Goal: Task Accomplishment & Management: Complete application form

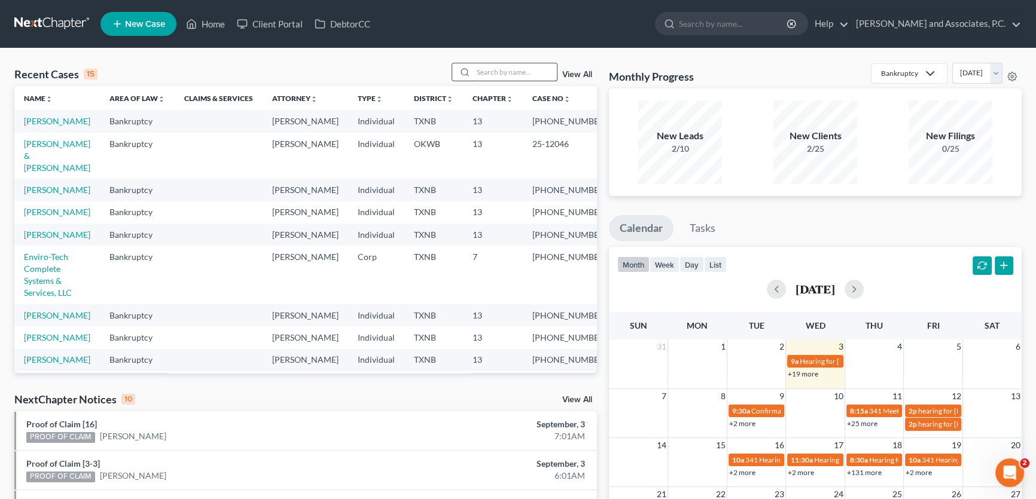
click at [492, 70] on input "search" at bounding box center [515, 71] width 84 height 17
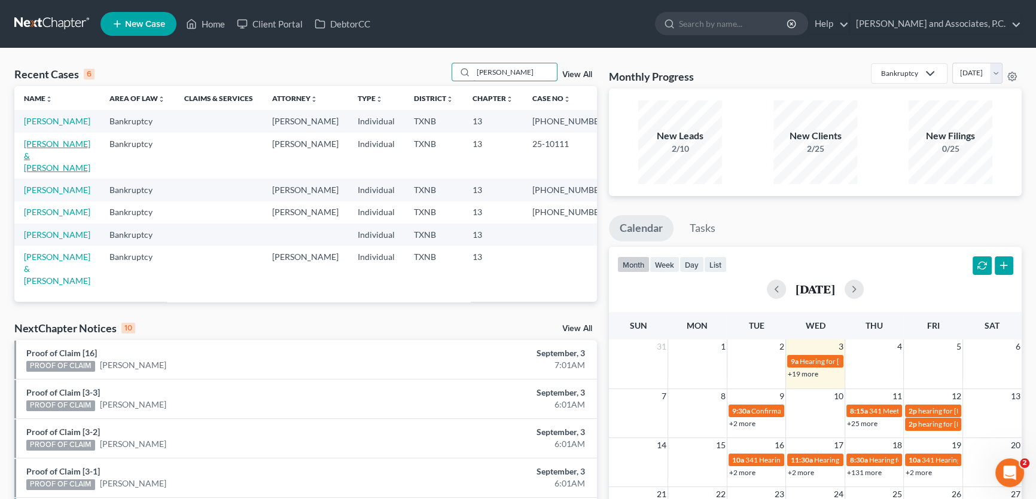
type input "[PERSON_NAME]"
click at [48, 158] on link "[PERSON_NAME] & [PERSON_NAME]" at bounding box center [57, 156] width 66 height 34
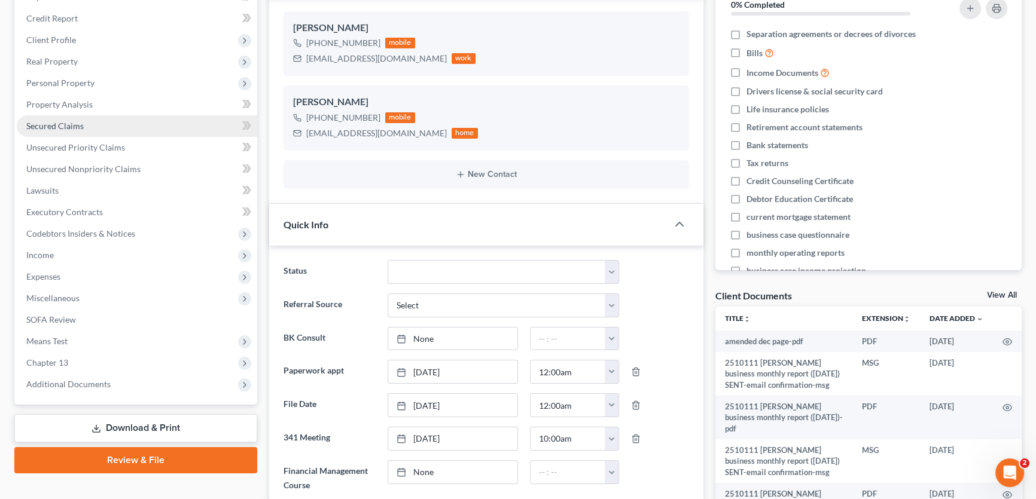
scroll to position [217, 0]
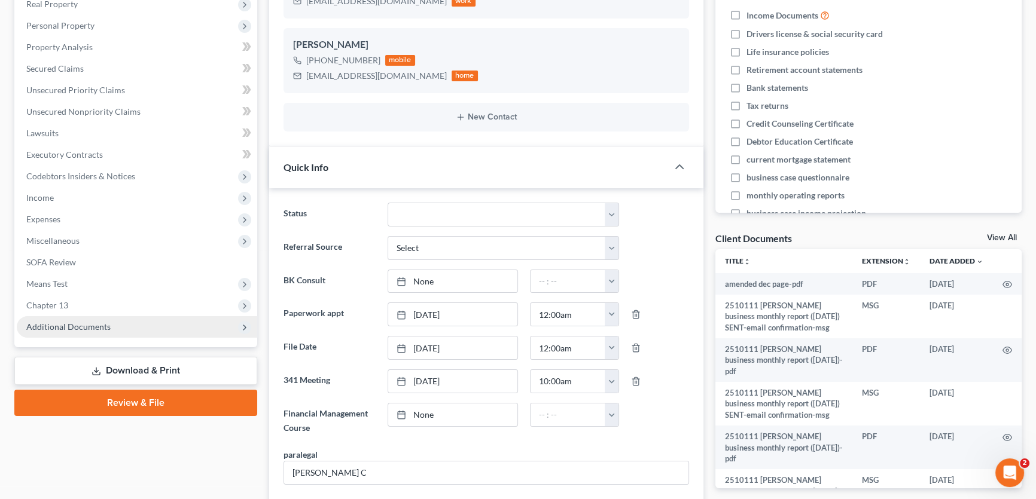
click at [66, 328] on span "Additional Documents" at bounding box center [68, 327] width 84 height 10
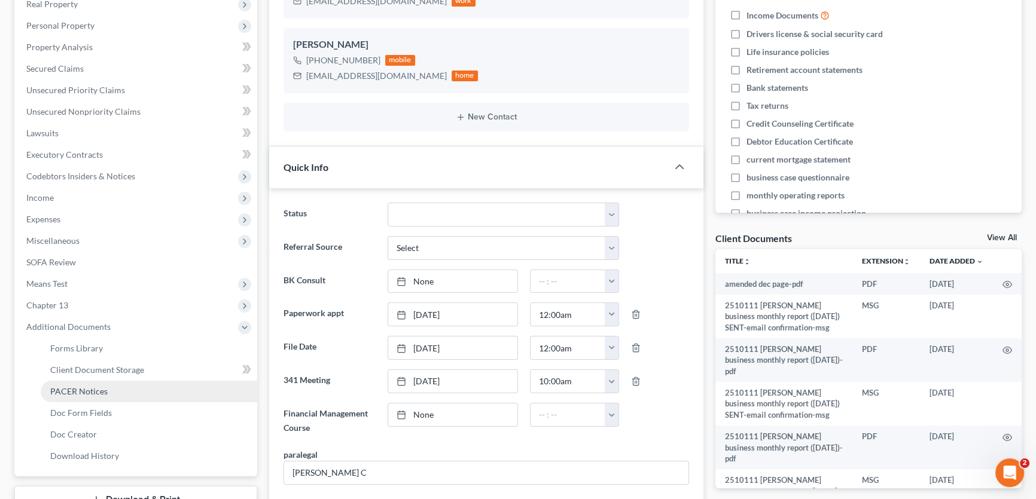
click at [74, 388] on span "PACER Notices" at bounding box center [78, 391] width 57 height 10
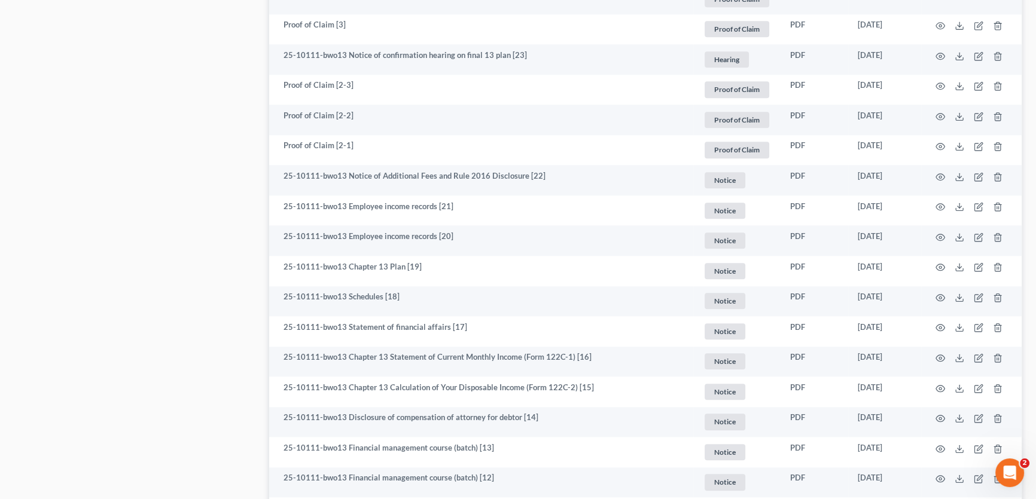
scroll to position [1631, 0]
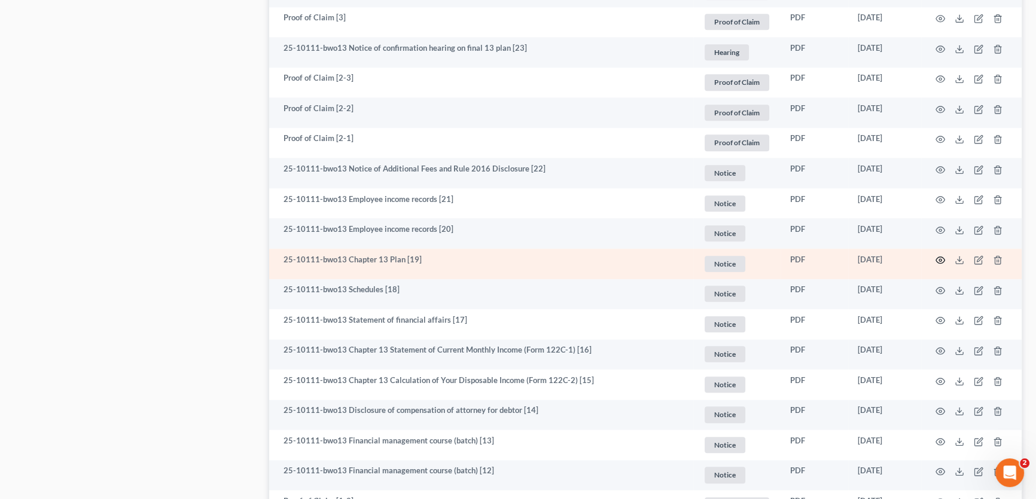
click at [937, 257] on icon "button" at bounding box center [940, 260] width 9 height 7
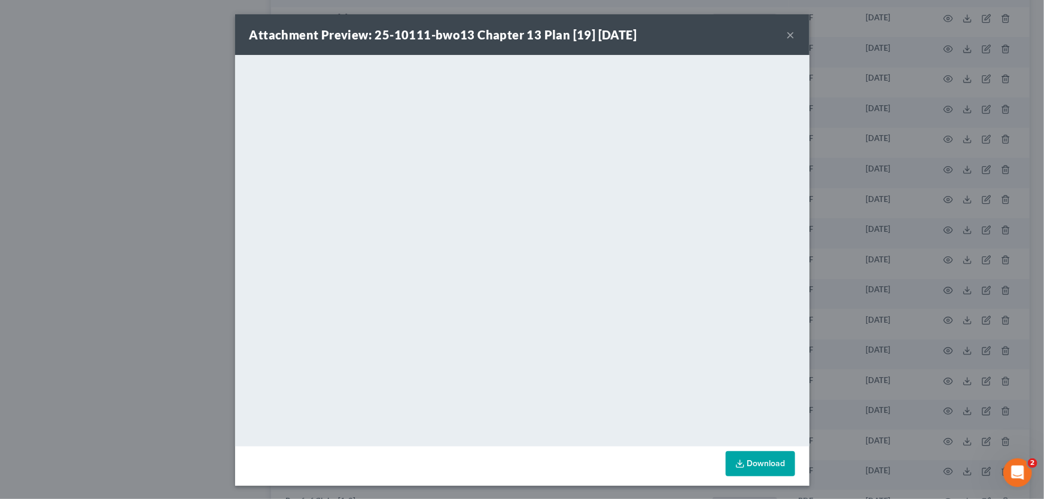
click at [786, 36] on button "×" at bounding box center [790, 35] width 8 height 14
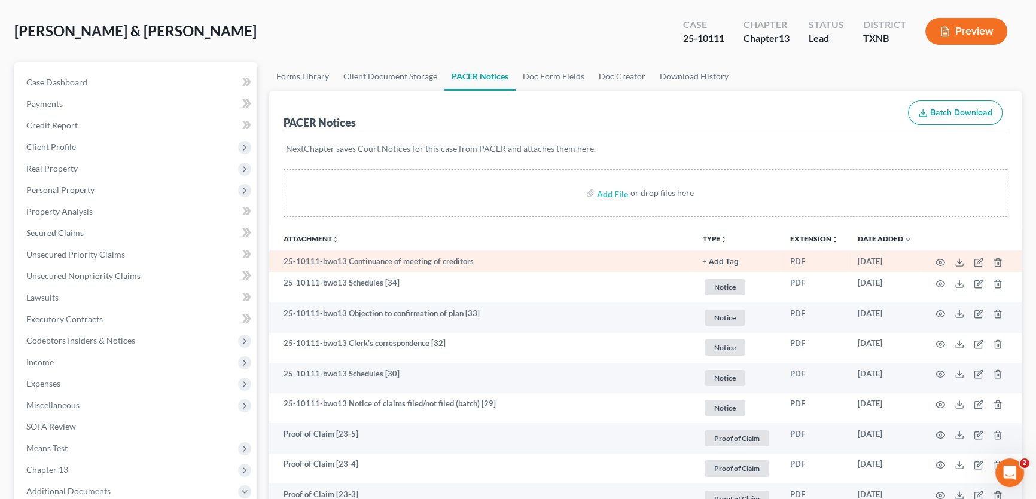
scroll to position [0, 0]
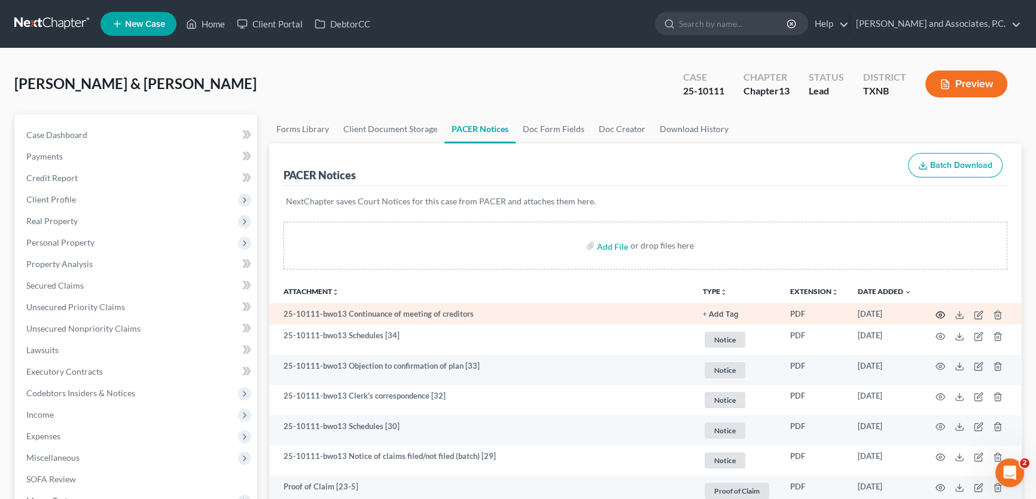
click at [941, 312] on icon "button" at bounding box center [940, 315] width 10 height 10
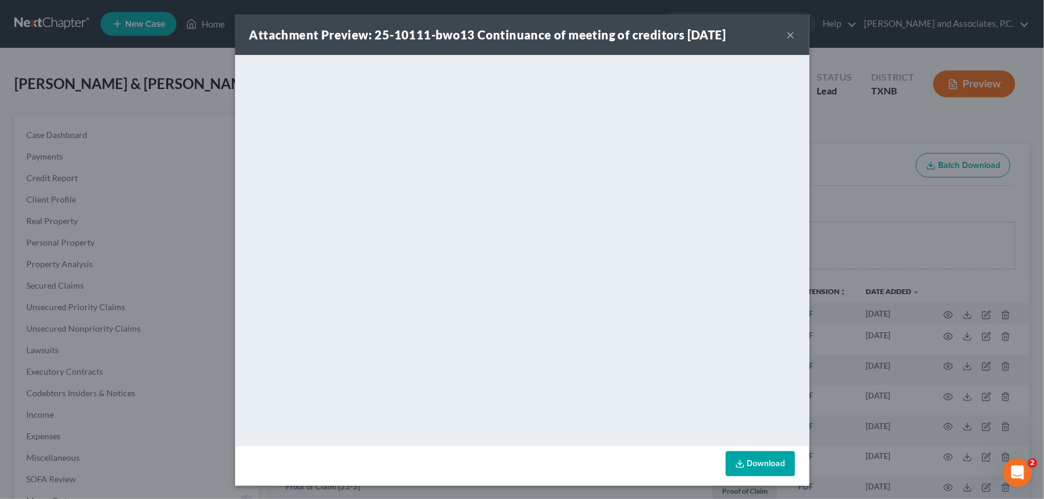
click at [788, 38] on button "×" at bounding box center [790, 35] width 8 height 14
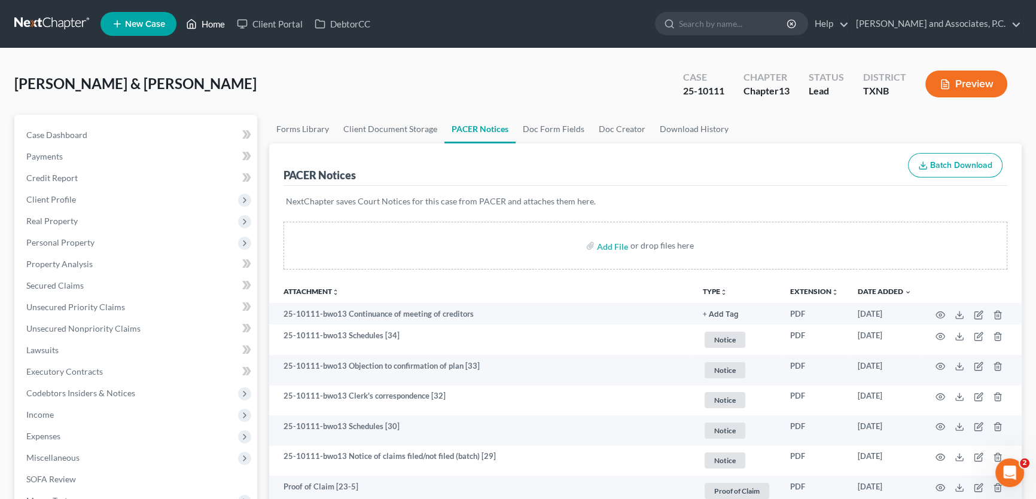
click at [211, 29] on link "Home" at bounding box center [205, 24] width 51 height 22
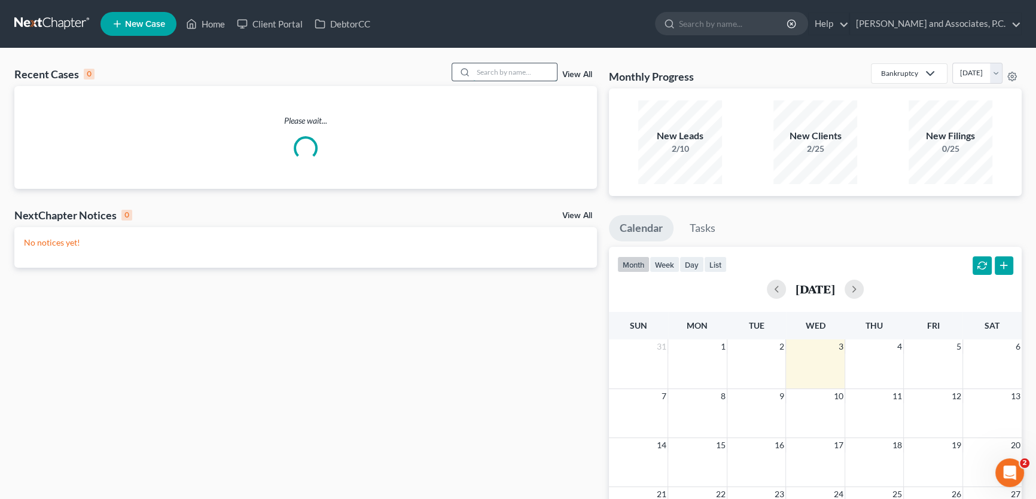
click at [527, 71] on input "search" at bounding box center [515, 71] width 84 height 17
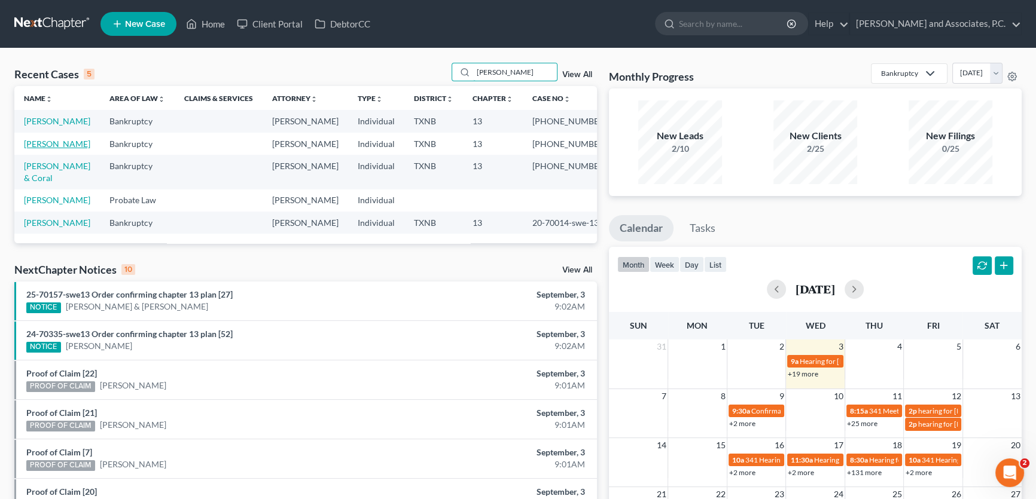
type input "[PERSON_NAME]"
click at [63, 149] on link "[PERSON_NAME]" at bounding box center [57, 144] width 66 height 10
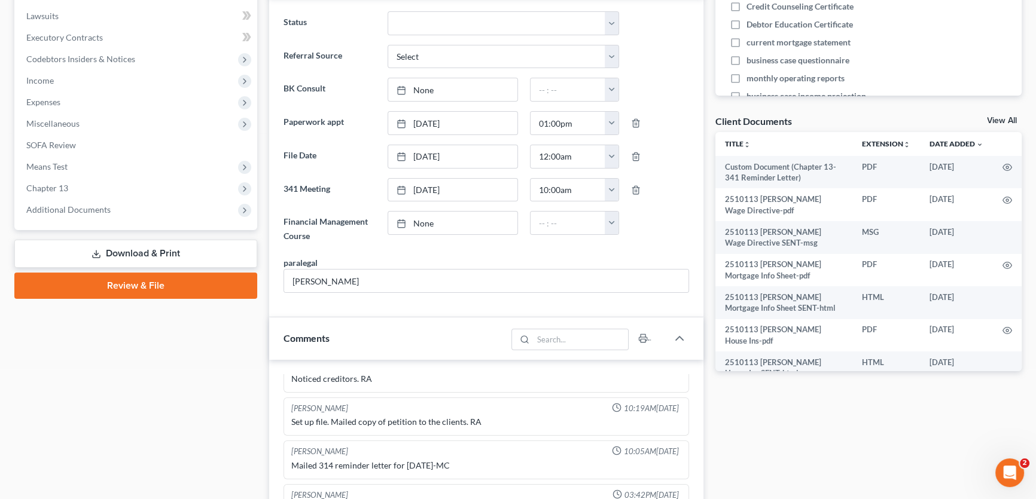
scroll to position [326, 0]
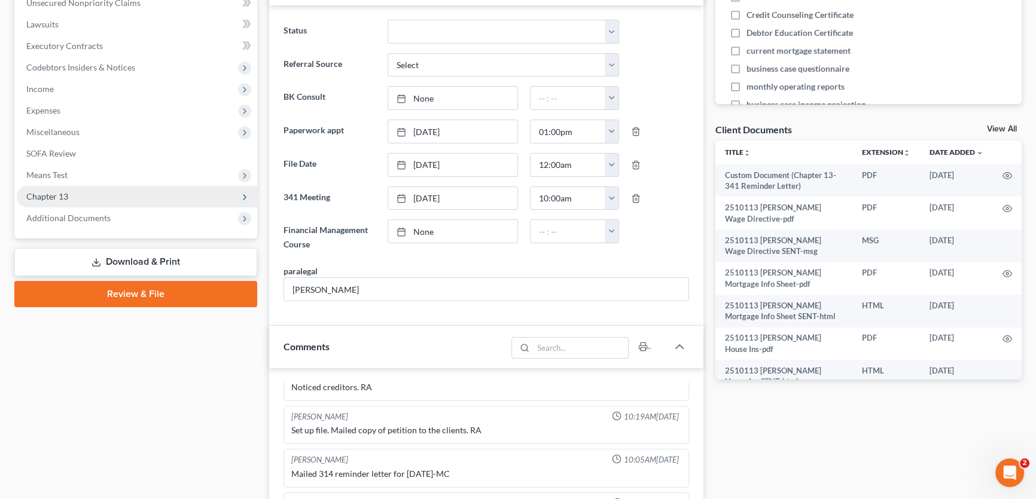
click at [87, 197] on span "Chapter 13" at bounding box center [137, 197] width 240 height 22
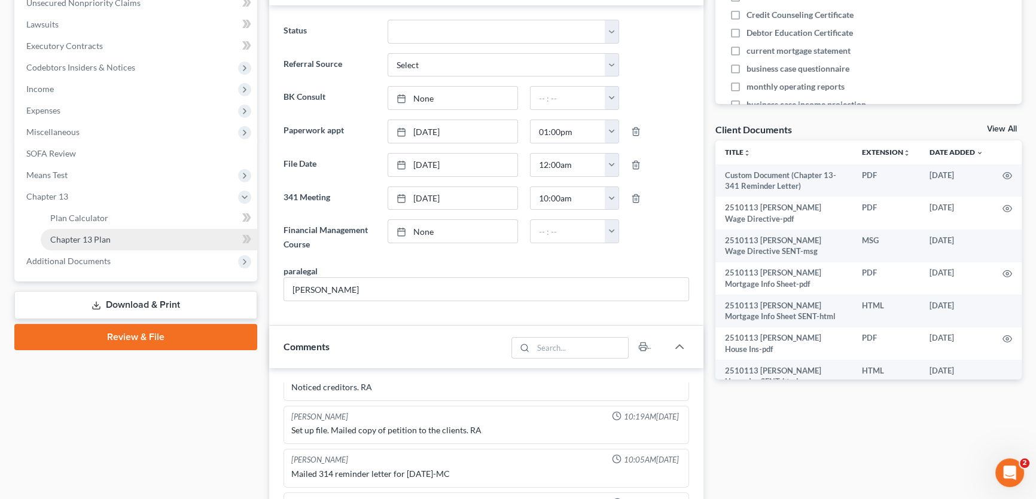
click at [88, 245] on link "Chapter 13 Plan" at bounding box center [149, 240] width 216 height 22
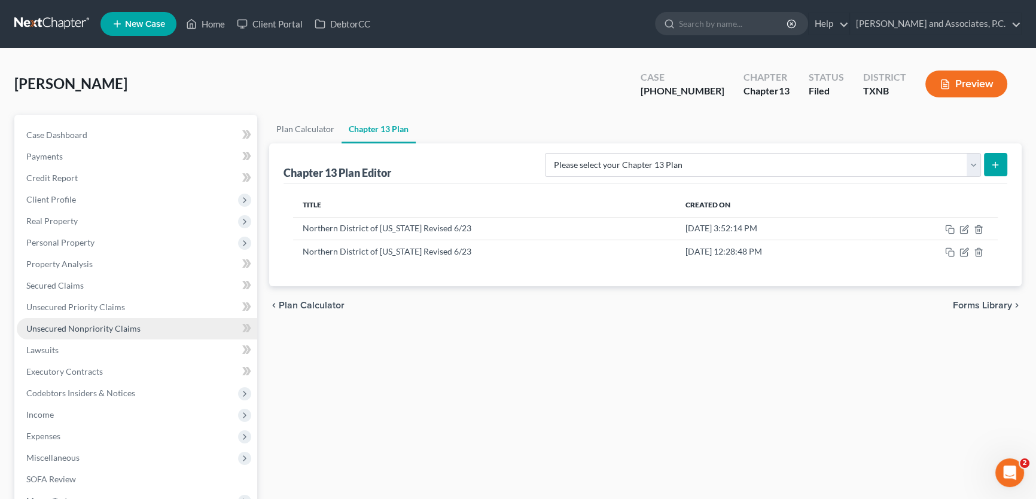
scroll to position [217, 0]
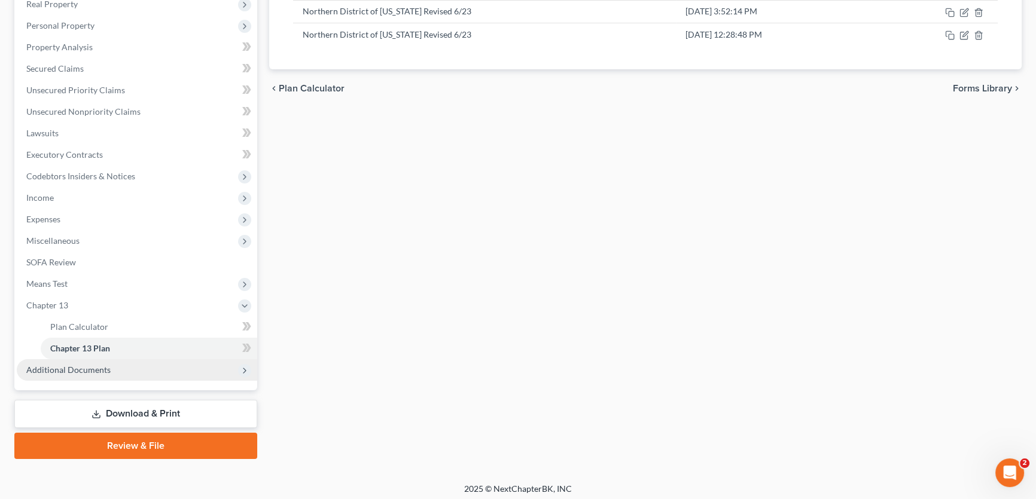
click at [98, 370] on span "Additional Documents" at bounding box center [68, 370] width 84 height 10
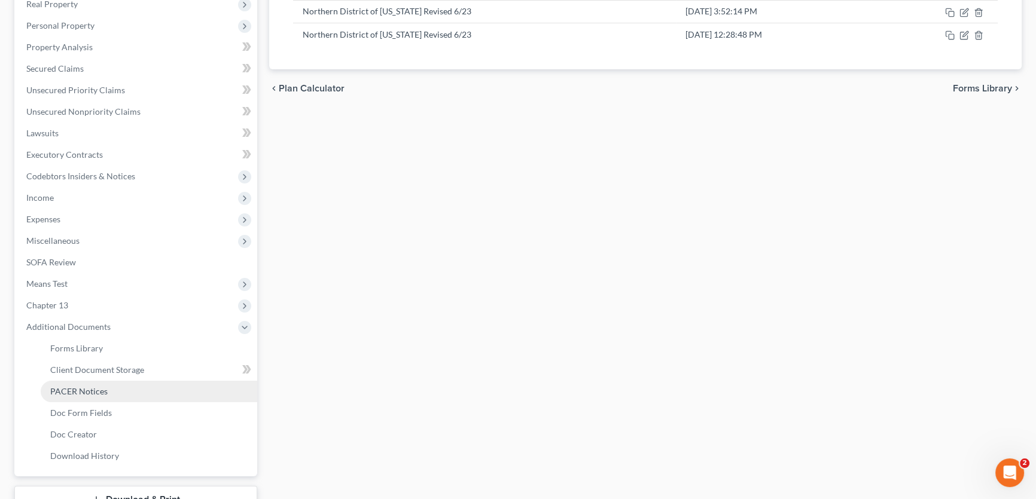
click at [90, 392] on span "PACER Notices" at bounding box center [78, 391] width 57 height 10
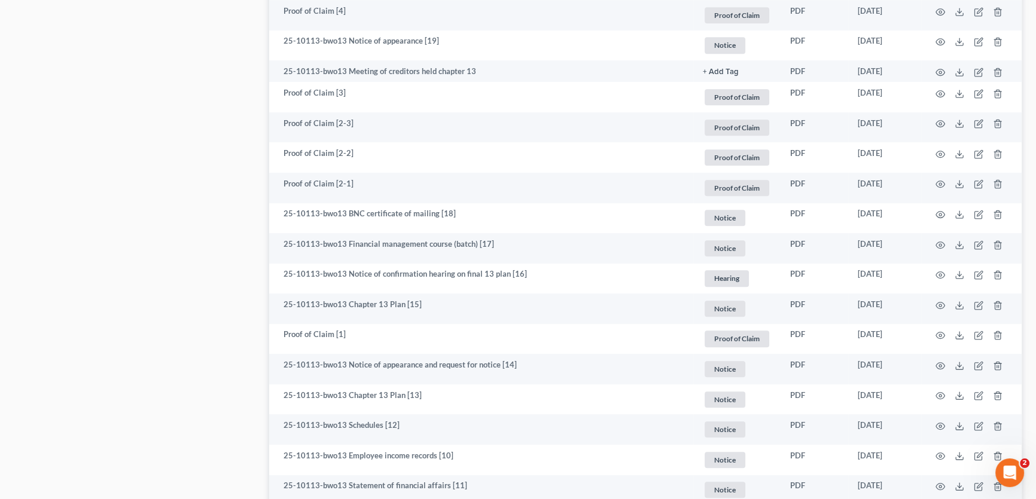
scroll to position [870, 0]
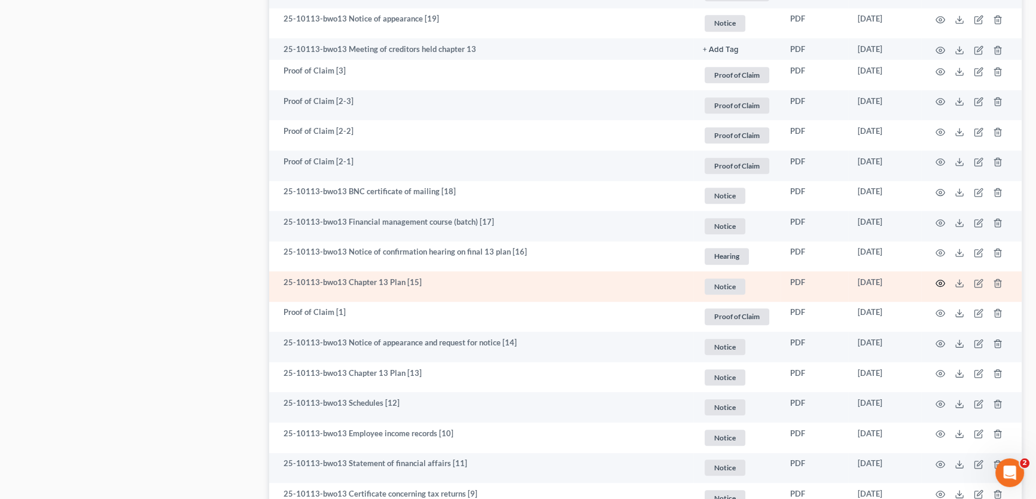
click at [941, 282] on circle "button" at bounding box center [940, 283] width 2 height 2
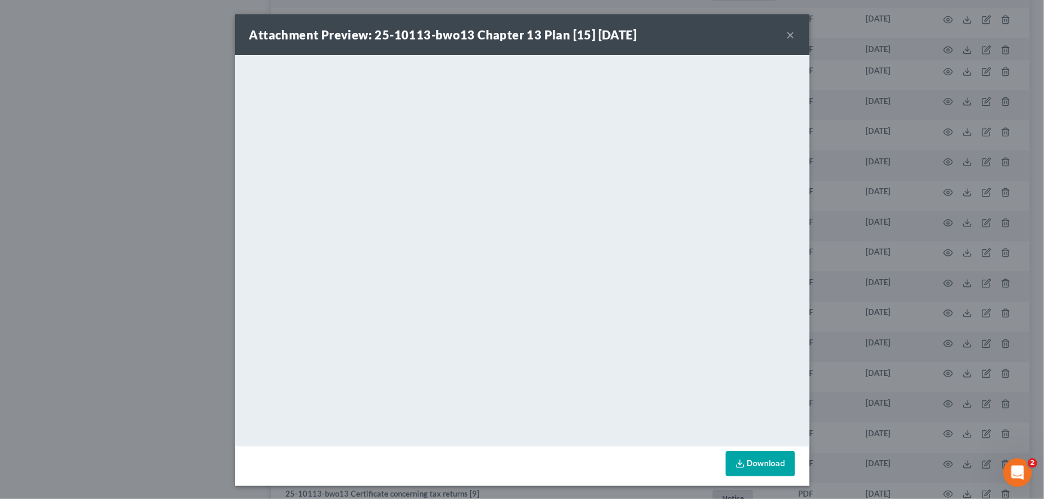
click at [786, 32] on button "×" at bounding box center [790, 35] width 8 height 14
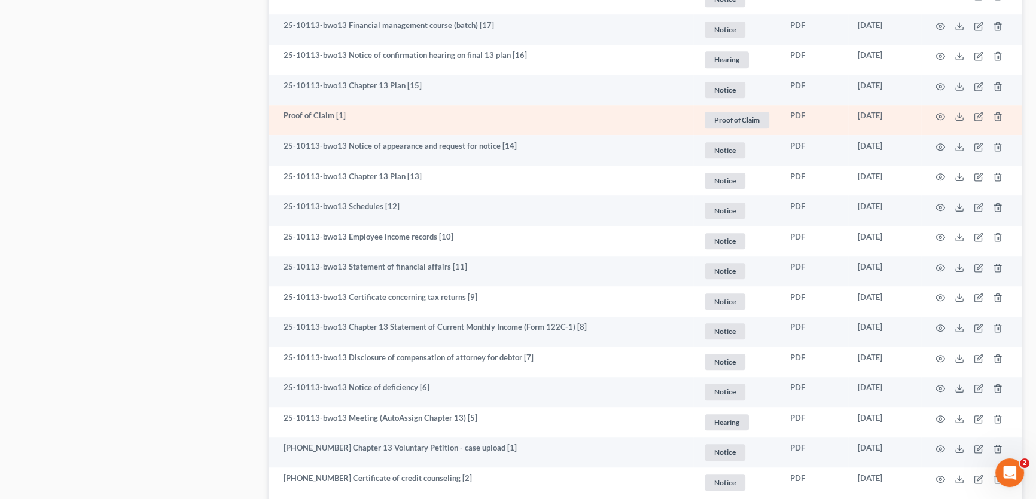
scroll to position [1087, 0]
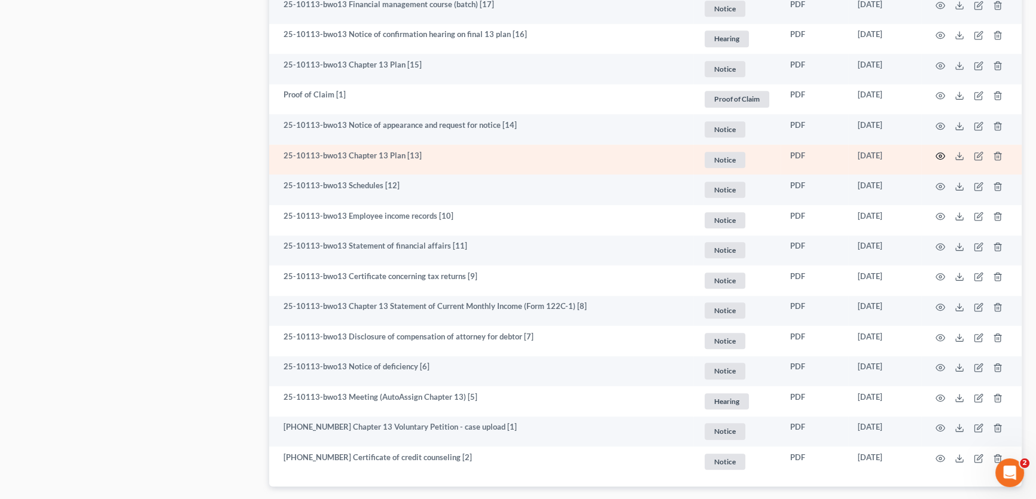
click at [937, 153] on icon "button" at bounding box center [940, 156] width 10 height 10
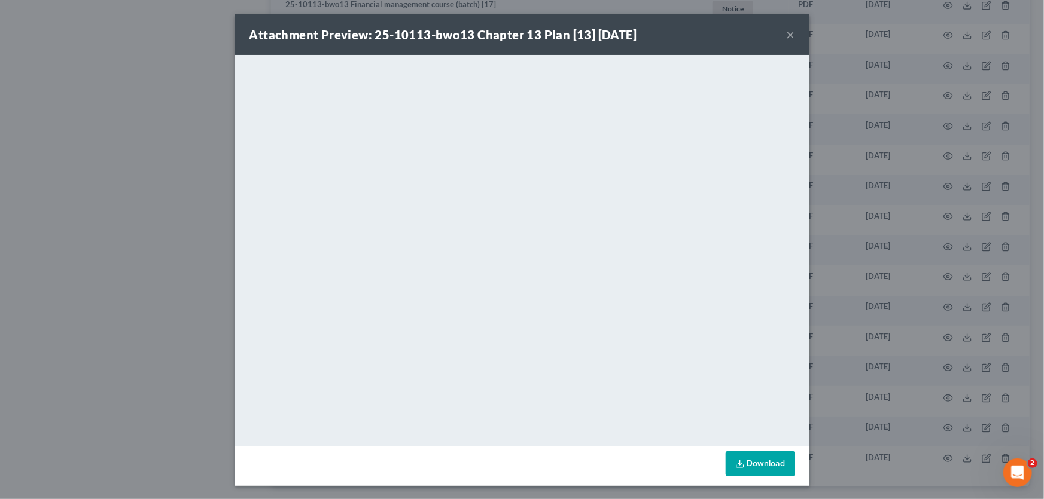
click at [786, 35] on button "×" at bounding box center [790, 35] width 8 height 14
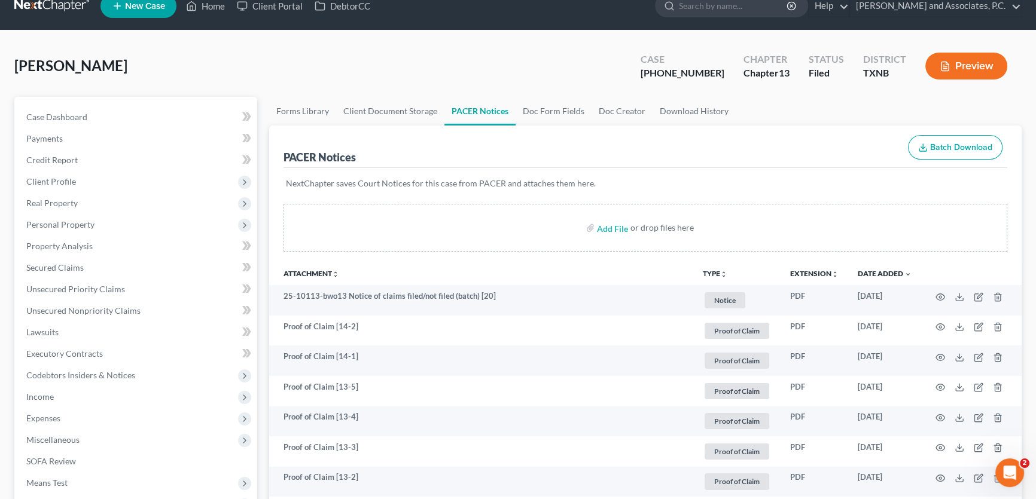
scroll to position [0, 0]
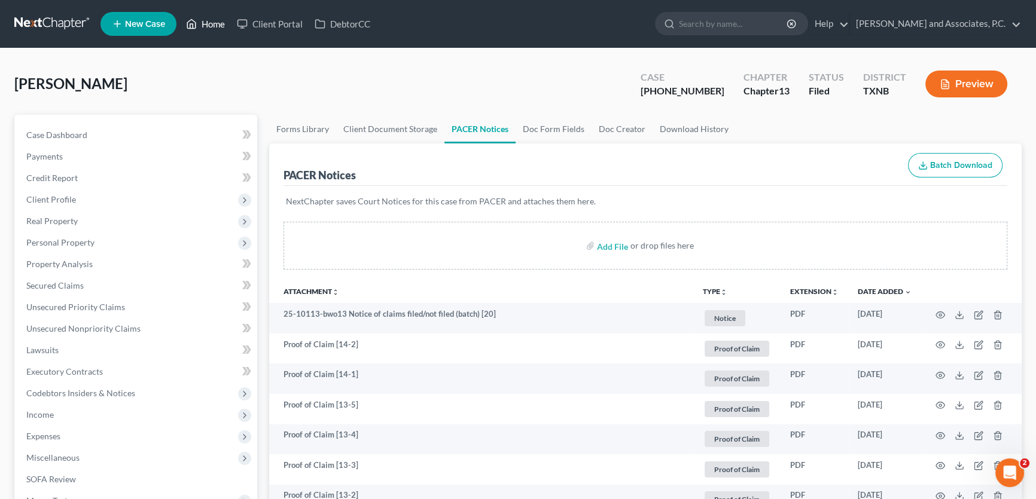
click at [201, 23] on link "Home" at bounding box center [205, 24] width 51 height 22
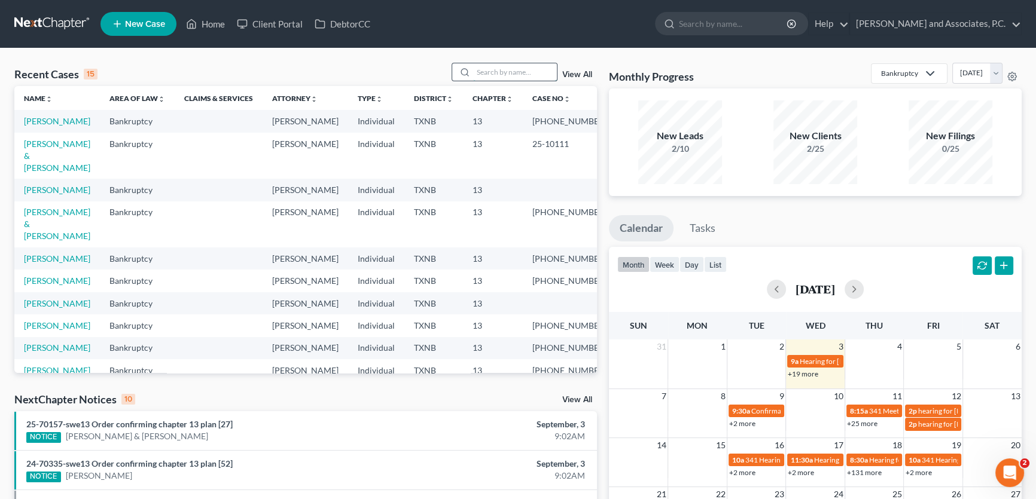
click at [523, 73] on input "search" at bounding box center [515, 71] width 84 height 17
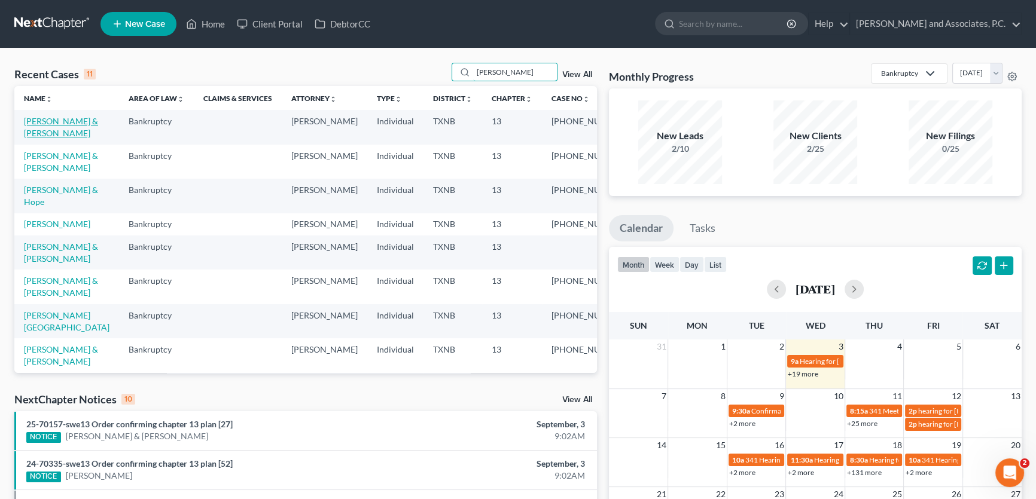
type input "[PERSON_NAME]"
click at [66, 120] on link "[PERSON_NAME] & [PERSON_NAME]" at bounding box center [61, 127] width 74 height 22
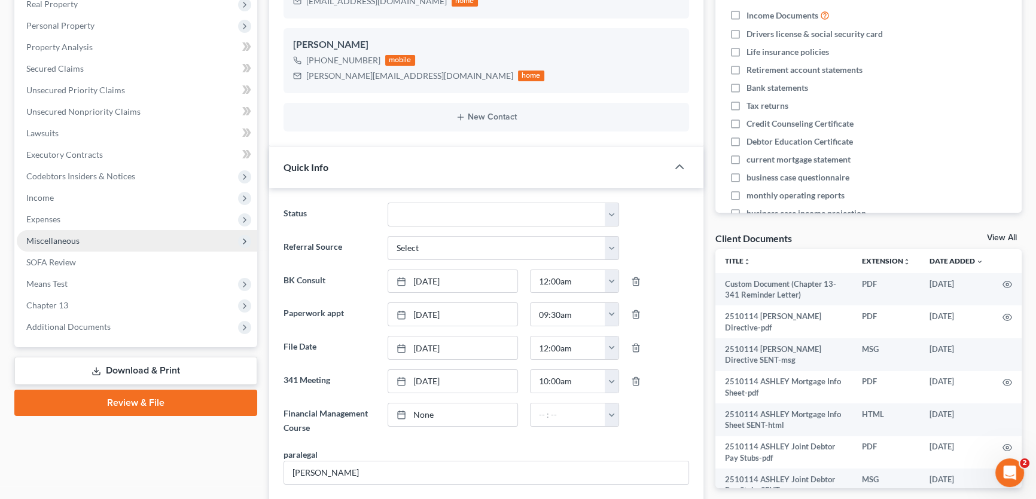
scroll to position [6190, 0]
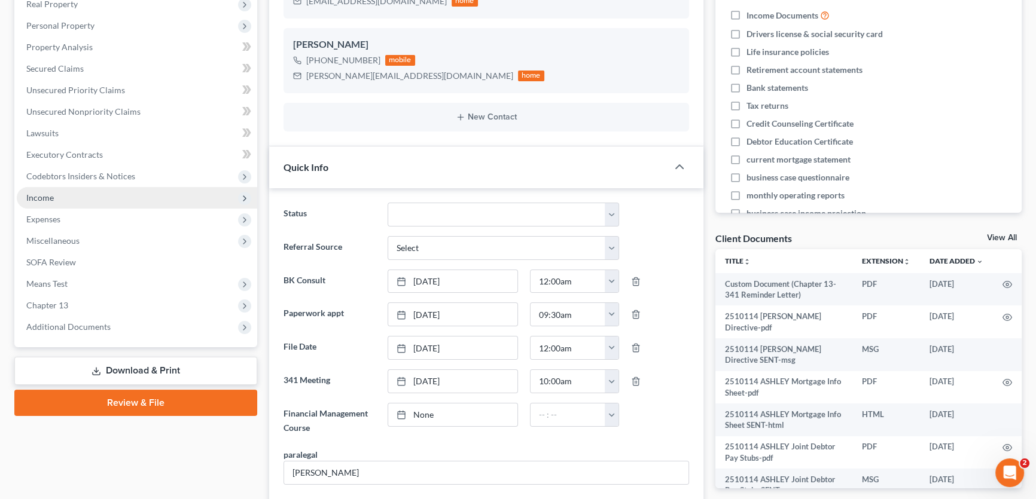
click at [82, 203] on span "Income" at bounding box center [137, 198] width 240 height 22
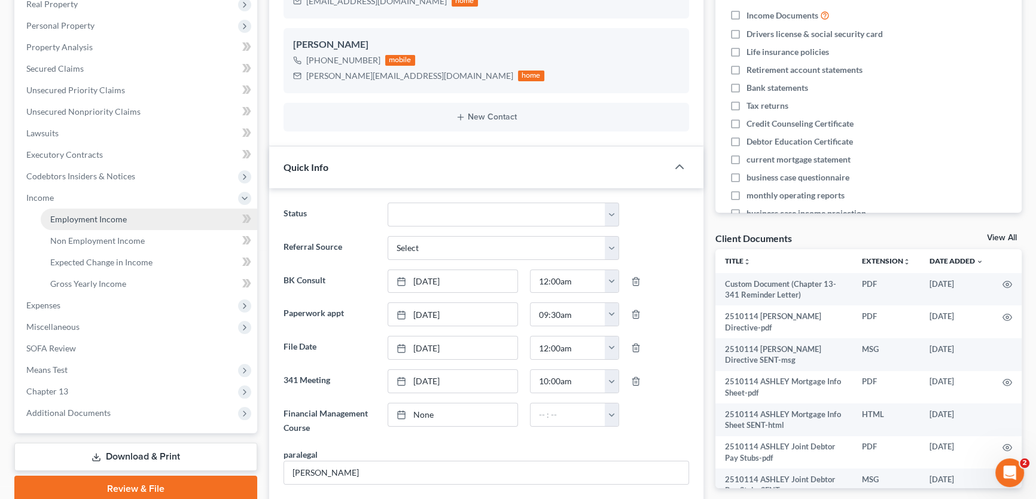
click at [82, 215] on span "Employment Income" at bounding box center [88, 219] width 77 height 10
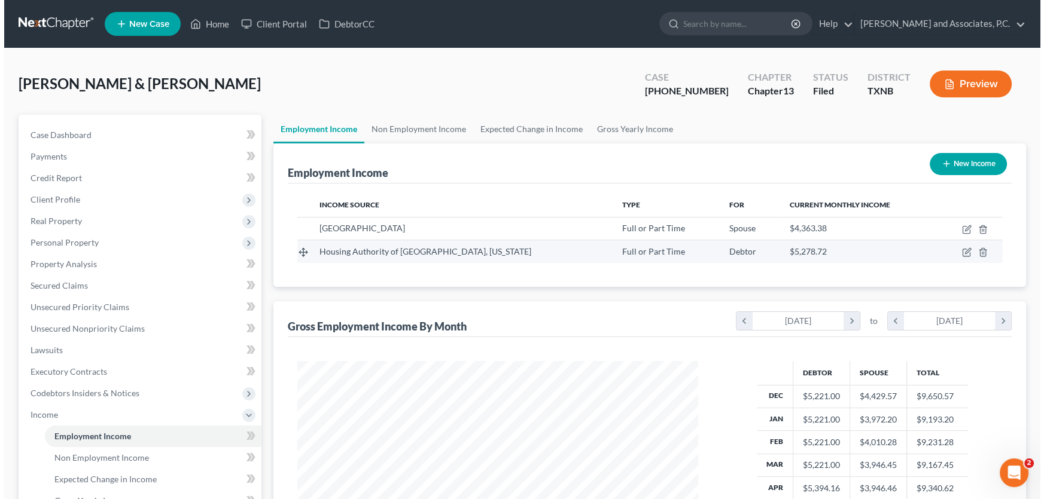
scroll to position [214, 425]
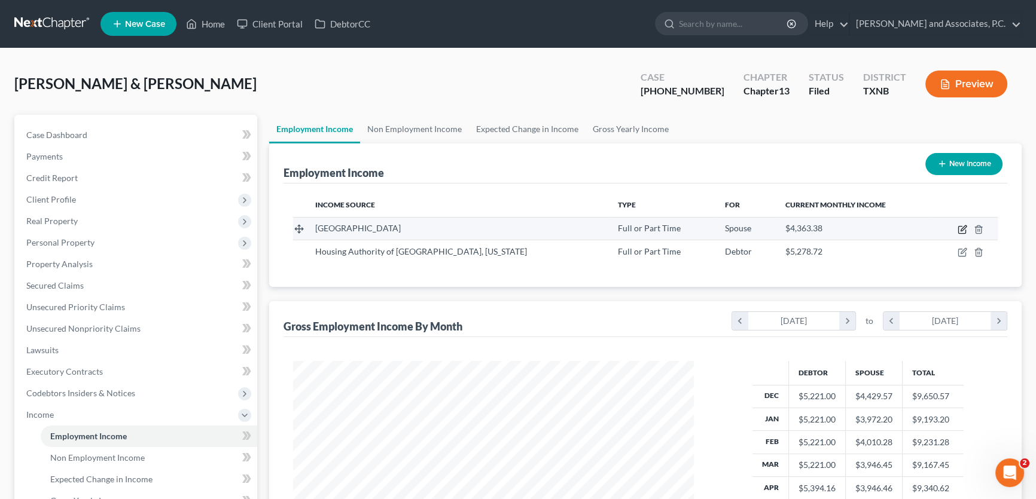
click at [959, 231] on icon "button" at bounding box center [962, 230] width 10 height 10
select select "0"
select select "45"
select select "2"
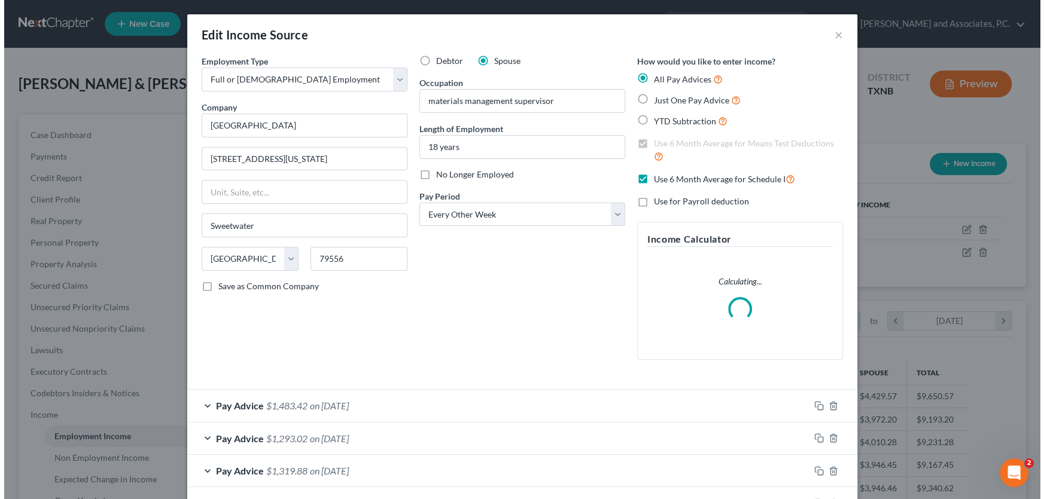
scroll to position [214, 428]
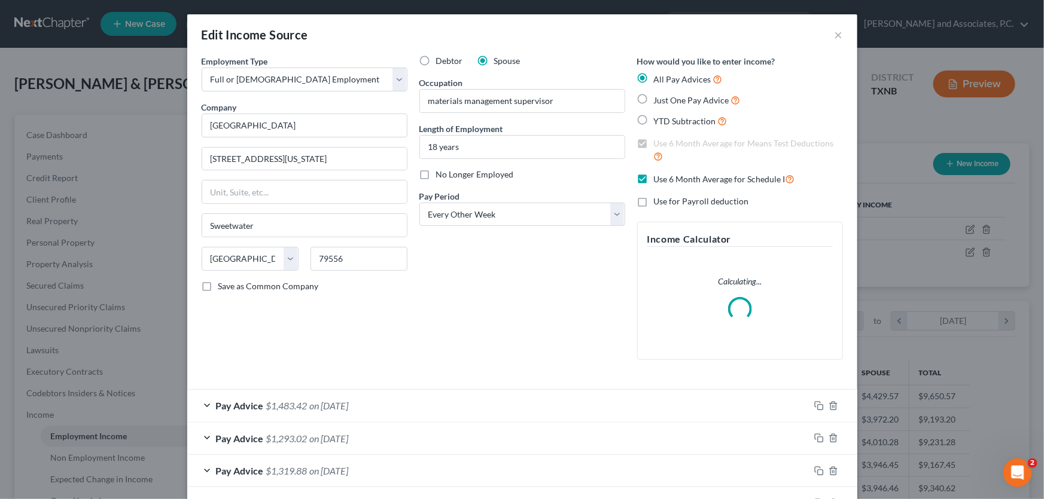
click at [371, 403] on div "Pay Advice $1,483.42 on [DATE]" at bounding box center [498, 406] width 622 height 32
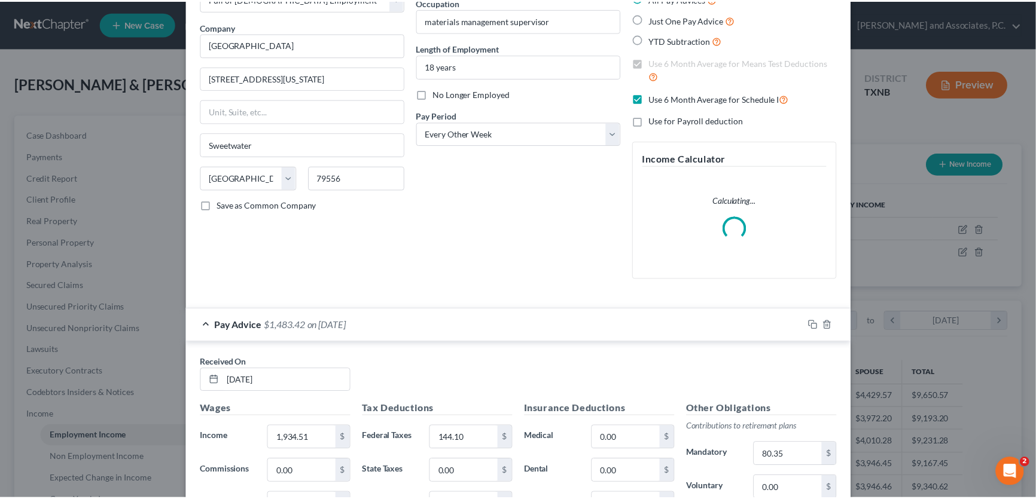
scroll to position [0, 0]
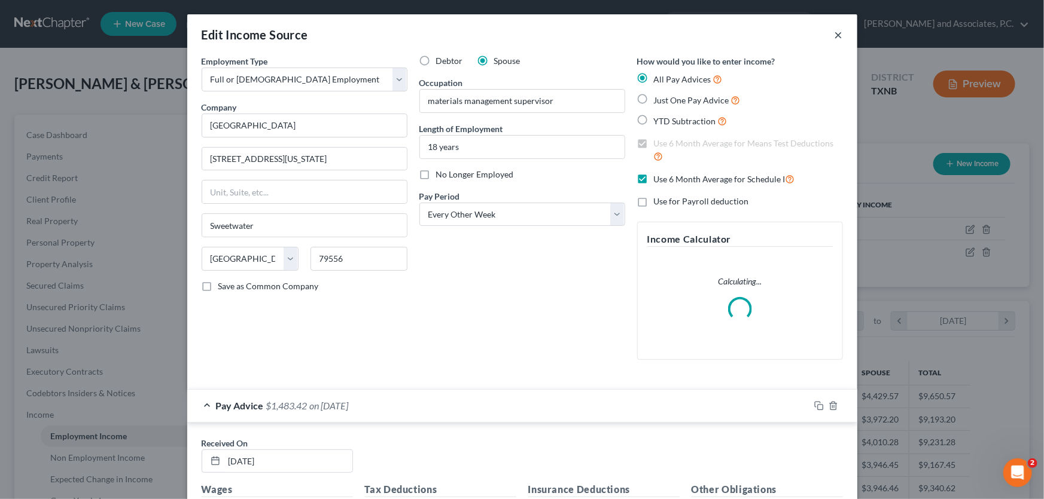
click at [835, 38] on button "×" at bounding box center [838, 35] width 8 height 14
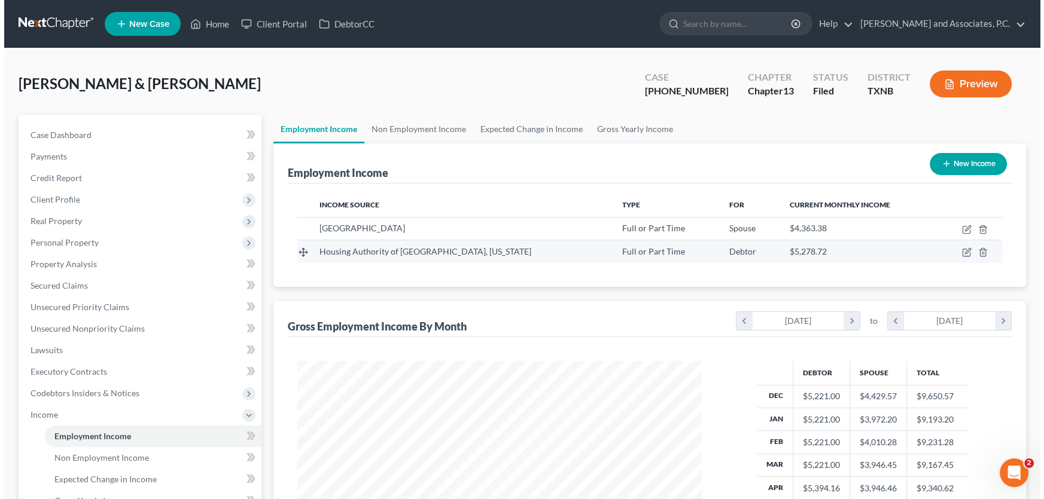
scroll to position [597814, 597603]
click at [960, 252] on icon "button" at bounding box center [962, 253] width 10 height 10
select select "0"
select select "45"
select select "1"
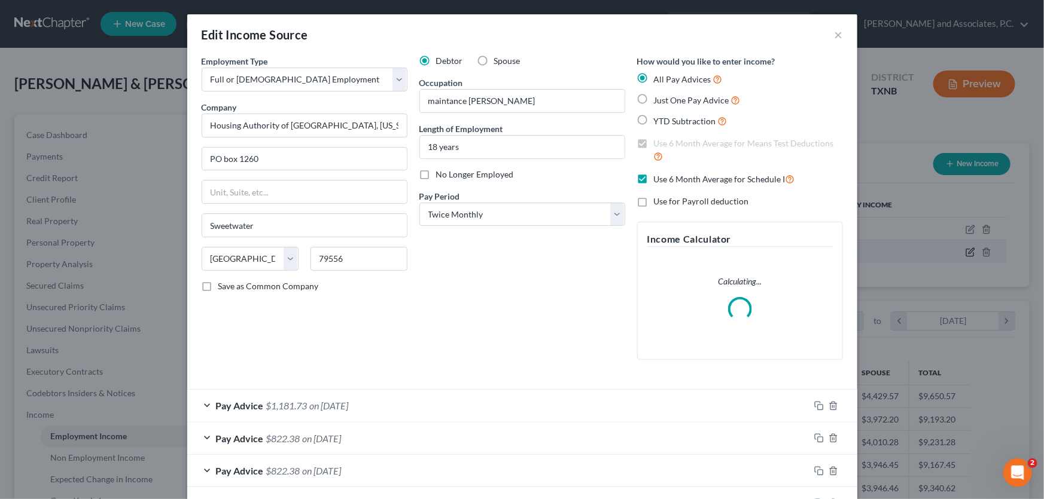
scroll to position [214, 428]
click at [350, 398] on div "Pay Advice $1,181.73 on [DATE]" at bounding box center [498, 406] width 622 height 32
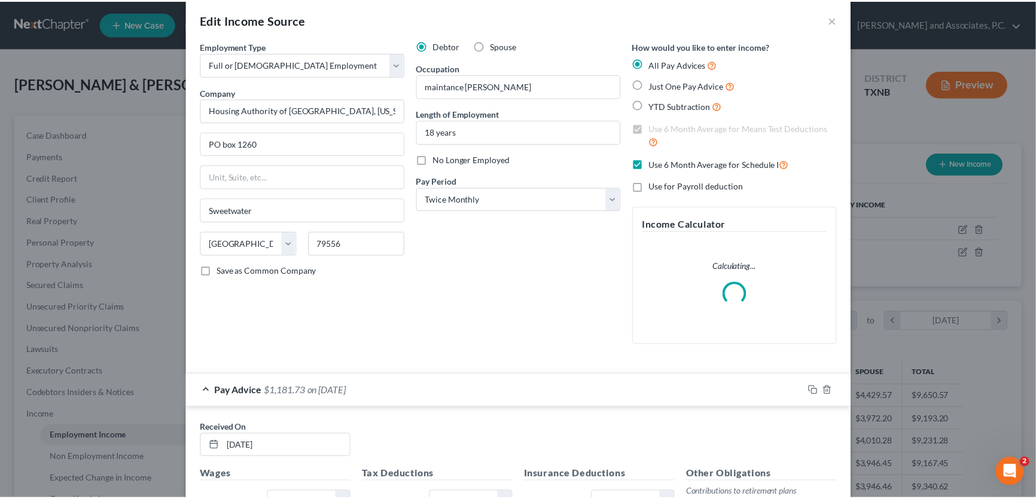
scroll to position [0, 0]
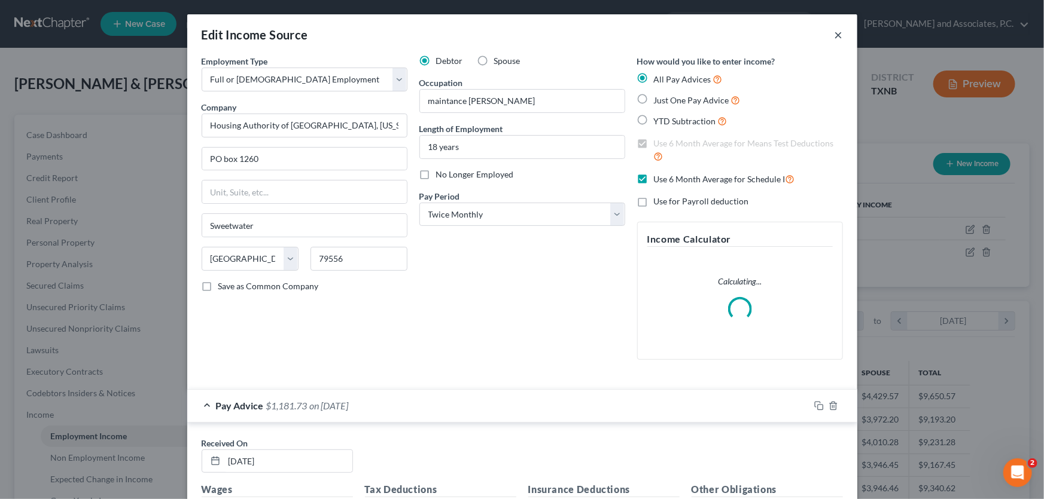
click at [834, 33] on button "×" at bounding box center [838, 35] width 8 height 14
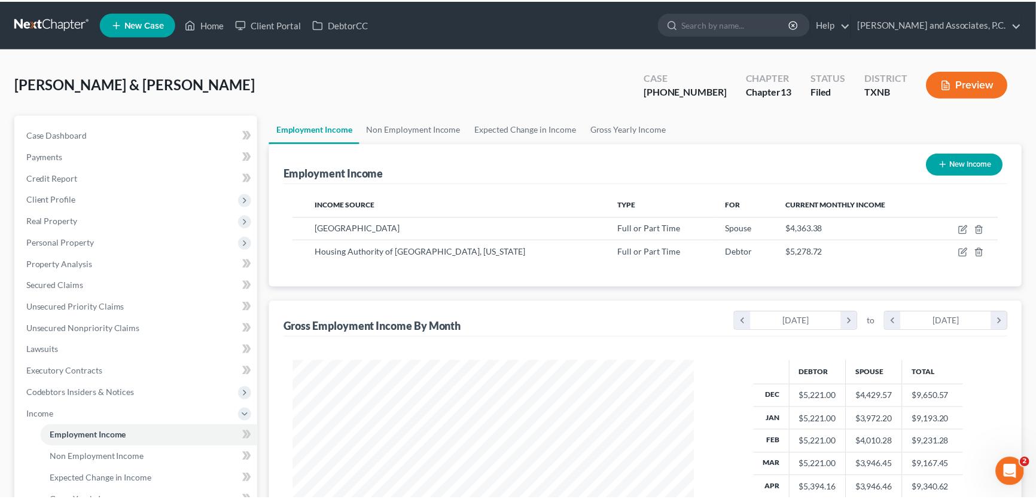
scroll to position [597814, 597603]
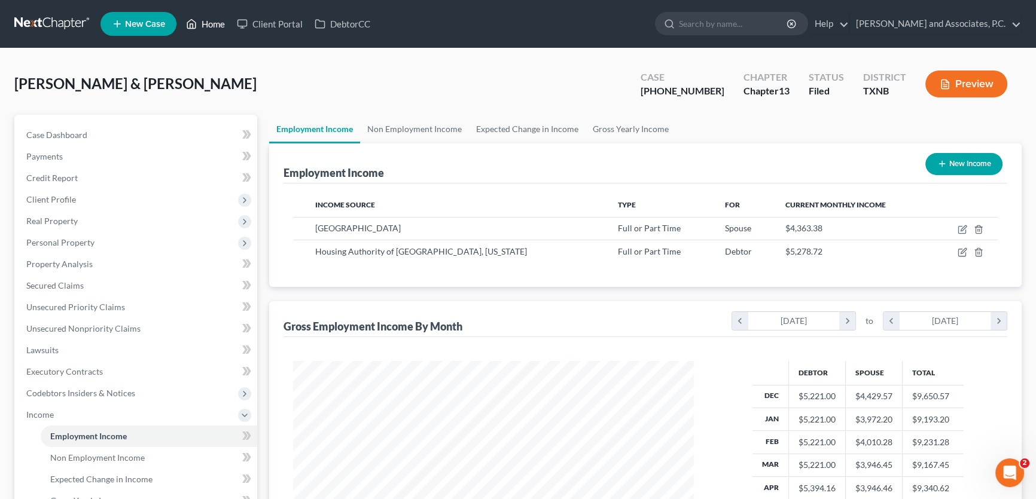
click at [215, 27] on link "Home" at bounding box center [205, 24] width 51 height 22
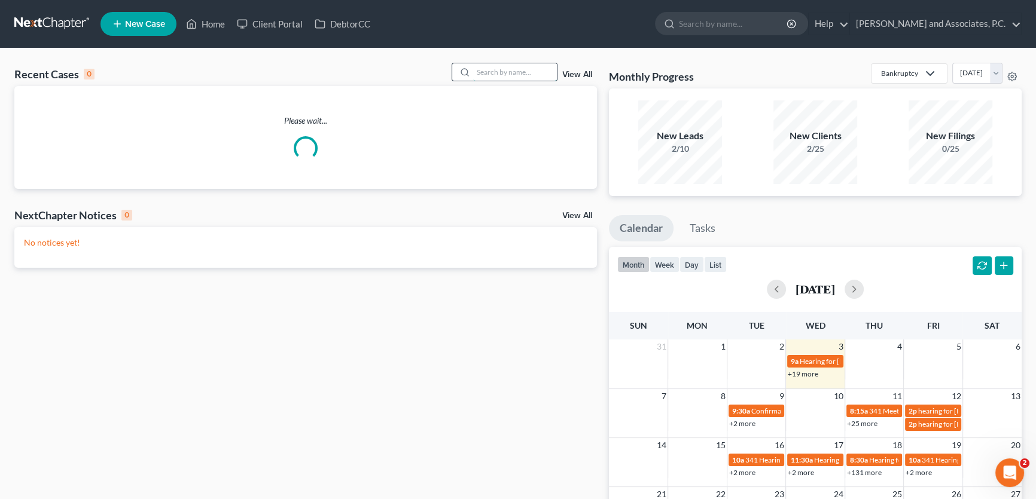
click at [481, 69] on input "search" at bounding box center [515, 71] width 84 height 17
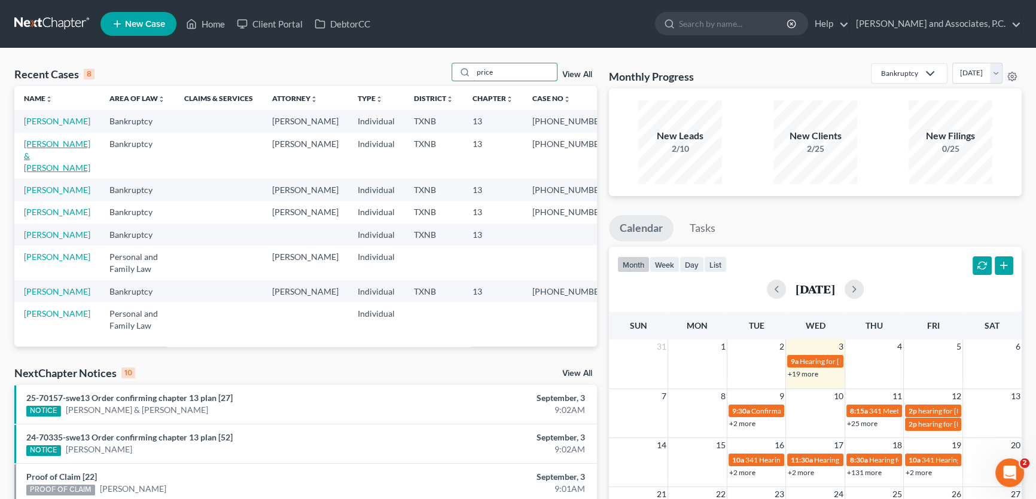
type input "price"
click at [64, 154] on link "[PERSON_NAME] & [PERSON_NAME]" at bounding box center [57, 156] width 66 height 34
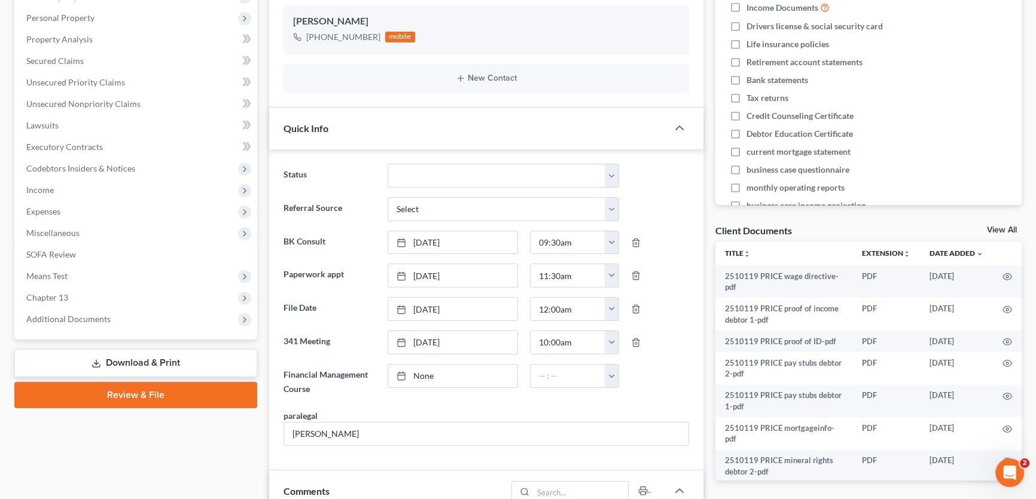
scroll to position [831, 0]
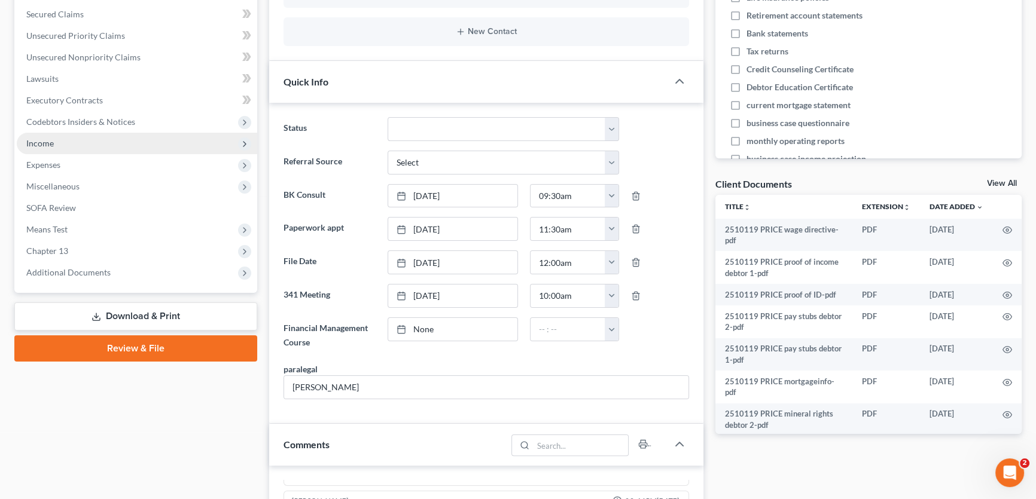
click at [69, 142] on span "Income" at bounding box center [137, 144] width 240 height 22
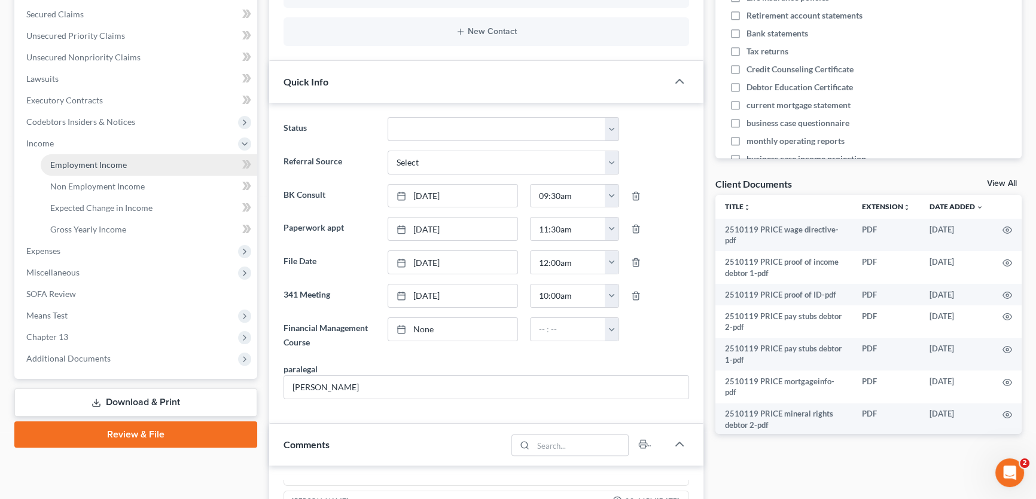
click at [80, 164] on span "Employment Income" at bounding box center [88, 165] width 77 height 10
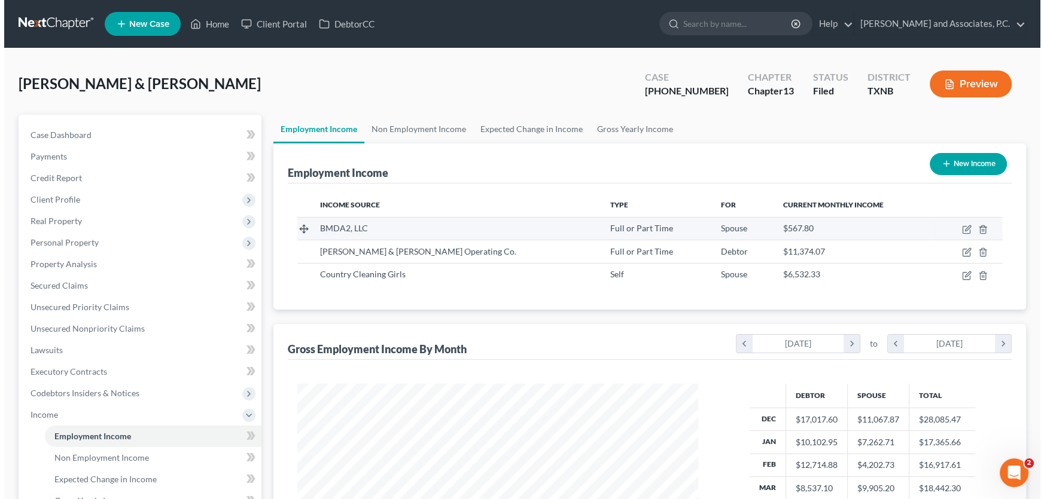
scroll to position [214, 425]
click at [963, 228] on icon "button" at bounding box center [962, 230] width 10 height 10
select select "0"
select select "45"
select select "0"
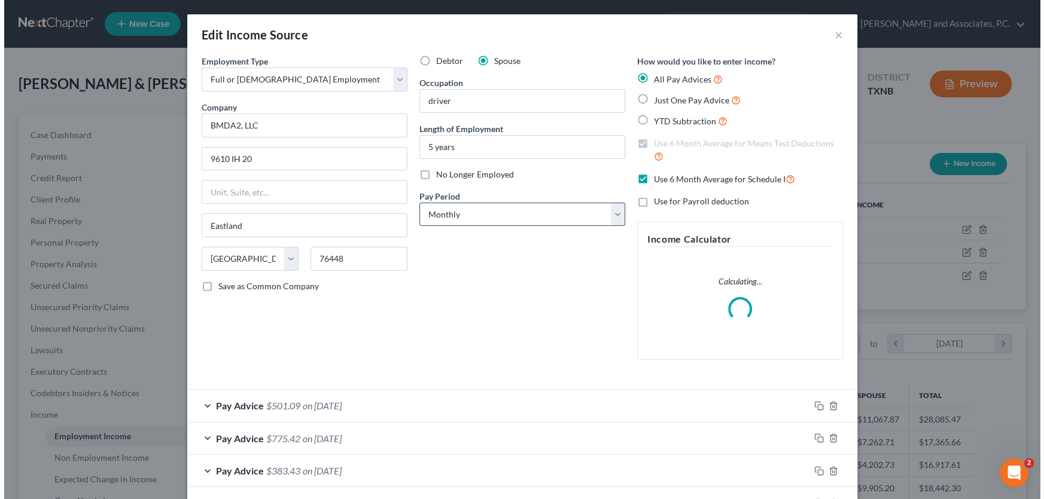
scroll to position [214, 428]
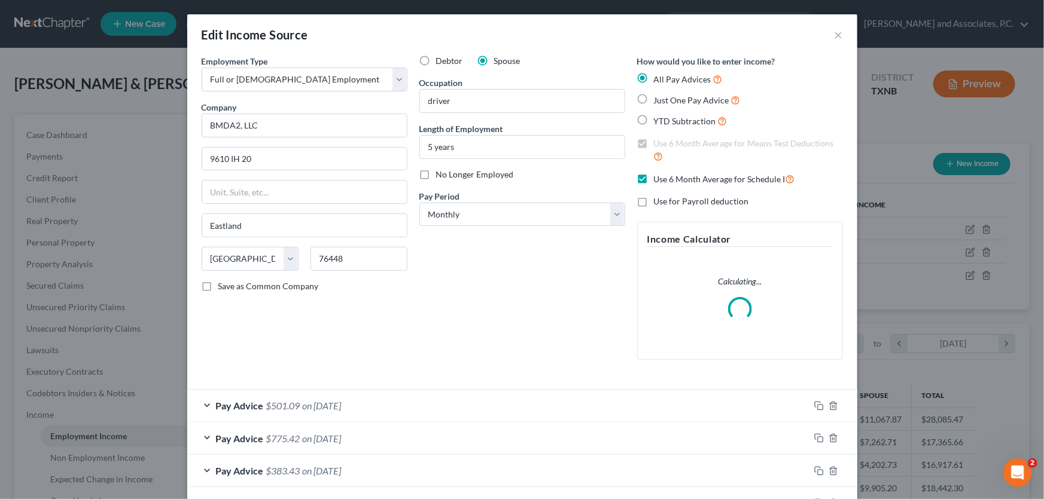
click at [323, 402] on span "on [DATE]" at bounding box center [322, 405] width 39 height 11
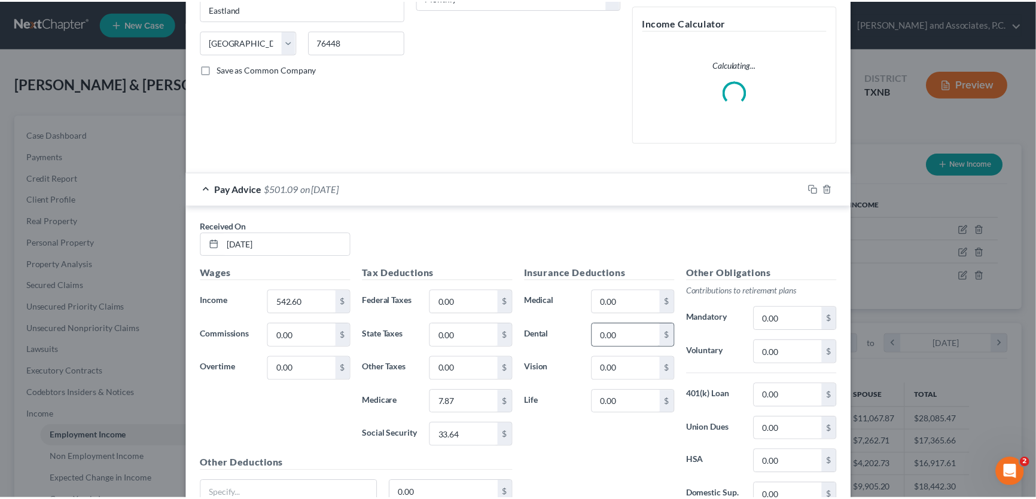
scroll to position [0, 0]
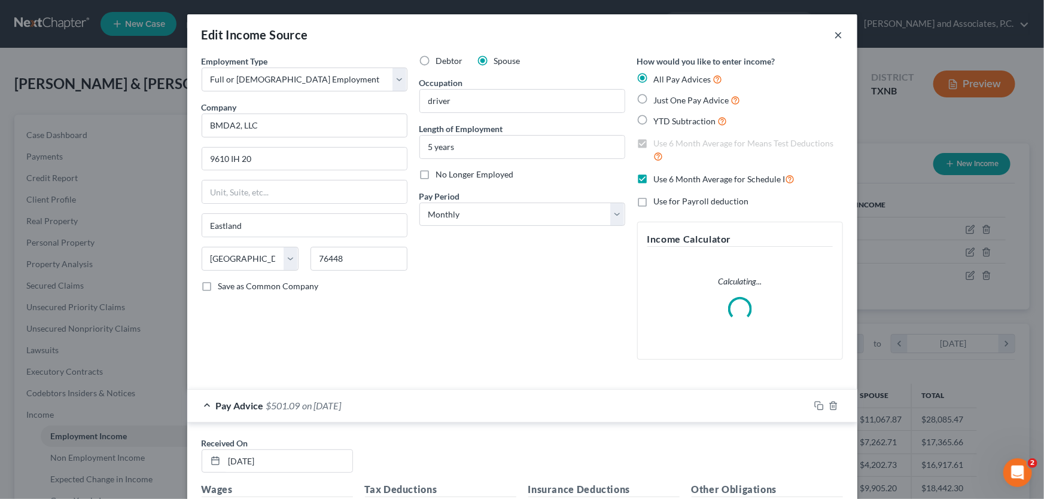
click at [834, 35] on button "×" at bounding box center [838, 35] width 8 height 14
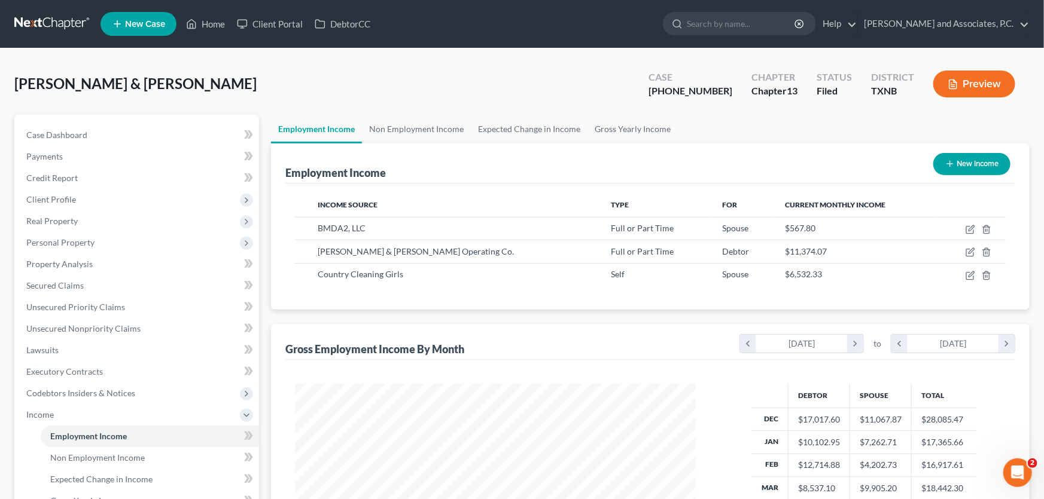
scroll to position [597814, 597603]
click at [964, 254] on icon "button" at bounding box center [962, 253] width 10 height 10
select select "0"
select select "45"
select select "0"
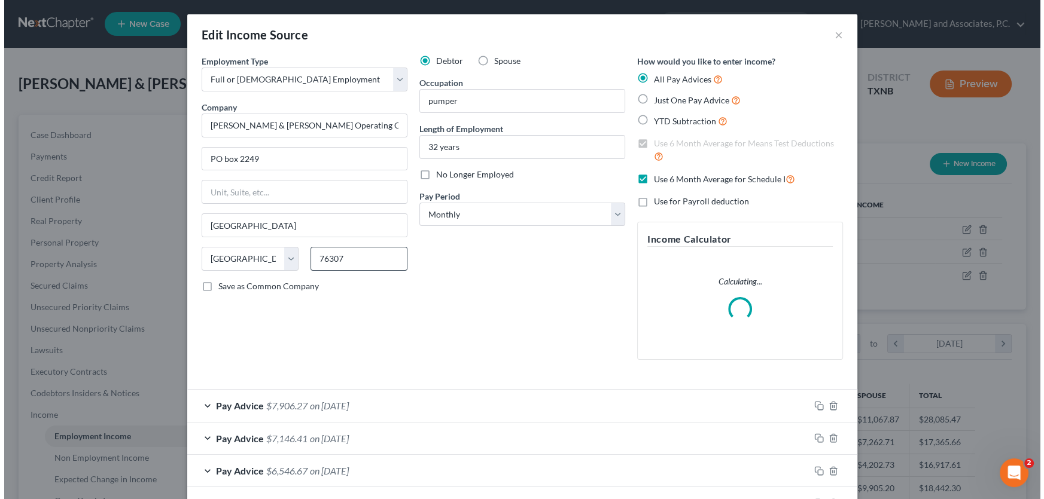
scroll to position [214, 428]
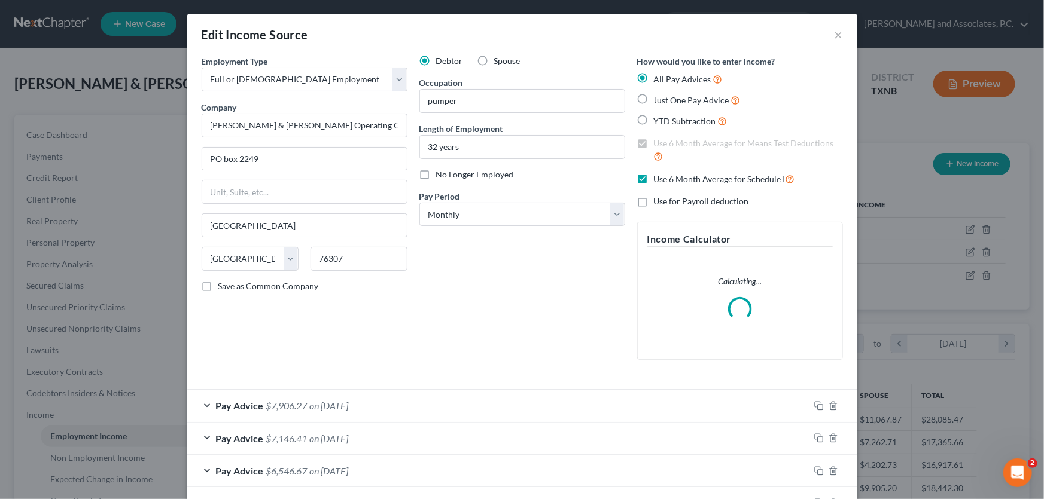
click at [314, 403] on span "on [DATE]" at bounding box center [329, 405] width 39 height 11
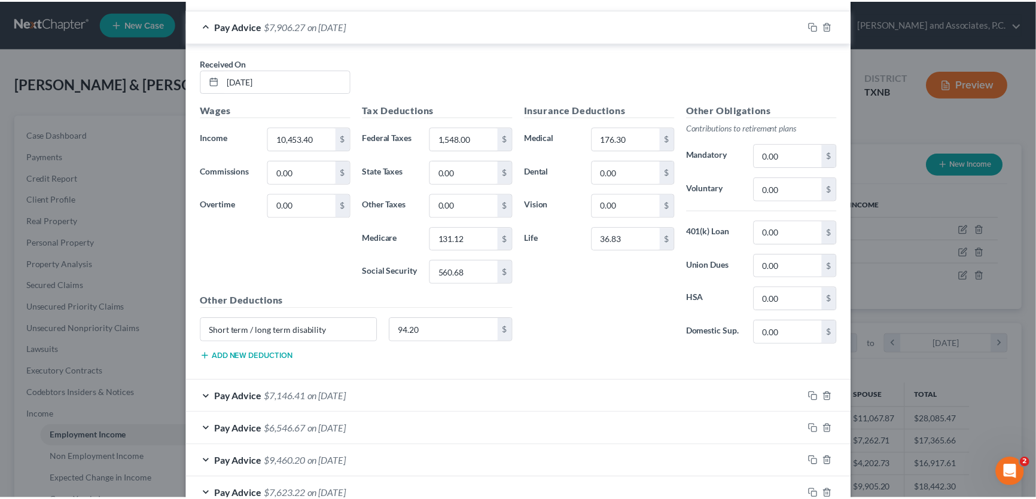
scroll to position [0, 0]
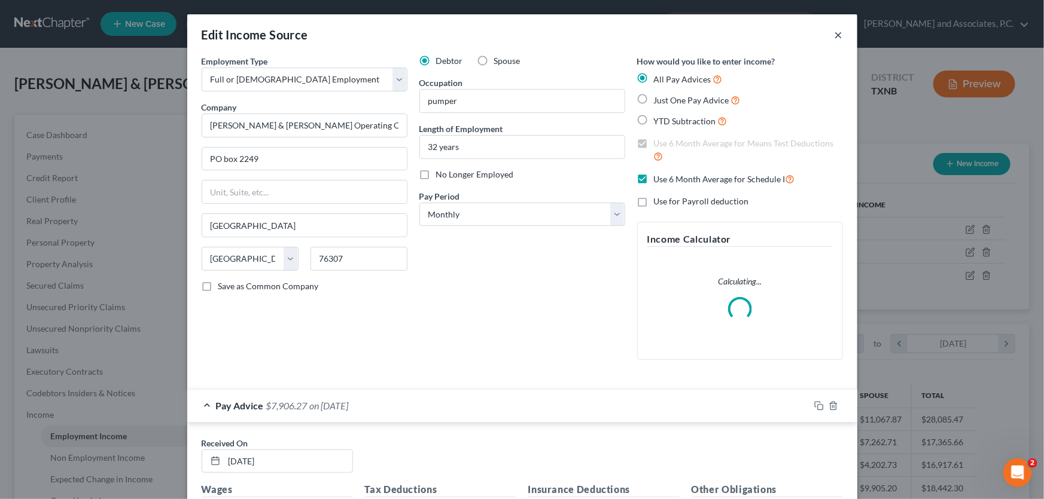
click at [835, 30] on button "×" at bounding box center [838, 35] width 8 height 14
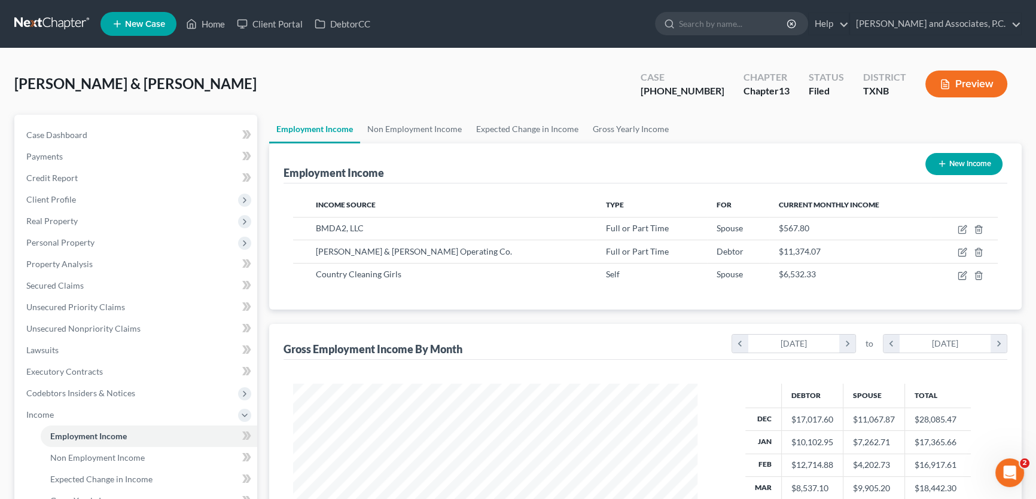
scroll to position [597814, 597603]
click at [410, 122] on link "Non Employment Income" at bounding box center [414, 129] width 109 height 29
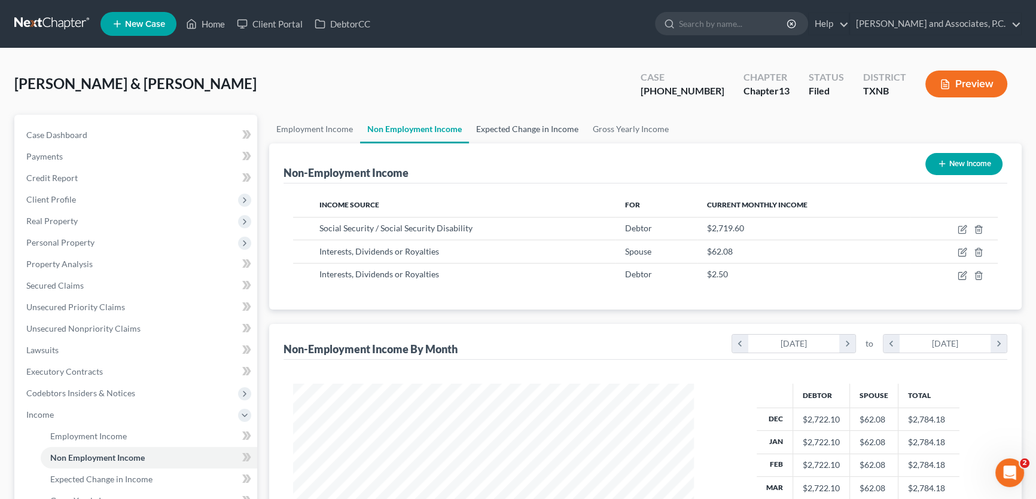
scroll to position [214, 425]
click at [504, 124] on link "Expected Change in Income" at bounding box center [527, 129] width 117 height 29
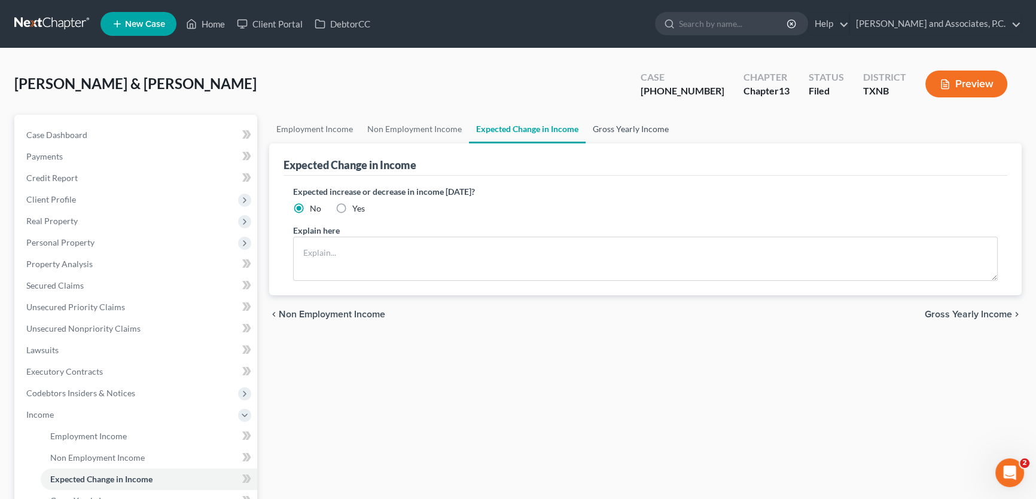
click at [605, 122] on link "Gross Yearly Income" at bounding box center [630, 129] width 90 height 29
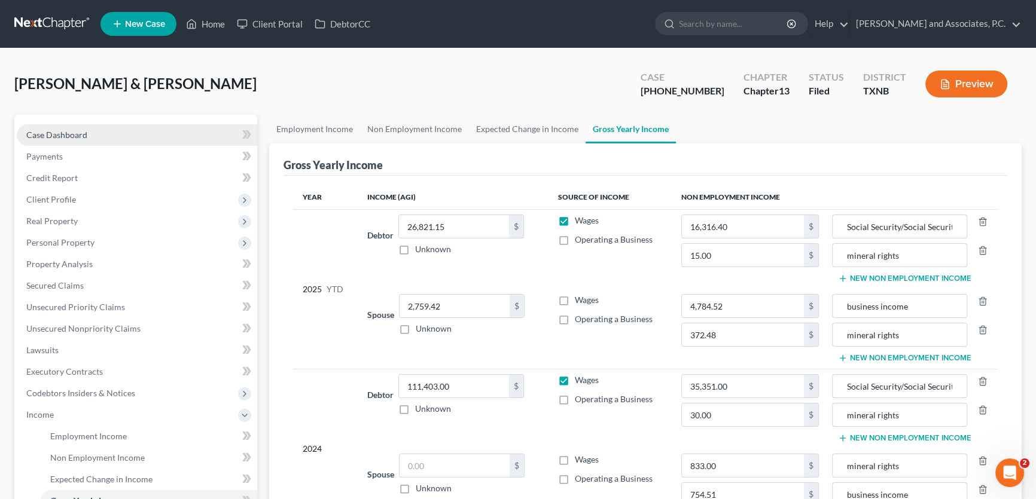
click at [71, 126] on link "Case Dashboard" at bounding box center [137, 135] width 240 height 22
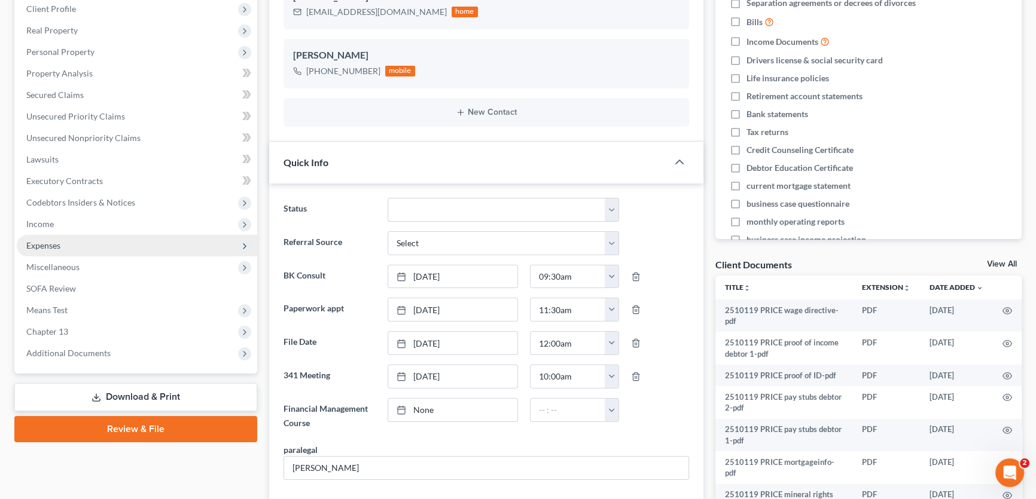
scroll to position [831, 0]
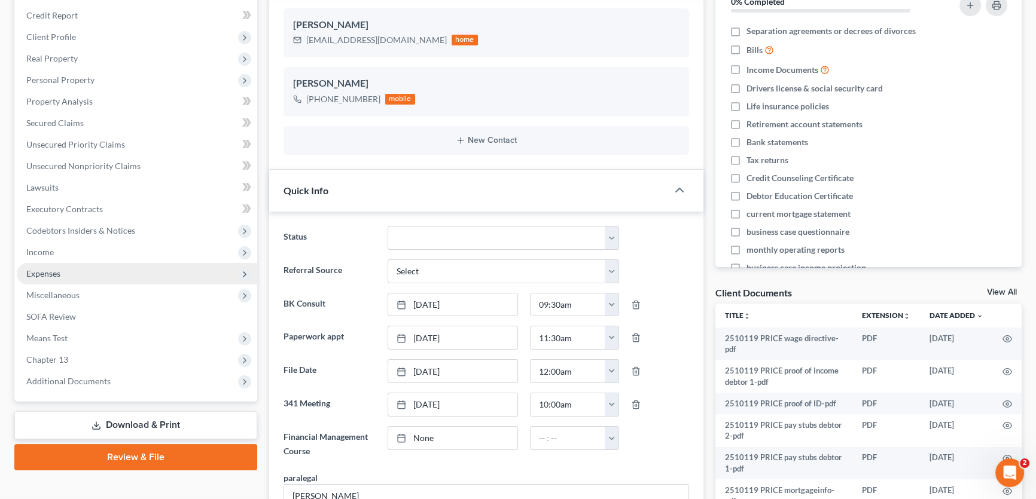
click at [100, 273] on span "Expenses" at bounding box center [137, 274] width 240 height 22
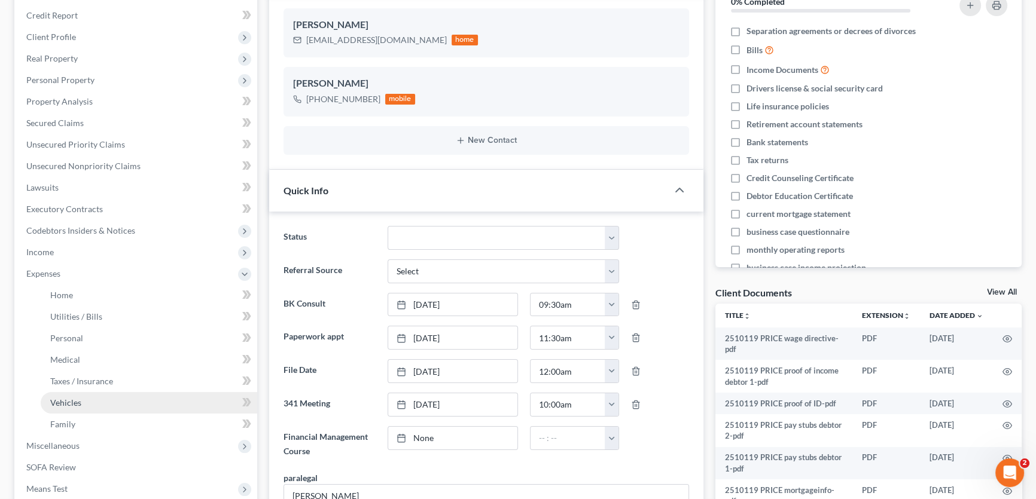
click at [80, 398] on span "Vehicles" at bounding box center [65, 403] width 31 height 10
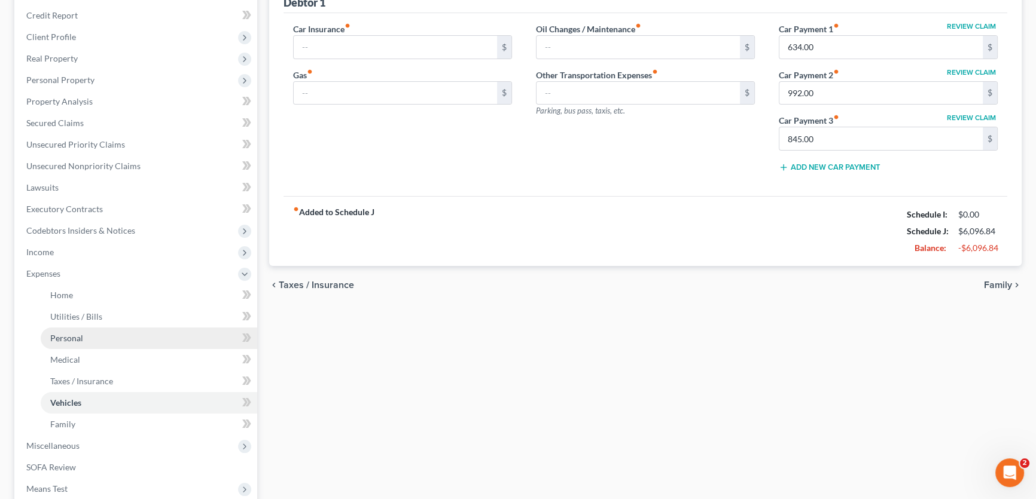
type input "460.20"
type input "400.00"
type input "0.00"
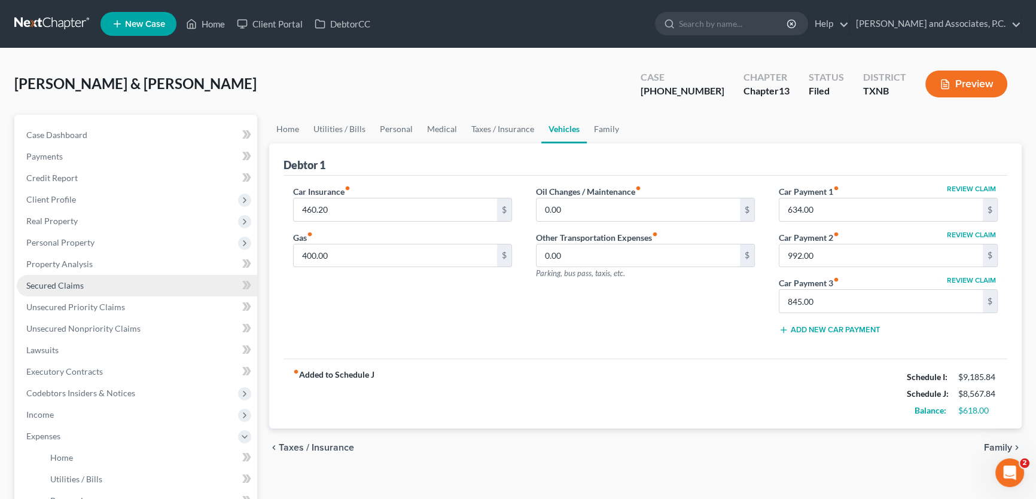
click at [86, 283] on link "Secured Claims" at bounding box center [137, 286] width 240 height 22
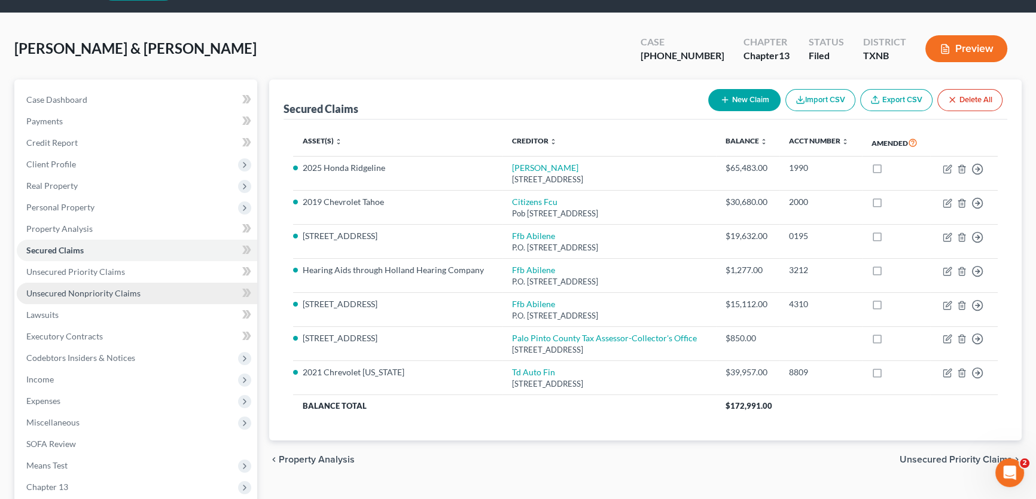
scroll to position [54, 0]
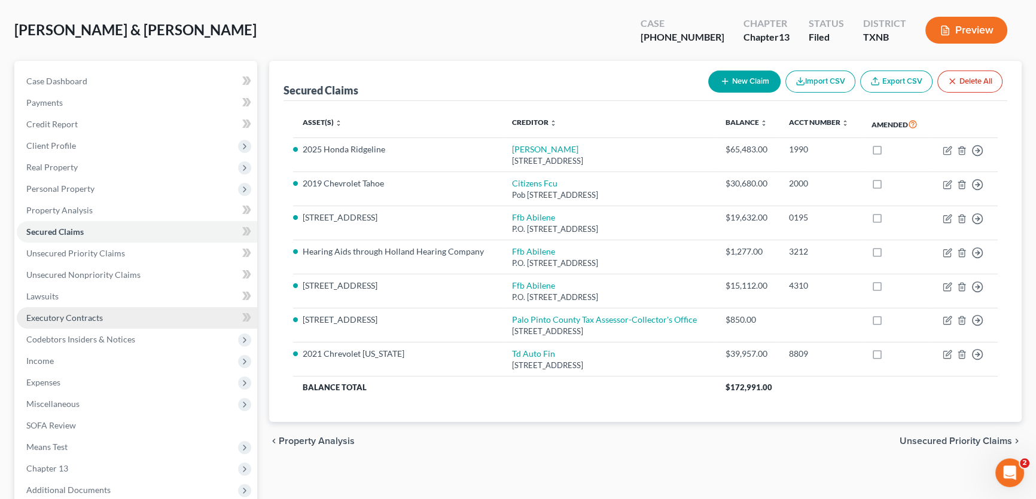
click at [106, 319] on link "Executory Contracts" at bounding box center [137, 318] width 240 height 22
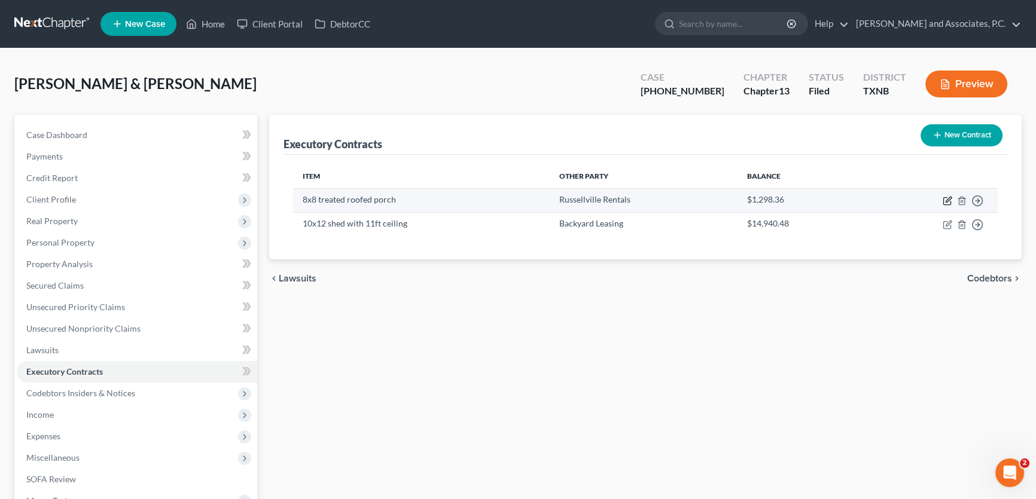
click at [946, 200] on icon "button" at bounding box center [947, 199] width 5 height 5
select select "2"
select select "45"
select select "3"
select select "2"
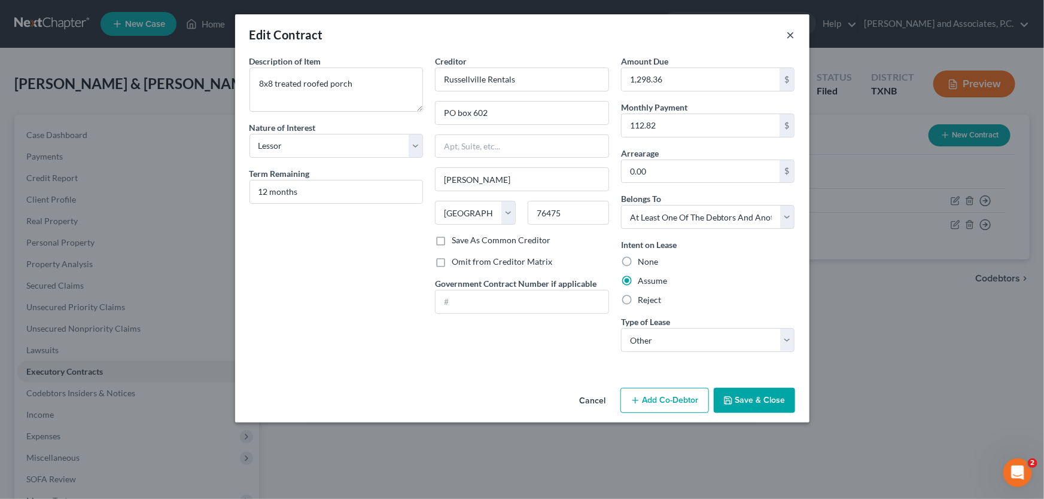
click at [791, 37] on button "×" at bounding box center [790, 35] width 8 height 14
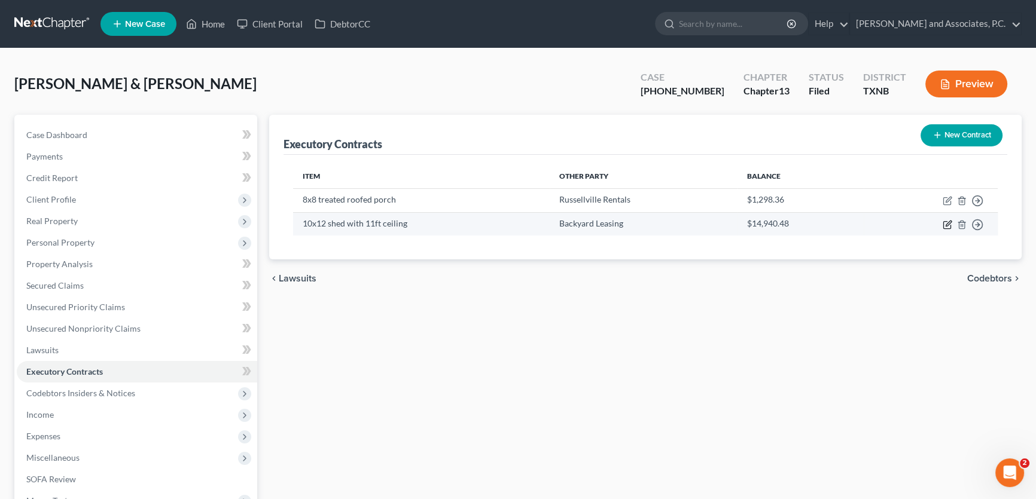
click at [950, 225] on icon "button" at bounding box center [947, 225] width 10 height 10
select select "45"
select select "2"
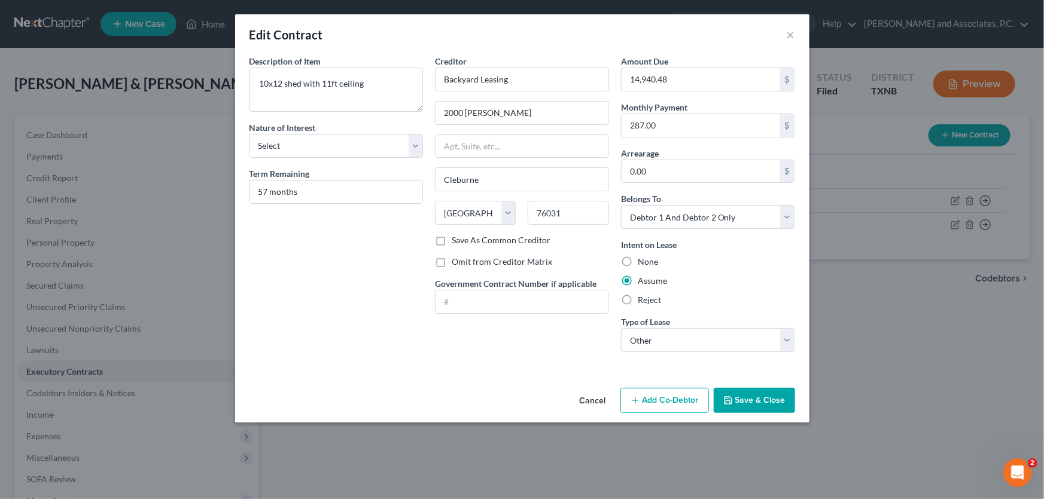
click at [594, 407] on button "Cancel" at bounding box center [592, 401] width 45 height 24
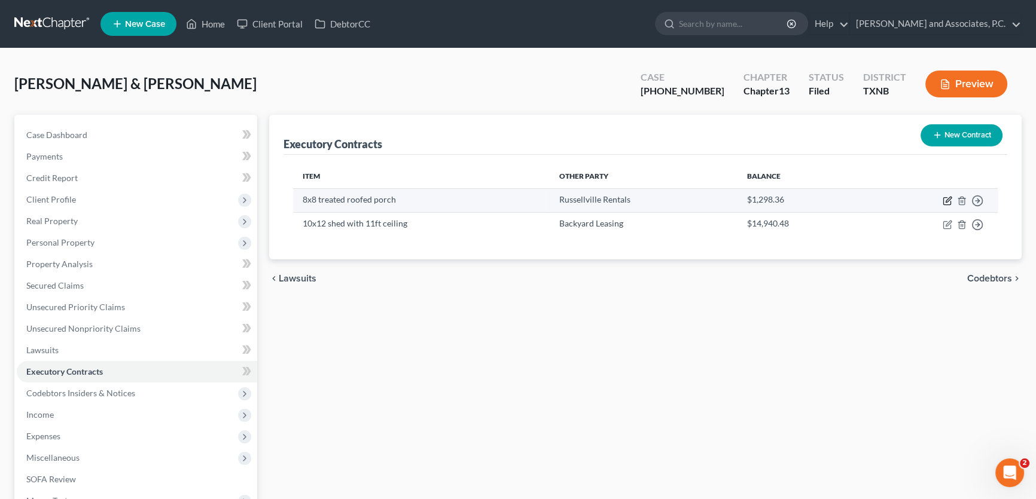
click at [945, 202] on icon "button" at bounding box center [947, 199] width 5 height 5
select select "2"
select select "45"
select select "3"
select select "2"
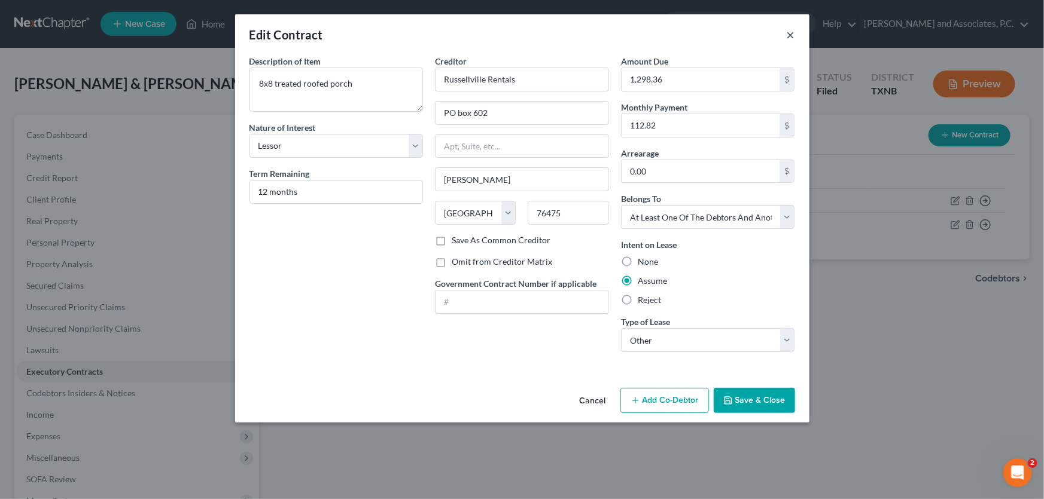
click at [789, 31] on button "×" at bounding box center [790, 35] width 8 height 14
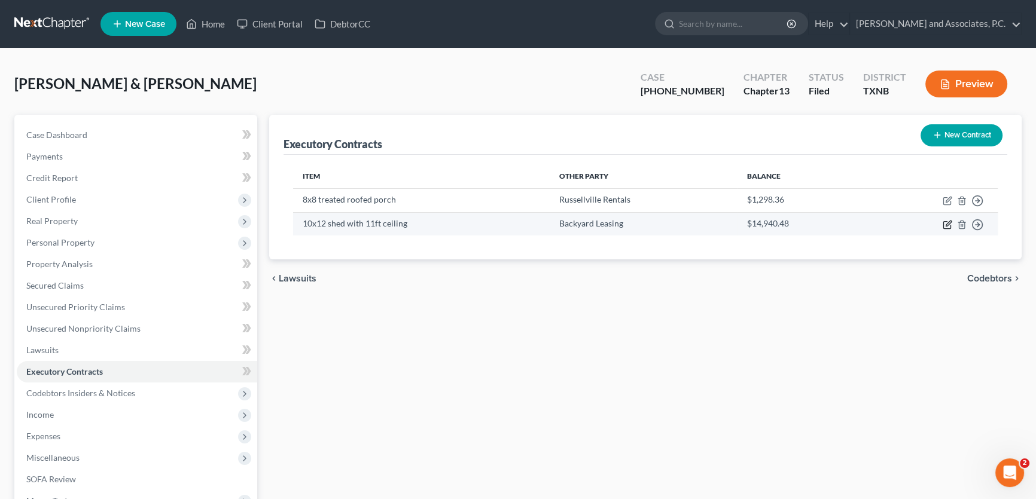
click at [945, 225] on icon "button" at bounding box center [947, 225] width 10 height 10
select select "45"
select select "2"
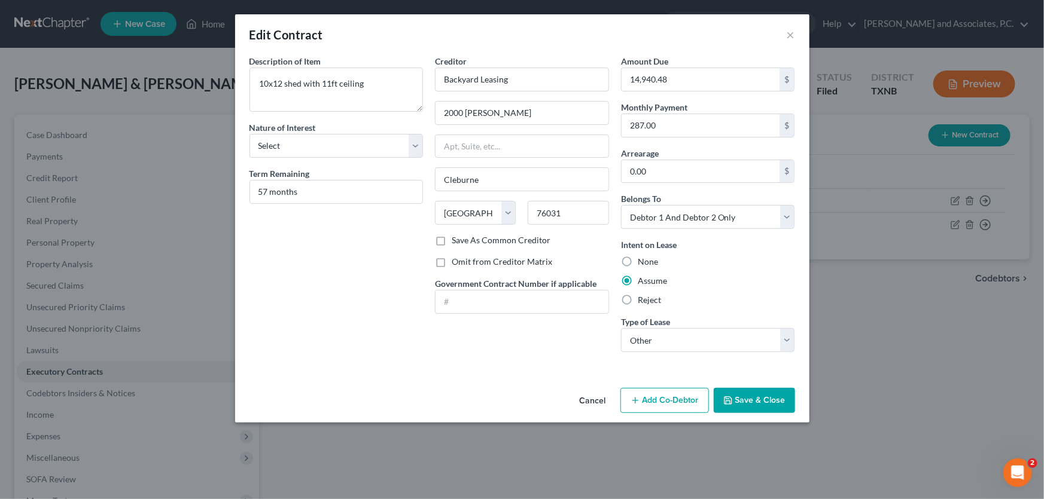
click at [591, 402] on button "Cancel" at bounding box center [592, 401] width 45 height 24
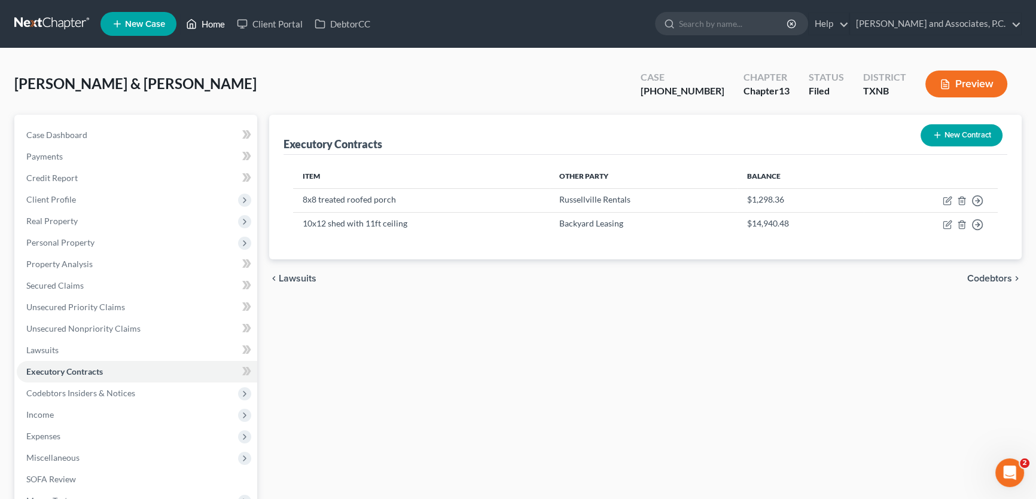
click at [216, 25] on link "Home" at bounding box center [205, 24] width 51 height 22
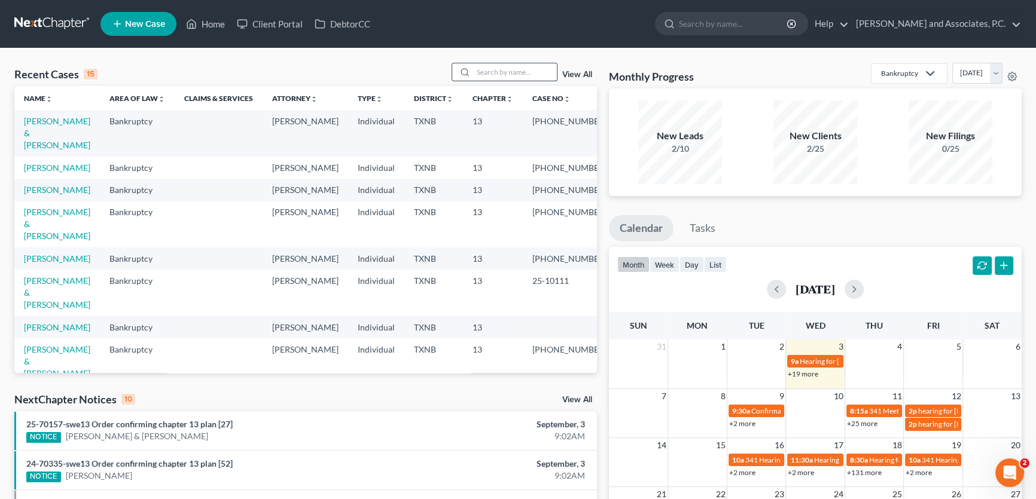
click at [525, 71] on input "search" at bounding box center [515, 71] width 84 height 17
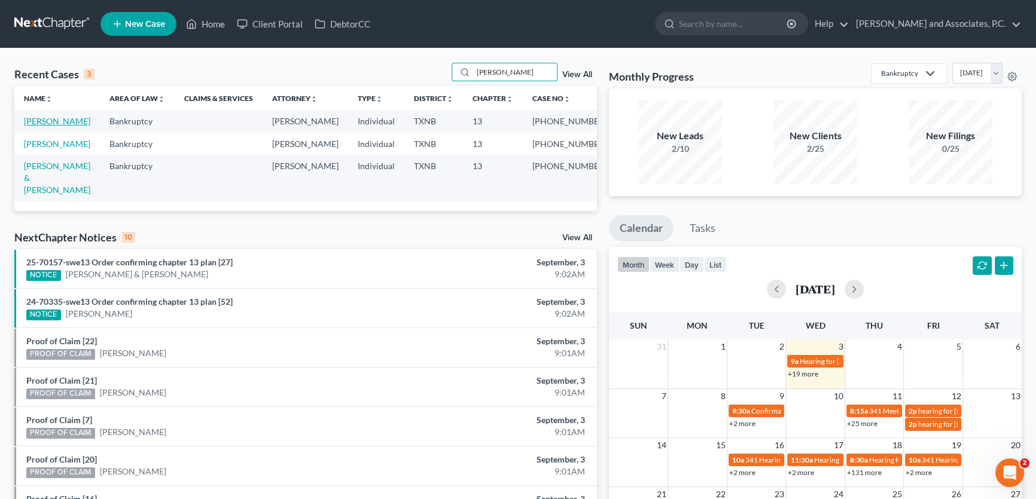
type input "[PERSON_NAME]"
click at [66, 123] on link "[PERSON_NAME]" at bounding box center [57, 121] width 66 height 10
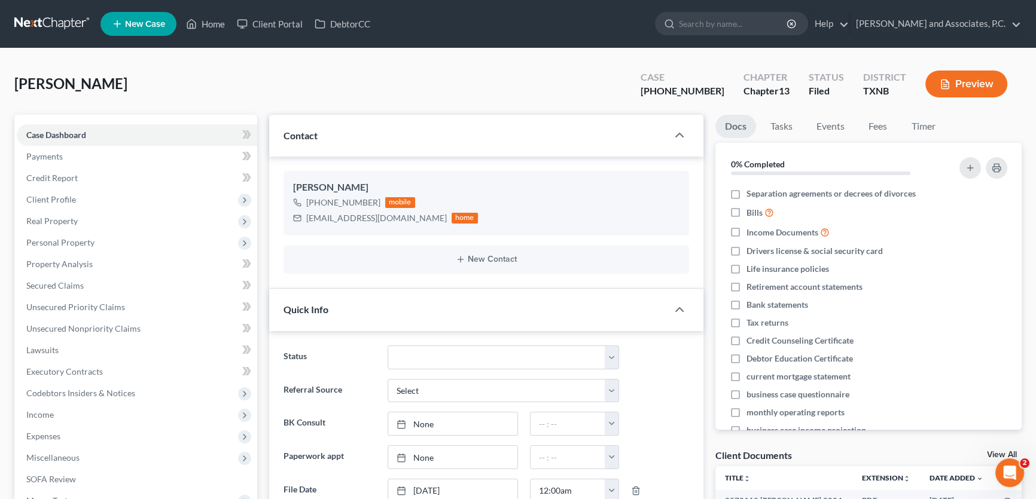
scroll to position [1134, 0]
click at [71, 221] on span "Real Property" at bounding box center [51, 221] width 51 height 10
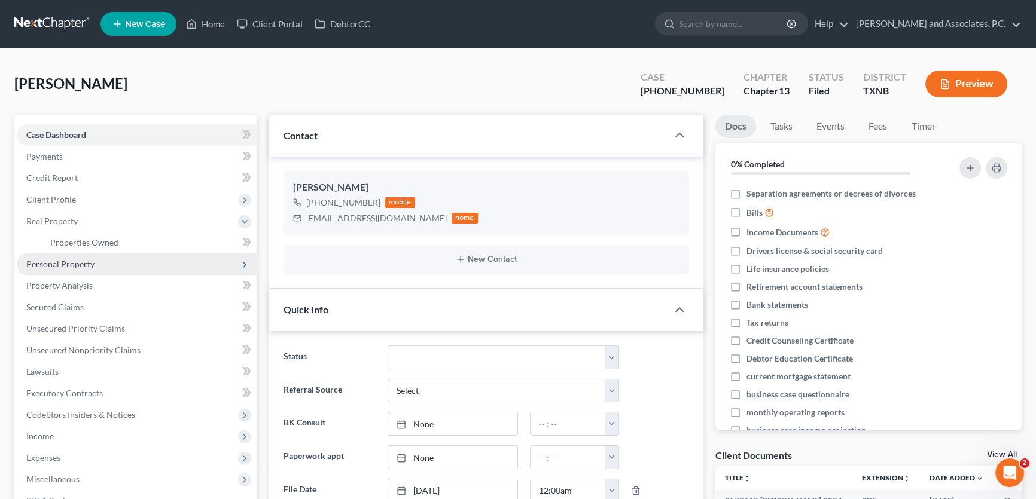
click at [99, 267] on span "Personal Property" at bounding box center [137, 265] width 240 height 22
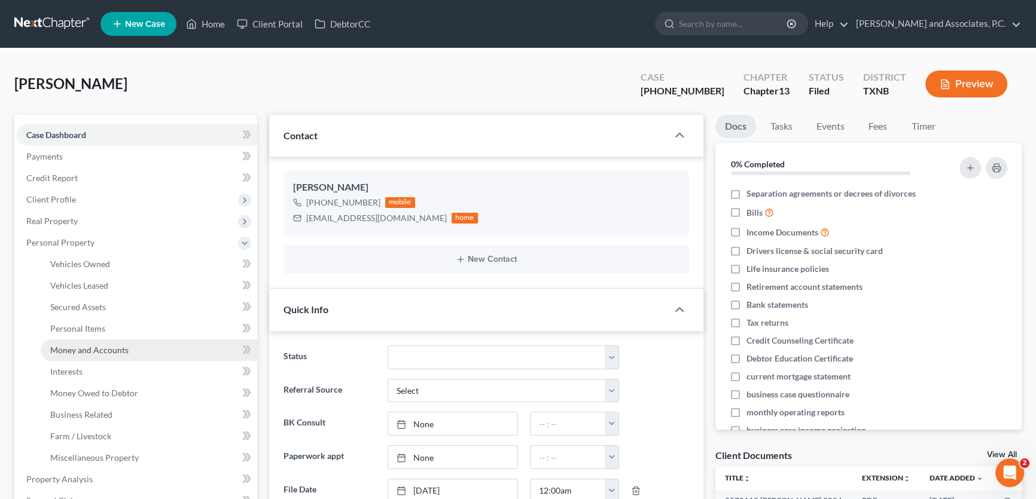
scroll to position [54, 0]
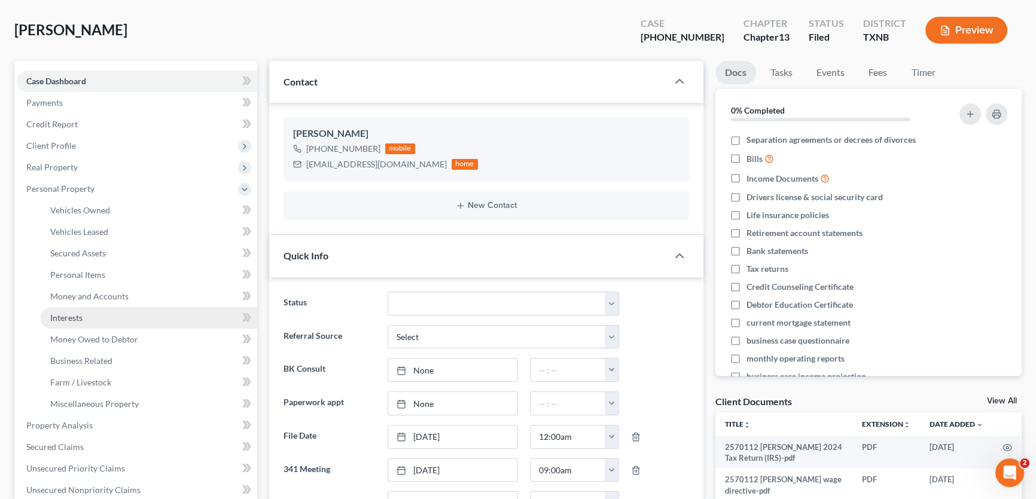
click at [87, 316] on link "Interests" at bounding box center [149, 318] width 216 height 22
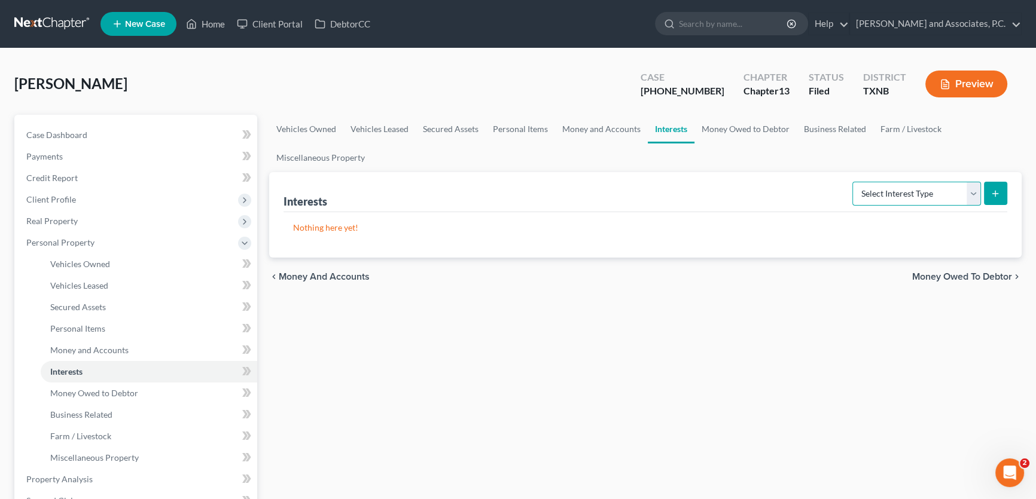
click at [941, 193] on select "Select Interest Type 401K Annuity Bond Education IRA Government Bond Government…" at bounding box center [916, 194] width 129 height 24
click at [602, 129] on link "Money and Accounts" at bounding box center [601, 129] width 93 height 29
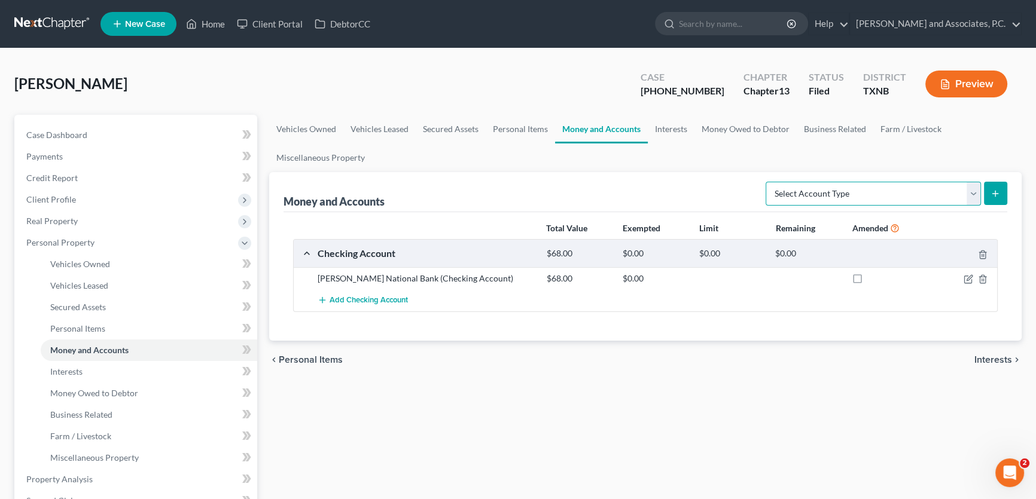
click at [825, 197] on select "Select Account Type Brokerage Cash on Hand Certificates of Deposit Checking Acc…" at bounding box center [872, 194] width 215 height 24
drag, startPoint x: 713, startPoint y: 190, endPoint x: 707, endPoint y: 188, distance: 6.8
click at [713, 190] on div "Money and Accounts Select Account Type Brokerage Cash on Hand Certificates of D…" at bounding box center [645, 192] width 724 height 40
click at [518, 130] on link "Personal Items" at bounding box center [520, 129] width 69 height 29
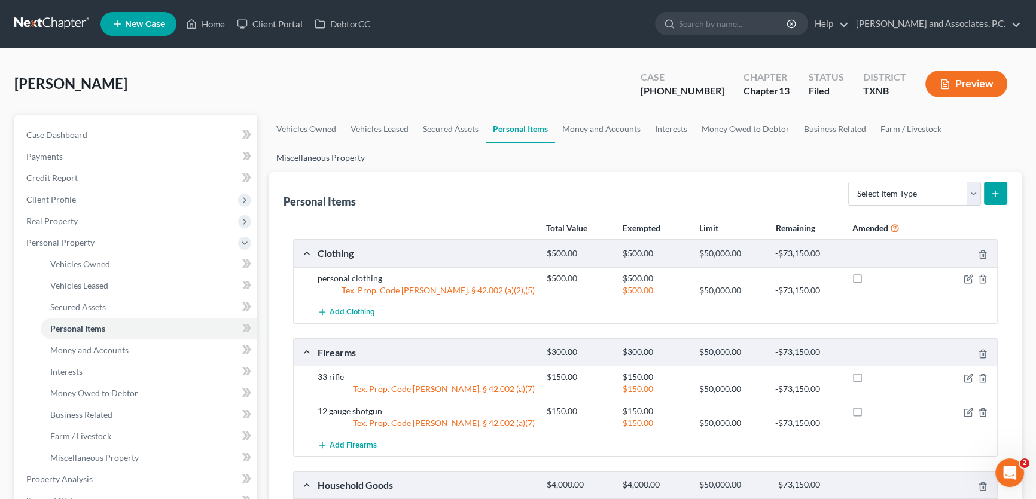
click at [337, 155] on link "Miscellaneous Property" at bounding box center [320, 158] width 103 height 29
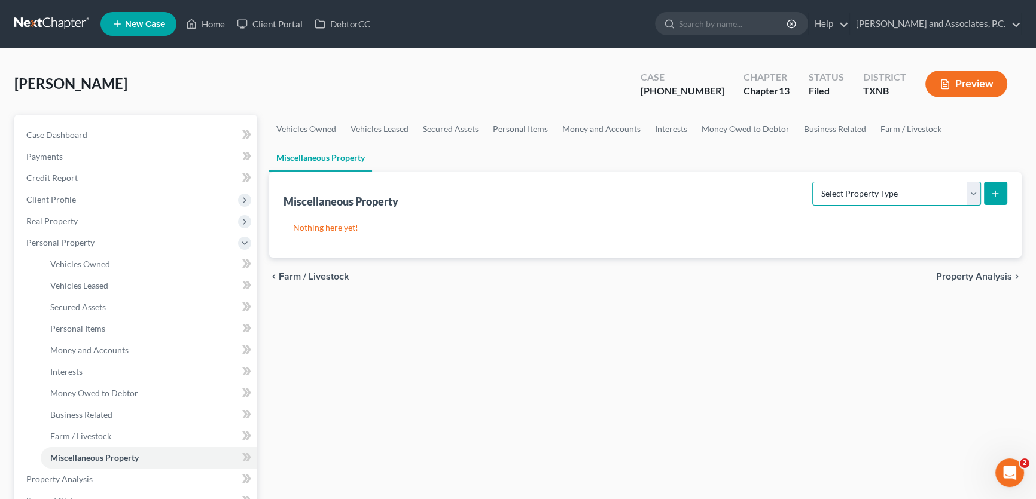
click at [869, 202] on select "Select Property Type Assigned for Creditor Benefit [DATE] Holding for Another N…" at bounding box center [896, 194] width 169 height 24
click at [897, 130] on link "Farm / Livestock" at bounding box center [910, 129] width 75 height 29
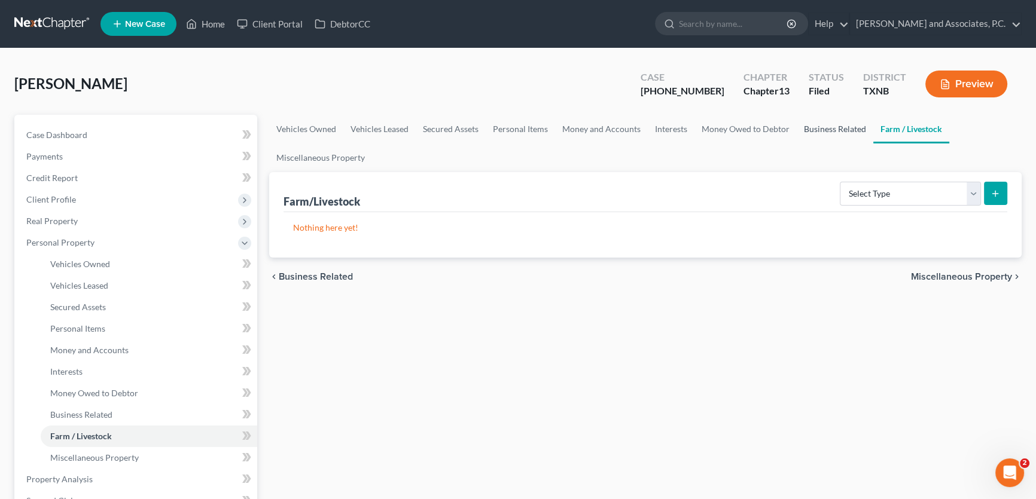
click at [841, 128] on link "Business Related" at bounding box center [835, 129] width 77 height 29
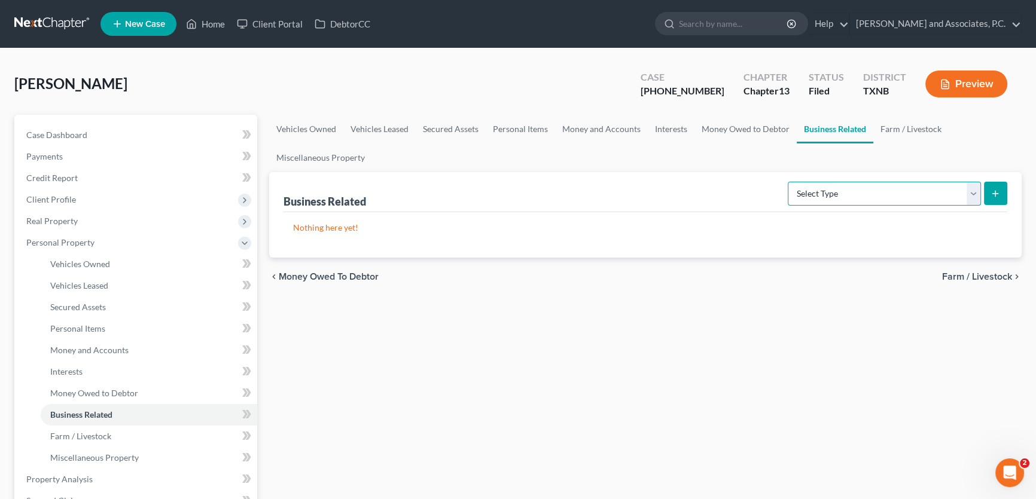
click at [831, 193] on select "Select Type Customer Lists Franchises Inventory Licenses Machinery Office Equip…" at bounding box center [884, 194] width 193 height 24
click at [745, 122] on link "Money Owed to Debtor" at bounding box center [745, 129] width 102 height 29
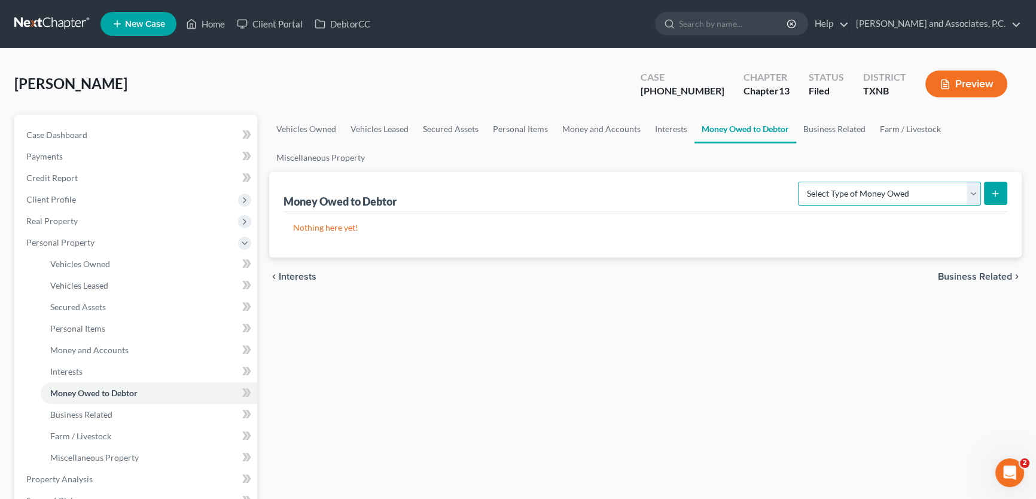
click at [840, 191] on select "Select Type of Money Owed Accounts Receivable Alimony Child Support Claims Agai…" at bounding box center [889, 194] width 183 height 24
select select "trusts"
click at [800, 182] on select "Select Type of Money Owed Accounts Receivable Alimony Child Support Claims Agai…" at bounding box center [889, 194] width 183 height 24
click at [987, 199] on button "submit" at bounding box center [995, 193] width 23 height 23
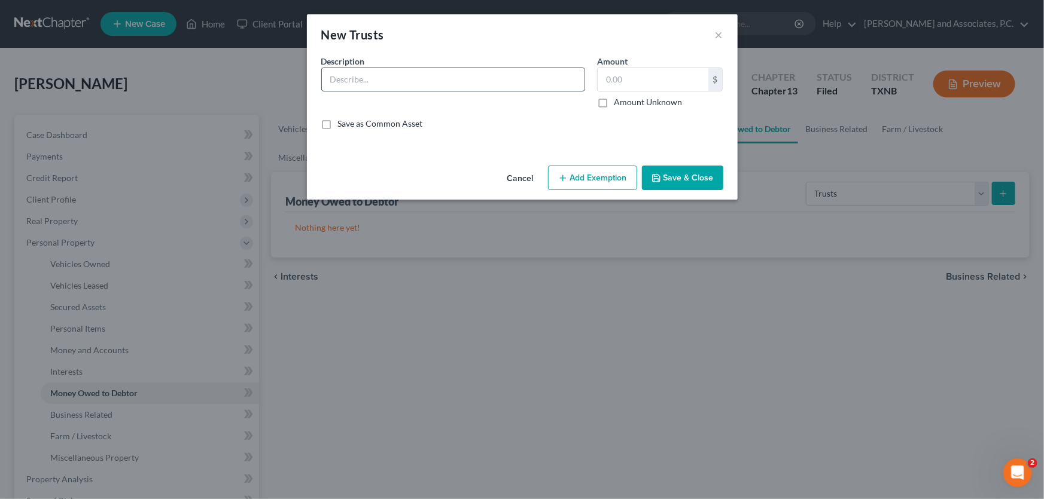
click at [361, 89] on input "text" at bounding box center [453, 79] width 263 height 23
type input "[PERSON_NAME] Brothers Trust (holds parents land & equipment which is pledged t…"
click at [686, 174] on button "Save & Close" at bounding box center [682, 178] width 81 height 25
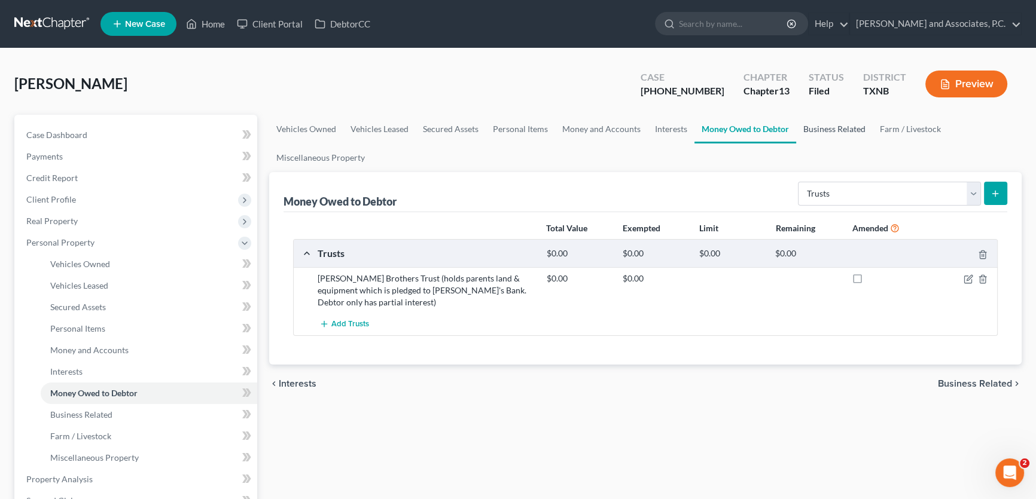
click at [803, 133] on link "Business Related" at bounding box center [834, 129] width 77 height 29
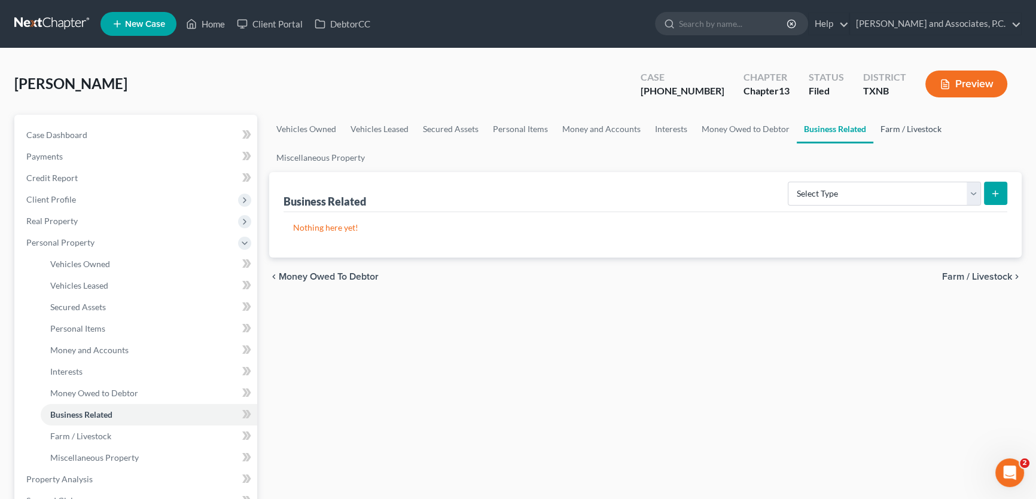
click at [884, 127] on link "Farm / Livestock" at bounding box center [910, 129] width 75 height 29
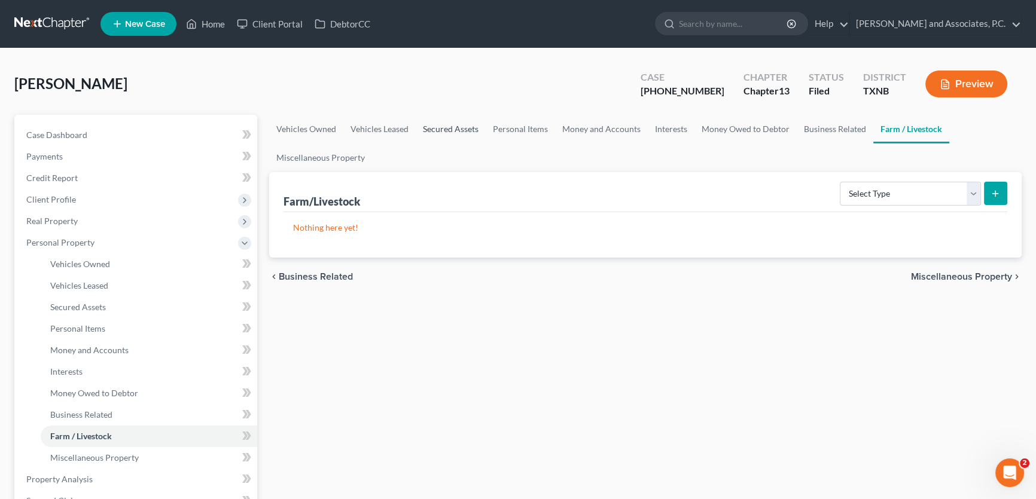
click at [426, 127] on link "Secured Assets" at bounding box center [451, 129] width 70 height 29
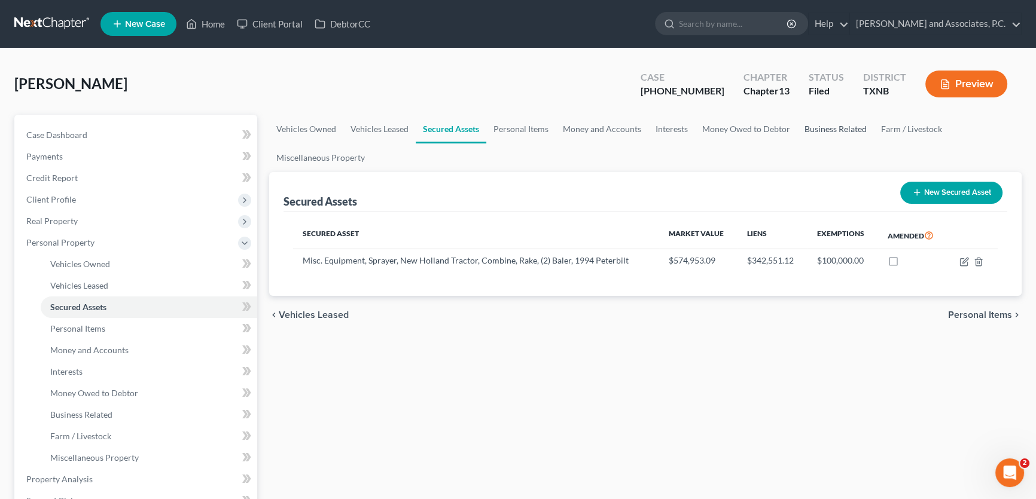
click at [809, 131] on link "Business Related" at bounding box center [835, 129] width 77 height 29
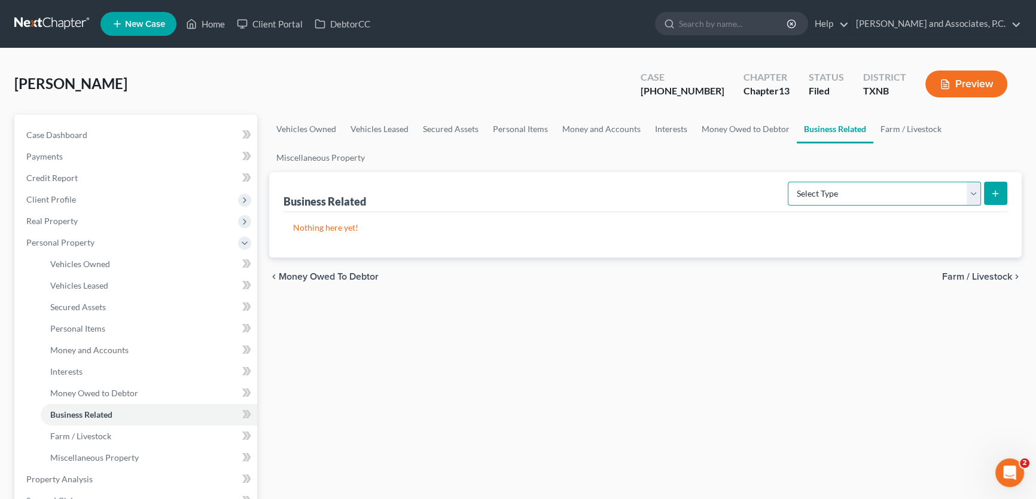
click at [804, 184] on select "Select Type Customer Lists Franchises Inventory Licenses Machinery Office Equip…" at bounding box center [884, 194] width 193 height 24
click at [788, 182] on select "Select Type Customer Lists Franchises Inventory Licenses Machinery Office Equip…" at bounding box center [884, 194] width 193 height 24
click at [838, 190] on select "Select Type Customer Lists Franchises Inventory Licenses Machinery Office Equip…" at bounding box center [884, 194] width 193 height 24
select select "machinery"
click at [788, 182] on select "Select Type Customer Lists Franchises Inventory Licenses Machinery Office Equip…" at bounding box center [884, 194] width 193 height 24
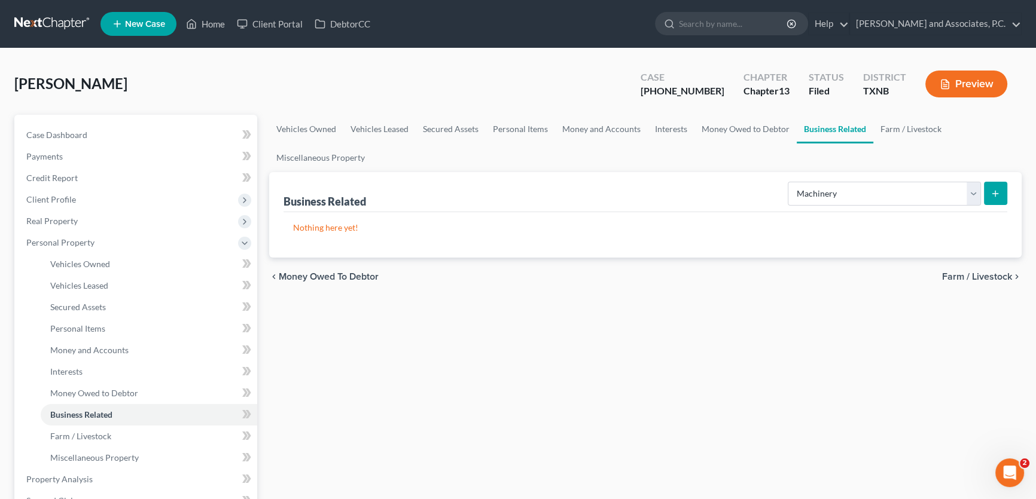
click at [989, 191] on button "submit" at bounding box center [995, 193] width 23 height 23
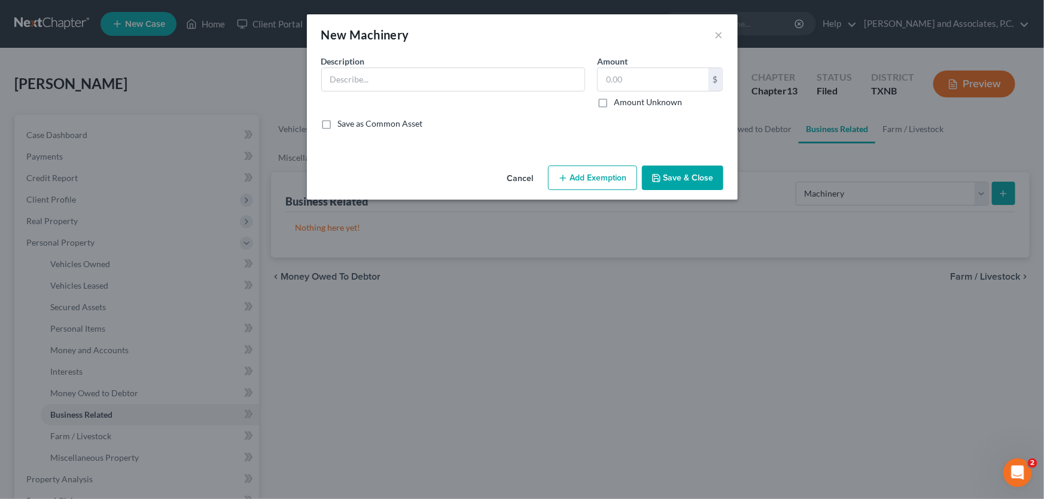
click at [518, 177] on button "Cancel" at bounding box center [520, 179] width 45 height 24
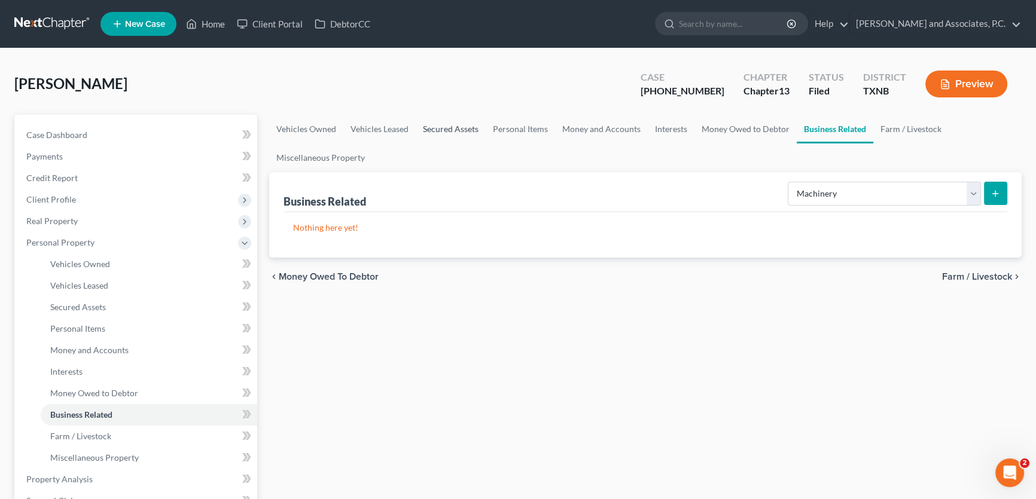
click at [445, 121] on link "Secured Assets" at bounding box center [451, 129] width 70 height 29
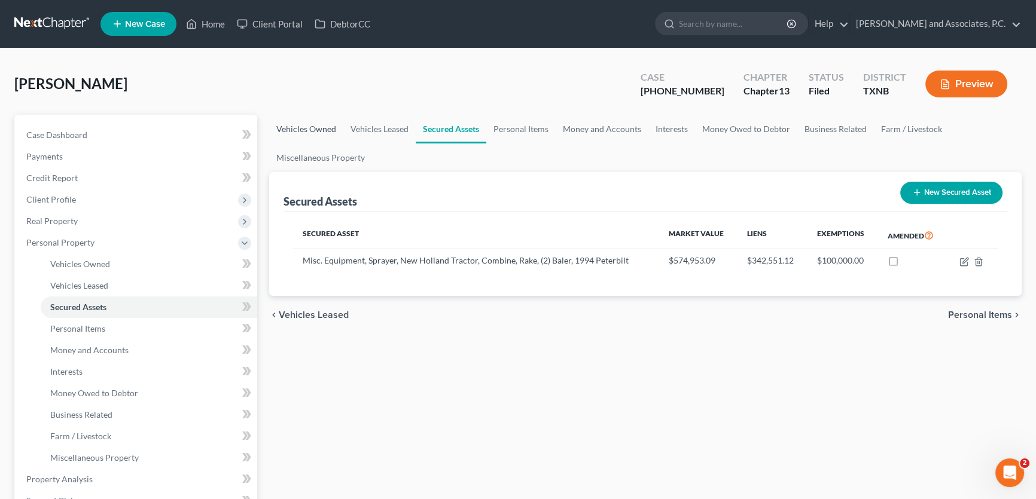
click at [292, 127] on link "Vehicles Owned" at bounding box center [306, 129] width 74 height 29
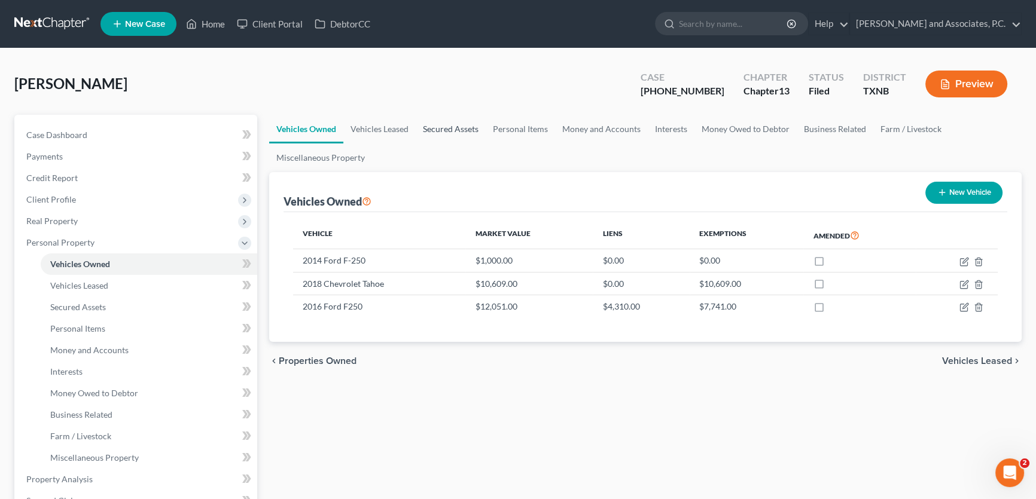
click at [456, 128] on link "Secured Assets" at bounding box center [451, 129] width 70 height 29
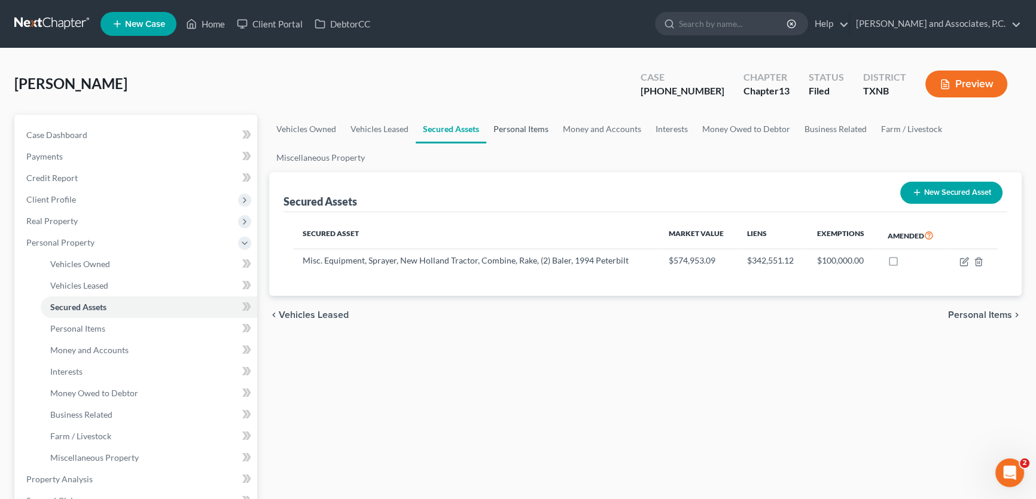
click at [526, 130] on link "Personal Items" at bounding box center [520, 129] width 69 height 29
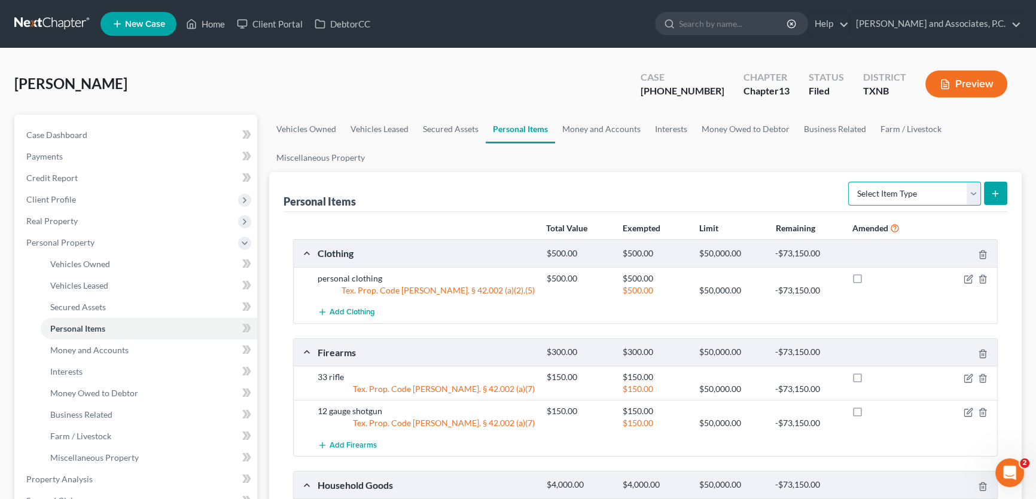
click at [883, 190] on select "Select Item Type Clothing Collectibles Of Value Electronics Firearms Household …" at bounding box center [914, 194] width 133 height 24
select select "electronics"
click at [849, 182] on select "Select Item Type Clothing Collectibles Of Value Electronics Firearms Household …" at bounding box center [914, 194] width 133 height 24
click at [987, 194] on button "submit" at bounding box center [995, 193] width 23 height 23
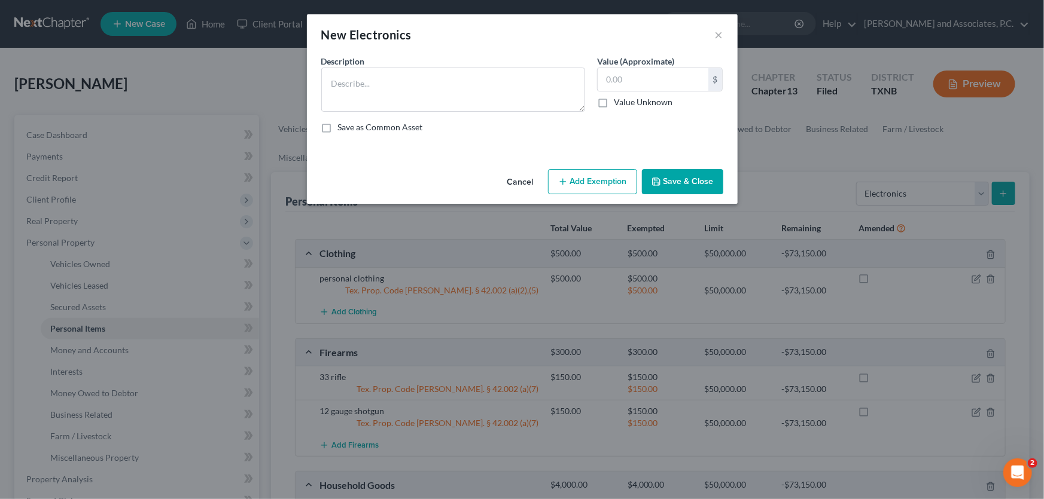
click at [569, 185] on button "Add Exemption" at bounding box center [592, 181] width 89 height 25
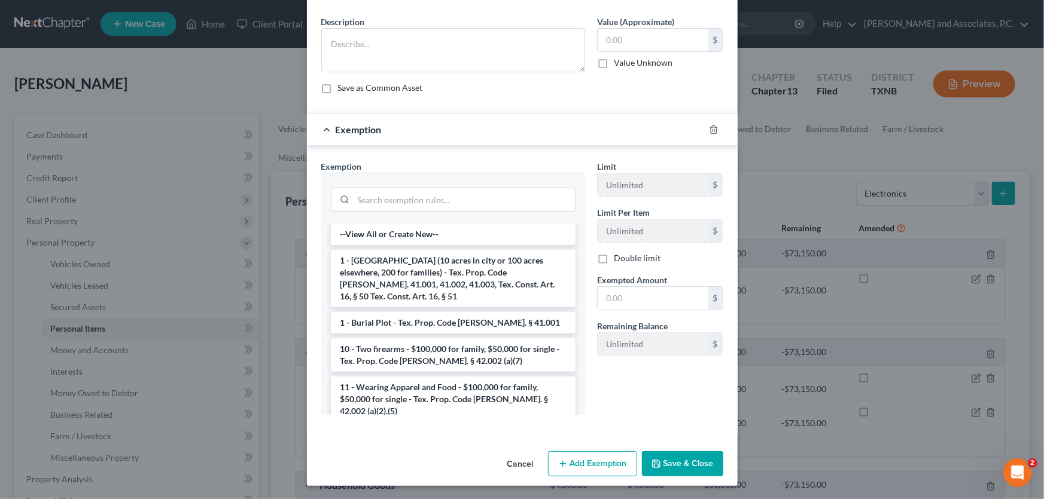
click at [519, 461] on button "Cancel" at bounding box center [520, 465] width 45 height 24
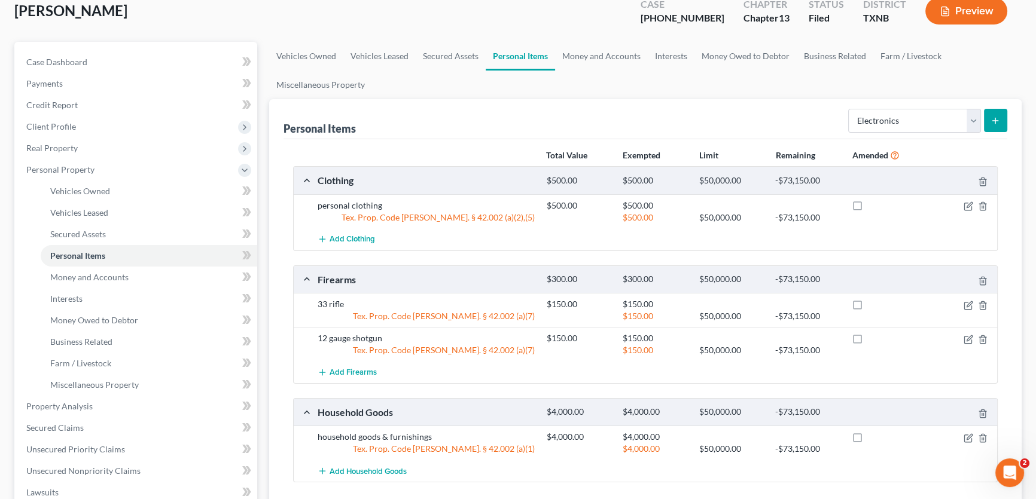
scroll to position [54, 0]
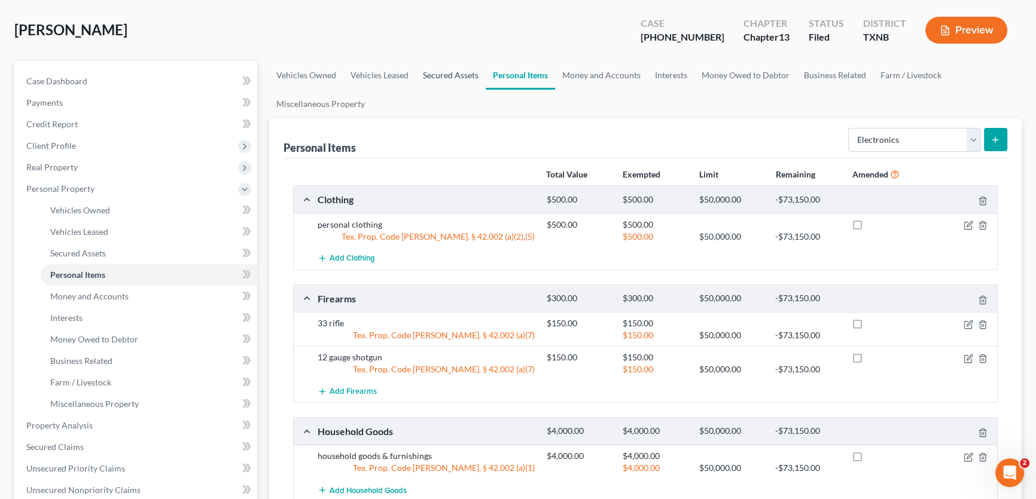
click at [434, 71] on link "Secured Assets" at bounding box center [451, 75] width 70 height 29
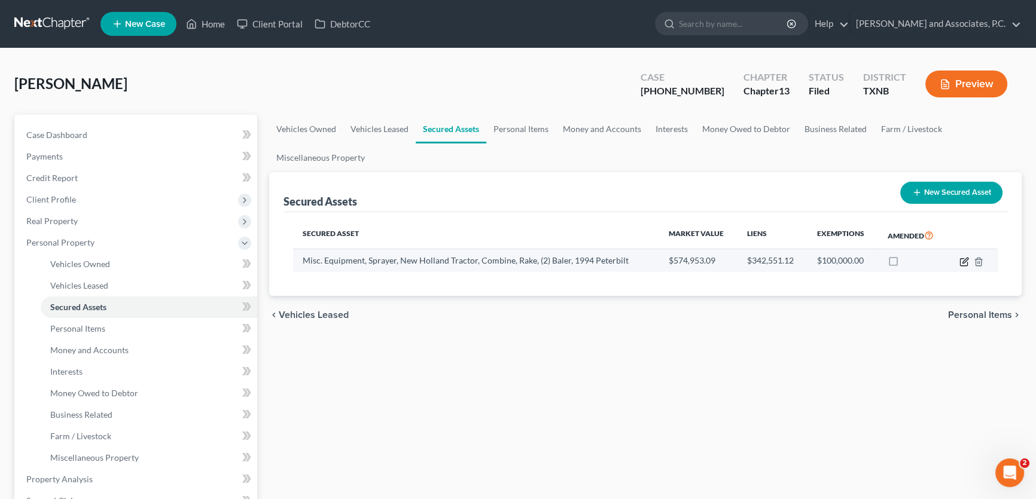
click at [966, 263] on icon "button" at bounding box center [964, 262] width 10 height 10
select select "other"
select select "2"
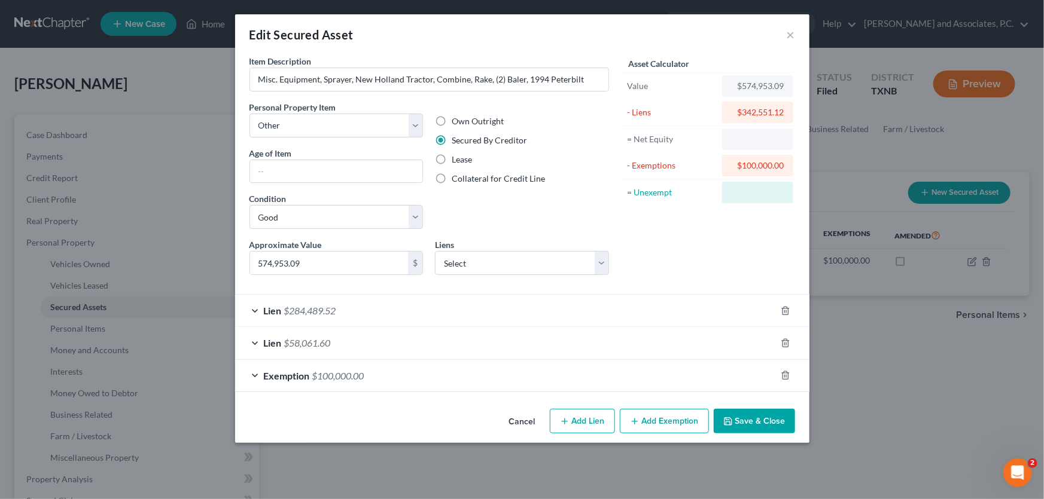
checkbox input "true"
click at [343, 373] on span "$100,000.00" at bounding box center [338, 375] width 52 height 11
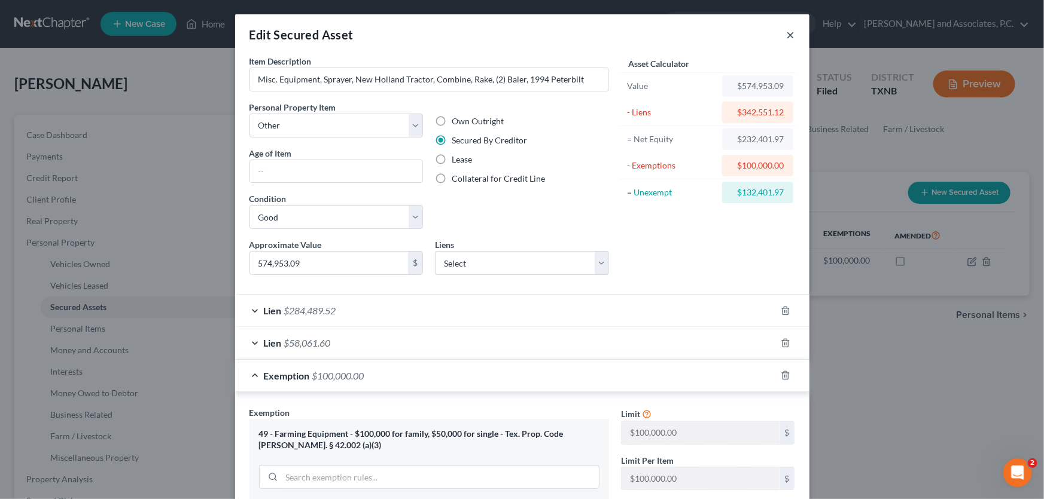
click at [788, 33] on button "×" at bounding box center [790, 35] width 8 height 14
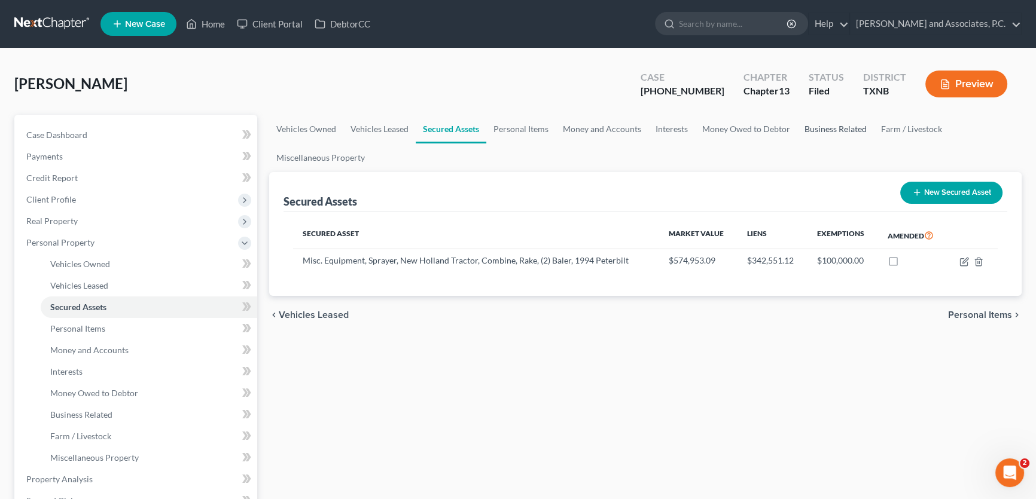
click at [816, 125] on link "Business Related" at bounding box center [835, 129] width 77 height 29
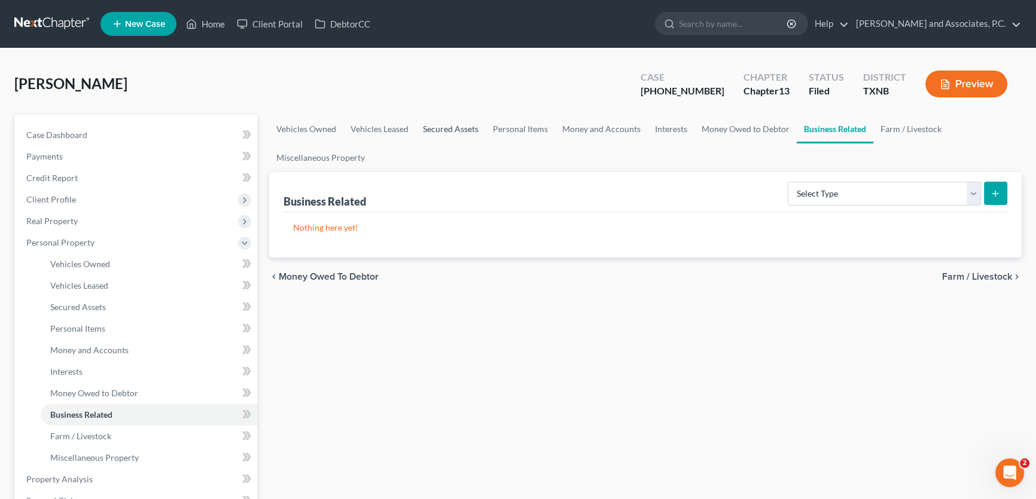
click at [455, 129] on link "Secured Assets" at bounding box center [451, 129] width 70 height 29
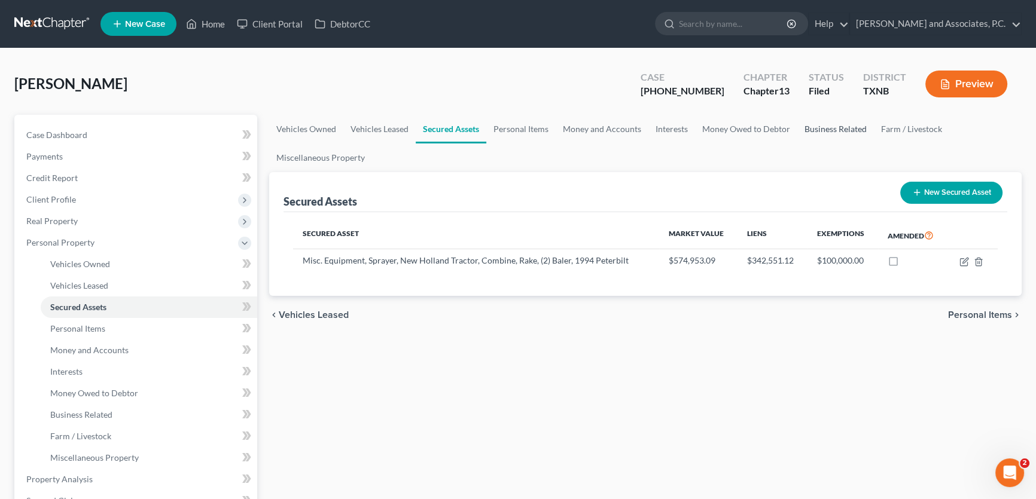
click at [809, 130] on link "Business Related" at bounding box center [835, 129] width 77 height 29
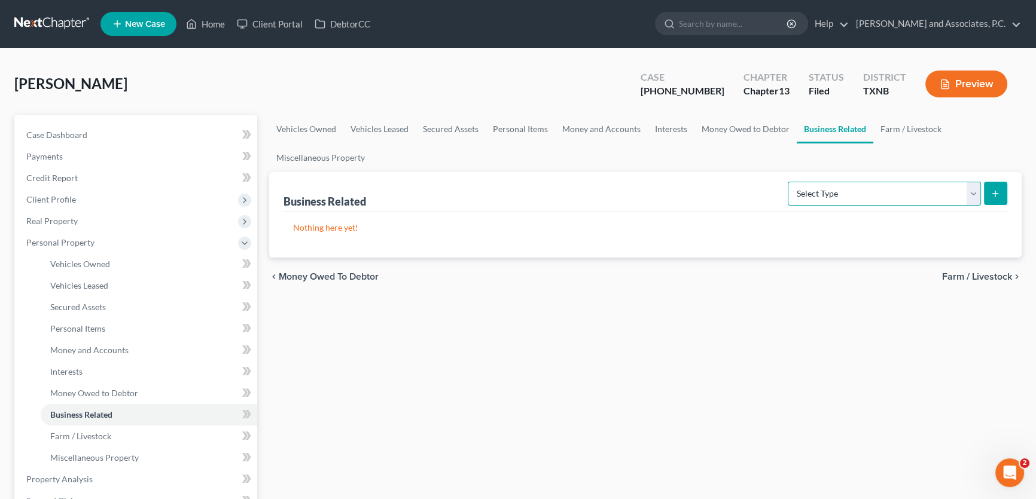
click at [925, 194] on select "Select Type Customer Lists Franchises Inventory Licenses Machinery Office Equip…" at bounding box center [884, 194] width 193 height 24
select select "machinery"
click at [788, 182] on select "Select Type Customer Lists Franchises Inventory Licenses Machinery Office Equip…" at bounding box center [884, 194] width 193 height 24
click at [993, 194] on icon "submit" at bounding box center [995, 194] width 10 height 10
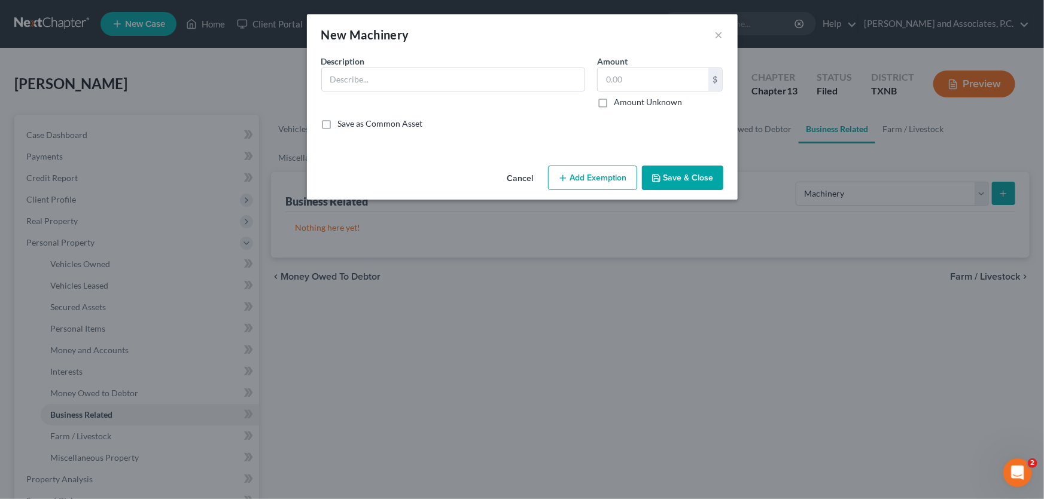
click at [587, 166] on button "Add Exemption" at bounding box center [592, 178] width 89 height 25
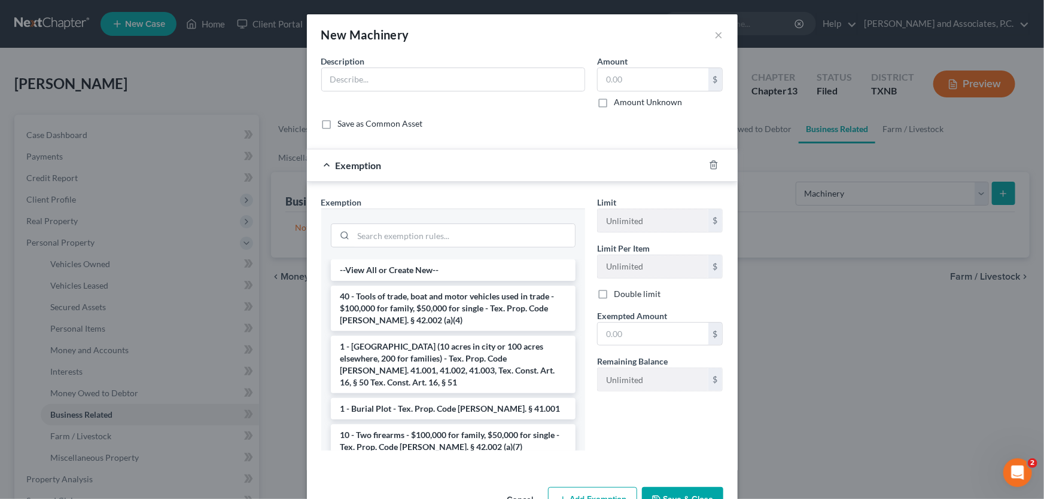
click at [580, 145] on form "An exemption set must first be selected from the Filing Information section. Co…" at bounding box center [522, 263] width 402 height 416
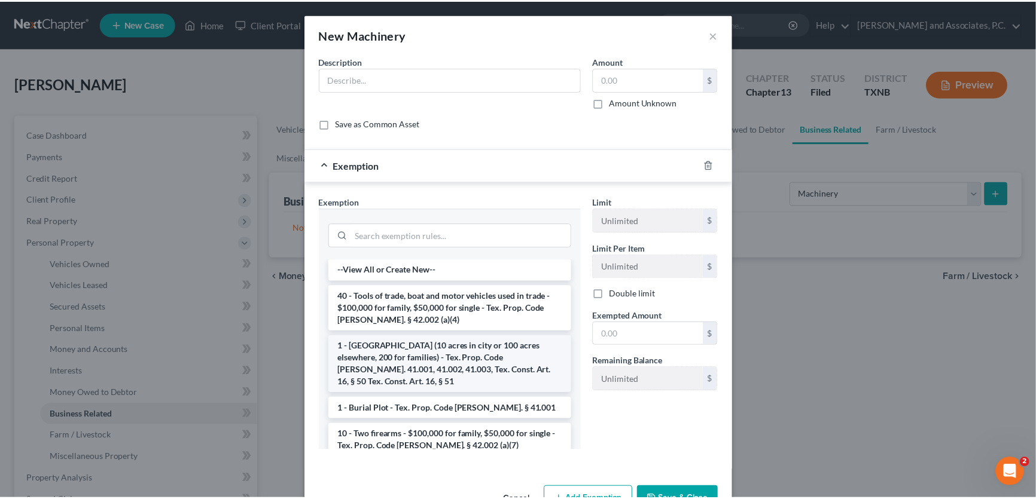
scroll to position [217, 0]
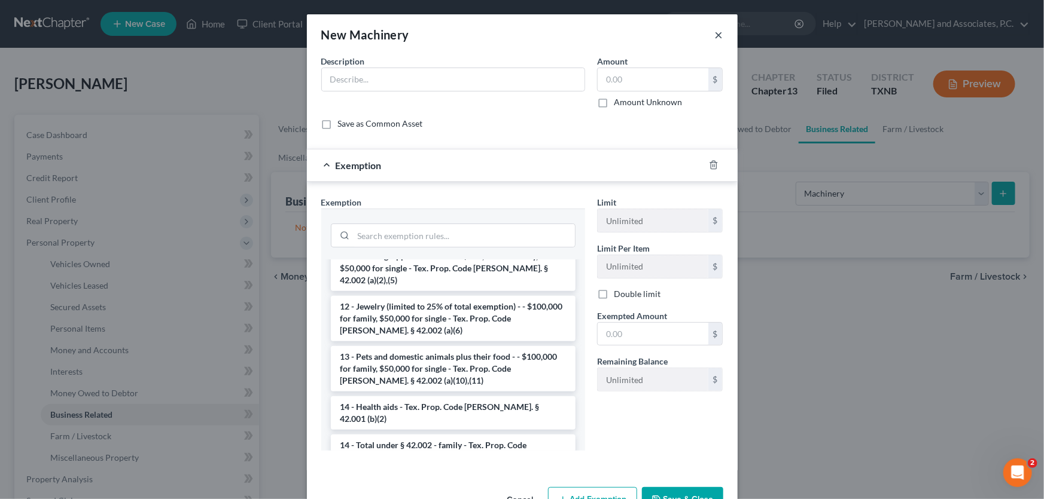
click at [715, 35] on button "×" at bounding box center [719, 35] width 8 height 14
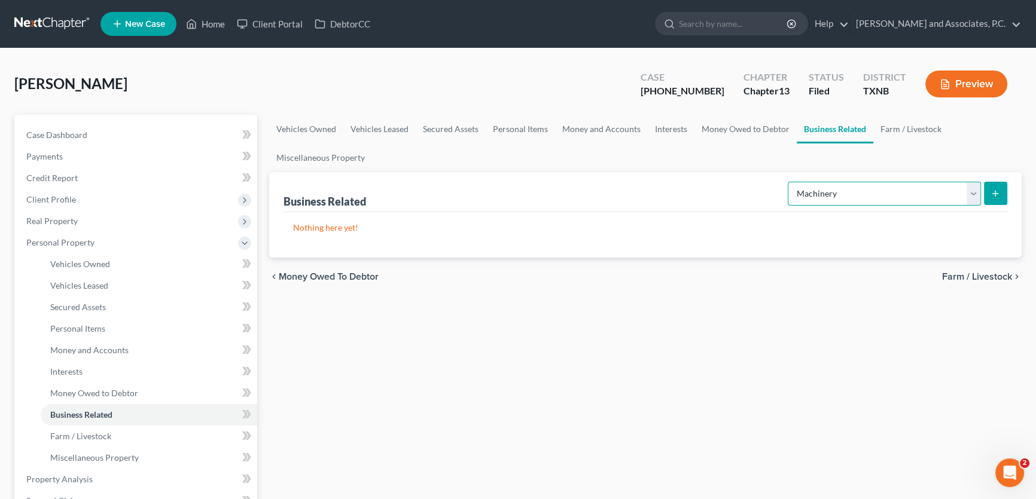
click at [819, 194] on select "Select Type Customer Lists Franchises Inventory Licenses Machinery Office Equip…" at bounding box center [884, 194] width 193 height 24
click at [788, 182] on select "Select Type Customer Lists Franchises Inventory Licenses Machinery Office Equip…" at bounding box center [884, 194] width 193 height 24
click at [835, 185] on select "Select Type Customer Lists Franchises Inventory Licenses Machinery Office Equip…" at bounding box center [884, 194] width 193 height 24
click at [731, 187] on div "Business Related Select Type Customer Lists Franchises Inventory Licenses Machi…" at bounding box center [645, 192] width 724 height 40
click at [215, 26] on link "Home" at bounding box center [205, 24] width 51 height 22
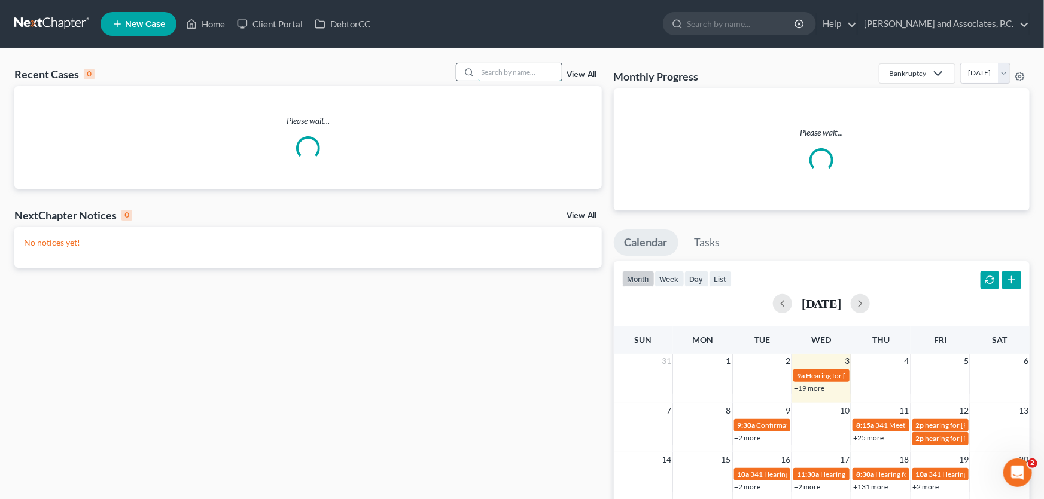
click at [490, 68] on input "search" at bounding box center [520, 71] width 84 height 17
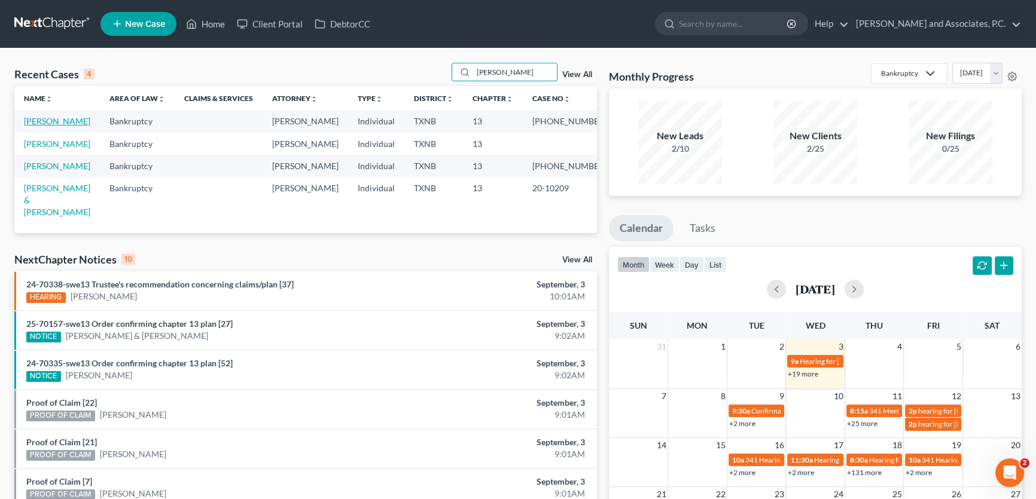
type input "[PERSON_NAME]"
click at [62, 123] on link "[PERSON_NAME]" at bounding box center [57, 121] width 66 height 10
select select "1"
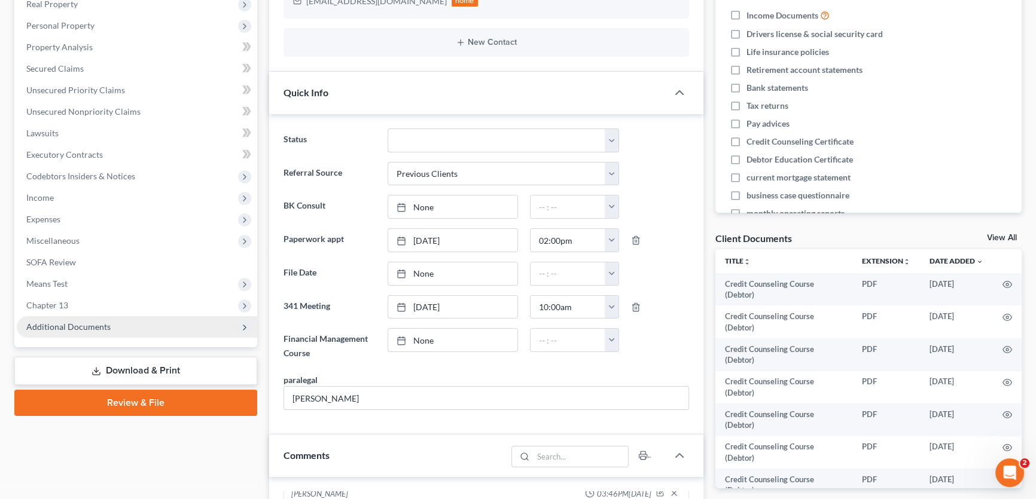
scroll to position [151, 0]
click at [92, 325] on span "Additional Documents" at bounding box center [68, 327] width 84 height 10
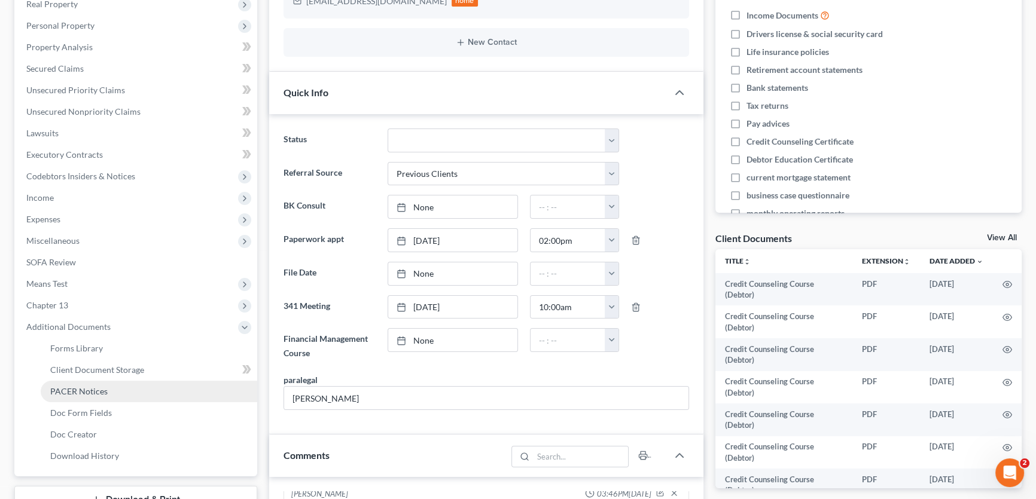
click at [84, 392] on span "PACER Notices" at bounding box center [78, 391] width 57 height 10
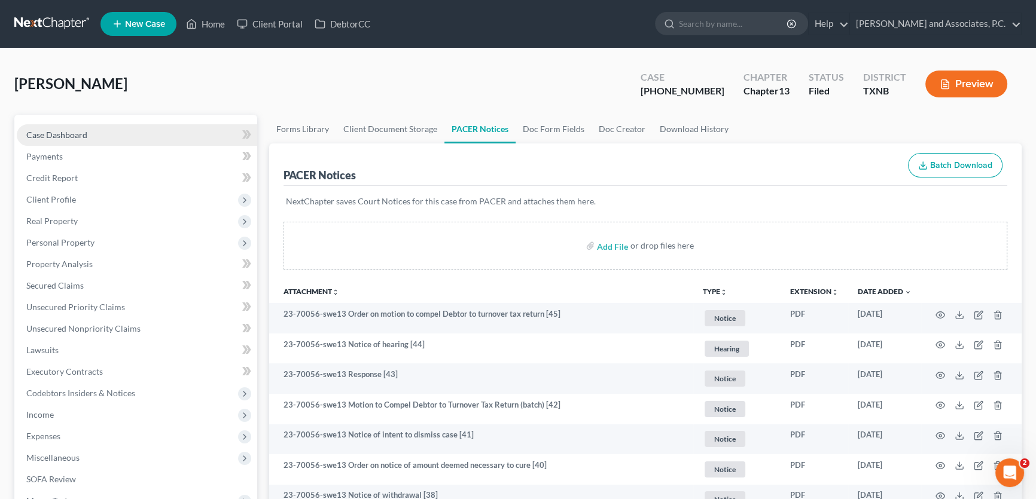
click at [141, 131] on link "Case Dashboard" at bounding box center [137, 135] width 240 height 22
select select "1"
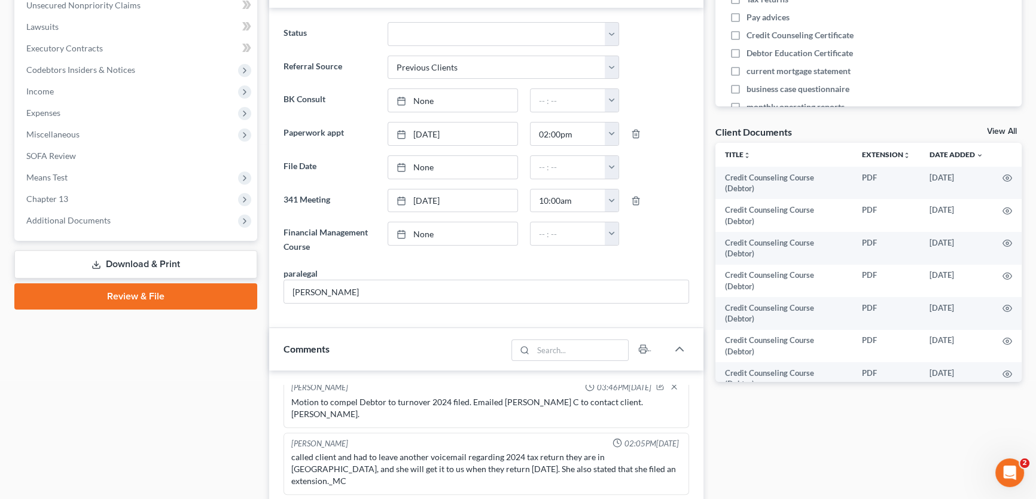
scroll to position [326, 0]
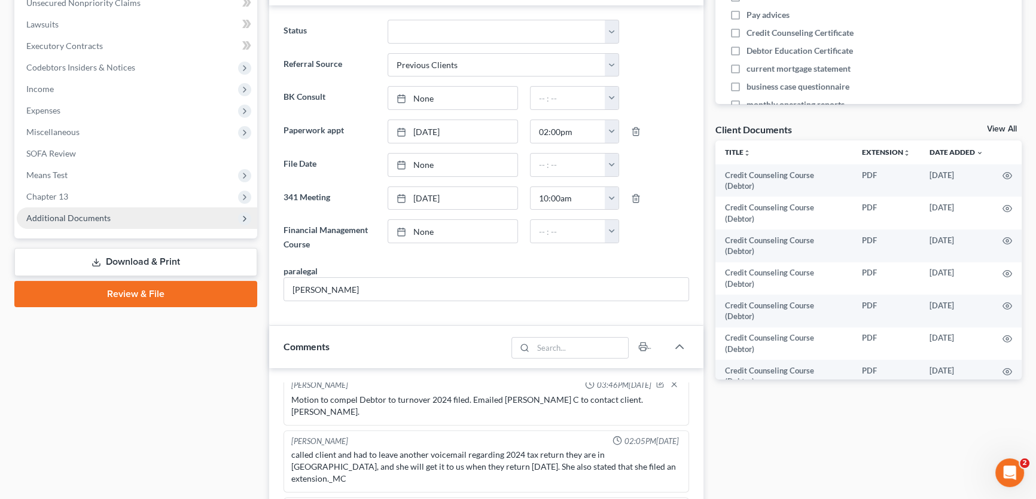
click at [83, 220] on span "Additional Documents" at bounding box center [68, 218] width 84 height 10
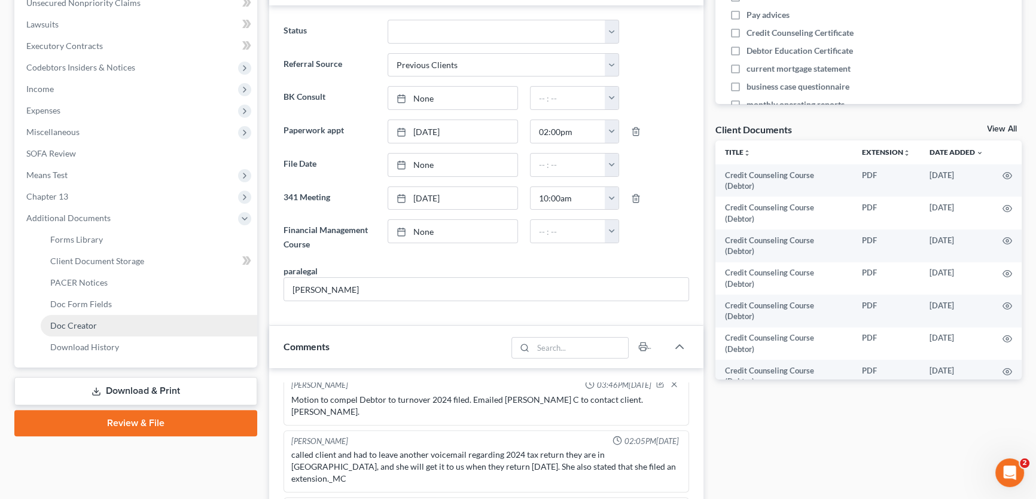
click at [71, 321] on span "Doc Creator" at bounding box center [73, 326] width 47 height 10
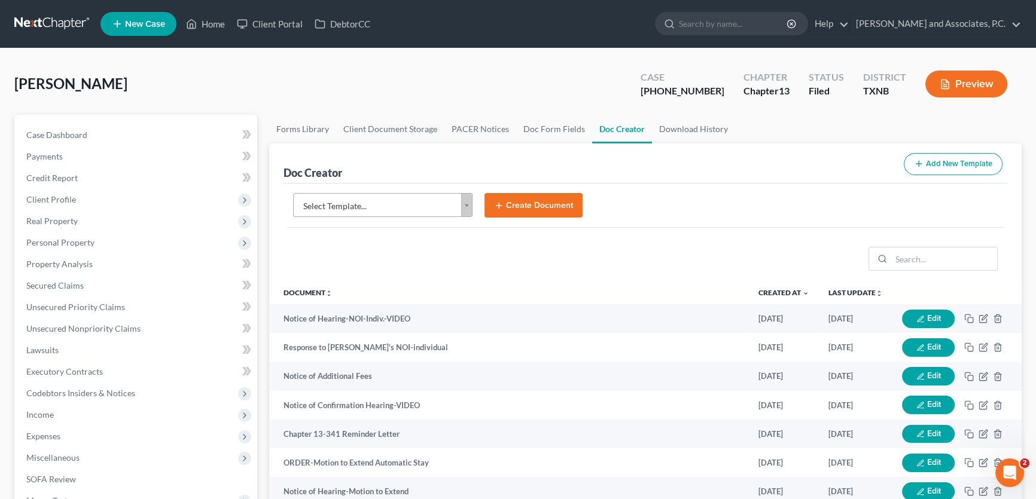
click at [438, 196] on body "Home New Case Client Portal DebtorCC [PERSON_NAME] and Associates, [PERSON_NAME…" at bounding box center [518, 404] width 1036 height 808
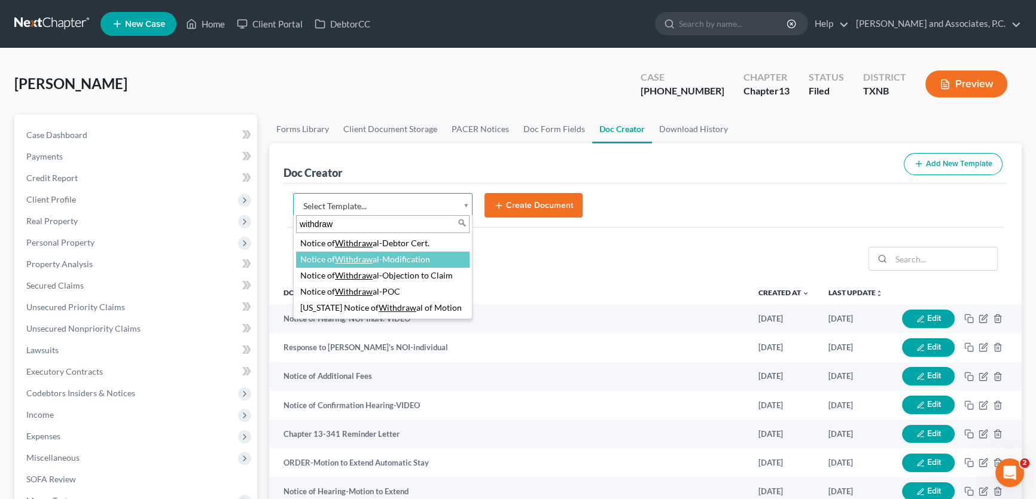
type input "withdraw"
select select "77360"
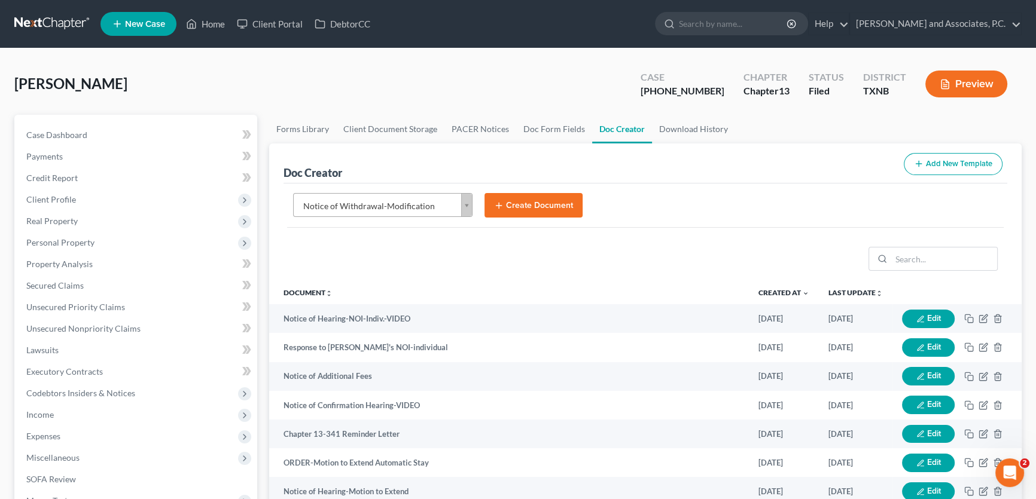
click at [508, 203] on button "Create Document" at bounding box center [533, 205] width 98 height 25
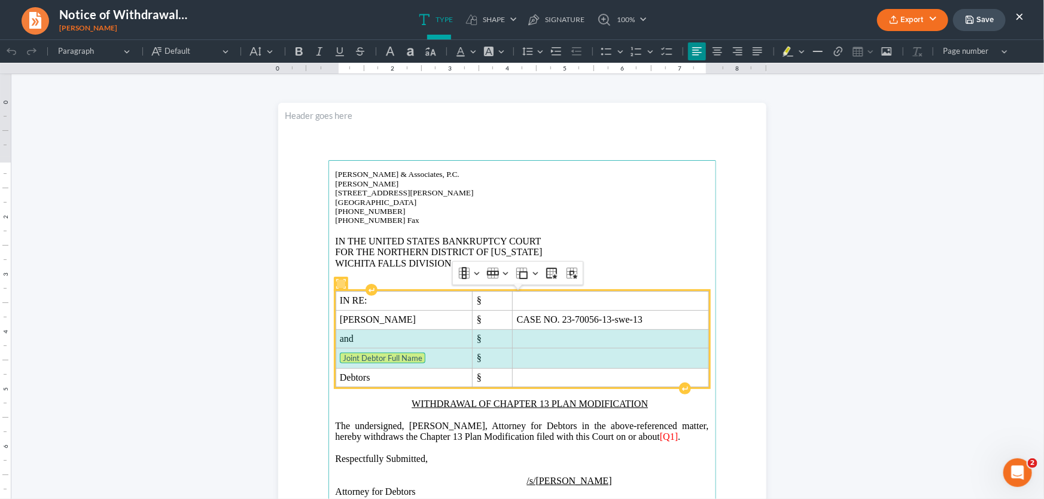
drag, startPoint x: 550, startPoint y: 358, endPoint x: 408, endPoint y: 331, distance: 143.8
click at [408, 331] on tbody "IN RE: § [PERSON_NAME] § CASE NO. 23-70056-13-swe-13 and § Joint Debtor Full Na…" at bounding box center [521, 339] width 373 height 96
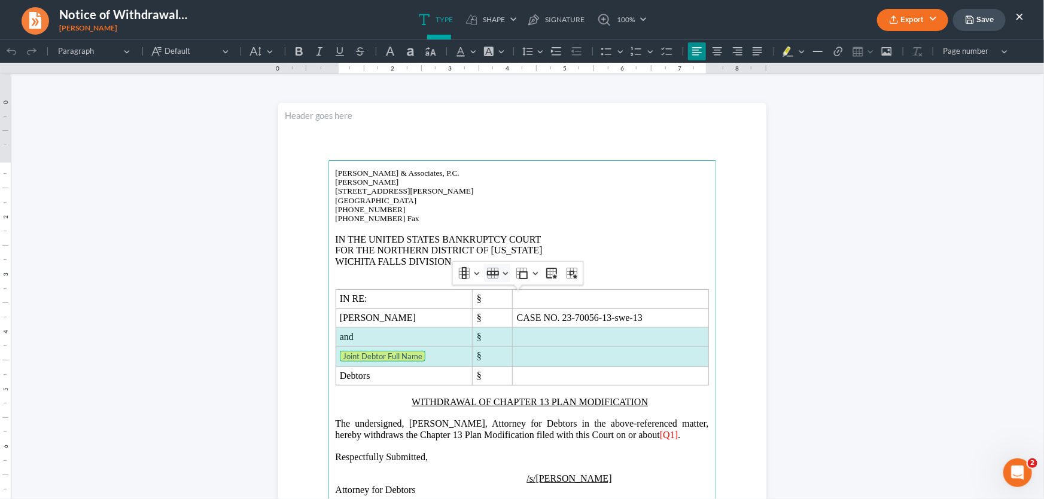
click at [496, 272] on icon "Table toolbar" at bounding box center [493, 273] width 12 height 12
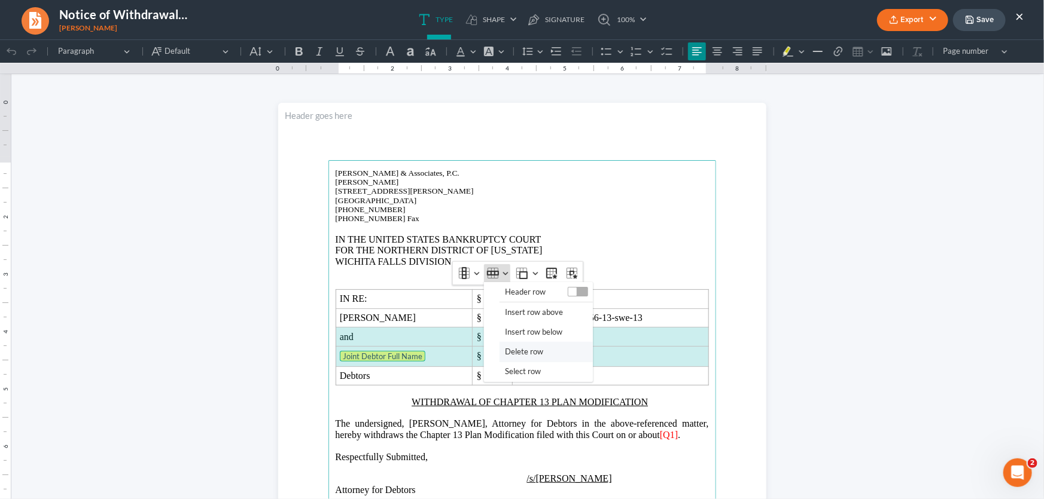
click at [510, 348] on span "Delete row" at bounding box center [524, 351] width 38 height 14
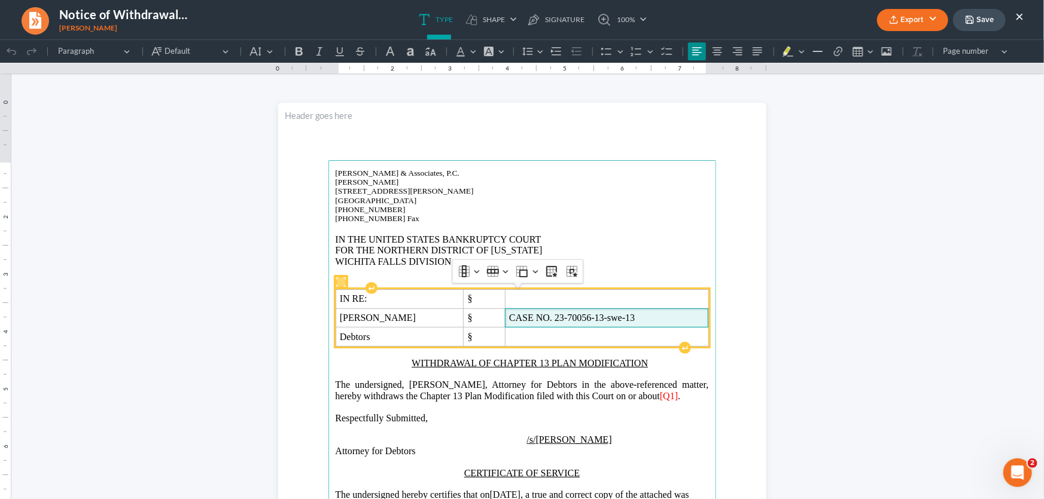
click at [597, 316] on span "CASE NO. 23-70056-13-swe-13" at bounding box center [606, 317] width 195 height 11
click at [413, 338] on span "Debtors" at bounding box center [403, 336] width 127 height 11
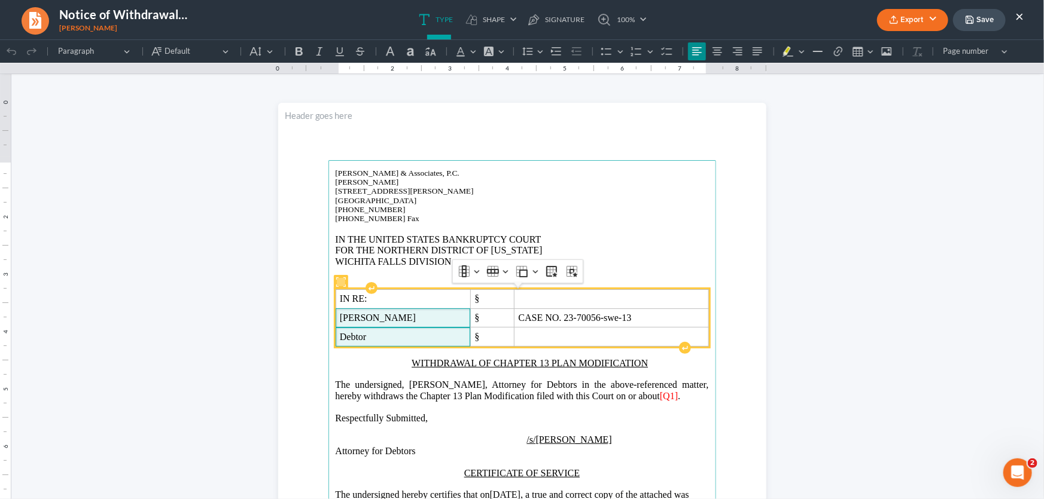
click at [440, 322] on span "[PERSON_NAME]" at bounding box center [403, 317] width 127 height 11
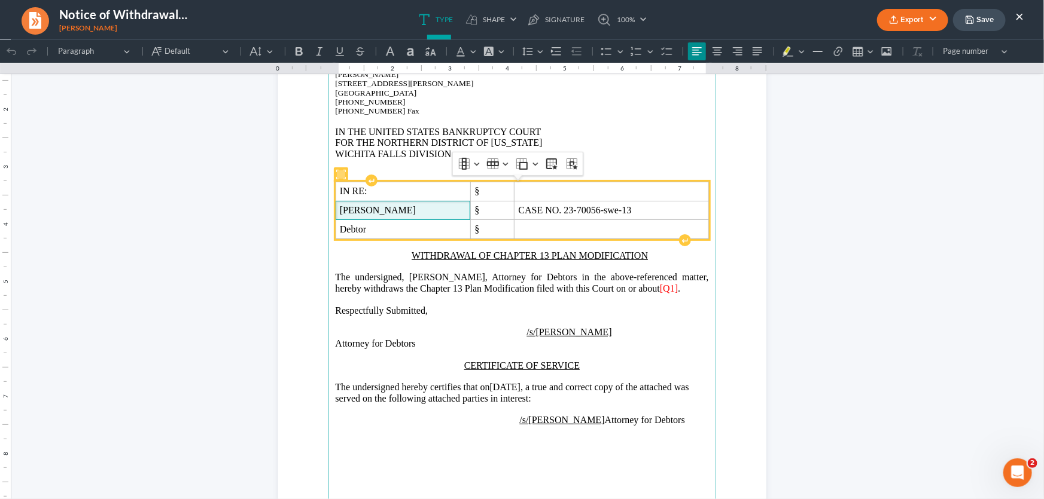
scroll to position [108, 0]
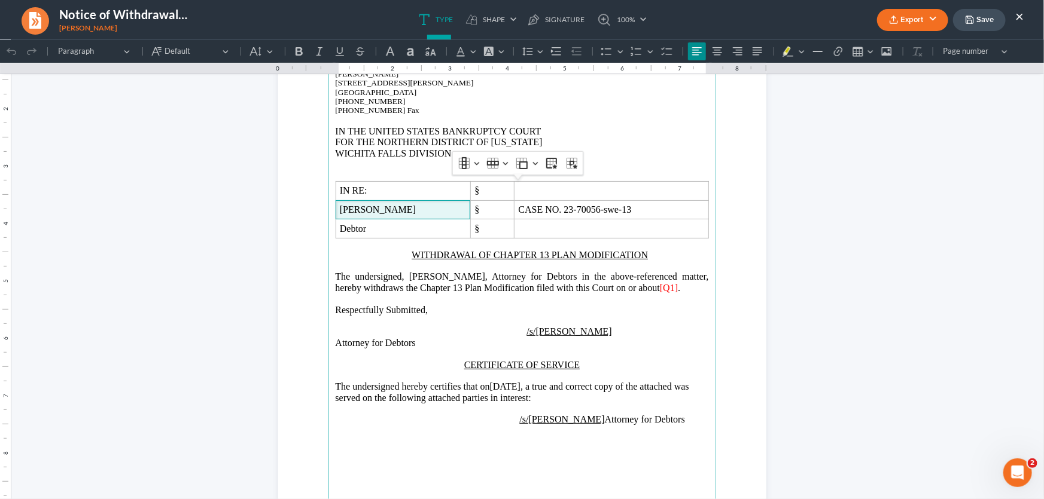
drag, startPoint x: 646, startPoint y: 252, endPoint x: 520, endPoint y: 250, distance: 126.2
click at [636, 252] on p "WITHDRAWAL OF CHAPTER 13 PLAN MODIFICATION" at bounding box center [521, 254] width 373 height 11
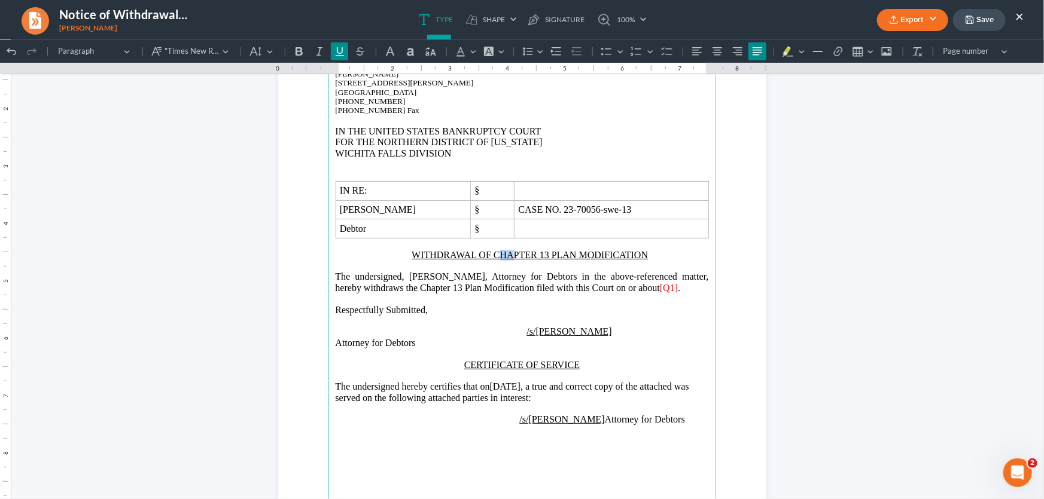
drag, startPoint x: 512, startPoint y: 252, endPoint x: 496, endPoint y: 256, distance: 16.7
click at [496, 256] on u "WITHDRAWAL OF CHAPTER 13 PLAN MODIFICATION" at bounding box center [529, 254] width 236 height 10
drag, startPoint x: 659, startPoint y: 256, endPoint x: 490, endPoint y: 260, distance: 168.7
click at [490, 260] on p "WITHDRAWAL OF CHAPTER 13 PLAN MODIFICATION" at bounding box center [521, 254] width 373 height 11
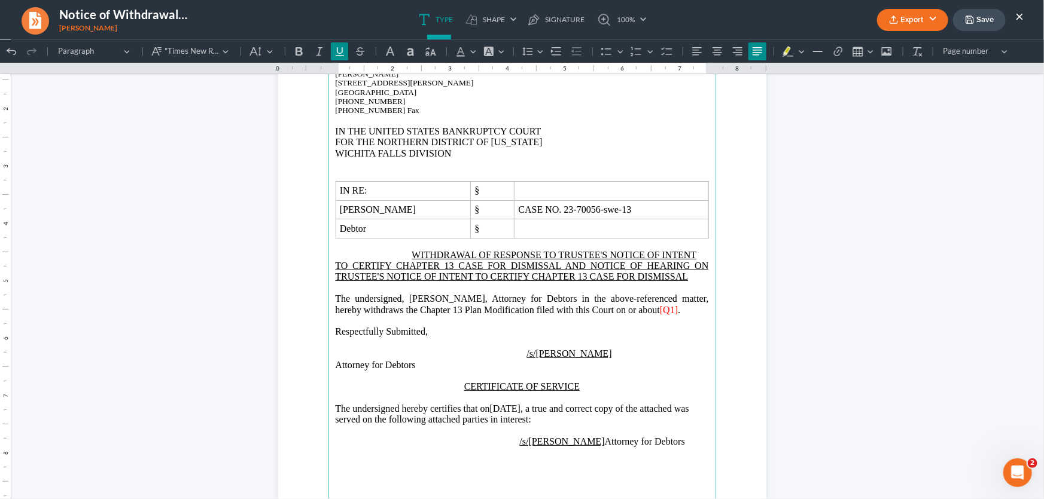
click at [407, 258] on span "WITHDRAWAL OF RESPONSE TO TRUSTEE'S NOTICE OF INTENT" at bounding box center [515, 254] width 361 height 10
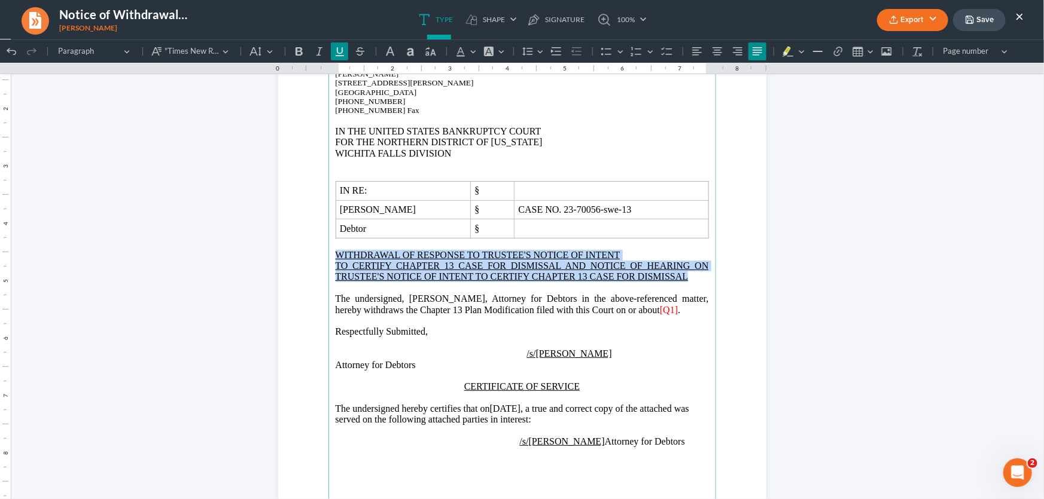
drag, startPoint x: 689, startPoint y: 274, endPoint x: 326, endPoint y: 257, distance: 363.4
click at [328, 257] on main "[PERSON_NAME] & Associates, P.C. [PERSON_NAME][GEOGRAPHIC_DATA][STREET_ADDRESS]…" at bounding box center [522, 309] width 388 height 517
click at [712, 51] on icon "Editor toolbar" at bounding box center [717, 51] width 10 height 8
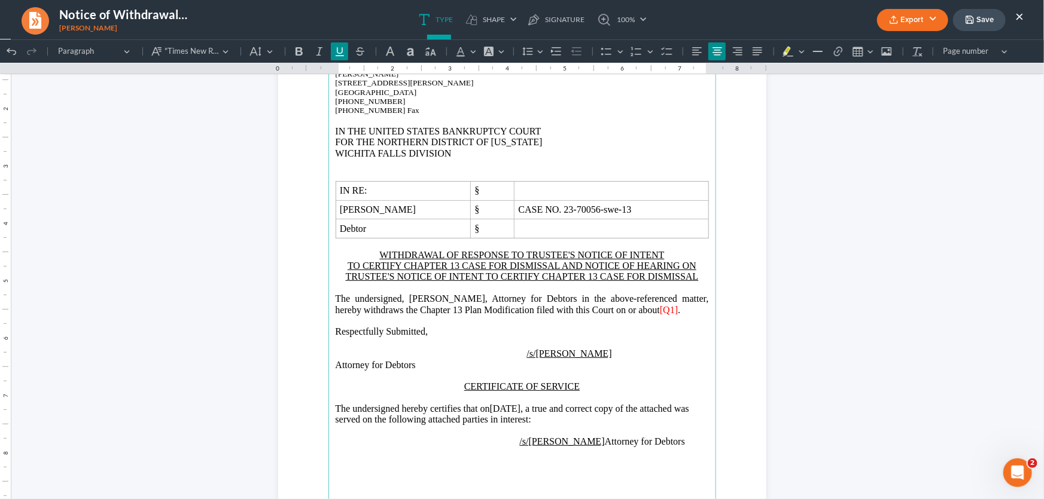
click at [579, 299] on span "The undersigned, [PERSON_NAME], Attorney for Debtors in the above-referenced ma…" at bounding box center [521, 303] width 373 height 21
drag, startPoint x: 524, startPoint y: 310, endPoint x: 532, endPoint y: 309, distance: 8.4
click at [524, 310] on span "The undersigned, [PERSON_NAME], Attorney for Debtor in the above-referenced mat…" at bounding box center [521, 303] width 373 height 21
drag, startPoint x: 531, startPoint y: 309, endPoint x: 418, endPoint y: 314, distance: 113.1
click at [418, 314] on span "The undersigned, [PERSON_NAME], Attorney for Debtor in the above-referenced mat…" at bounding box center [521, 303] width 373 height 21
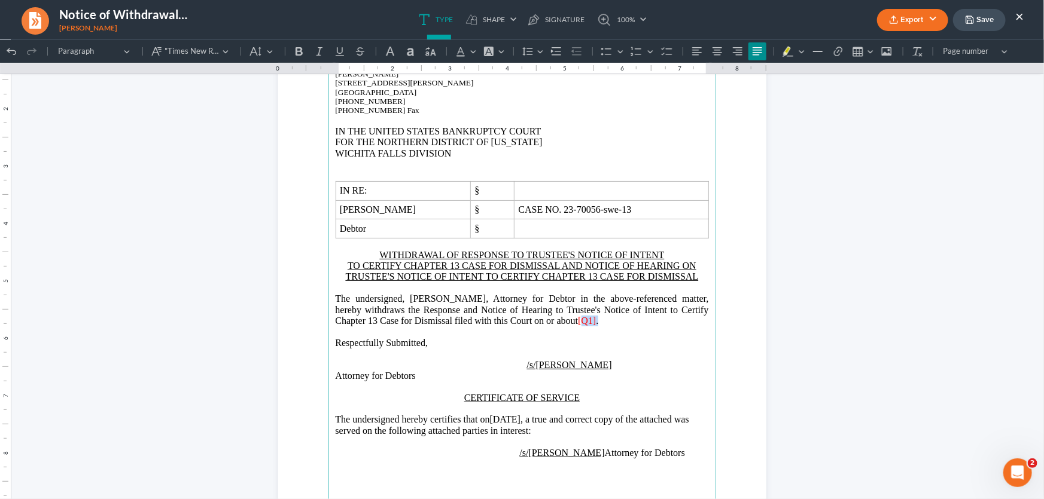
drag, startPoint x: 606, startPoint y: 322, endPoint x: 578, endPoint y: 323, distance: 28.7
click at [578, 323] on p "The undersigned, [PERSON_NAME], Attorney for Debtor in the above-referenced mat…" at bounding box center [521, 309] width 373 height 33
click at [416, 380] on span "Attorney for Debtors" at bounding box center [375, 375] width 80 height 10
drag, startPoint x: 499, startPoint y: 433, endPoint x: 492, endPoint y: 433, distance: 7.8
click at [492, 433] on p "The undersigned hereby certifies that on [DATE] , a true and correct copy of th…" at bounding box center [521, 425] width 373 height 22
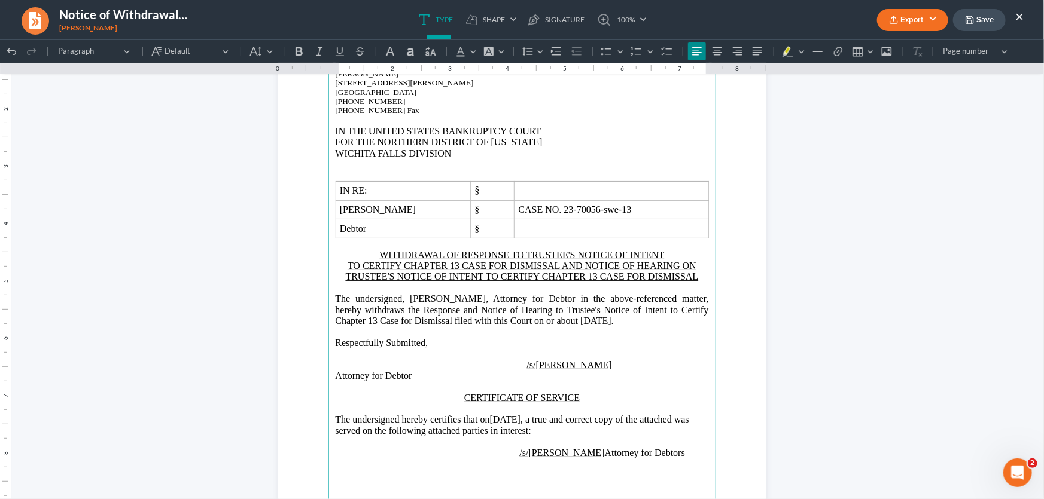
click at [524, 428] on p "The undersigned hereby certifies that on [DATE] , a true and correct copy of th…" at bounding box center [521, 425] width 373 height 22
drag, startPoint x: 530, startPoint y: 428, endPoint x: 491, endPoint y: 433, distance: 39.8
click at [491, 433] on p "The undersigned hereby certifies that on [DATE] , a true and correct copy of th…" at bounding box center [521, 425] width 373 height 22
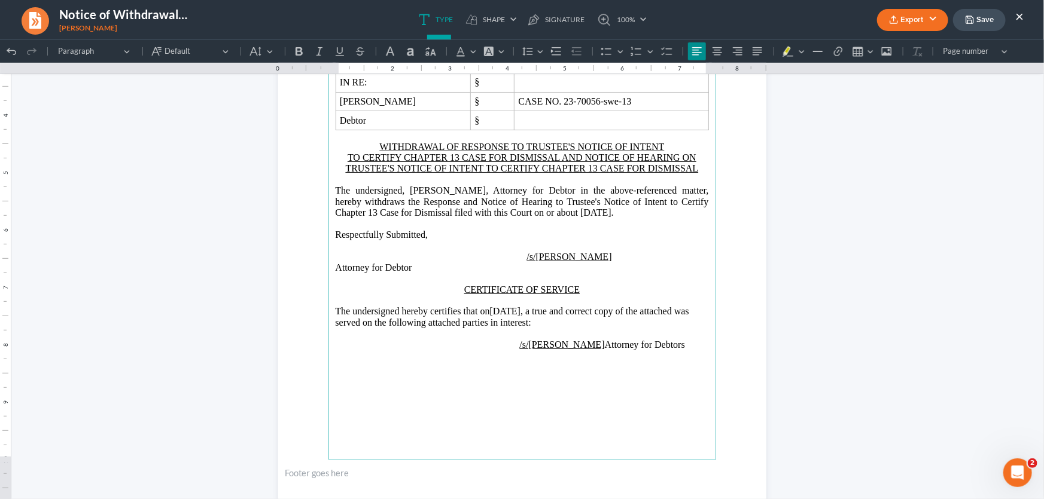
scroll to position [217, 0]
click at [595, 349] on p "/s/[PERSON_NAME] Attorney for Debtors" at bounding box center [521, 338] width 373 height 22
click at [574, 344] on span "/s/[PERSON_NAME] Attorney for Debtor" at bounding box center [521, 337] width 373 height 21
click at [594, 349] on p "/s/[PERSON_NAME] Attorney for Debtor" at bounding box center [521, 338] width 373 height 22
click at [361, 348] on span "/s/[PERSON_NAME] Attorney for Debtor" at bounding box center [521, 337] width 373 height 21
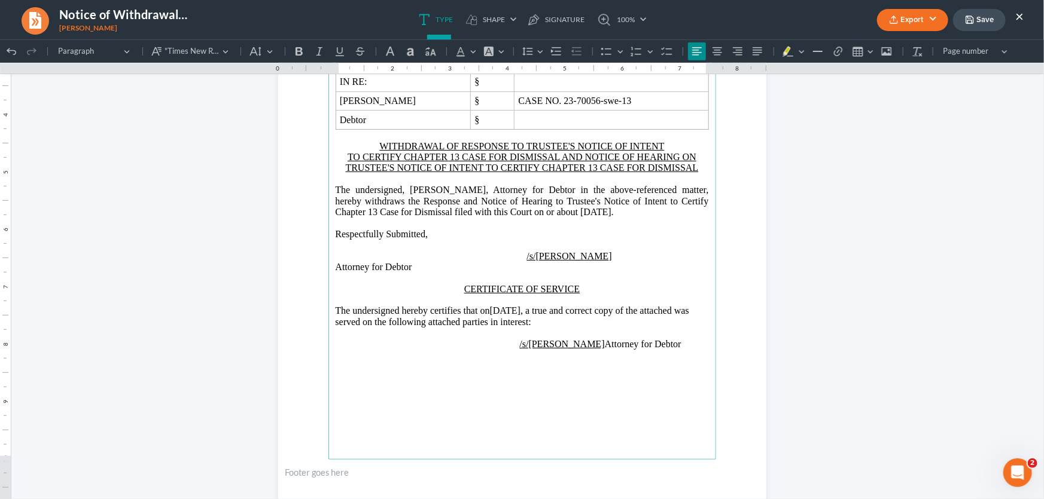
click at [335, 348] on span "/s/[PERSON_NAME] Attorney for Debtor" at bounding box center [521, 337] width 373 height 21
click at [472, 283] on p "Rich Text Editor, page-0-main" at bounding box center [521, 277] width 373 height 11
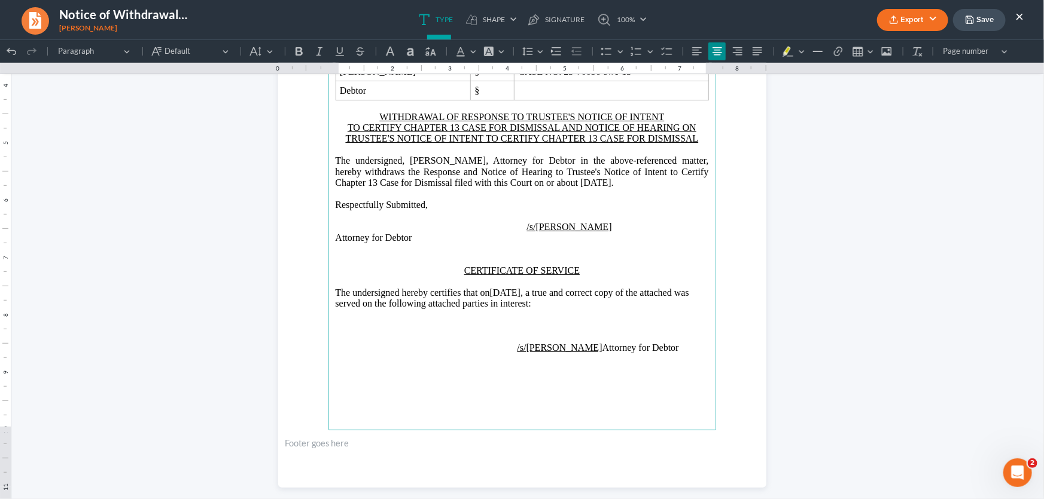
scroll to position [263, 0]
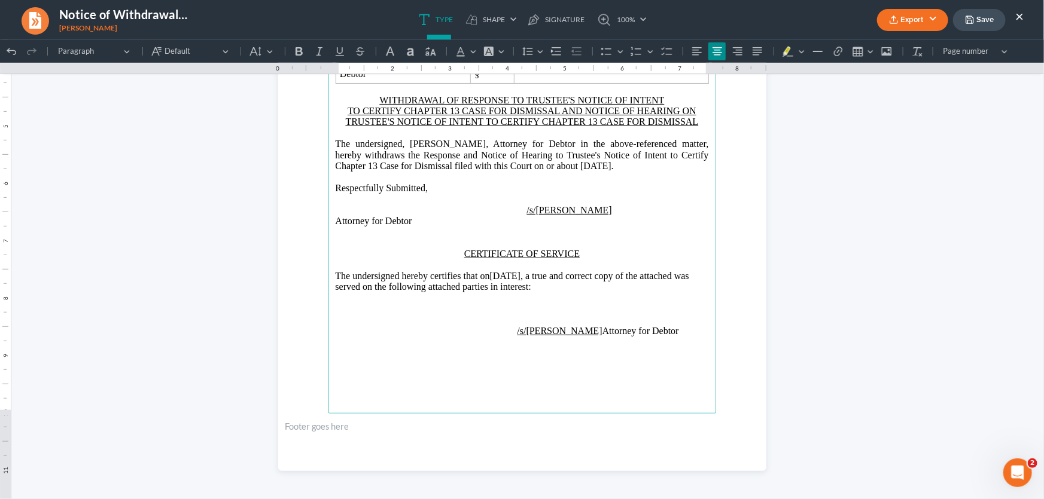
click at [553, 211] on span "/s/[PERSON_NAME]" at bounding box center [521, 203] width 373 height 21
click at [330, 213] on main "[PERSON_NAME] & Associates, P.C. [PERSON_NAME][GEOGRAPHIC_DATA][STREET_ADDRESS]…" at bounding box center [522, 155] width 388 height 517
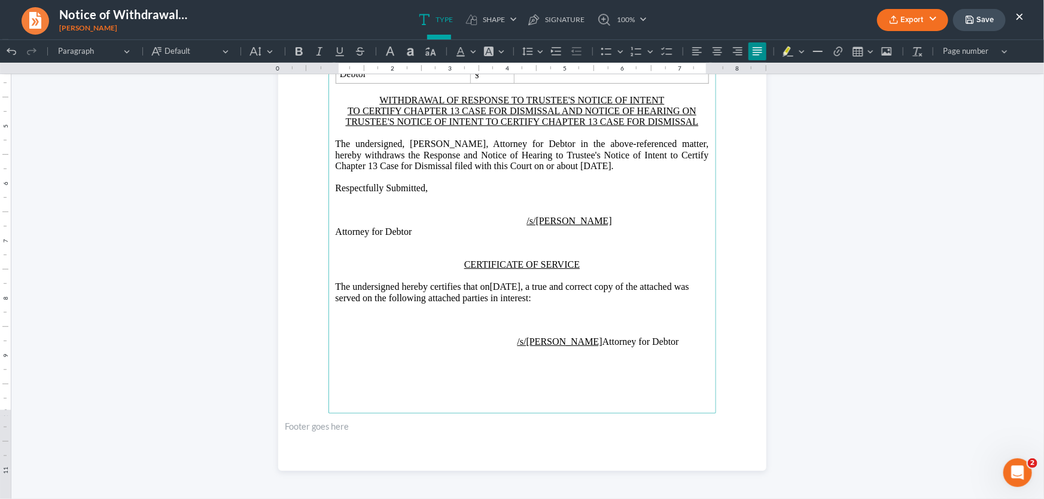
click at [543, 204] on p "Rich Text Editor, page-0-main" at bounding box center [521, 198] width 373 height 11
click at [636, 193] on p "Respectfully Submitted," at bounding box center [521, 187] width 373 height 11
click at [579, 303] on p "The undersigned hereby certifies that on [DATE] , a true and correct copy of th…" at bounding box center [521, 292] width 373 height 22
click at [328, 346] on main "[PERSON_NAME] & Associates, P.C. [PERSON_NAME][GEOGRAPHIC_DATA][STREET_ADDRESS]…" at bounding box center [522, 155] width 388 height 517
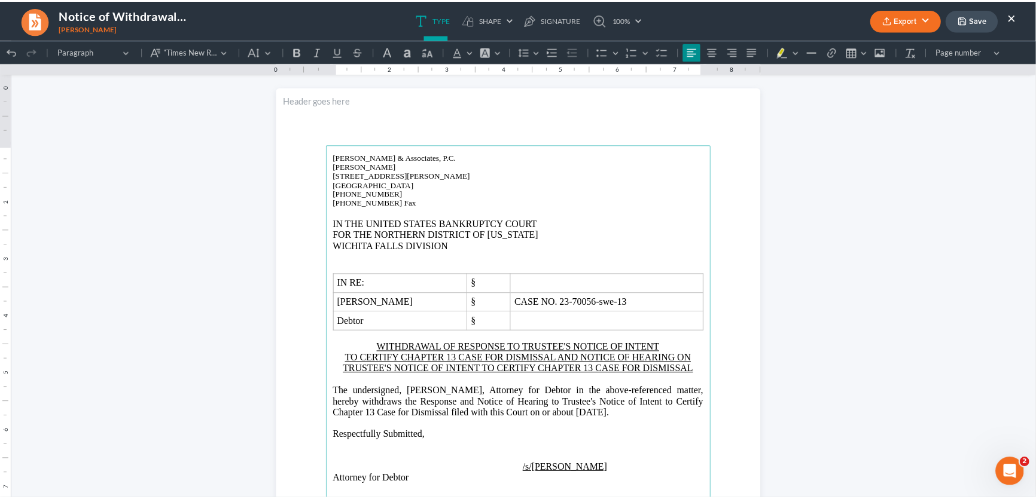
scroll to position [0, 0]
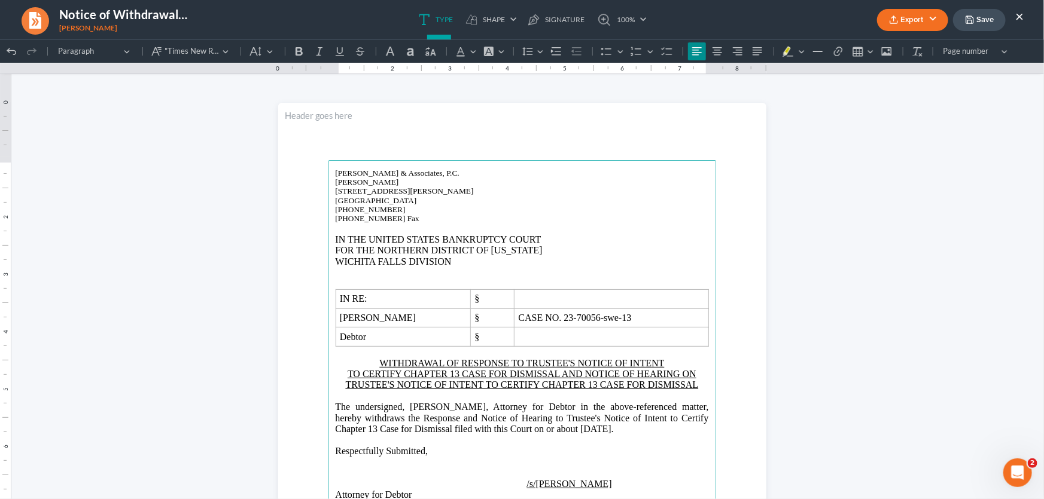
click at [909, 20] on button "Export" at bounding box center [912, 20] width 71 height 22
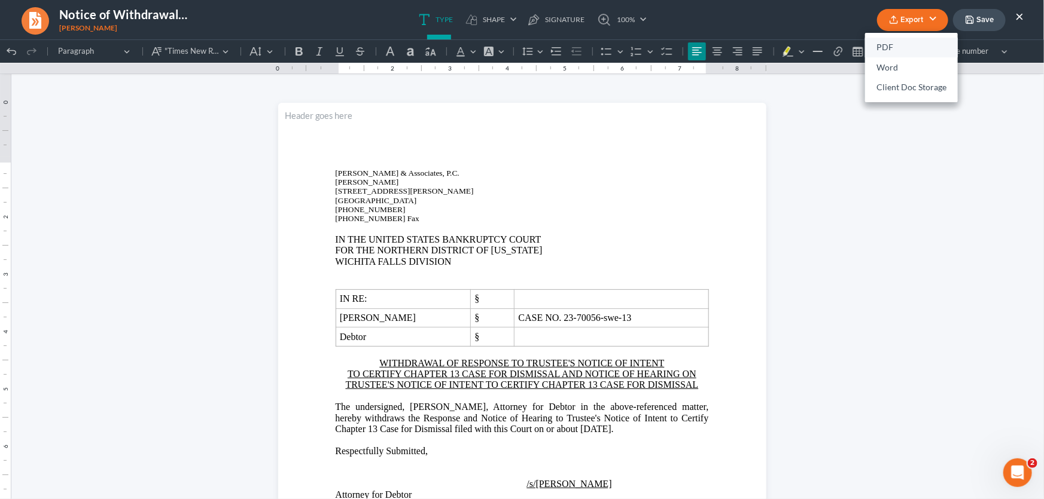
click at [905, 48] on link "PDF" at bounding box center [911, 48] width 93 height 20
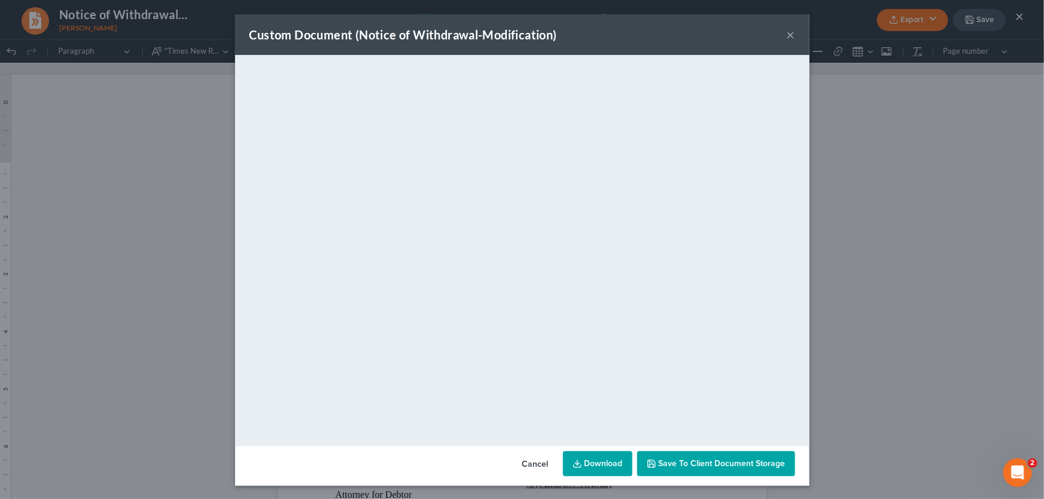
drag, startPoint x: 785, startPoint y: 35, endPoint x: 729, endPoint y: 54, distance: 58.8
click at [786, 35] on button "×" at bounding box center [790, 35] width 8 height 14
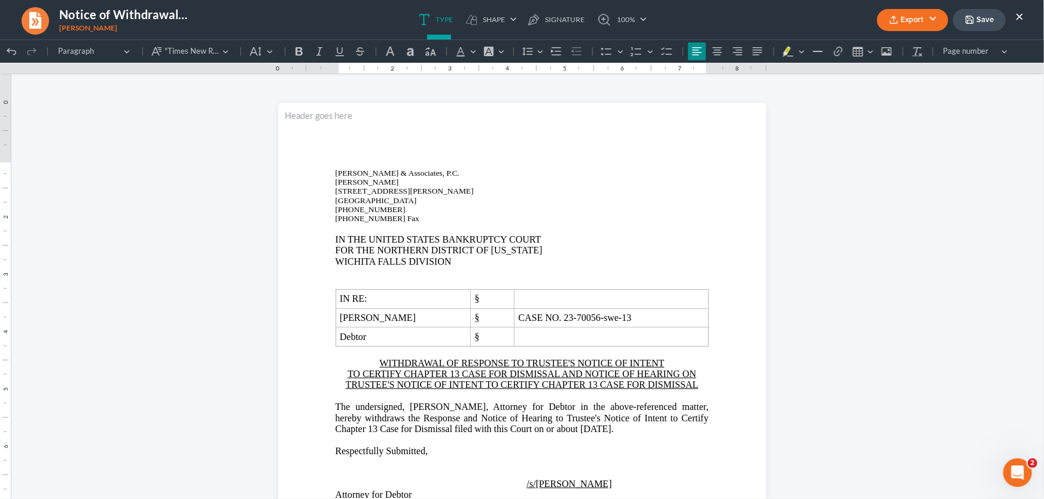
click html "1.00 10.00 0 1 1 2 2 3 3 4 4 5 5 6 6 7 7 8 8 9 9 10 10 11 11 Undo (Ctrl+Z) Undo…"
click at [987, 25] on button "Save" at bounding box center [979, 20] width 53 height 22
click at [678, 30] on ul "Type shapes Shape Line Check Arrow Circle Rectangle pen-tool Signature 100% Fit…" at bounding box center [532, 19] width 620 height 39
drag, startPoint x: 1020, startPoint y: 16, endPoint x: 927, endPoint y: 15, distance: 93.3
click at [1020, 16] on button "×" at bounding box center [1019, 16] width 8 height 14
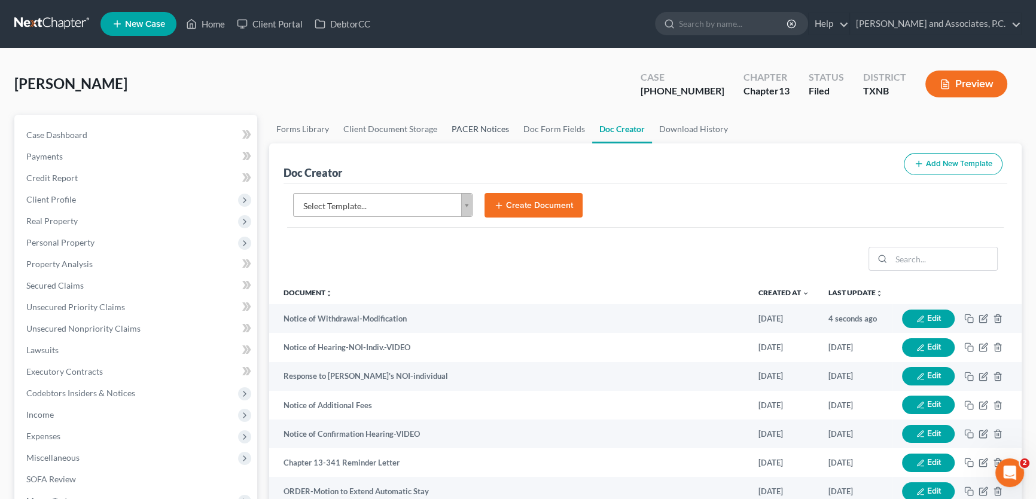
click at [486, 129] on link "PACER Notices" at bounding box center [480, 129] width 72 height 29
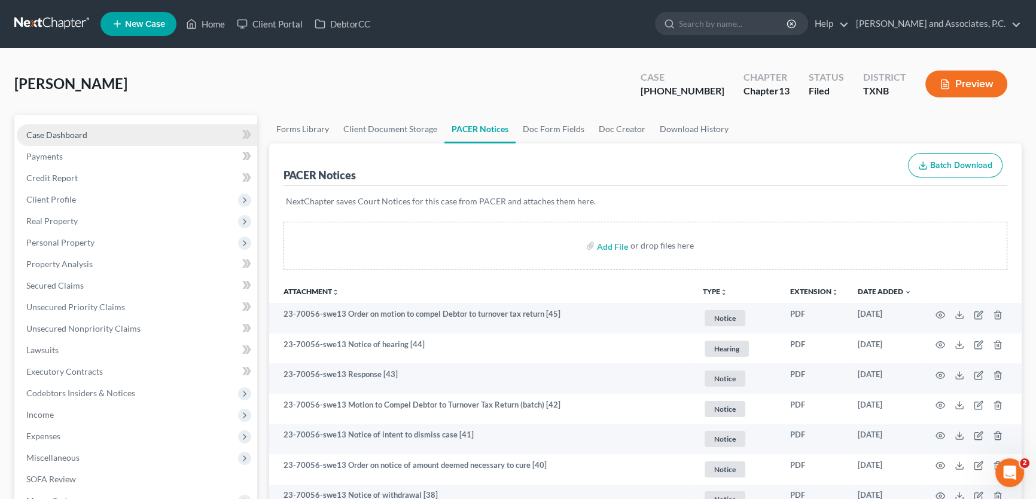
click at [91, 138] on link "Case Dashboard" at bounding box center [137, 135] width 240 height 22
select select "1"
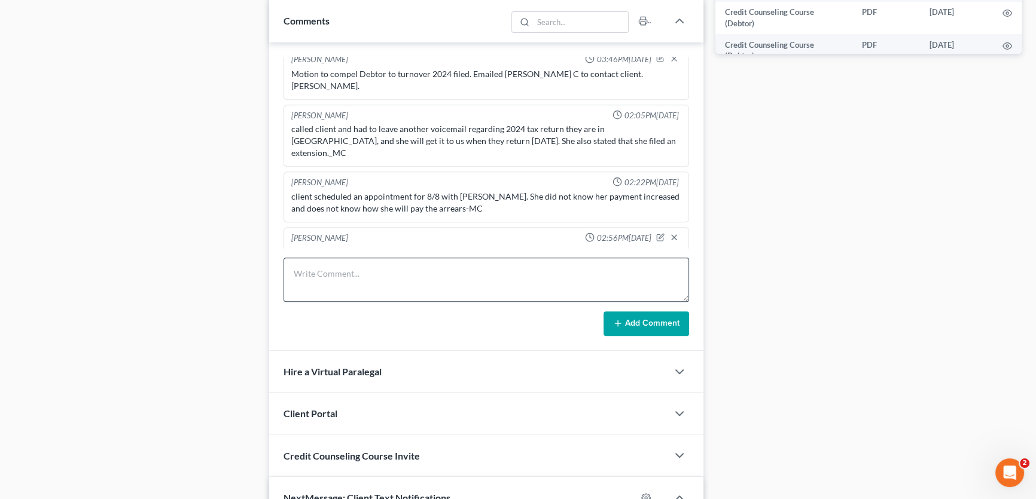
scroll to position [151, 0]
click at [338, 276] on textarea at bounding box center [485, 280] width 405 height 44
type textarea "f"
type textarea "w/d response to NOI & NOH. [PERSON_NAME]."
click at [623, 317] on button "Add Comment" at bounding box center [646, 324] width 86 height 25
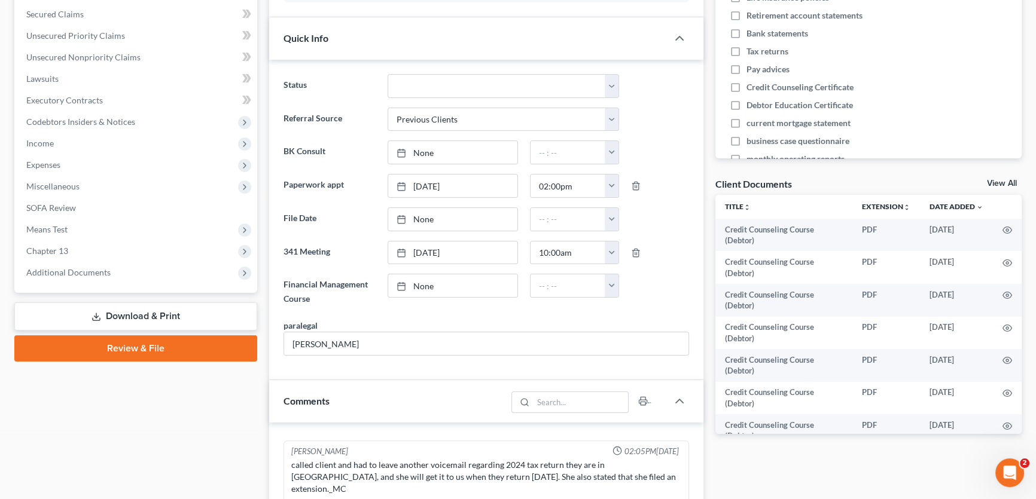
scroll to position [0, 0]
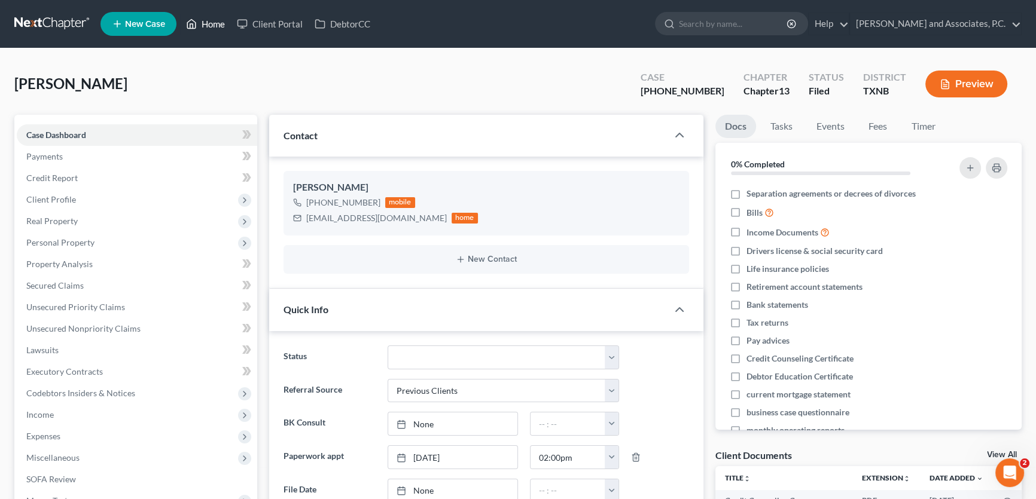
click at [208, 22] on link "Home" at bounding box center [205, 24] width 51 height 22
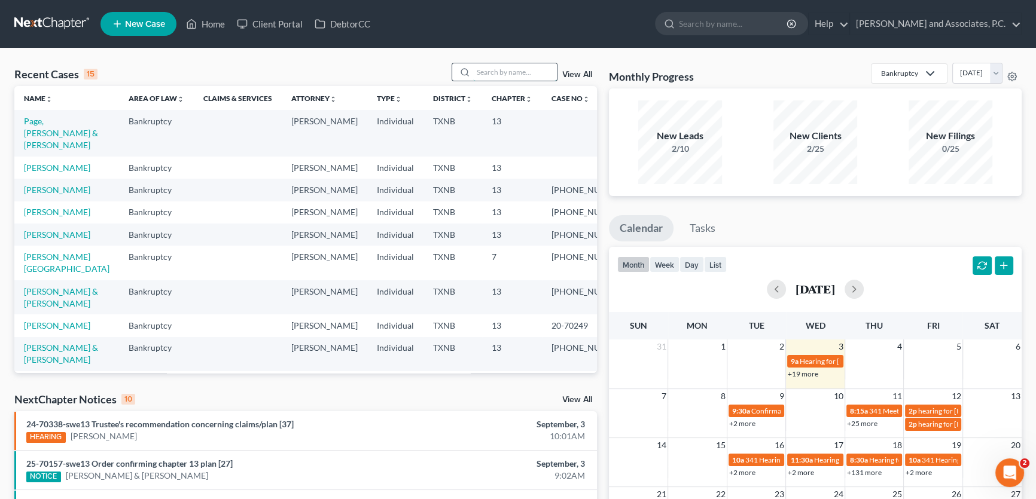
click at [504, 71] on input "search" at bounding box center [515, 71] width 84 height 17
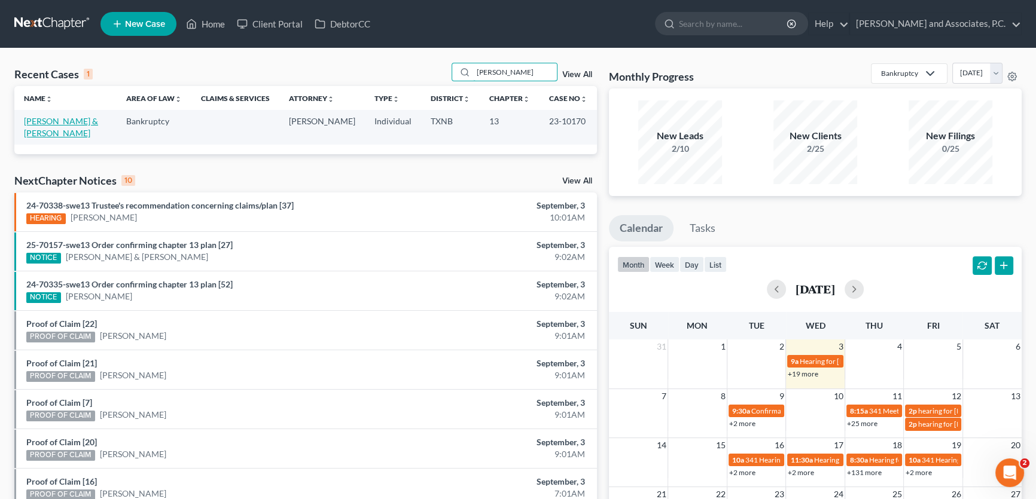
type input "[PERSON_NAME]"
click at [98, 121] on link "[PERSON_NAME] & [PERSON_NAME]" at bounding box center [61, 127] width 74 height 22
select select "8"
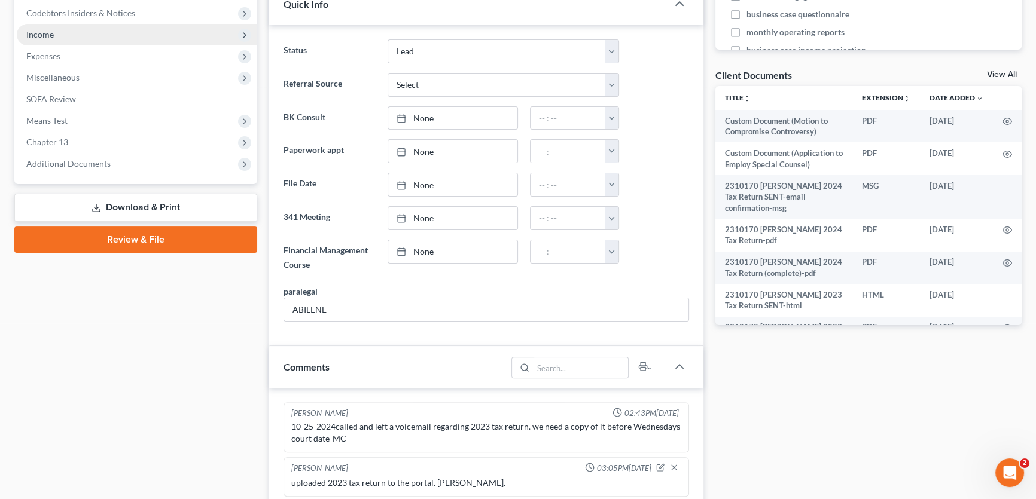
scroll to position [9, 0]
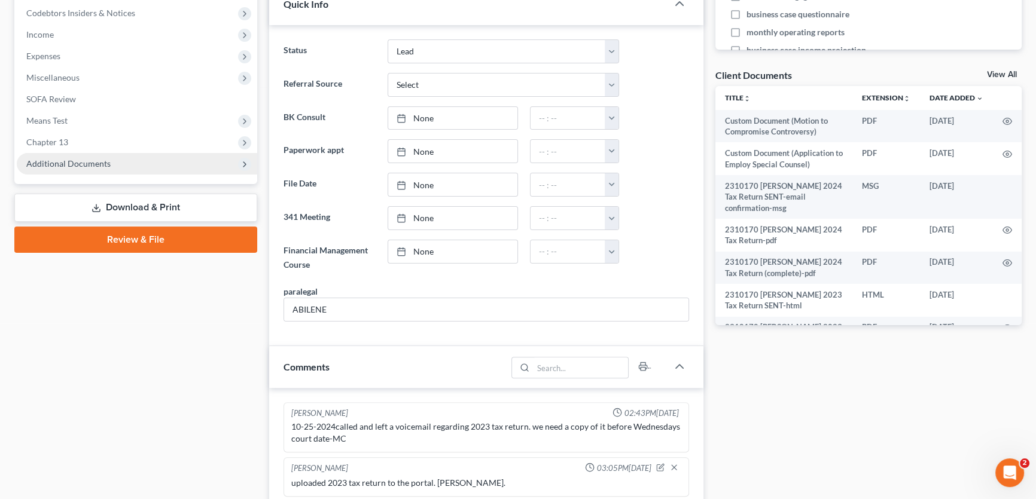
click at [89, 157] on span "Additional Documents" at bounding box center [137, 164] width 240 height 22
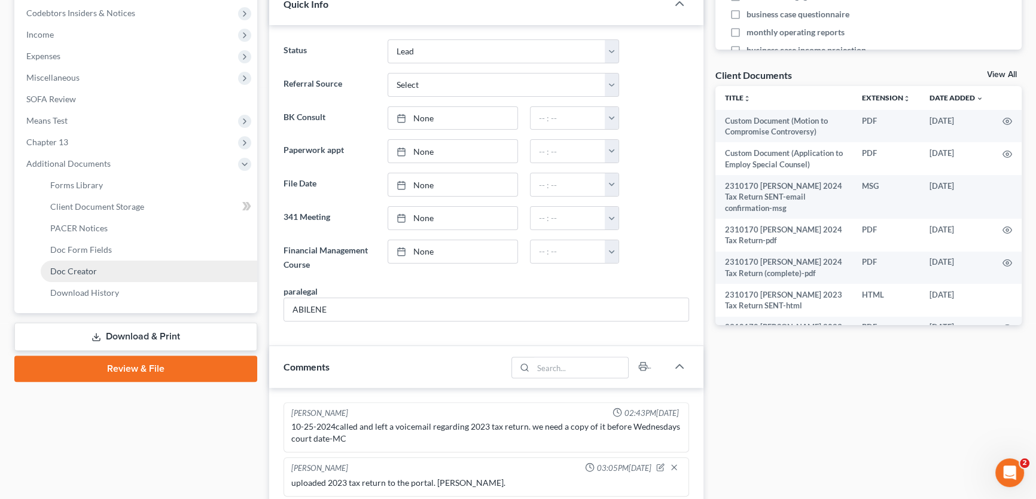
click at [77, 269] on span "Doc Creator" at bounding box center [73, 271] width 47 height 10
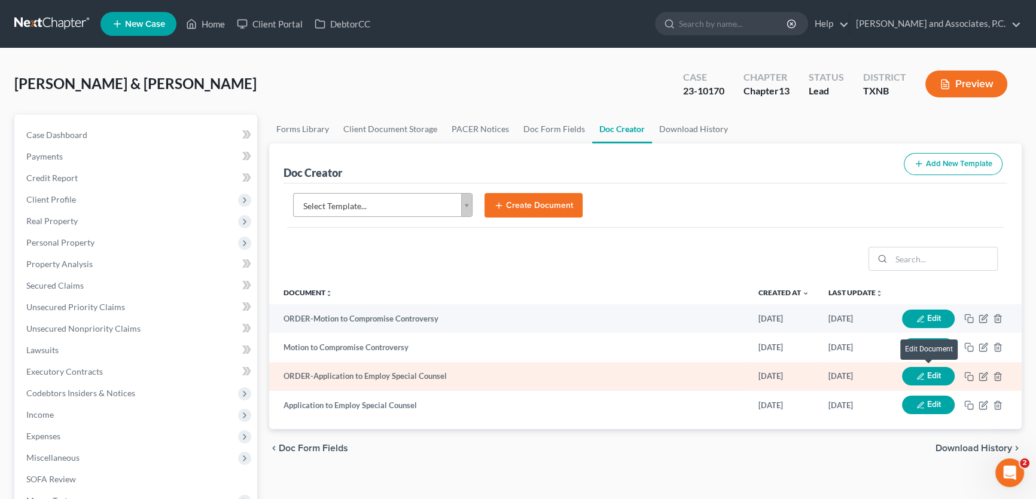
click at [916, 373] on icon "button" at bounding box center [920, 377] width 8 height 8
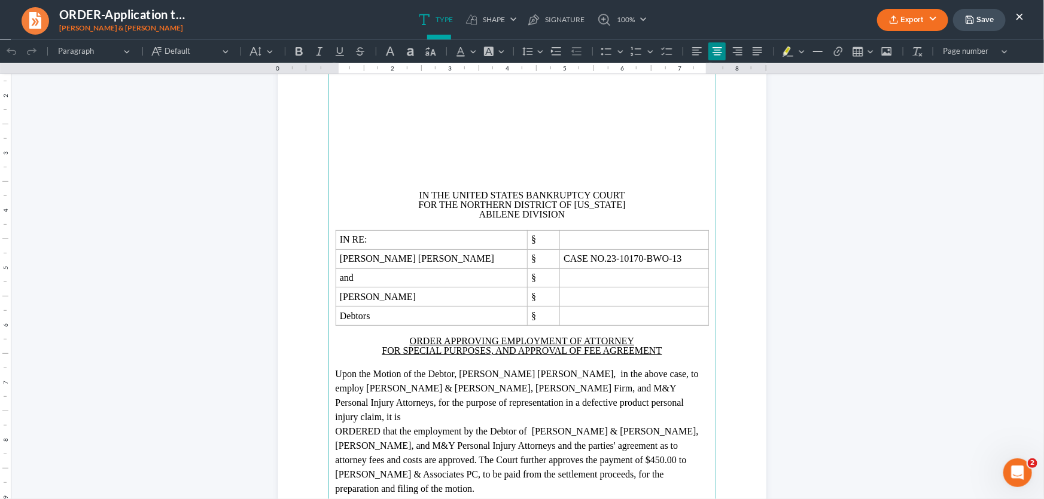
scroll to position [108, 0]
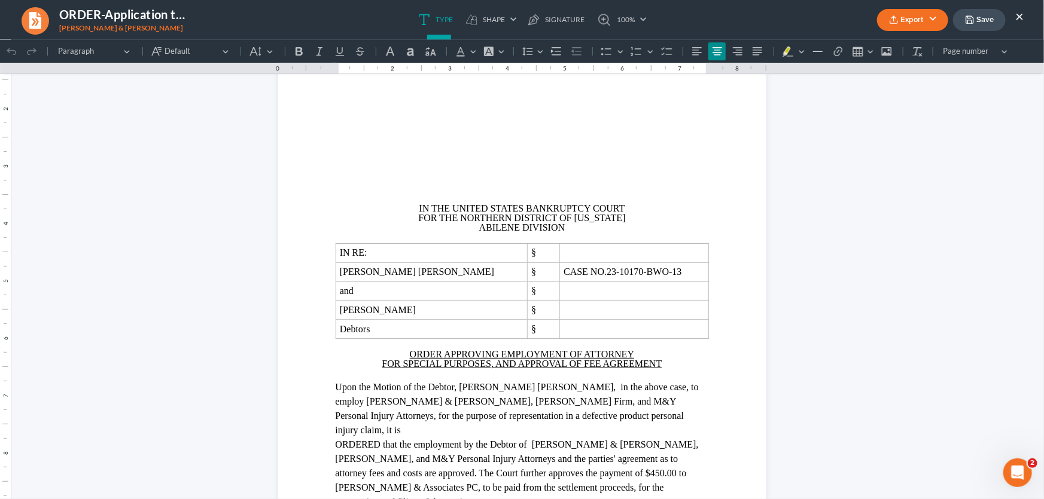
click at [897, 11] on button "Export" at bounding box center [912, 20] width 71 height 22
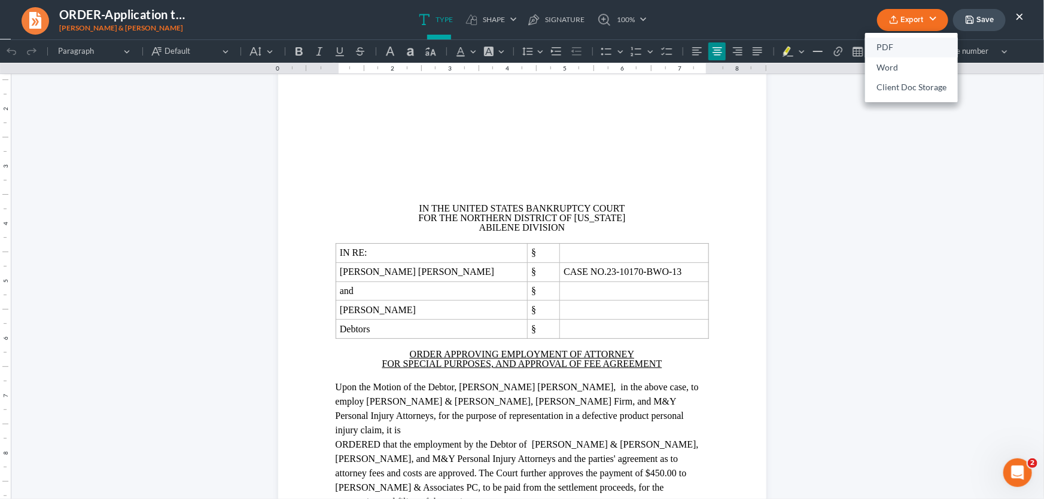
click at [893, 45] on link "PDF" at bounding box center [911, 48] width 93 height 20
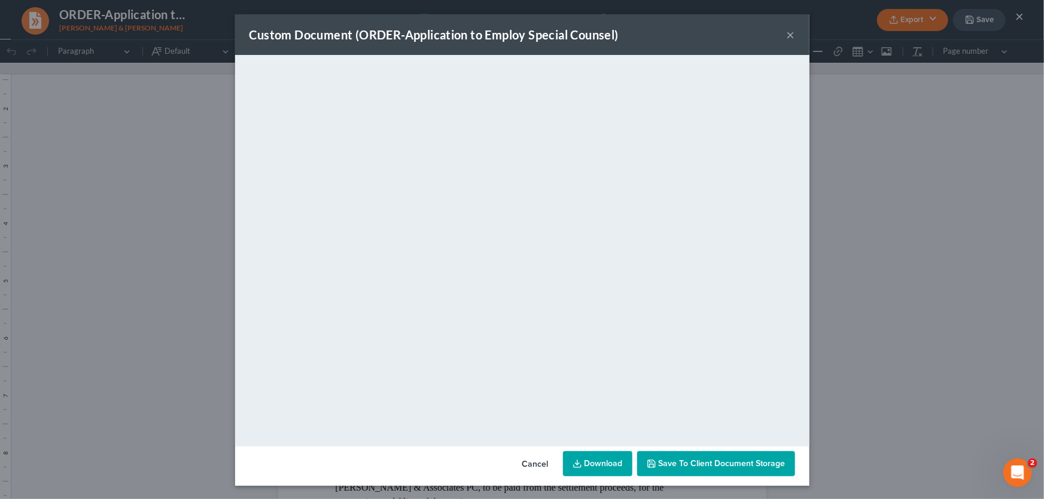
click at [787, 32] on button "×" at bounding box center [790, 35] width 8 height 14
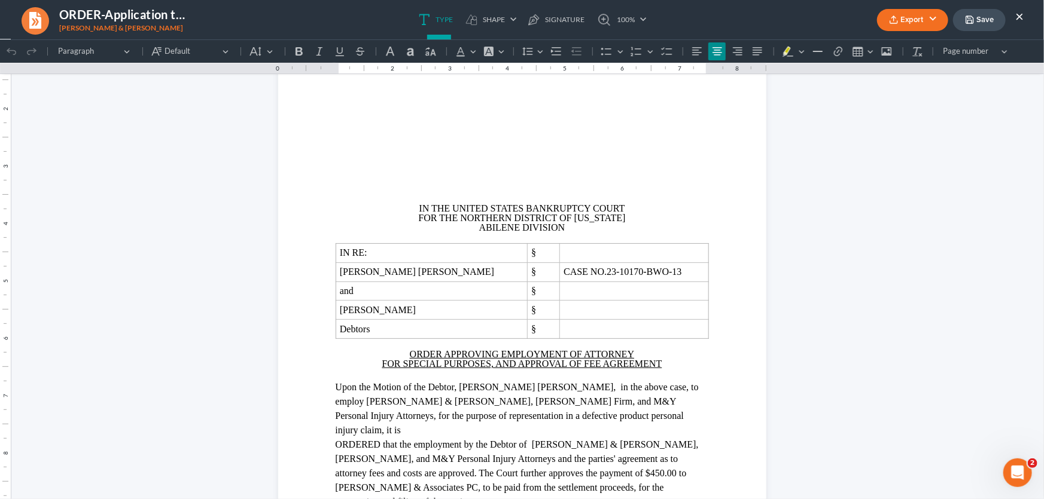
click at [962, 16] on button "Save" at bounding box center [979, 20] width 53 height 22
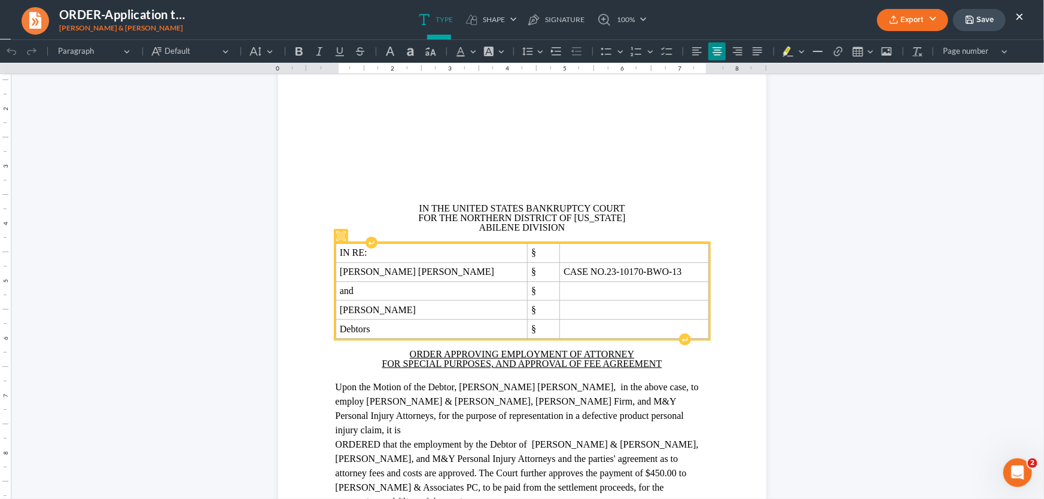
scroll to position [489, 0]
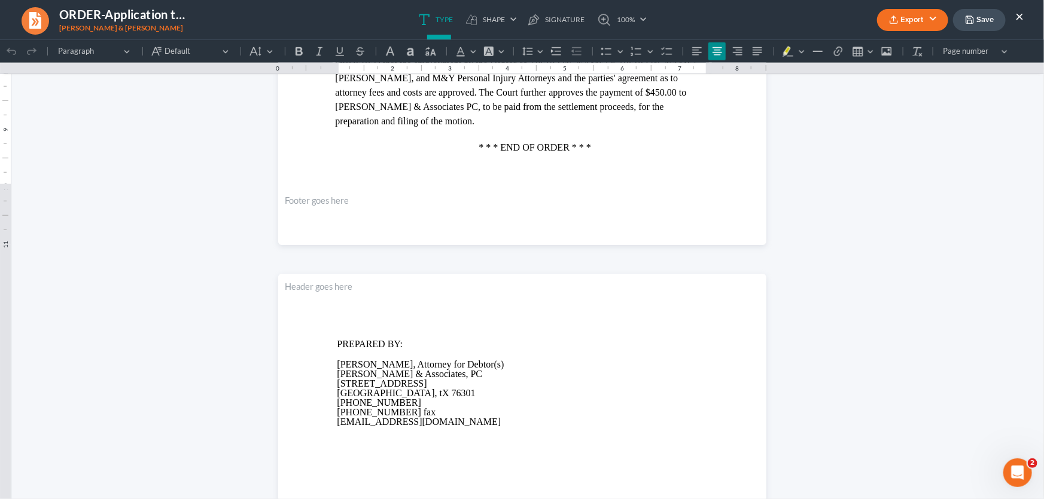
drag, startPoint x: 1020, startPoint y: 17, endPoint x: 789, endPoint y: 75, distance: 237.9
click at [1020, 17] on button "×" at bounding box center [1019, 16] width 8 height 14
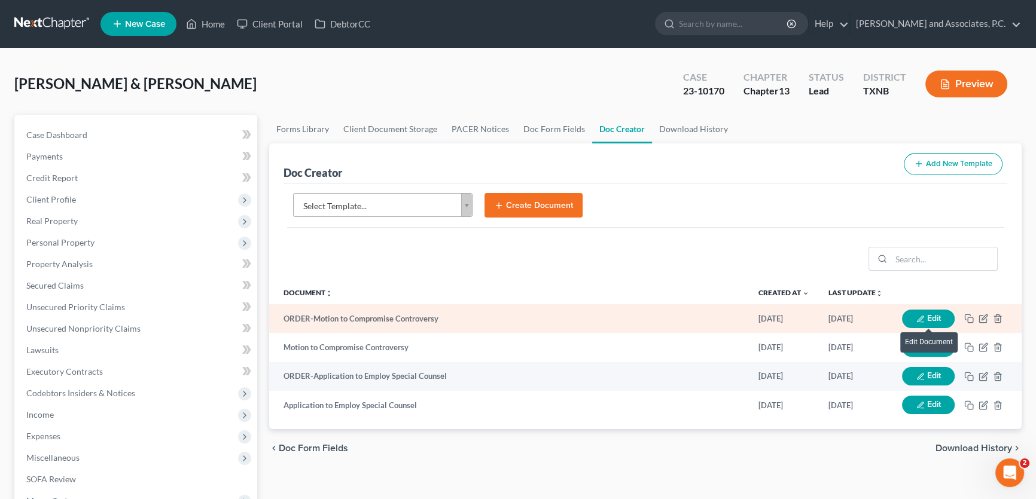
click at [917, 312] on button "Edit" at bounding box center [928, 319] width 53 height 19
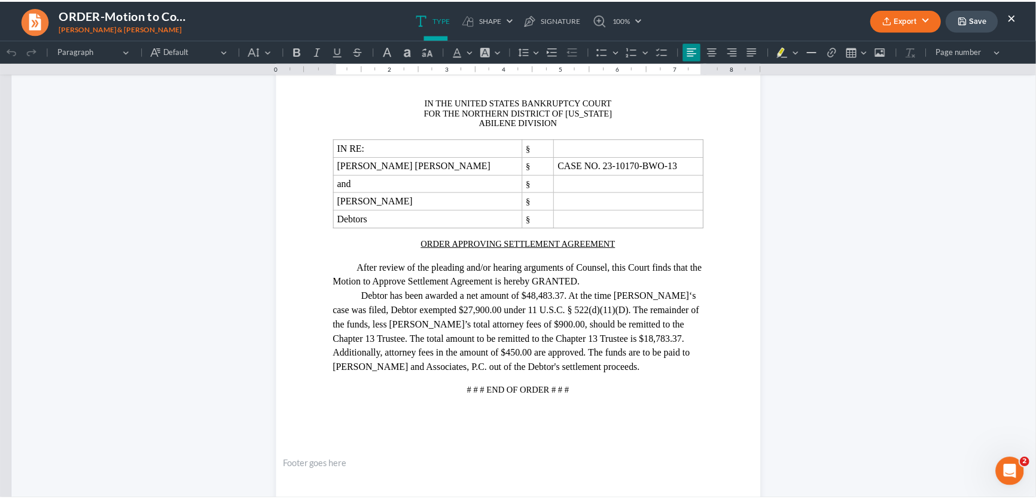
scroll to position [217, 0]
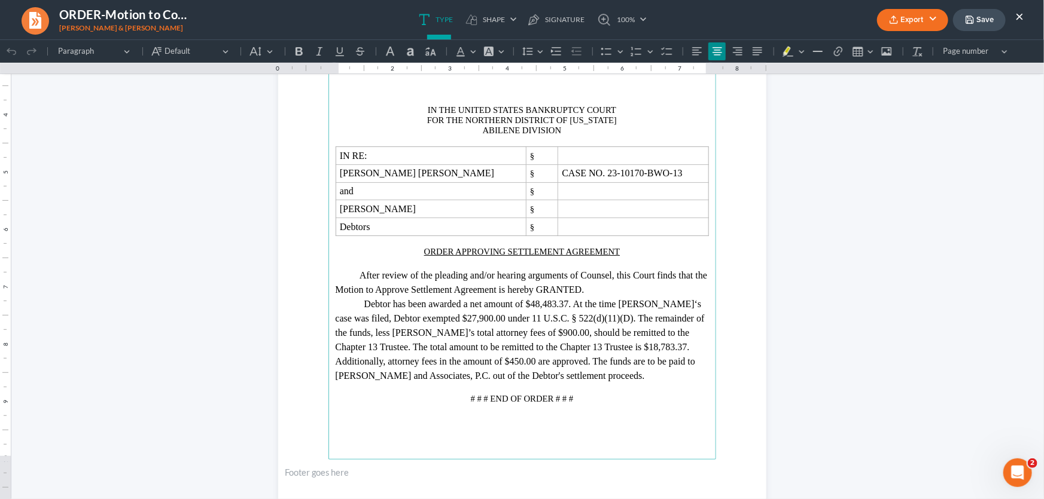
click at [892, 23] on icon "button" at bounding box center [894, 20] width 10 height 10
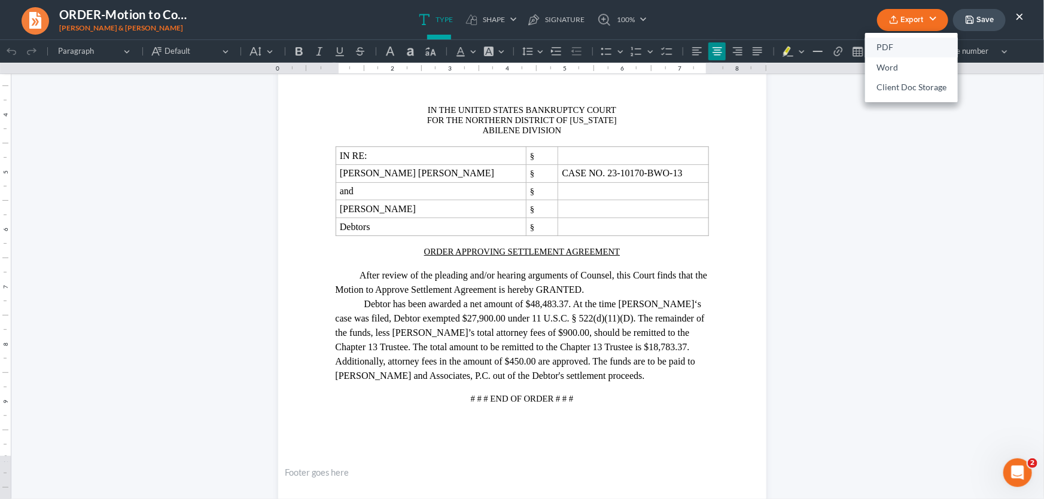
click at [896, 43] on link "PDF" at bounding box center [911, 48] width 93 height 20
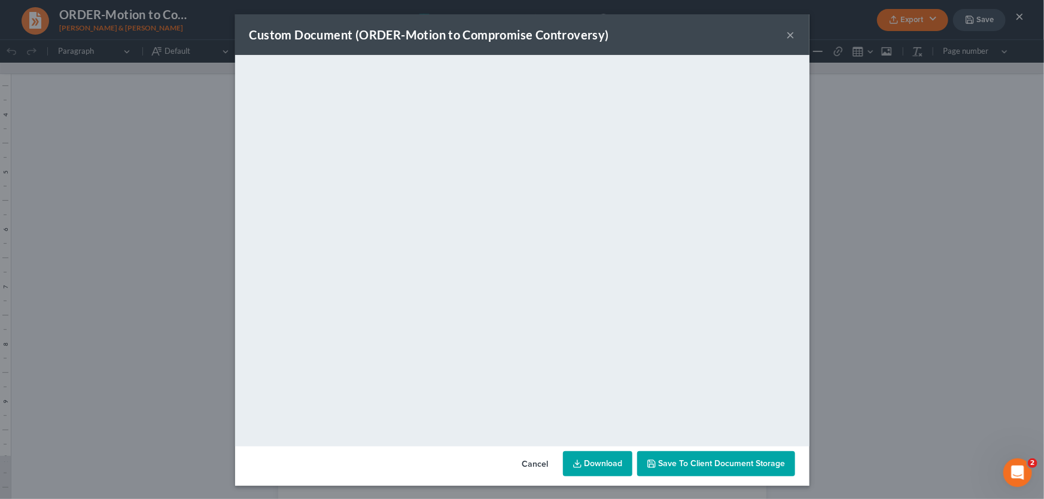
drag, startPoint x: 787, startPoint y: 33, endPoint x: 942, endPoint y: 17, distance: 156.3
click at [787, 33] on button "×" at bounding box center [790, 35] width 8 height 14
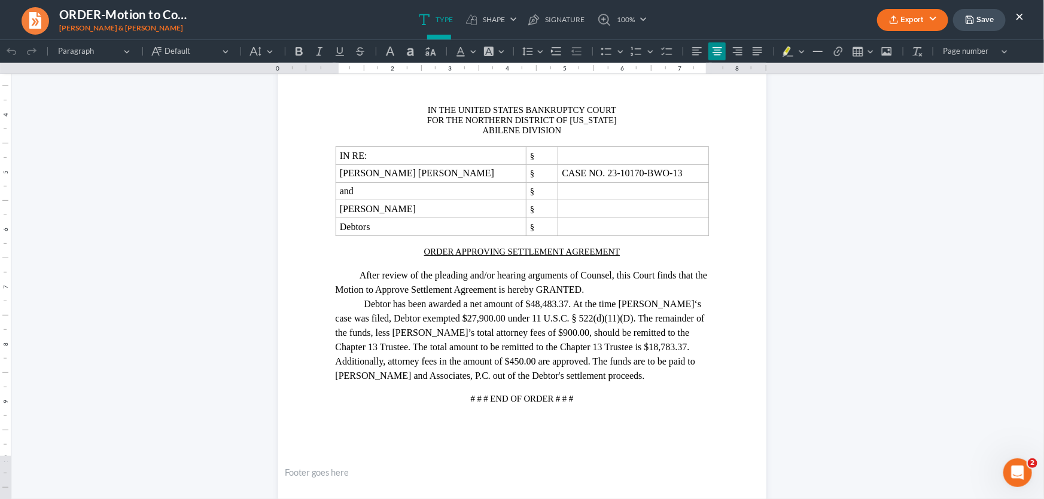
click at [968, 15] on icon "button" at bounding box center [970, 20] width 10 height 10
click at [996, 20] on button "Save" at bounding box center [979, 20] width 53 height 22
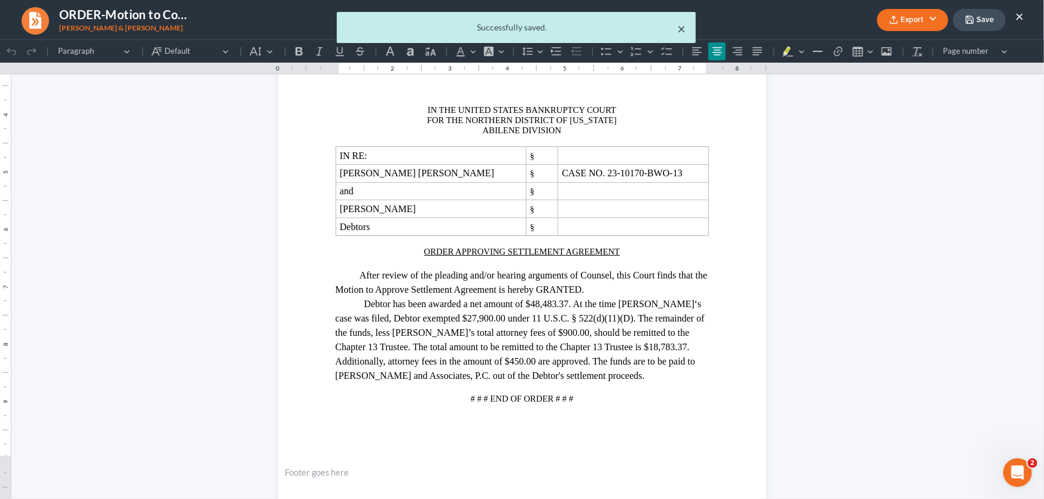
click at [684, 26] on button "×" at bounding box center [682, 29] width 8 height 14
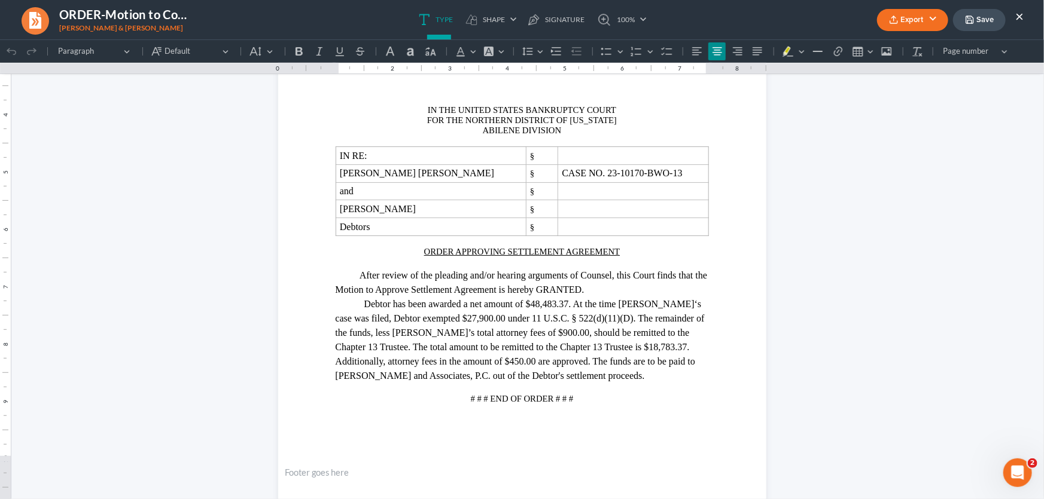
click at [1016, 14] on button "×" at bounding box center [1019, 16] width 8 height 14
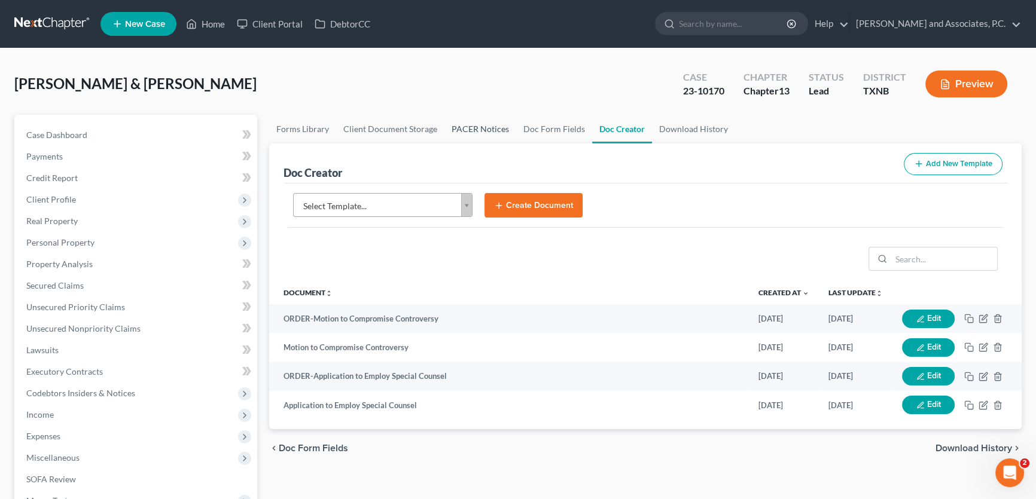
click at [469, 131] on link "PACER Notices" at bounding box center [480, 129] width 72 height 29
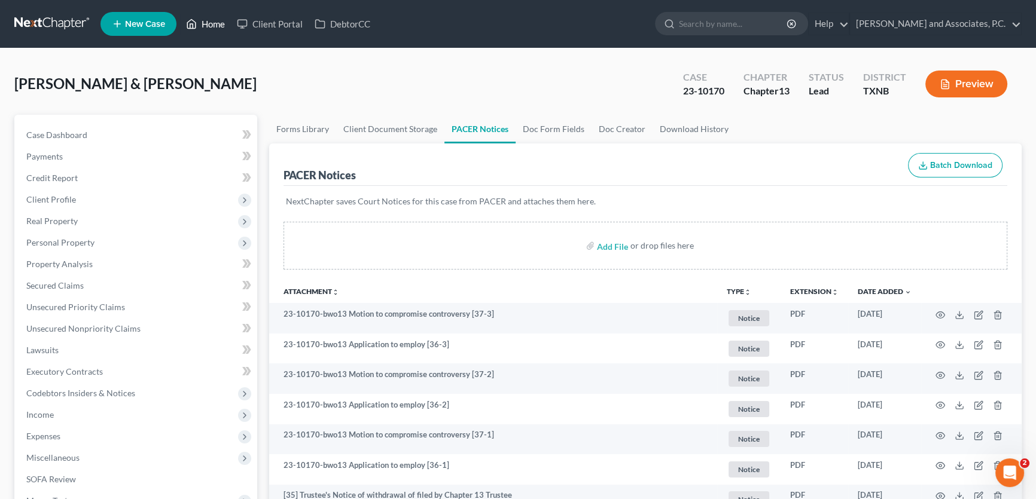
click at [212, 25] on link "Home" at bounding box center [205, 24] width 51 height 22
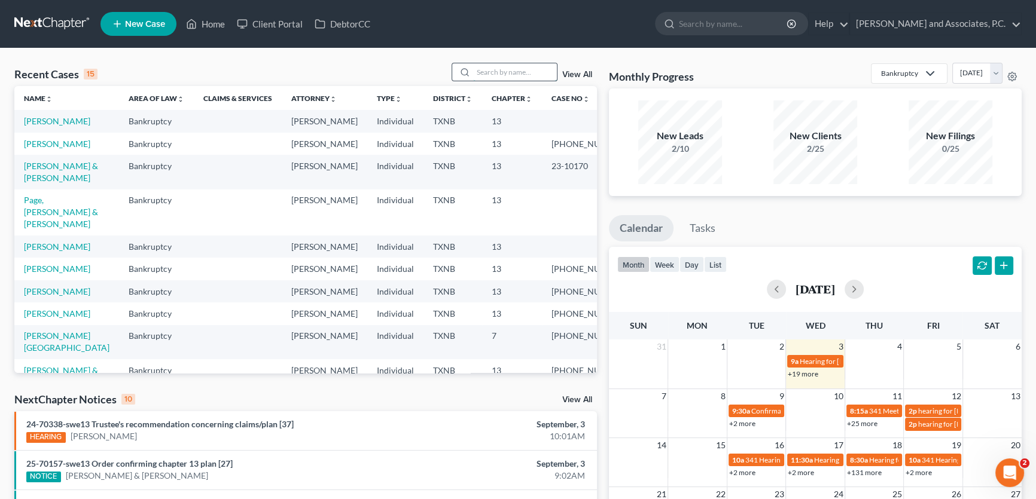
click at [493, 71] on input "search" at bounding box center [515, 71] width 84 height 17
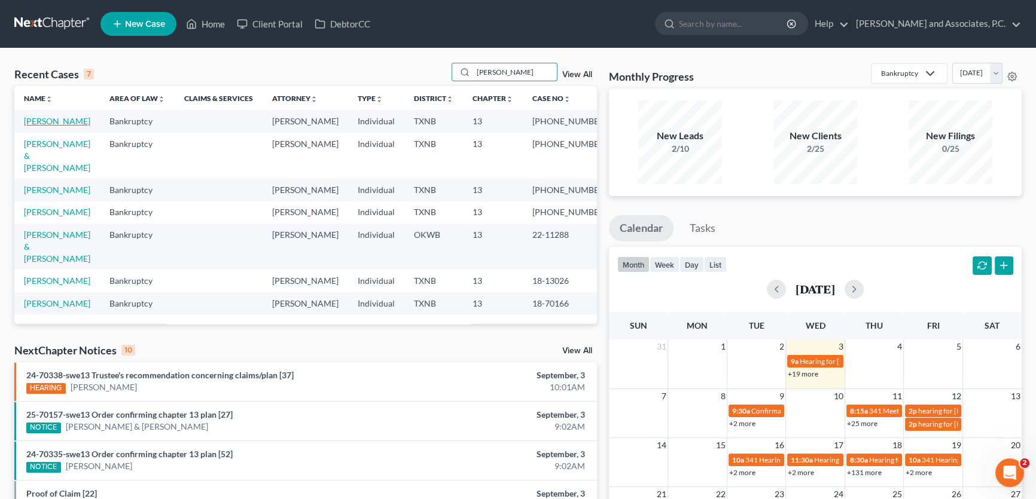
type input "[PERSON_NAME]"
click at [54, 123] on link "[PERSON_NAME]" at bounding box center [57, 121] width 66 height 10
select select "5"
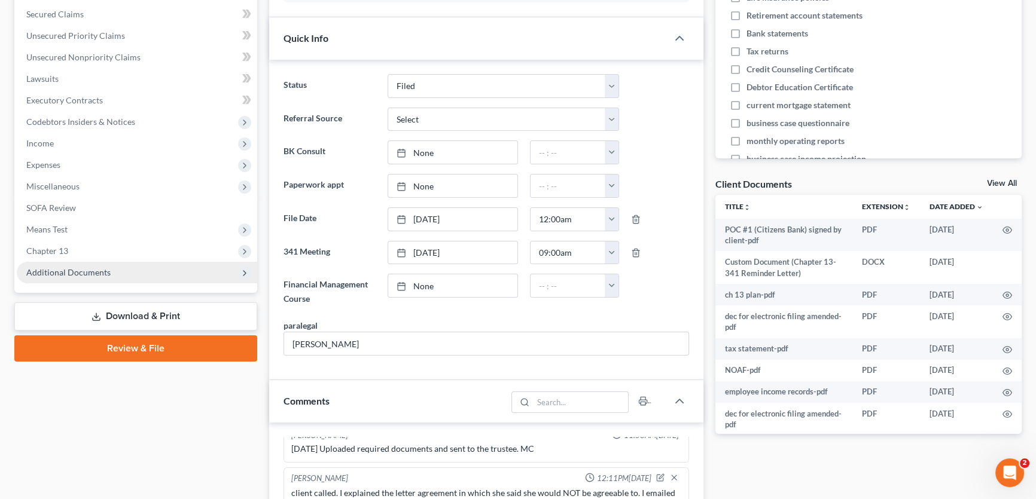
scroll to position [1777, 0]
click at [109, 271] on span "Additional Documents" at bounding box center [137, 273] width 240 height 22
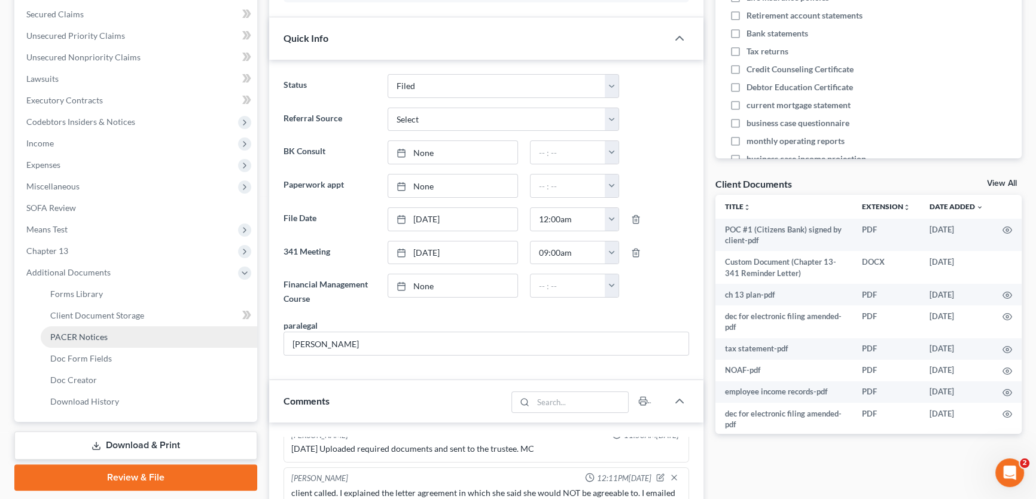
click at [97, 338] on span "PACER Notices" at bounding box center [78, 337] width 57 height 10
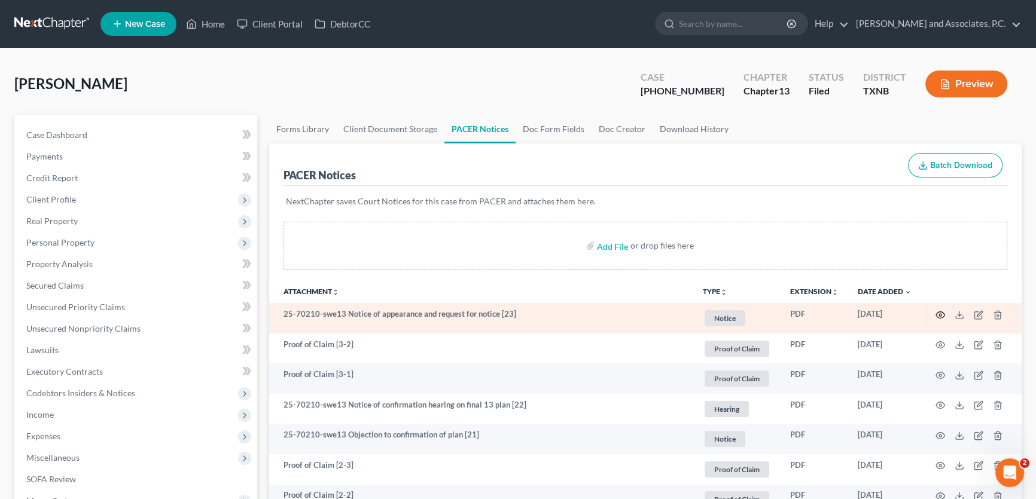
click at [938, 313] on icon "button" at bounding box center [940, 315] width 10 height 10
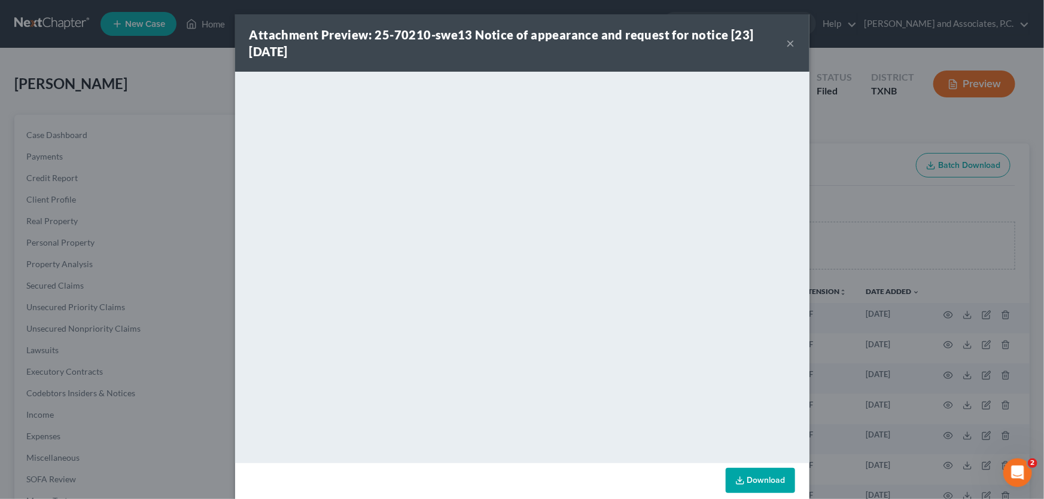
click at [789, 44] on button "×" at bounding box center [790, 43] width 8 height 14
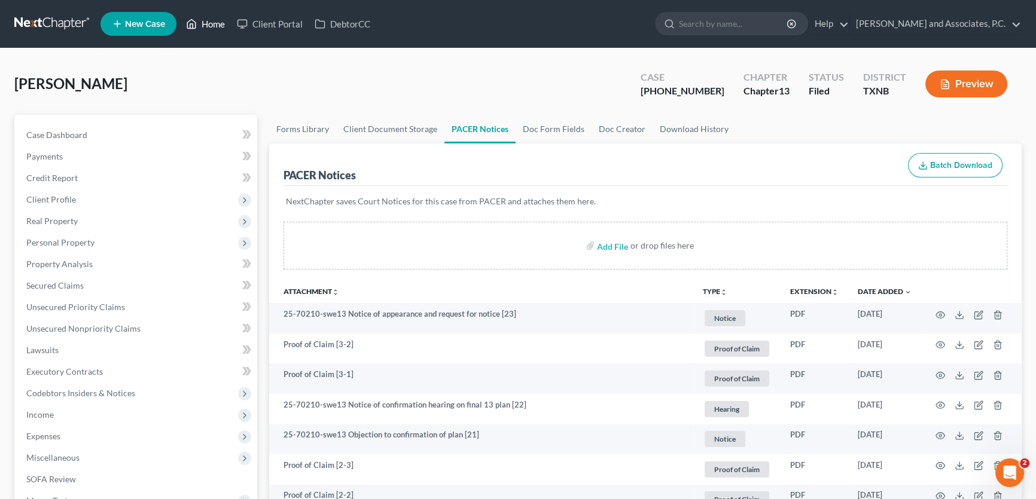
click at [215, 19] on link "Home" at bounding box center [205, 24] width 51 height 22
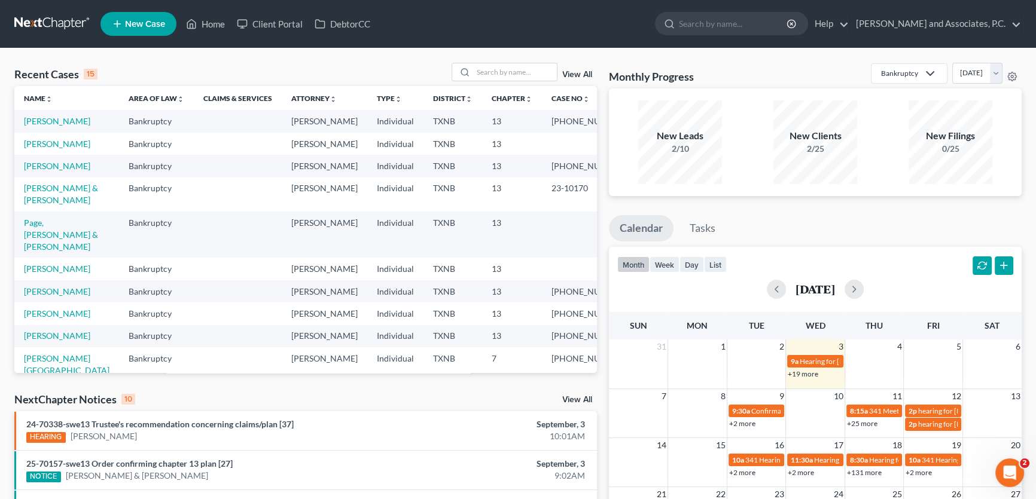
drag, startPoint x: 344, startPoint y: 70, endPoint x: 445, endPoint y: 71, distance: 101.1
click at [344, 70] on div "Recent Cases 15 View All" at bounding box center [305, 74] width 582 height 23
click at [489, 71] on input "search" at bounding box center [515, 71] width 84 height 17
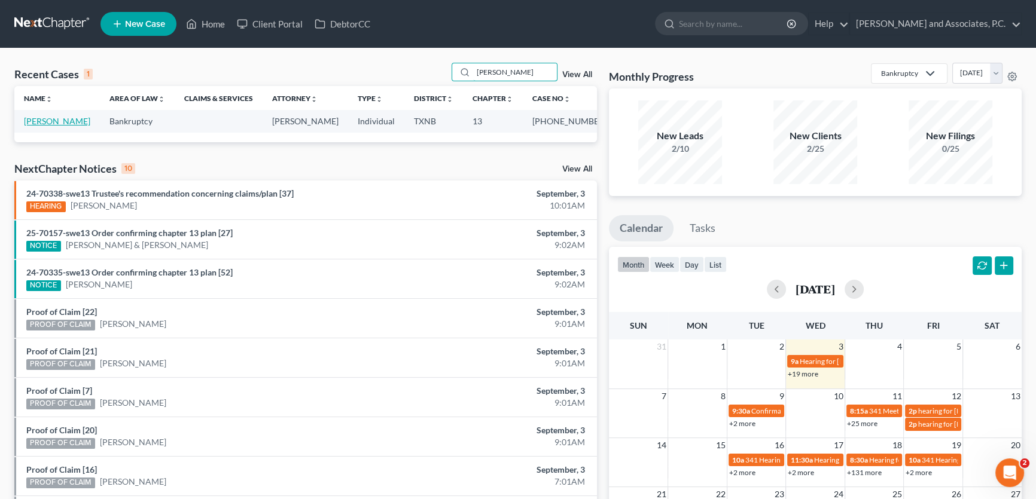
type input "[PERSON_NAME]"
click at [69, 118] on link "[PERSON_NAME]" at bounding box center [57, 121] width 66 height 10
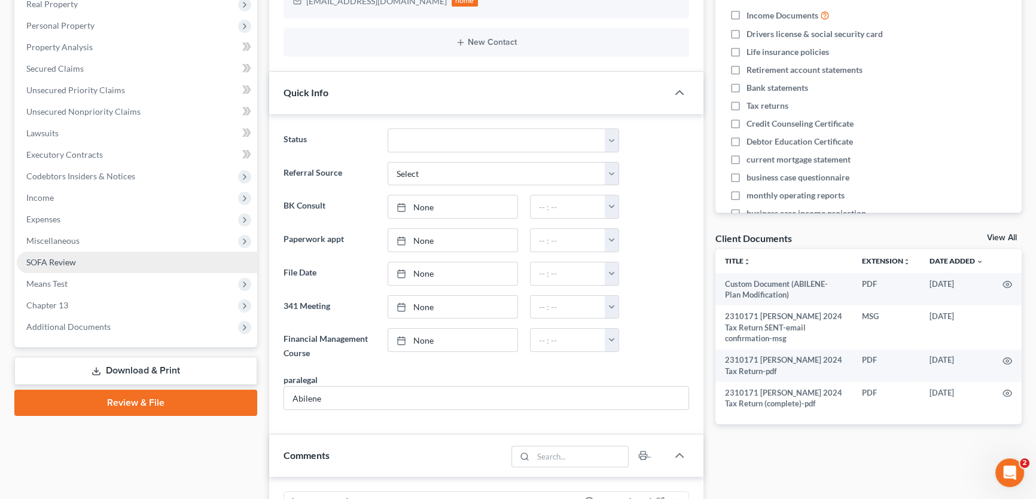
scroll to position [63, 0]
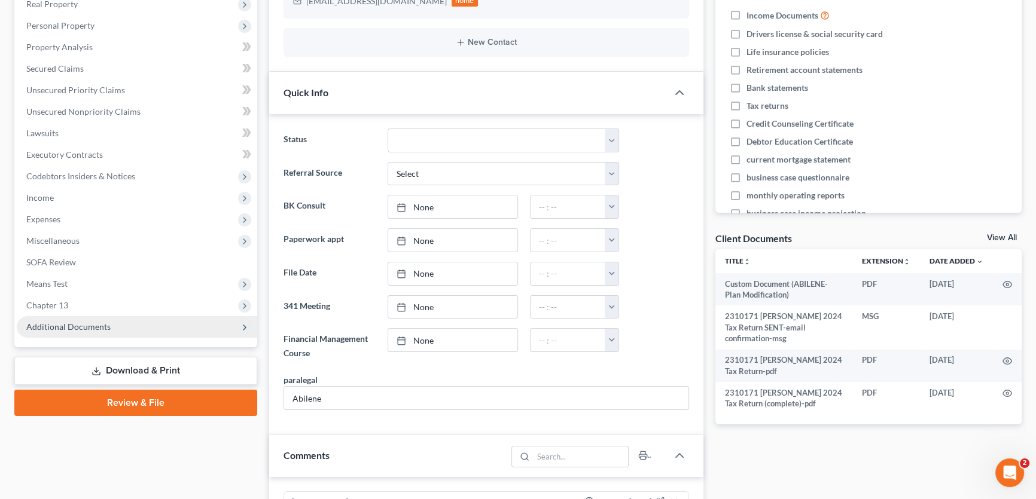
click at [84, 329] on span "Additional Documents" at bounding box center [68, 327] width 84 height 10
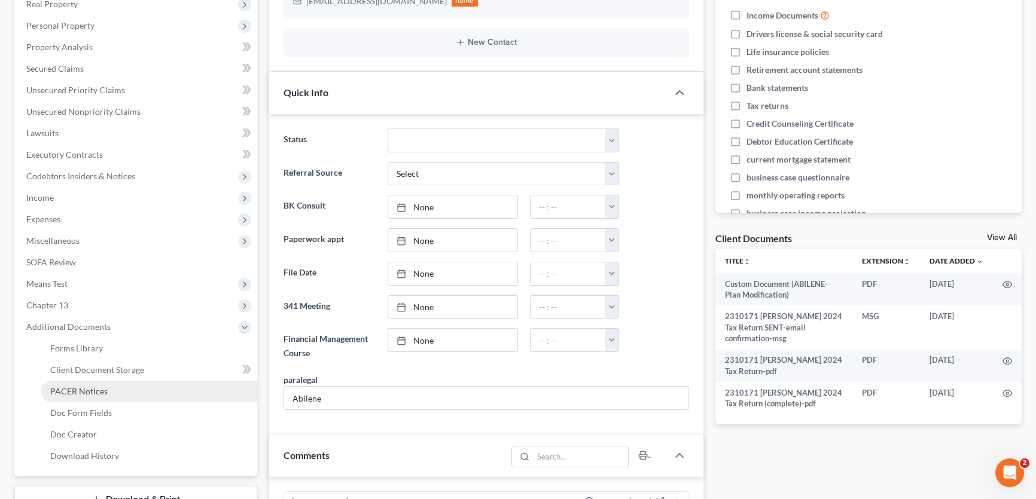
click at [74, 389] on span "PACER Notices" at bounding box center [78, 391] width 57 height 10
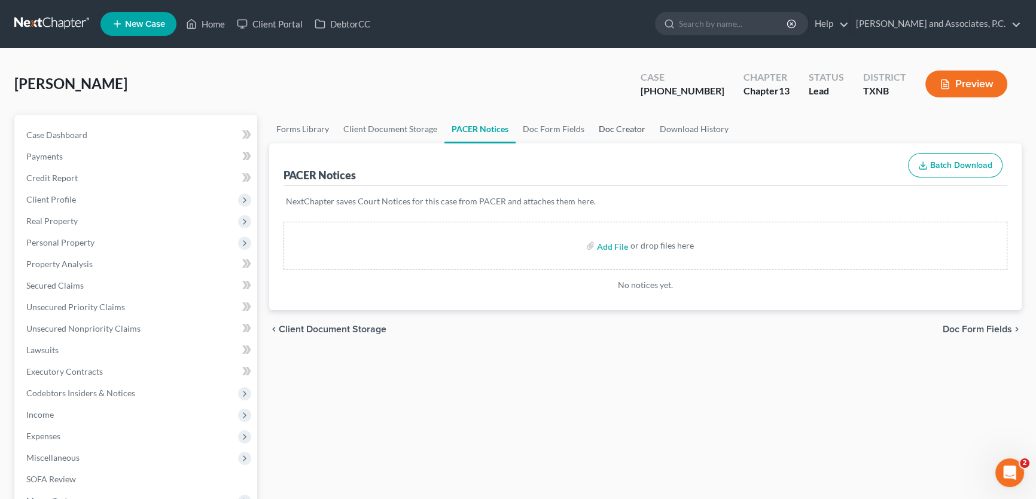
click at [601, 126] on link "Doc Creator" at bounding box center [621, 129] width 61 height 29
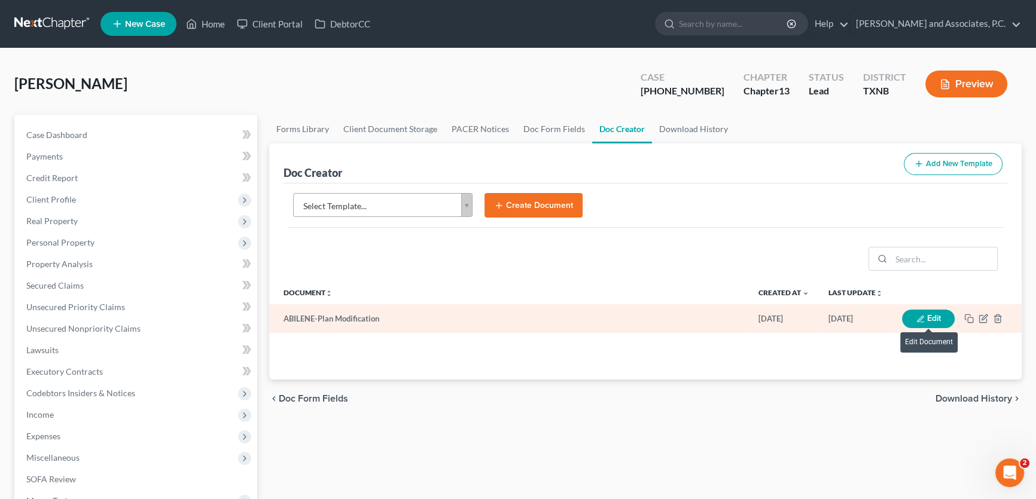
click at [916, 318] on icon "button" at bounding box center [920, 319] width 8 height 8
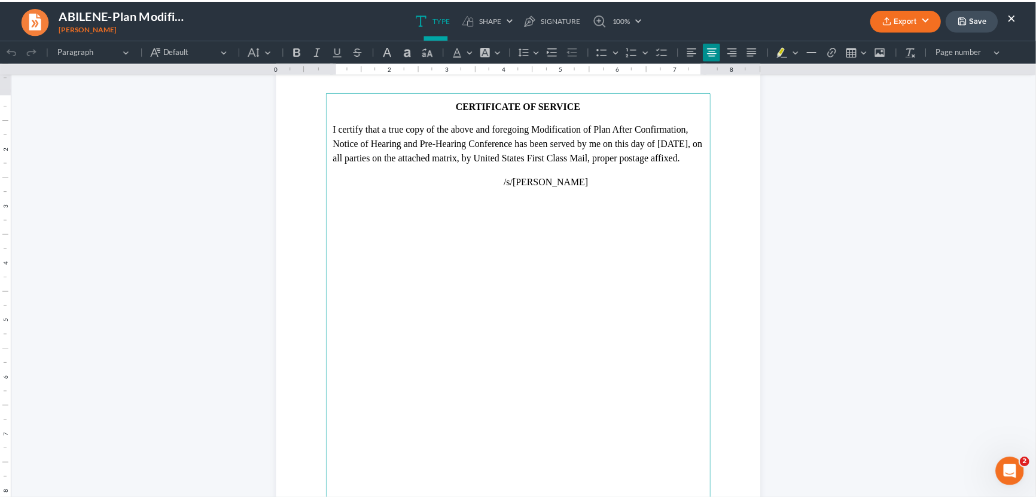
scroll to position [2904, 0]
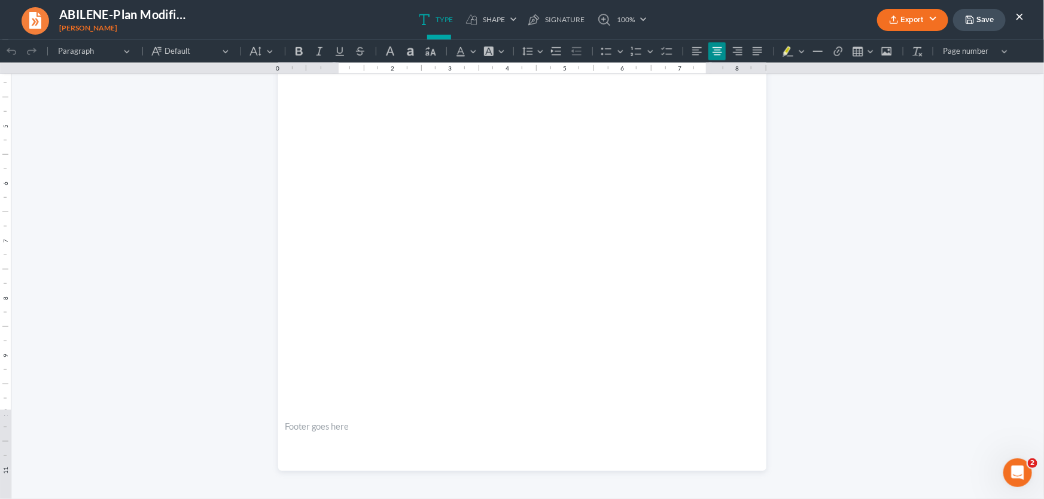
drag, startPoint x: 1017, startPoint y: 15, endPoint x: 6, endPoint y: 170, distance: 1023.1
click at [1017, 15] on button "×" at bounding box center [1019, 16] width 8 height 14
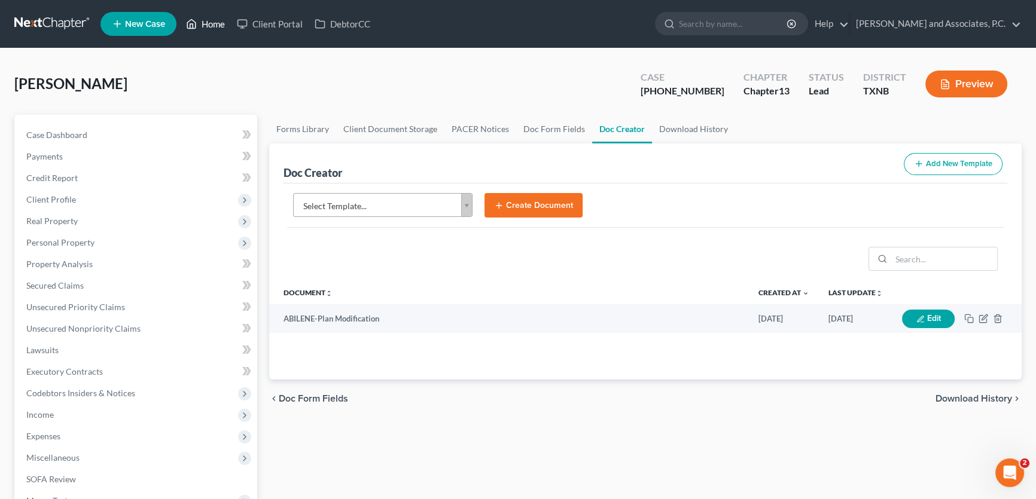
click at [209, 19] on link "Home" at bounding box center [205, 24] width 51 height 22
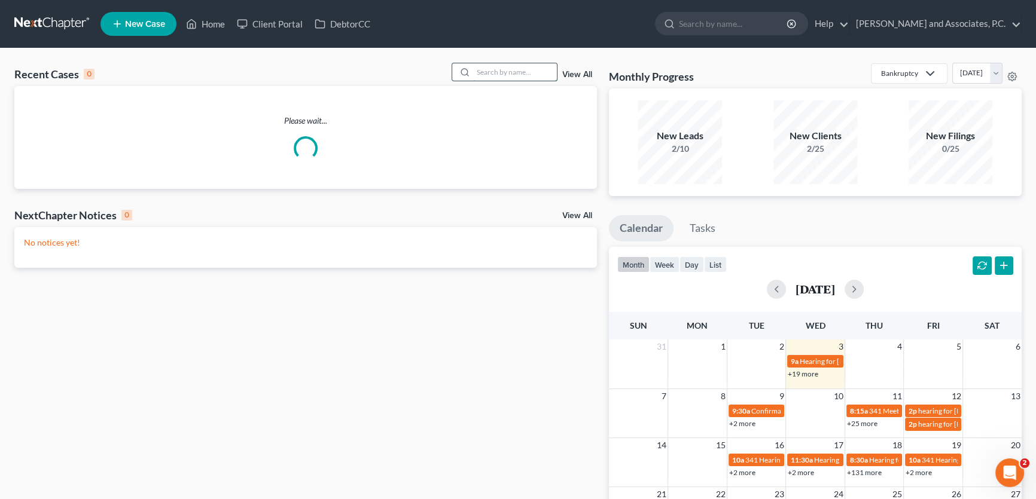
click at [513, 74] on input "search" at bounding box center [515, 71] width 84 height 17
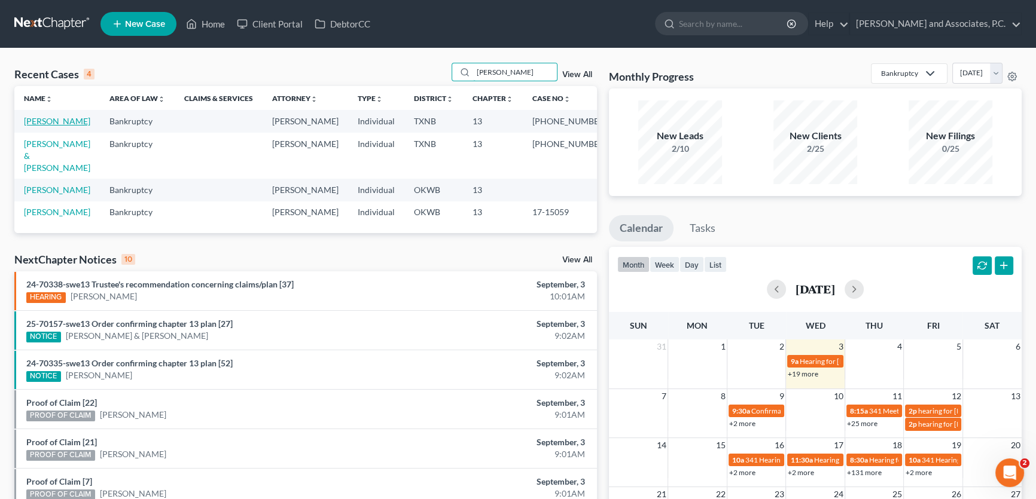
type input "[PERSON_NAME]"
click at [56, 121] on link "[PERSON_NAME]" at bounding box center [57, 121] width 66 height 10
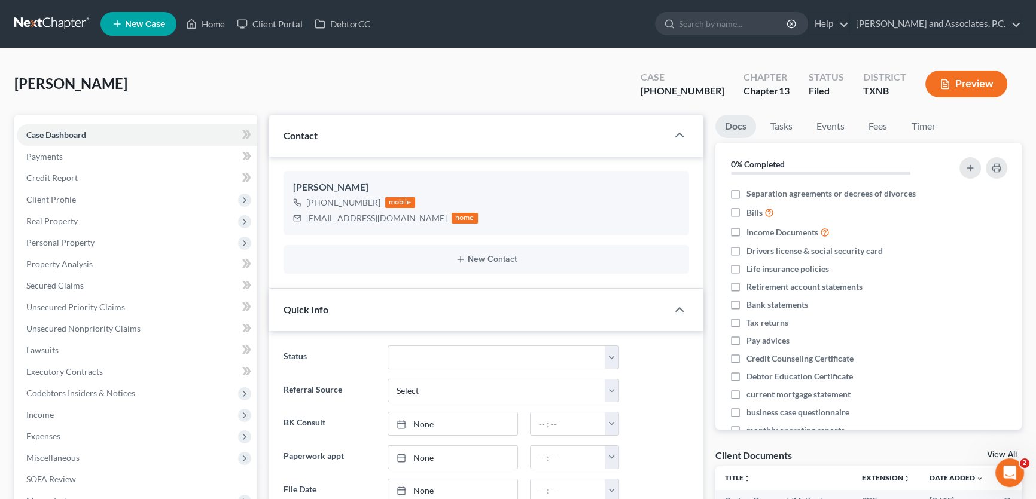
scroll to position [272, 0]
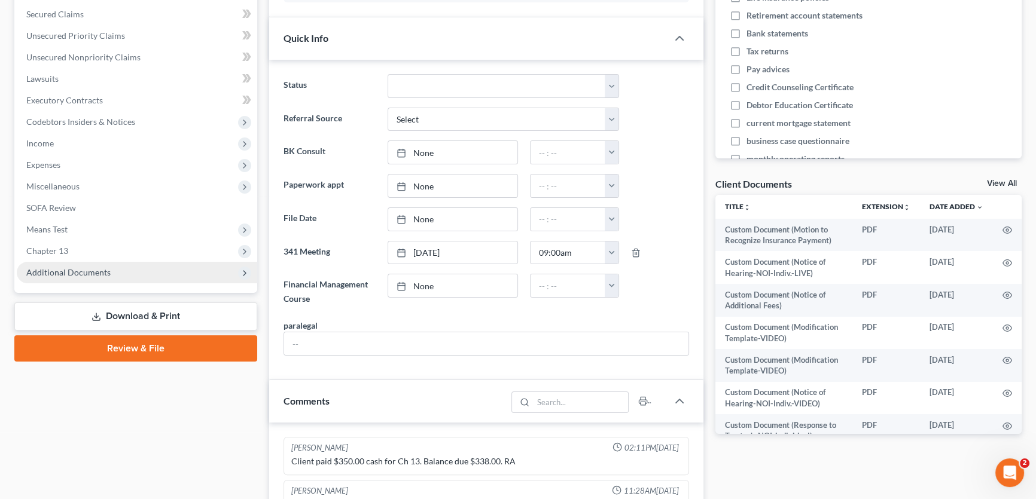
click at [92, 274] on span "Additional Documents" at bounding box center [68, 272] width 84 height 10
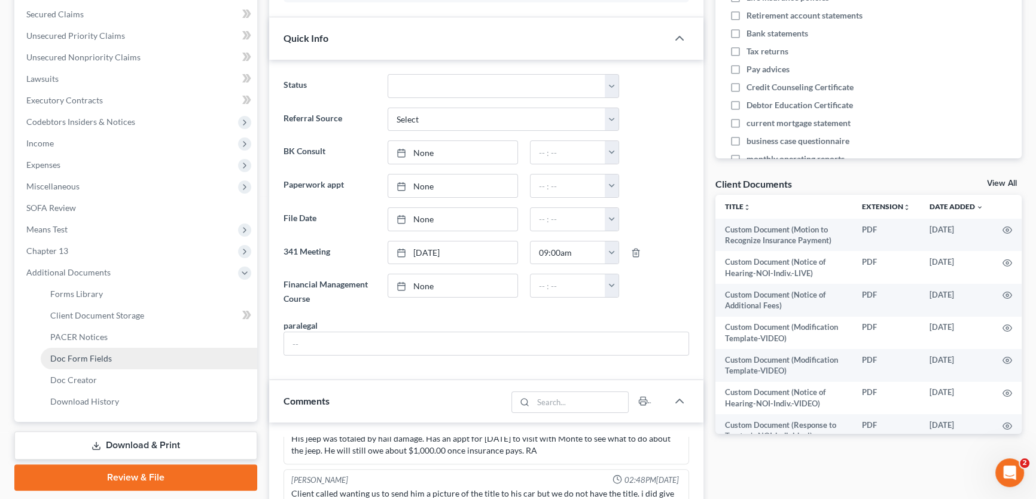
scroll to position [810, 0]
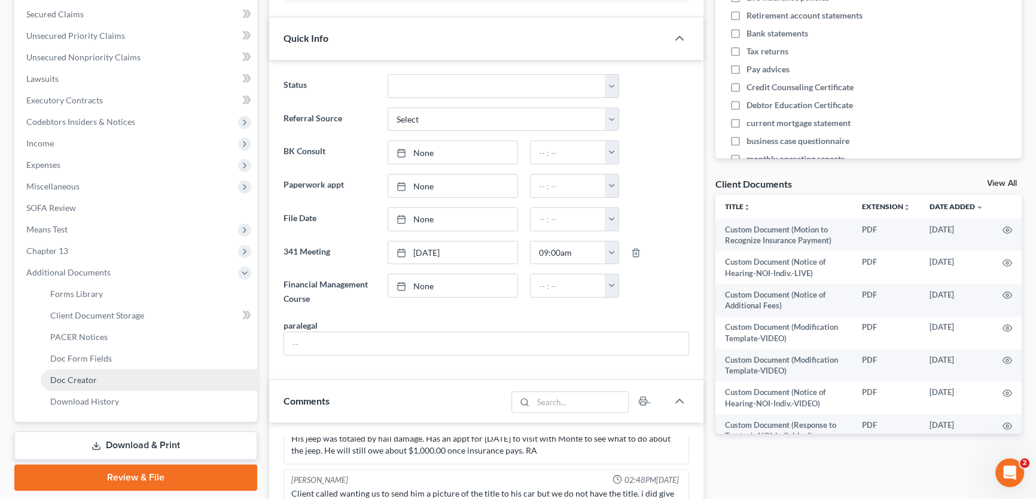
click at [75, 377] on span "Doc Creator" at bounding box center [73, 380] width 47 height 10
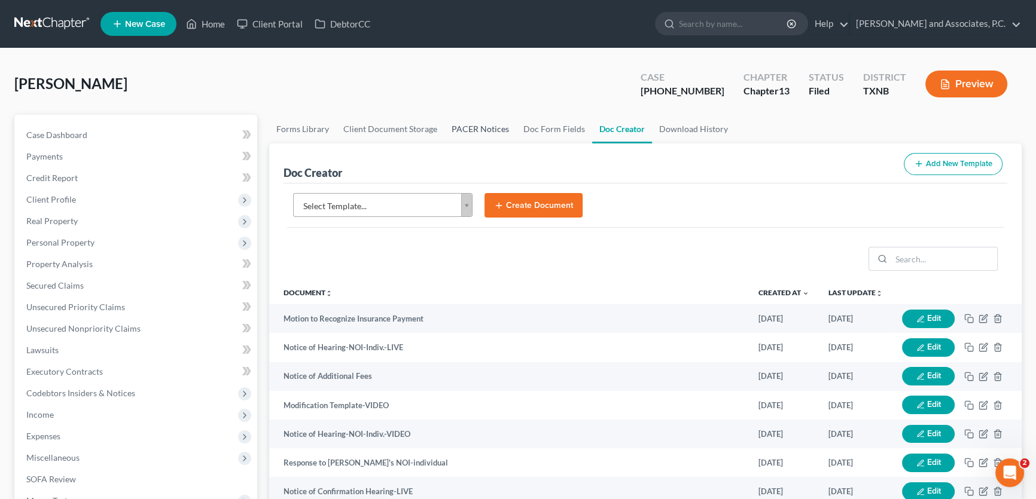
click at [449, 128] on link "PACER Notices" at bounding box center [480, 129] width 72 height 29
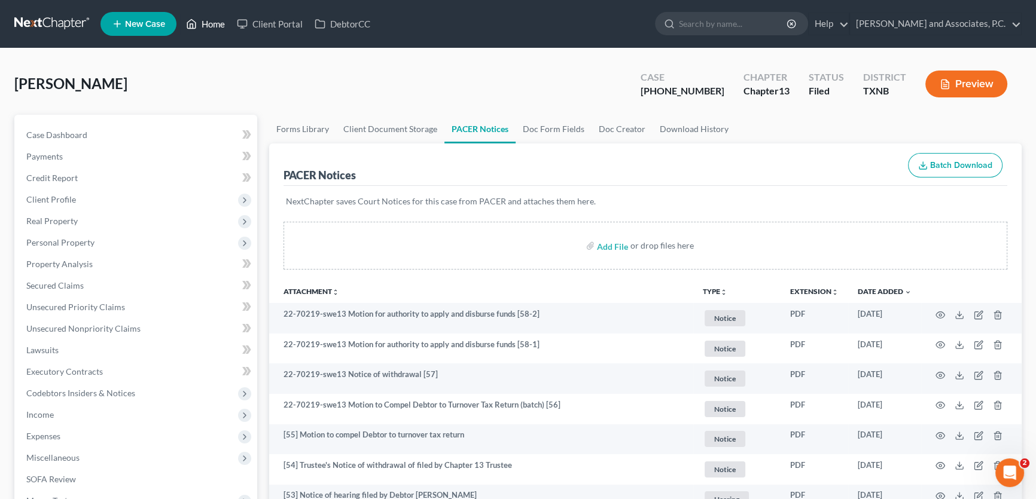
click at [221, 29] on link "Home" at bounding box center [205, 24] width 51 height 22
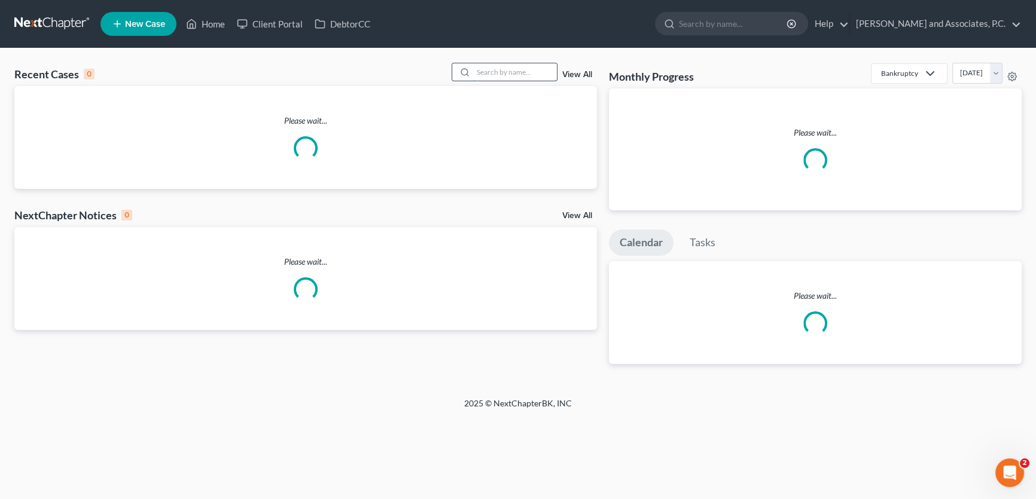
click at [487, 71] on input "search" at bounding box center [515, 71] width 84 height 17
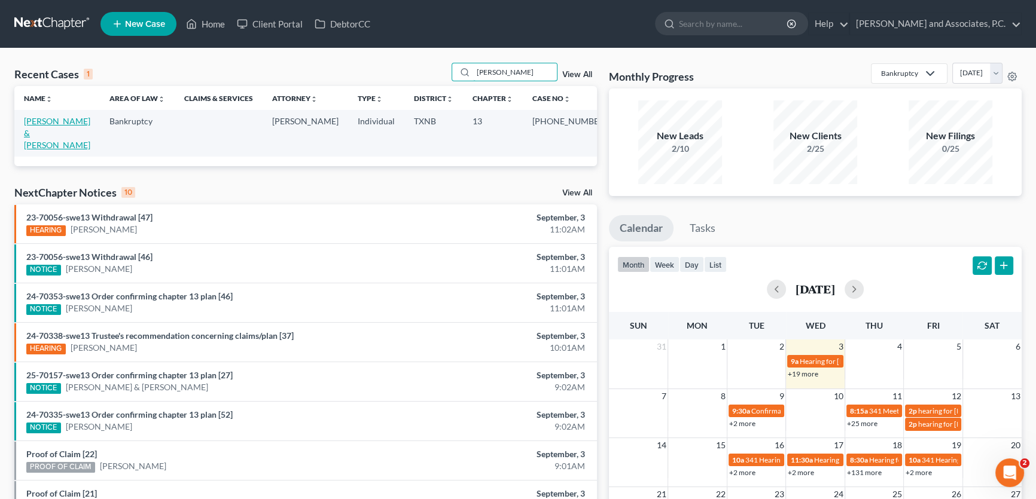
type input "[PERSON_NAME]"
click at [84, 121] on link "[PERSON_NAME] & [PERSON_NAME]" at bounding box center [57, 133] width 66 height 34
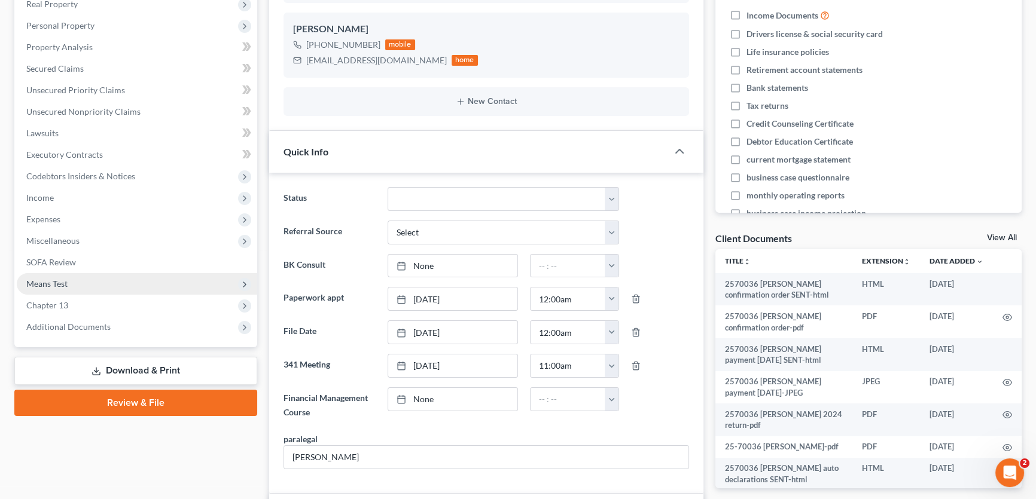
scroll to position [96, 0]
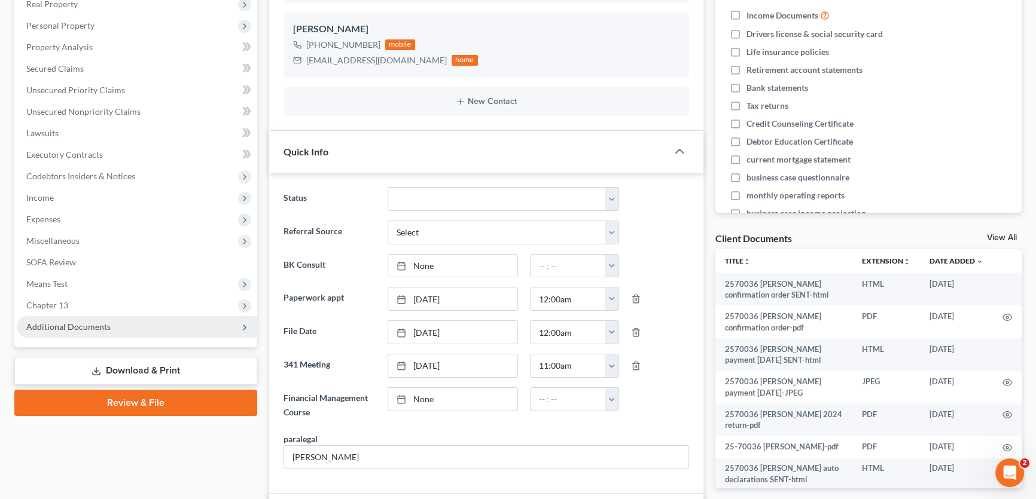
click at [81, 329] on span "Additional Documents" at bounding box center [68, 327] width 84 height 10
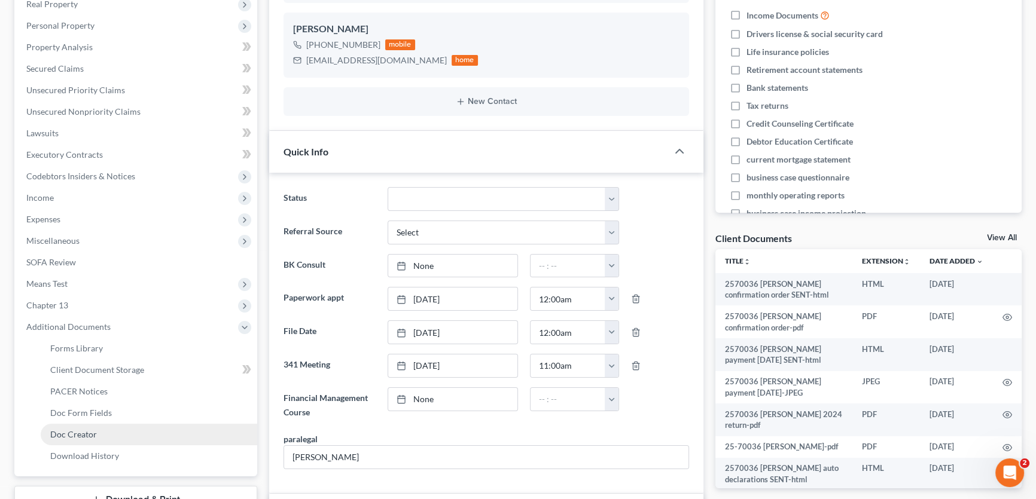
click at [81, 435] on span "Doc Creator" at bounding box center [73, 434] width 47 height 10
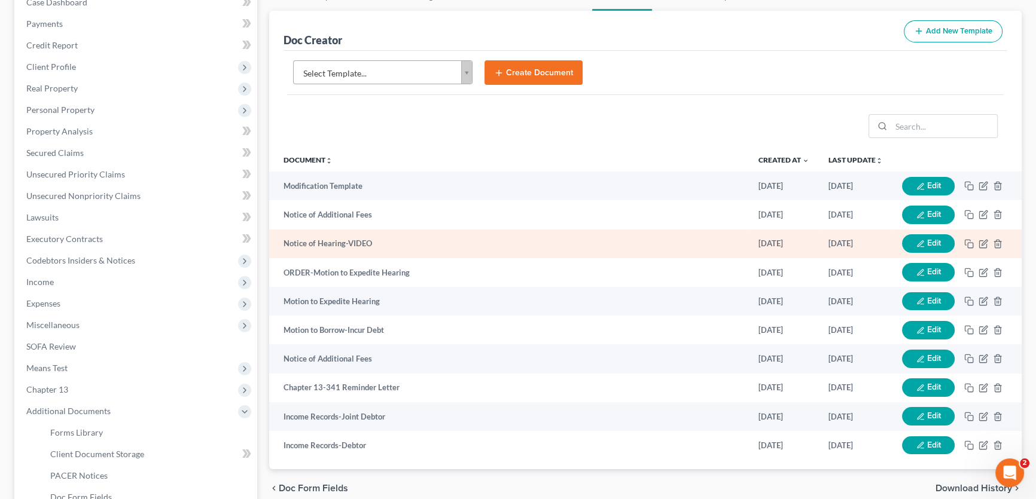
scroll to position [163, 0]
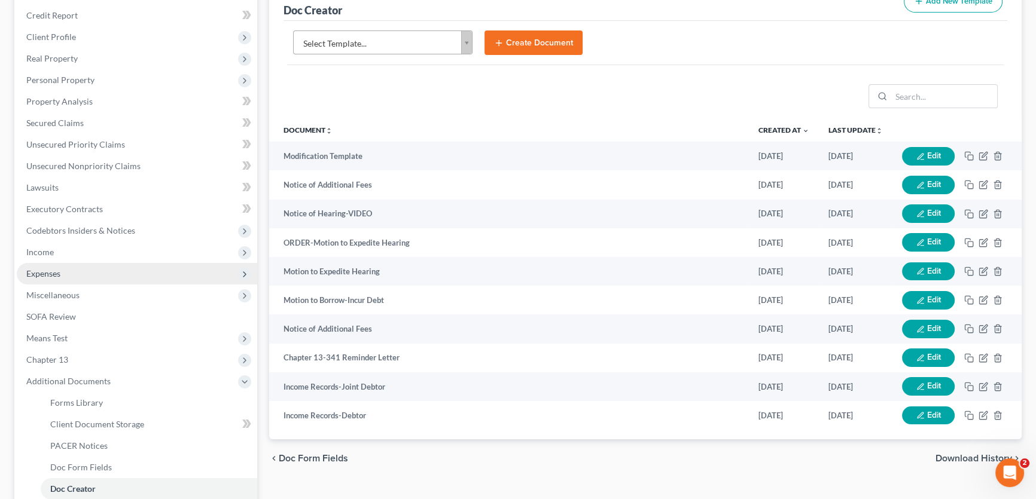
drag, startPoint x: 60, startPoint y: 270, endPoint x: 102, endPoint y: 269, distance: 41.9
click at [60, 270] on span "Expenses" at bounding box center [137, 274] width 240 height 22
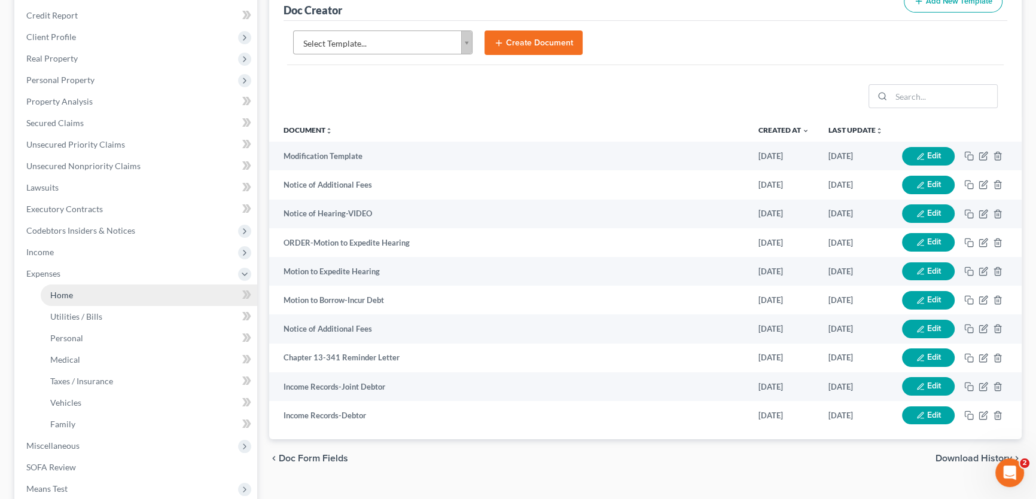
click at [91, 294] on link "Home" at bounding box center [149, 296] width 216 height 22
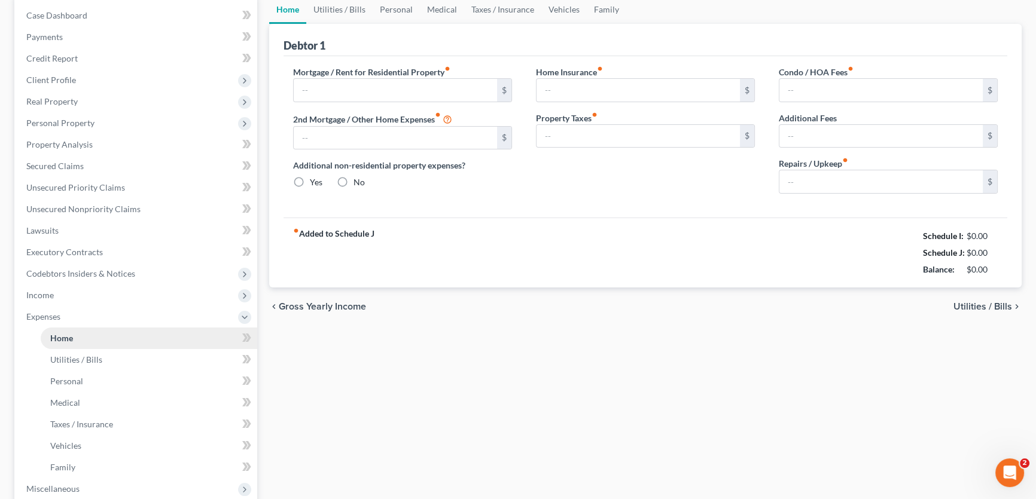
type input "1,171.23"
type input "0.00"
radio input "true"
type input "0.00"
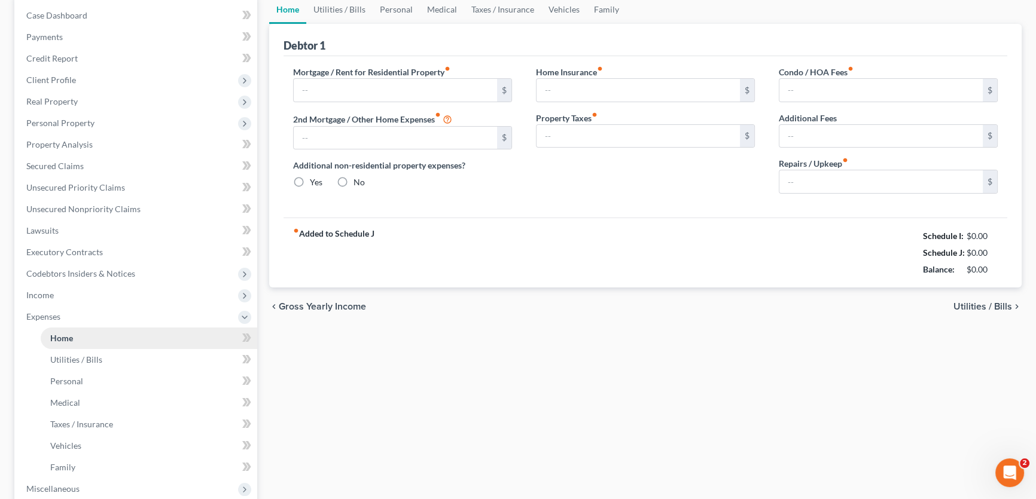
type input "0.00"
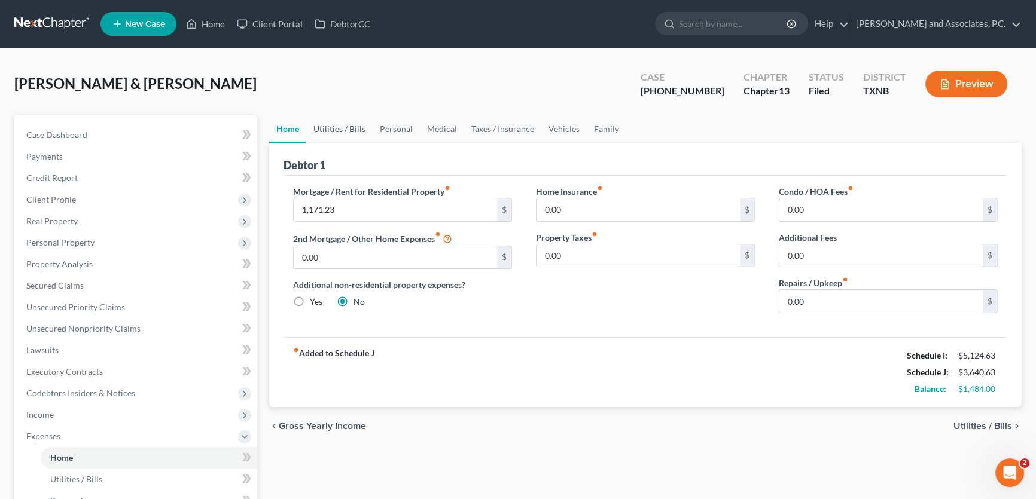
click at [350, 121] on link "Utilities / Bills" at bounding box center [339, 129] width 66 height 29
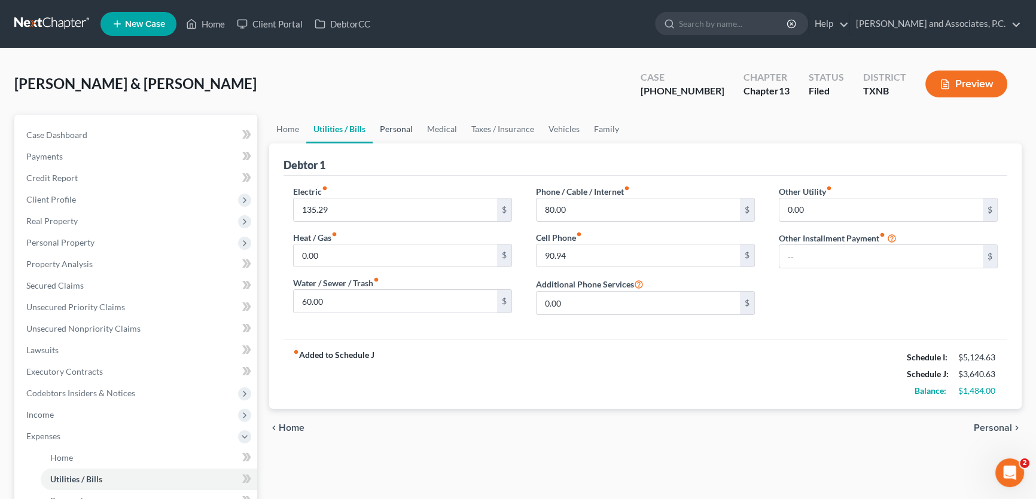
click at [394, 129] on link "Personal" at bounding box center [396, 129] width 47 height 29
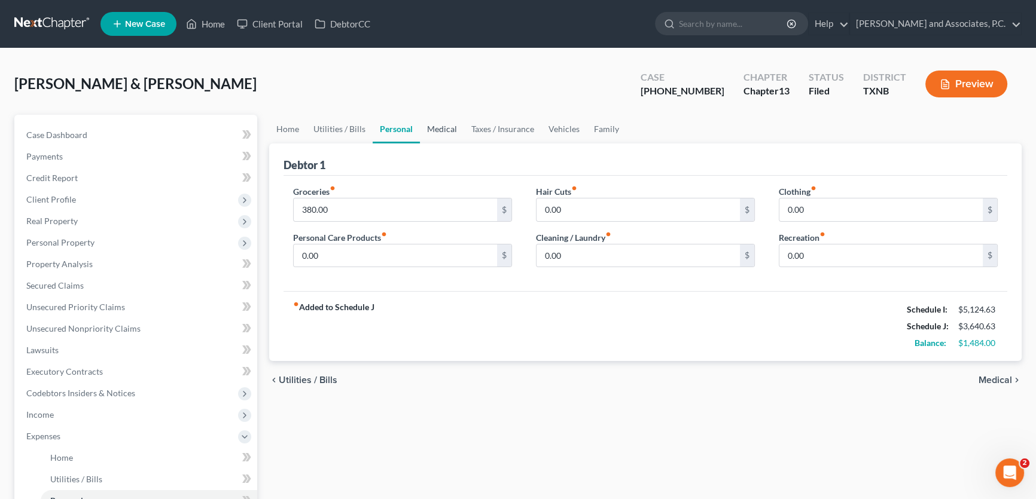
click at [445, 130] on link "Medical" at bounding box center [442, 129] width 44 height 29
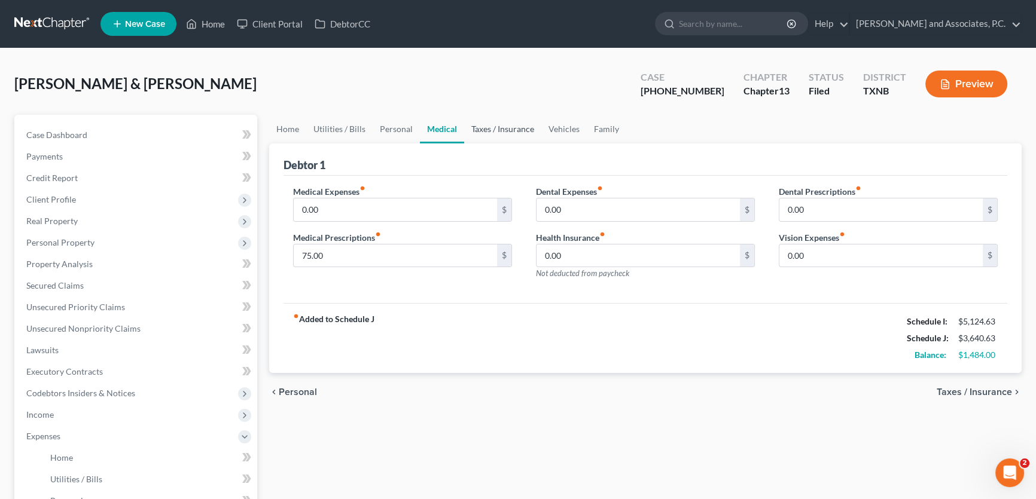
click at [489, 129] on link "Taxes / Insurance" at bounding box center [502, 129] width 77 height 29
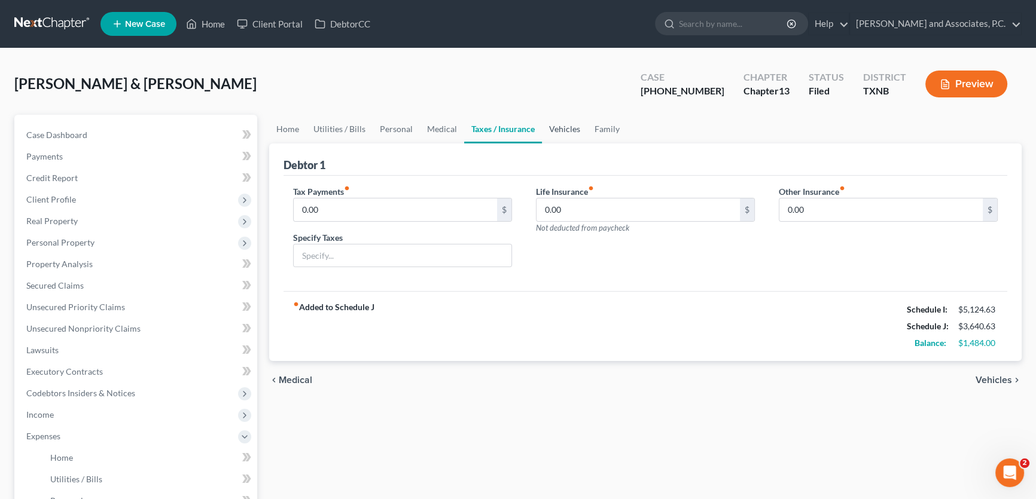
click at [563, 129] on link "Vehicles" at bounding box center [564, 129] width 45 height 29
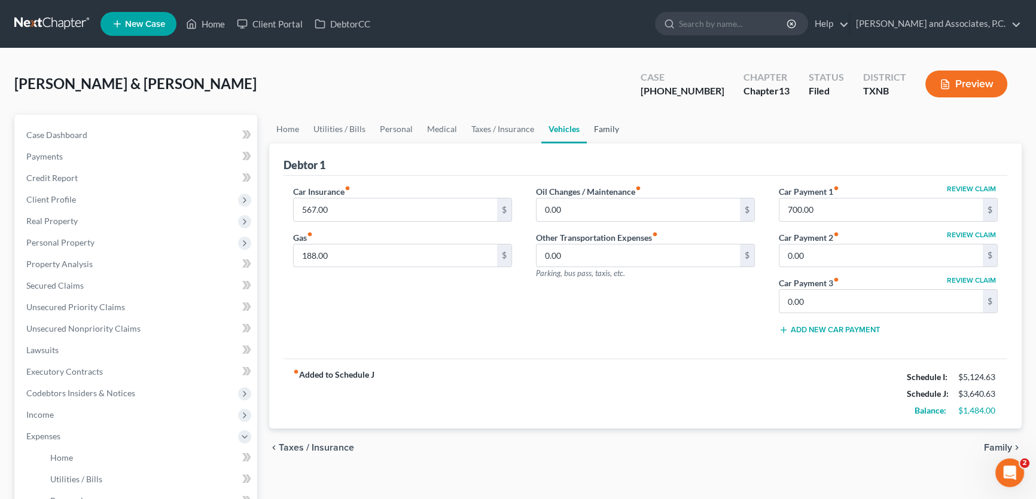
click at [597, 130] on link "Family" at bounding box center [606, 129] width 39 height 29
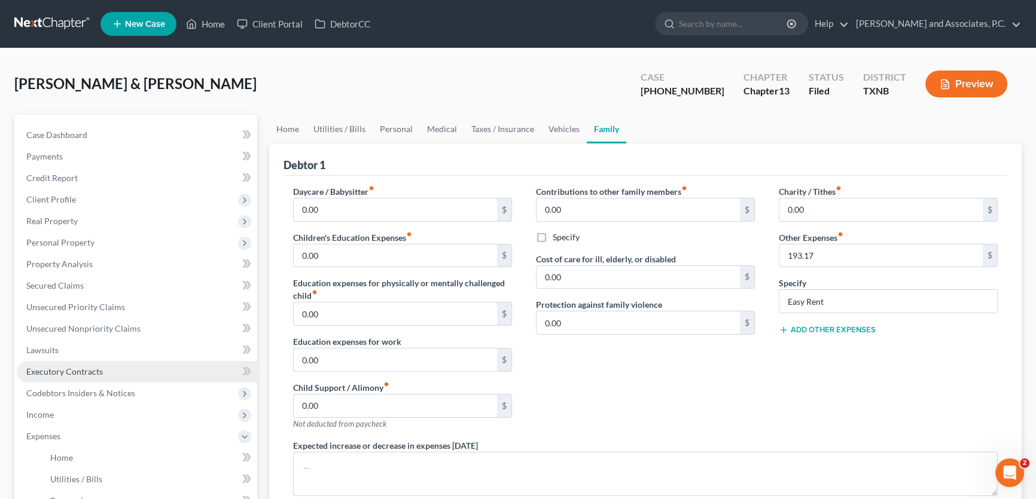
click at [91, 370] on span "Executory Contracts" at bounding box center [64, 372] width 77 height 10
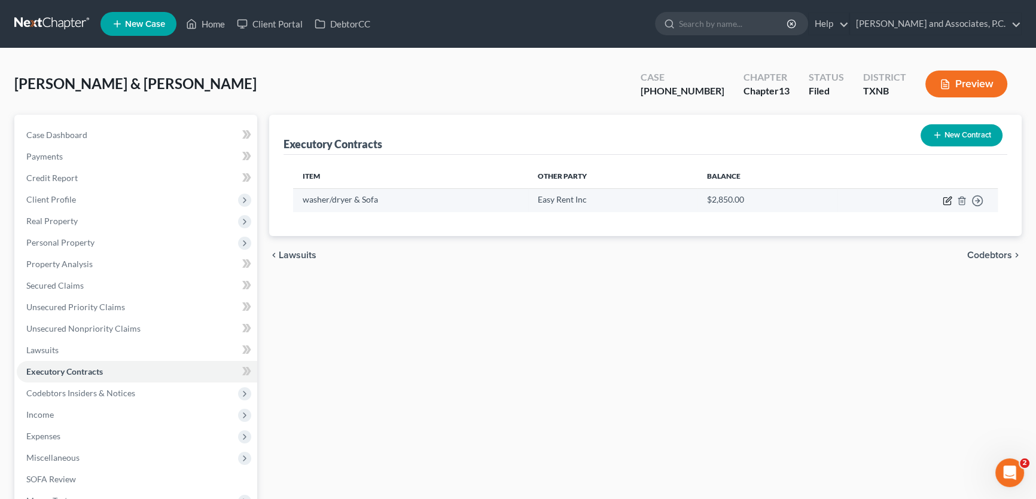
click at [944, 200] on icon "button" at bounding box center [947, 201] width 10 height 10
select select "45"
select select "2"
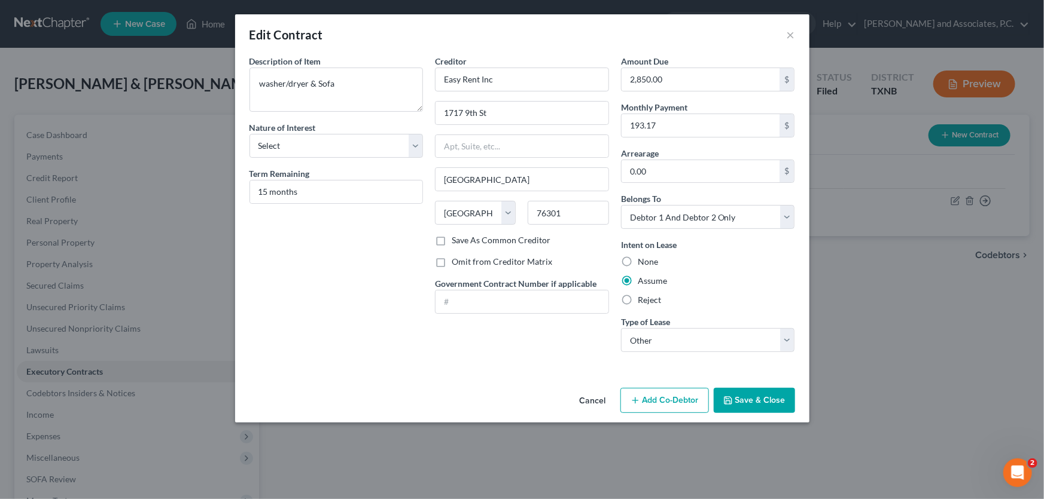
click at [599, 403] on button "Cancel" at bounding box center [592, 401] width 45 height 24
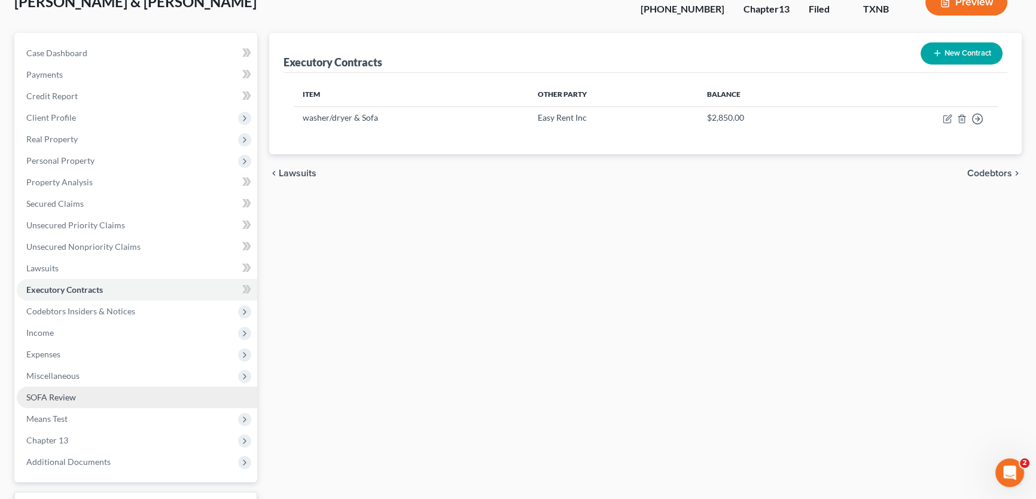
scroll to position [108, 0]
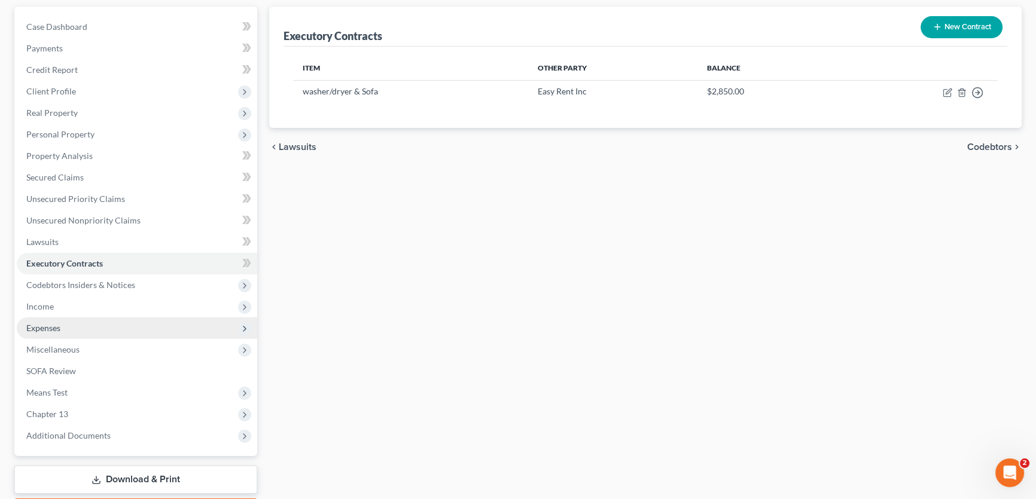
click at [57, 330] on span "Expenses" at bounding box center [43, 328] width 34 height 10
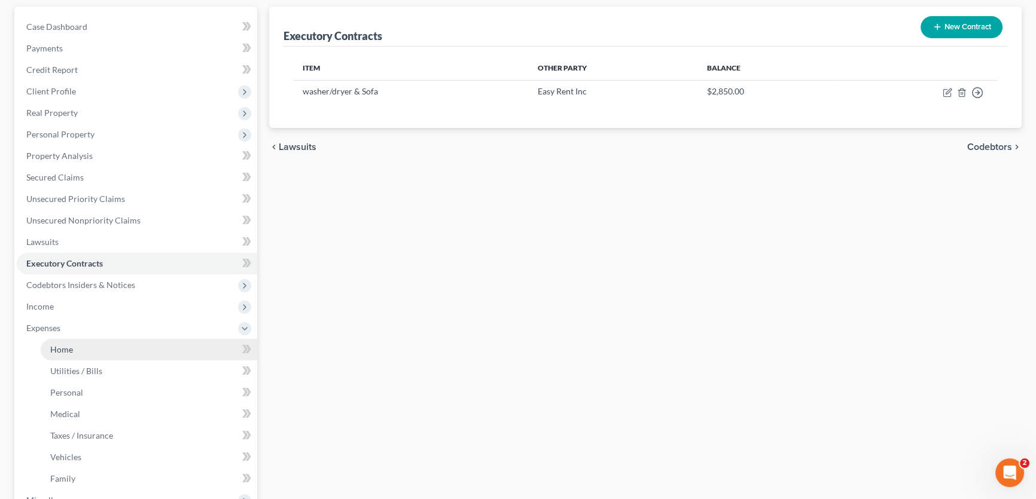
click at [59, 349] on span "Home" at bounding box center [61, 349] width 23 height 10
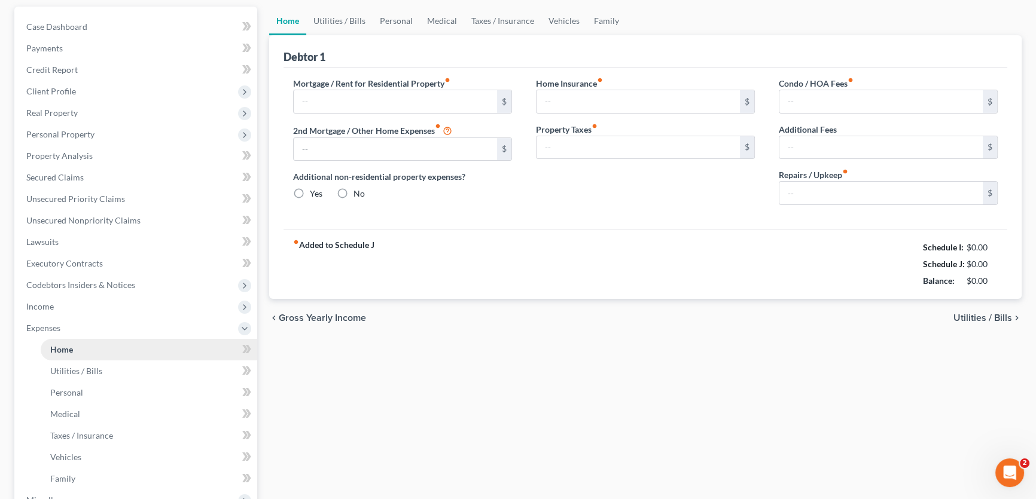
scroll to position [55, 0]
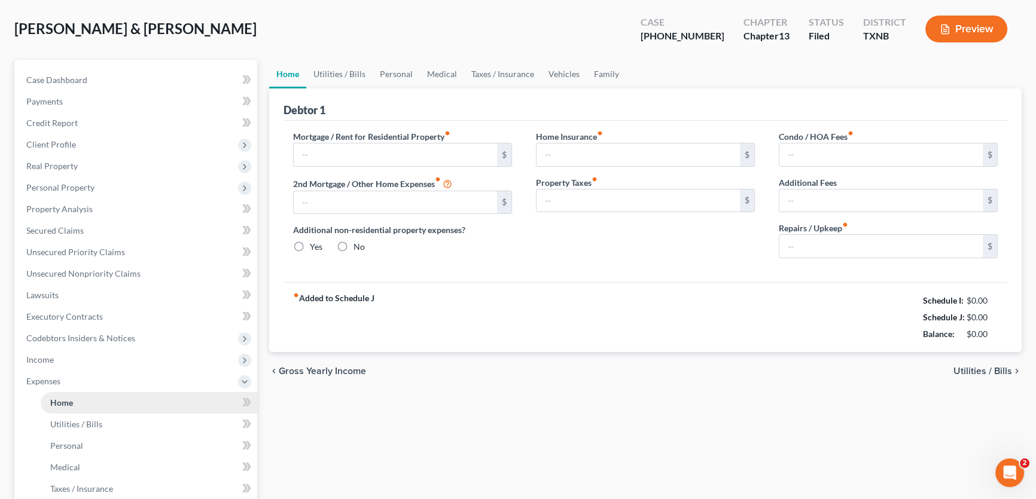
type input "1,171.23"
type input "0.00"
radio input "true"
type input "0.00"
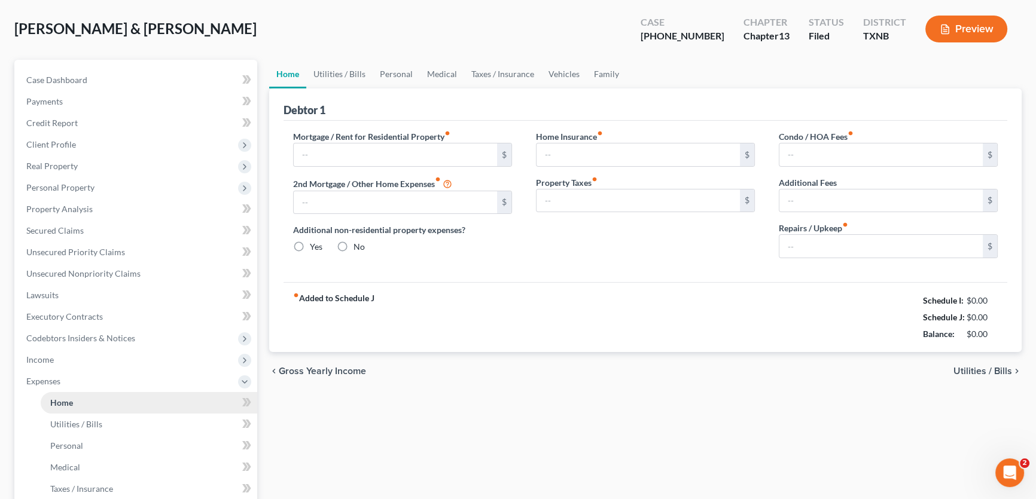
type input "0.00"
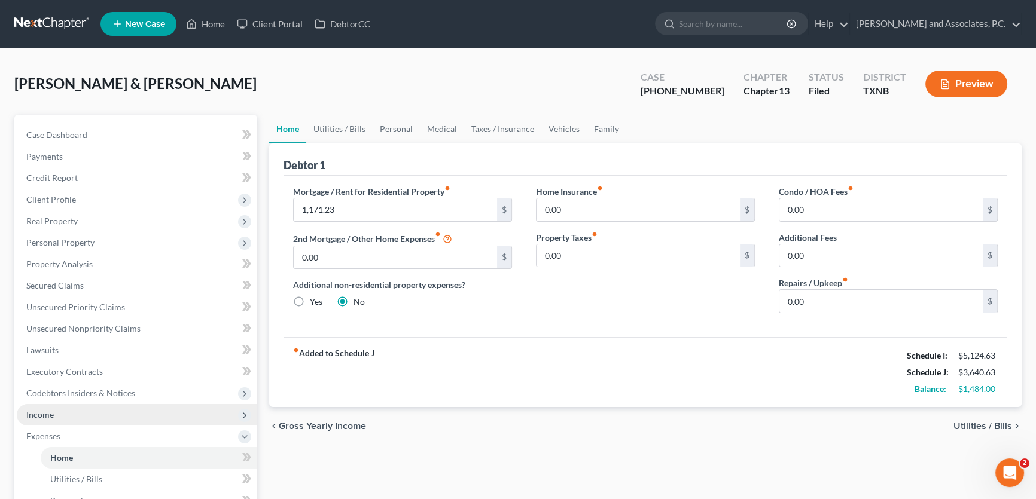
click at [68, 411] on span "Income" at bounding box center [137, 415] width 240 height 22
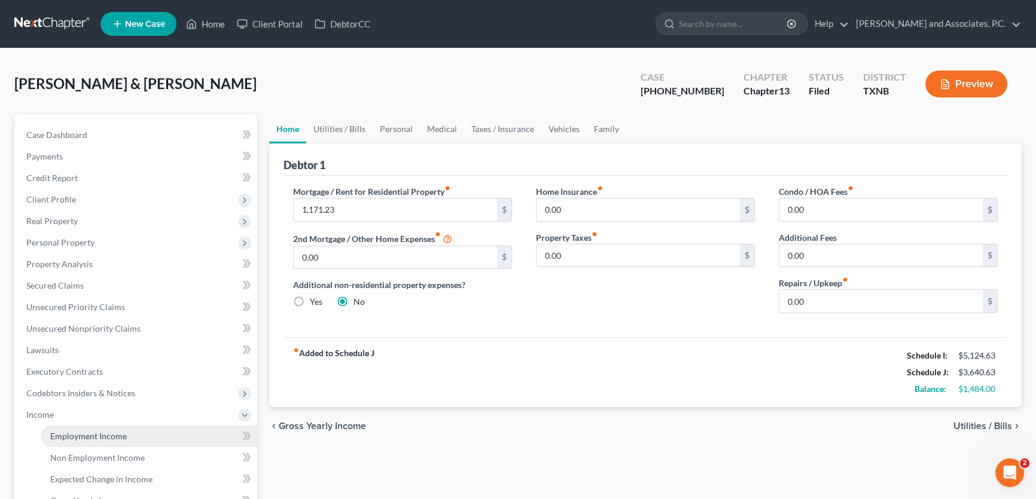
click at [75, 433] on span "Employment Income" at bounding box center [88, 436] width 77 height 10
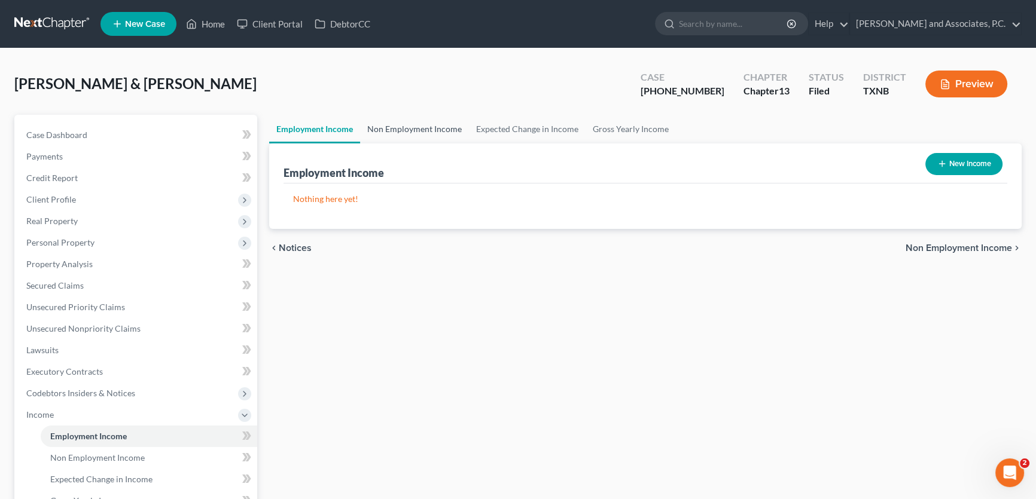
click at [407, 120] on link "Non Employment Income" at bounding box center [414, 129] width 109 height 29
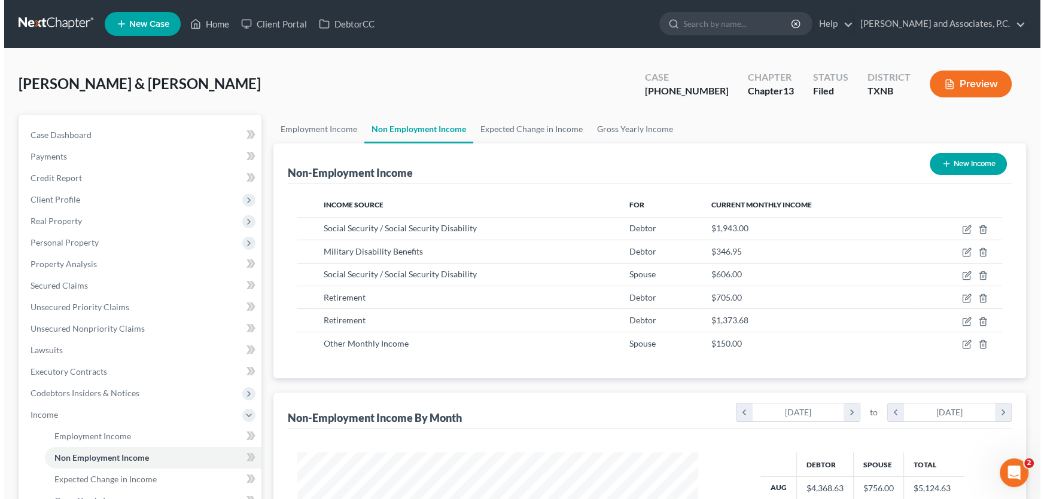
scroll to position [214, 425]
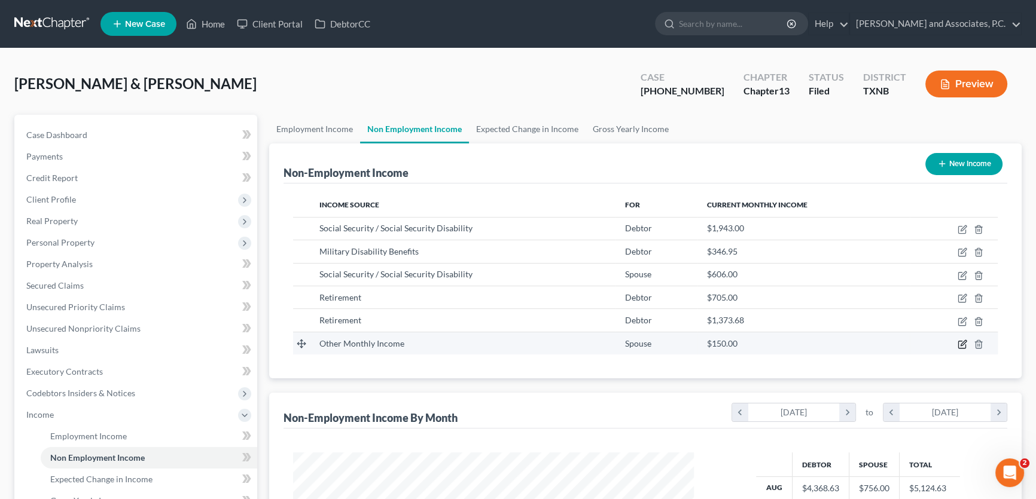
click at [961, 342] on icon "button" at bounding box center [962, 345] width 10 height 10
select select "13"
select select "0"
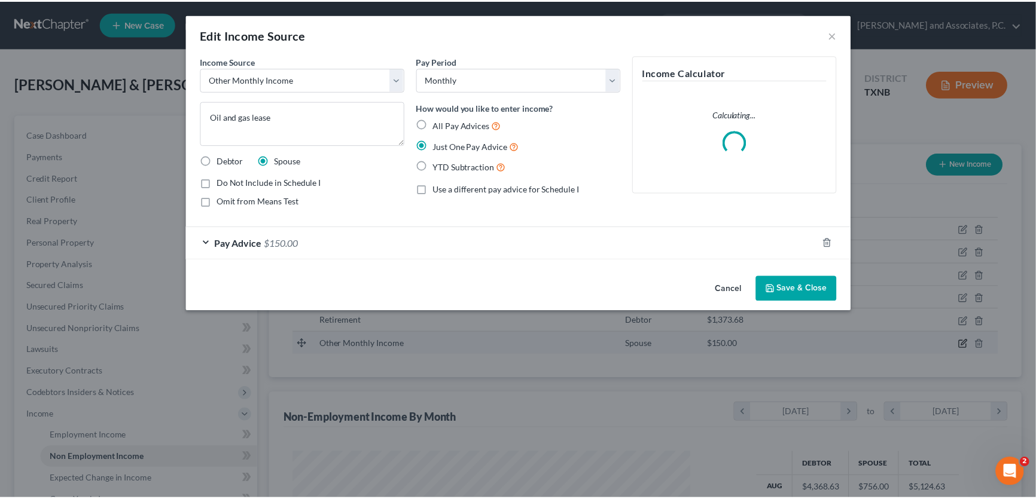
scroll to position [214, 428]
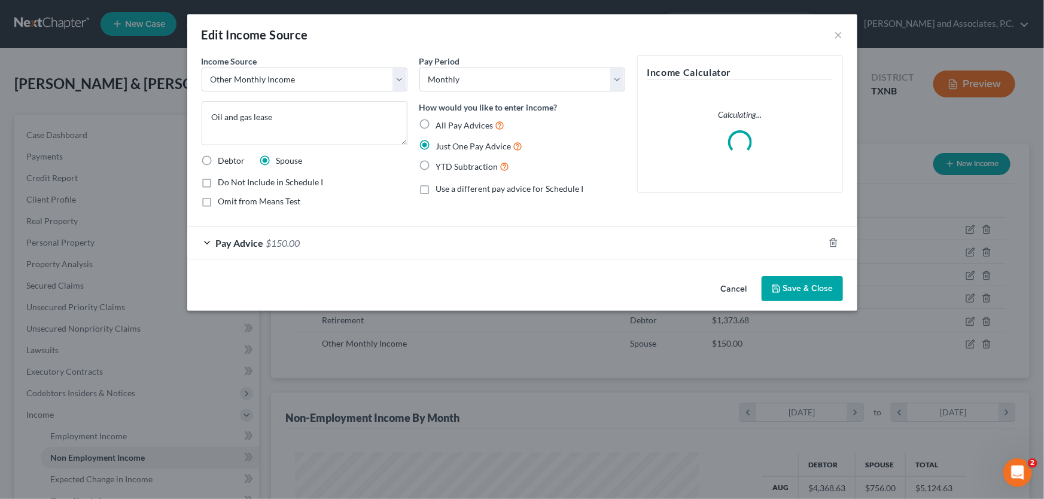
click at [727, 291] on button "Cancel" at bounding box center [733, 289] width 45 height 24
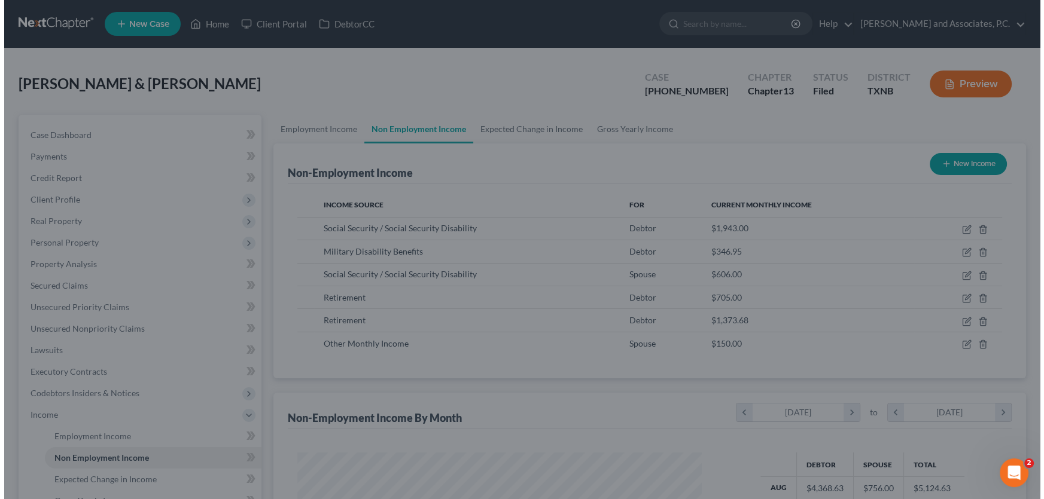
scroll to position [597814, 597603]
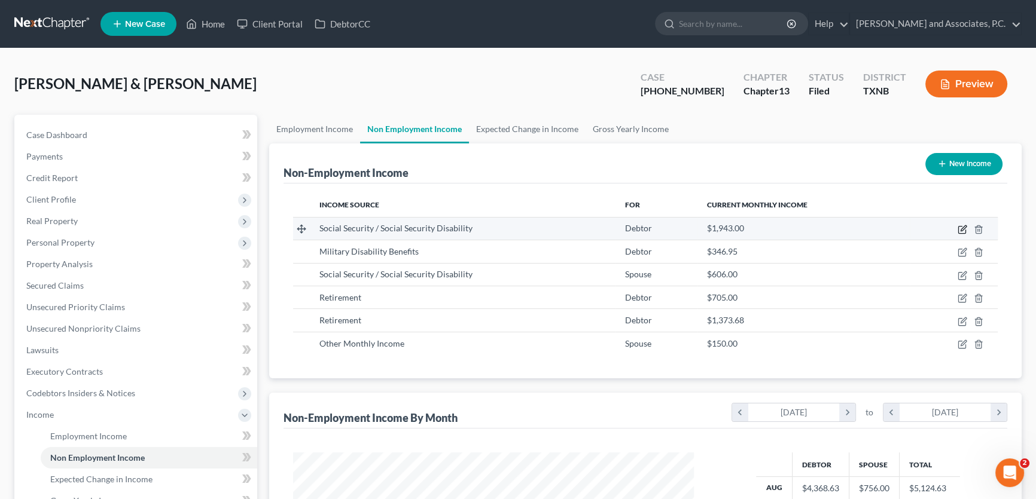
click at [960, 227] on icon "button" at bounding box center [962, 230] width 10 height 10
select select "4"
select select "0"
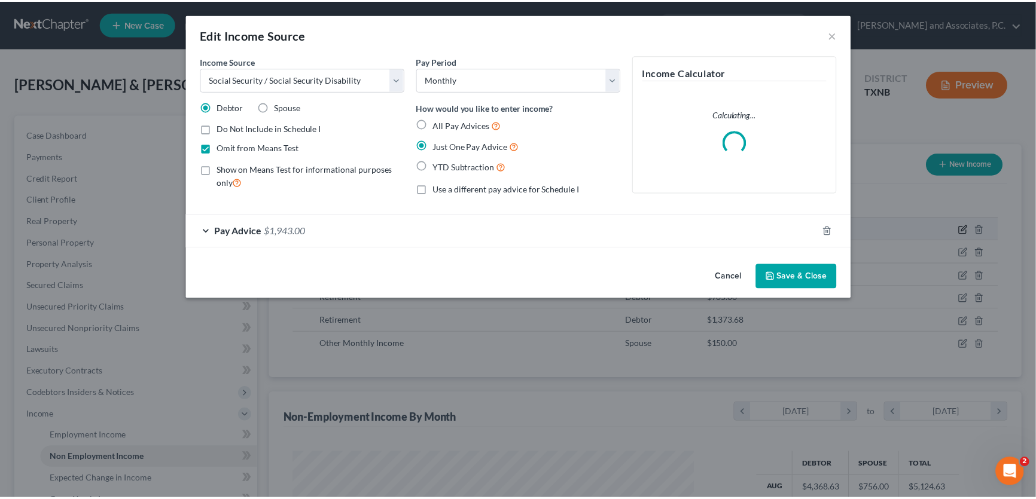
scroll to position [214, 428]
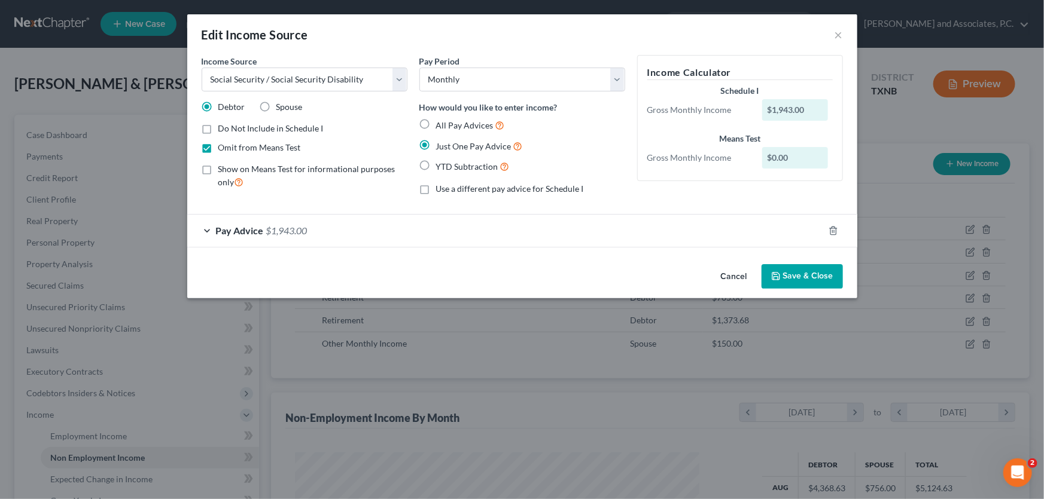
click at [218, 170] on label "Show on Means Test for informational purposes only" at bounding box center [312, 176] width 189 height 26
click at [223, 170] on input "Show on Means Test for informational purposes only" at bounding box center [227, 167] width 8 height 8
checkbox input "true"
click at [218, 148] on label "Omit from Means Test" at bounding box center [259, 148] width 83 height 12
click at [223, 148] on input "Omit from Means Test" at bounding box center [227, 146] width 8 height 8
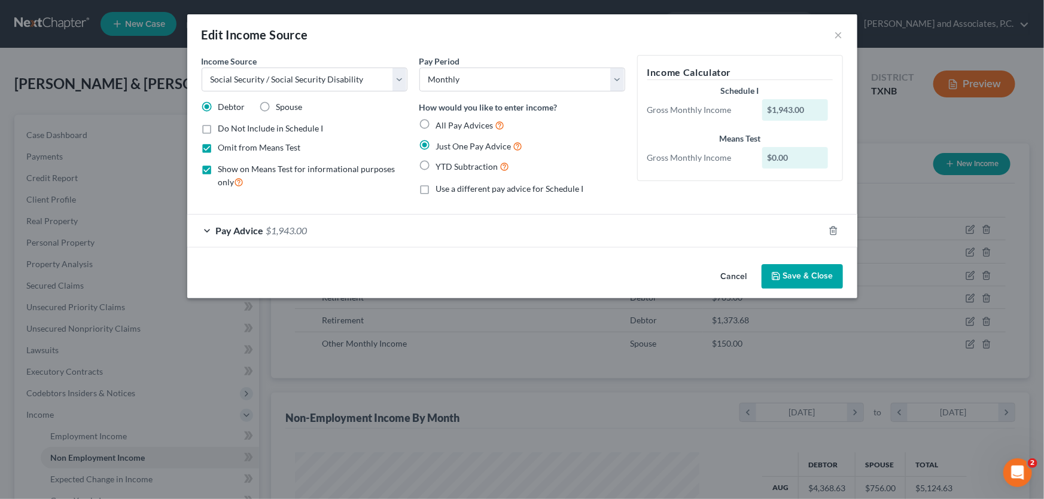
checkbox input "false"
click at [793, 274] on button "Save & Close" at bounding box center [801, 276] width 81 height 25
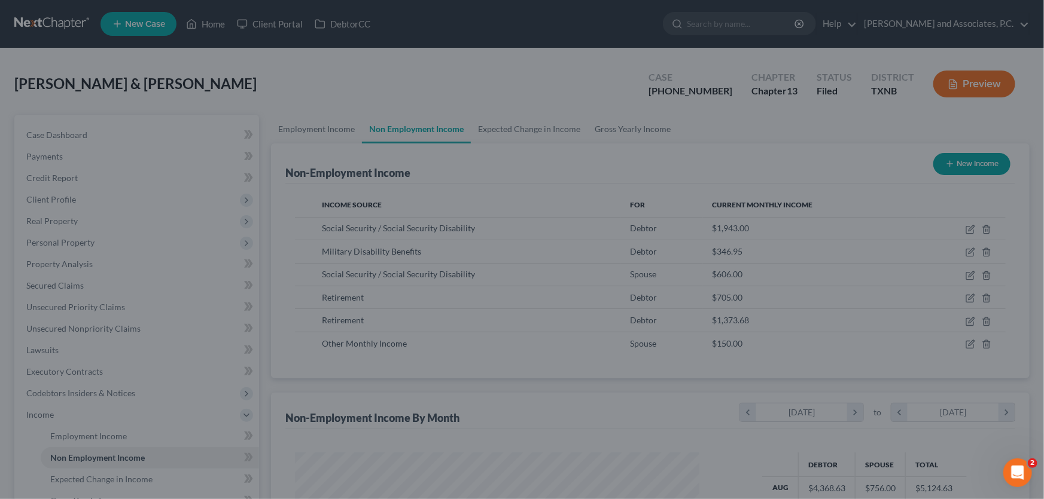
scroll to position [597814, 597603]
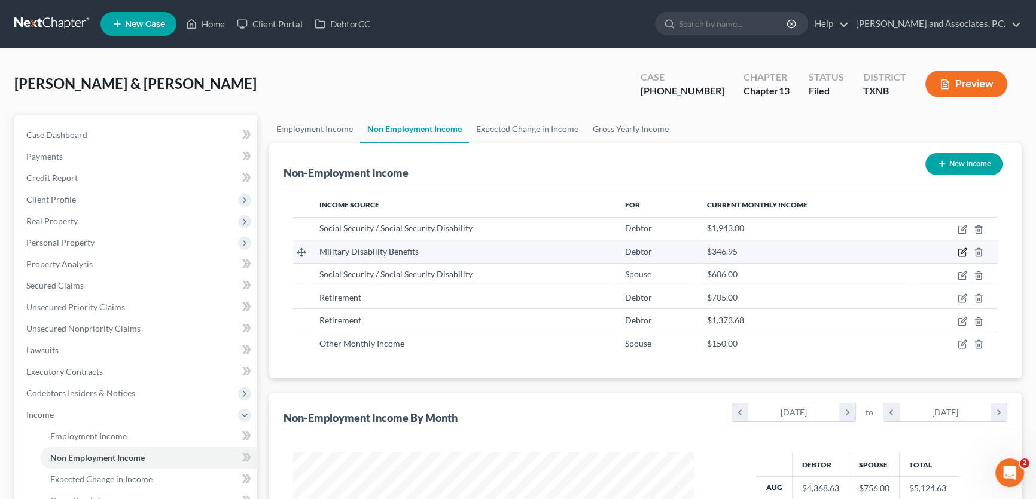
click at [962, 251] on icon "button" at bounding box center [962, 251] width 5 height 5
select select "12"
select select "0"
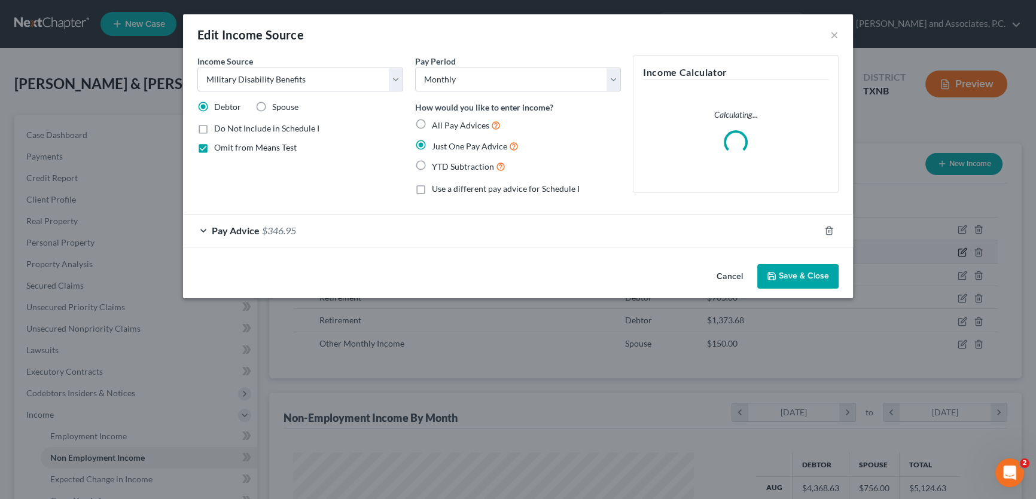
scroll to position [214, 428]
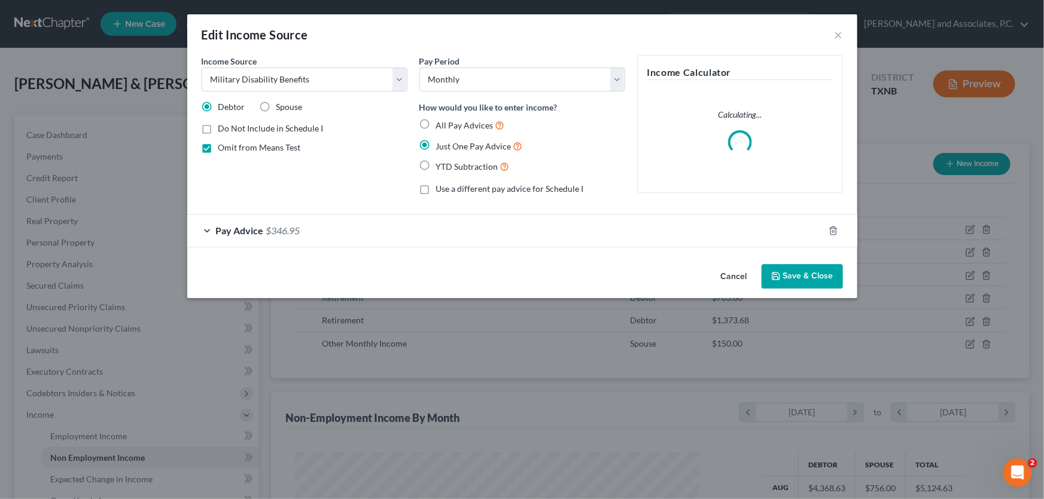
click at [784, 269] on button "Save & Close" at bounding box center [801, 276] width 81 height 25
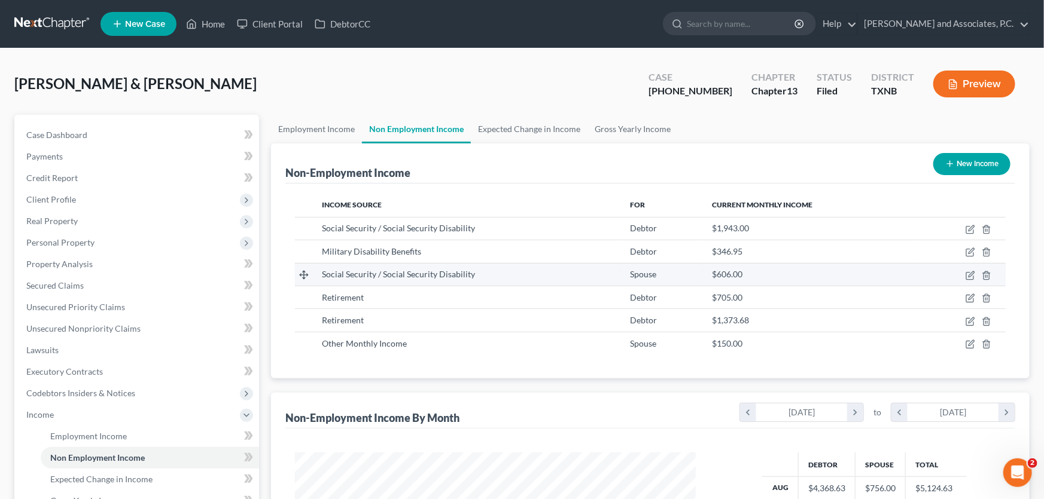
scroll to position [597814, 597603]
click at [960, 275] on icon "button" at bounding box center [962, 274] width 5 height 5
select select "4"
select select "0"
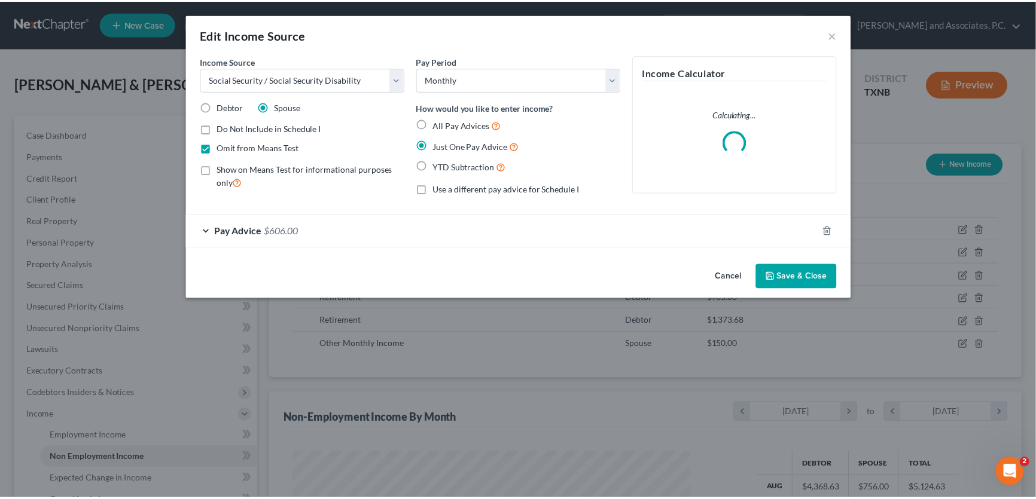
scroll to position [214, 428]
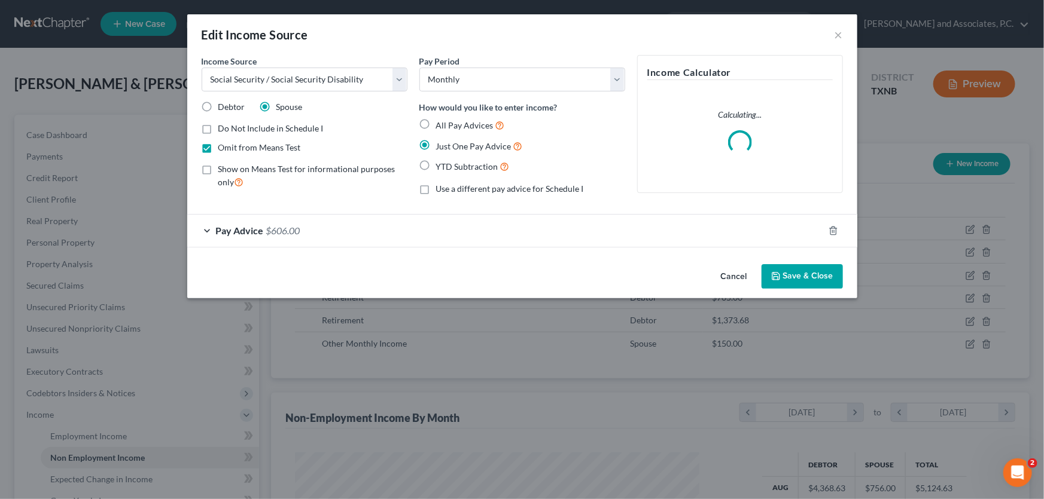
click at [218, 168] on label "Show on Means Test for informational purposes only" at bounding box center [312, 176] width 189 height 26
click at [223, 168] on input "Show on Means Test for informational purposes only" at bounding box center [227, 167] width 8 height 8
checkbox input "true"
click at [218, 150] on label "Omit from Means Test" at bounding box center [259, 148] width 83 height 12
click at [223, 150] on input "Omit from Means Test" at bounding box center [227, 146] width 8 height 8
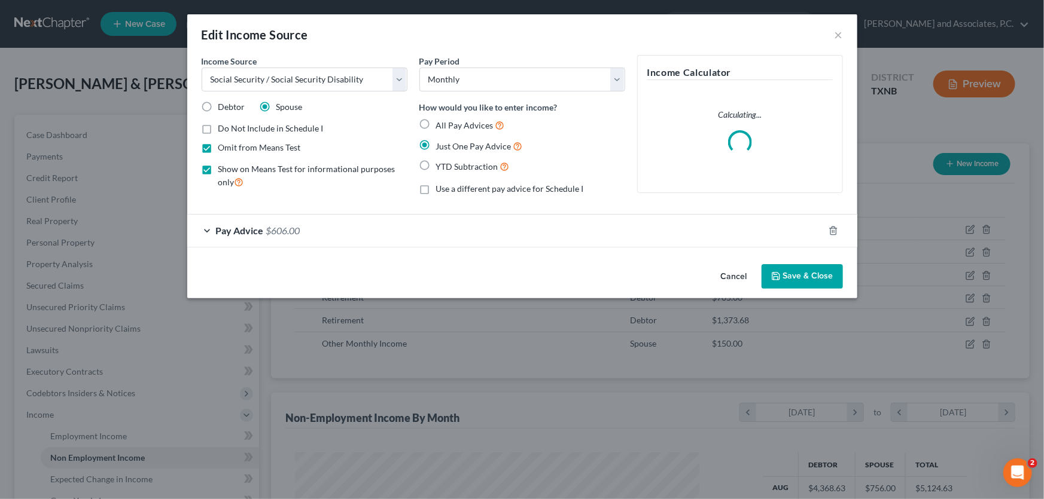
checkbox input "false"
click at [782, 270] on button "Save & Close" at bounding box center [801, 276] width 81 height 25
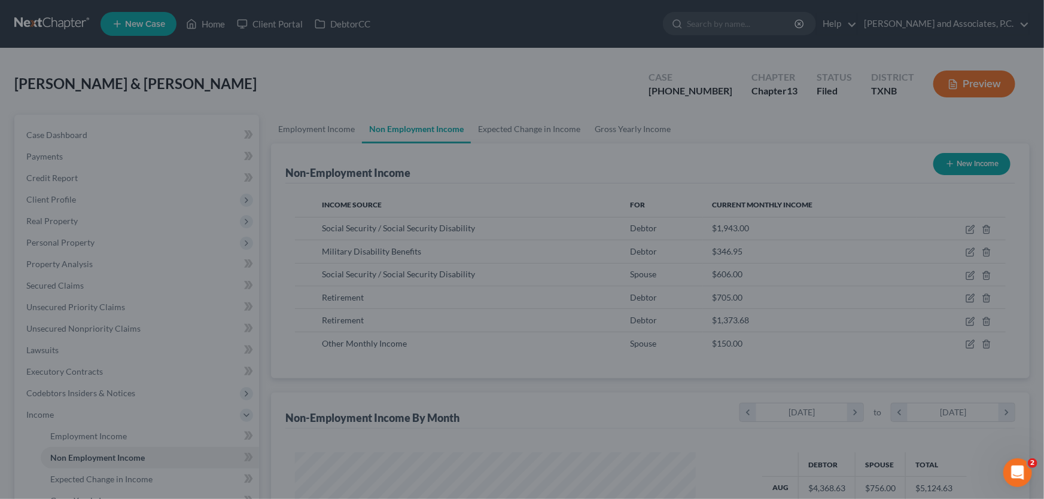
scroll to position [597814, 597603]
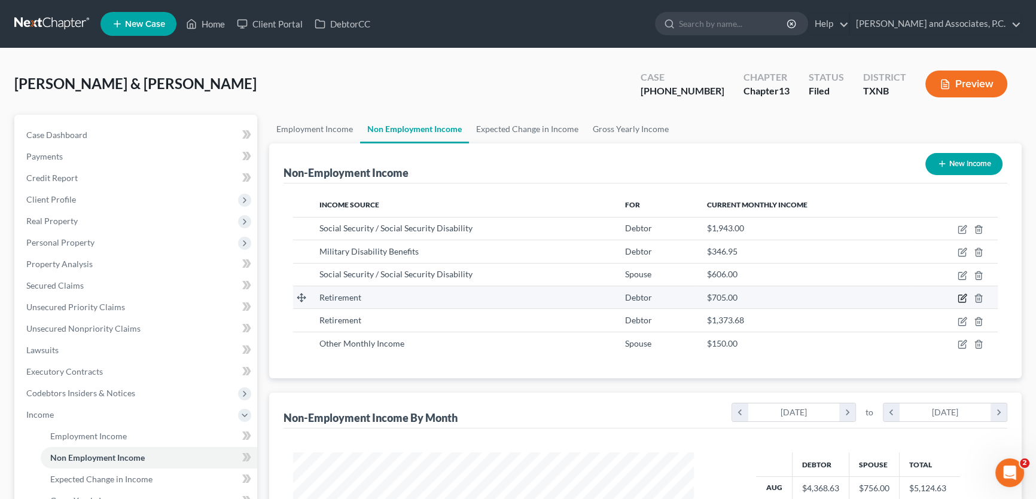
click at [962, 296] on icon "button" at bounding box center [962, 299] width 10 height 10
select select "3"
select select "0"
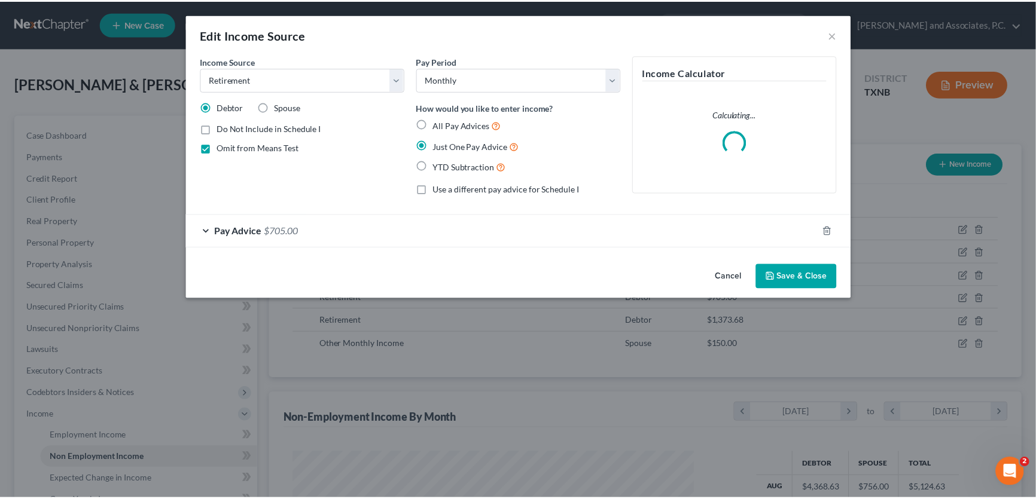
scroll to position [214, 428]
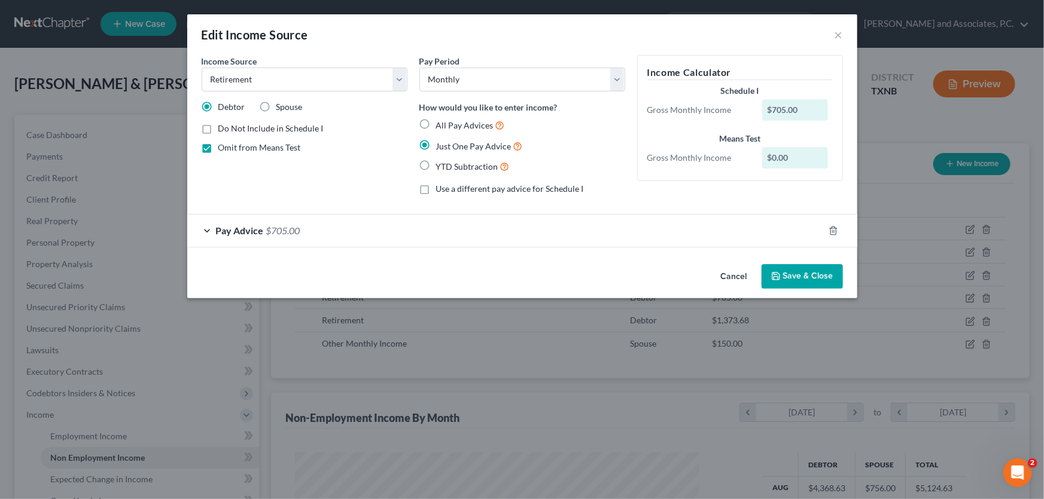
click at [801, 274] on button "Save & Close" at bounding box center [801, 276] width 81 height 25
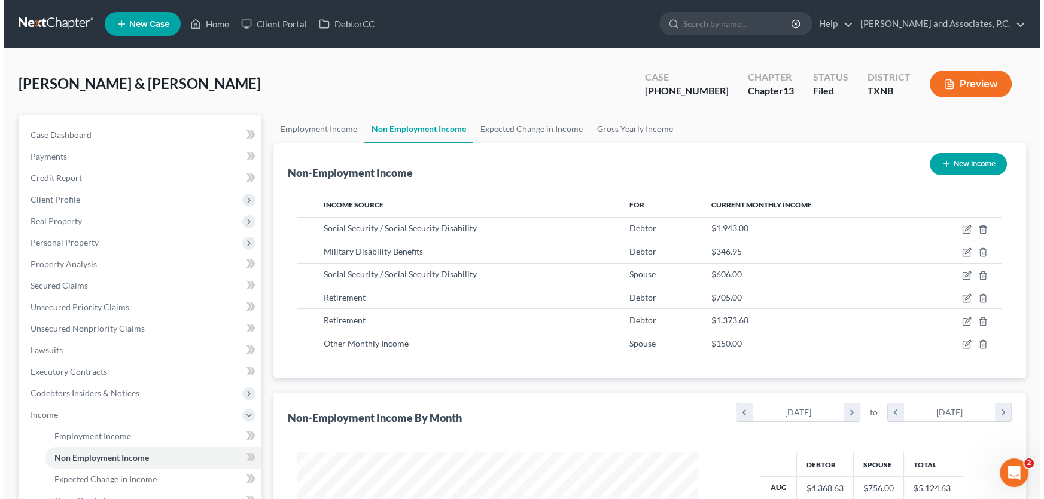
scroll to position [597814, 597603]
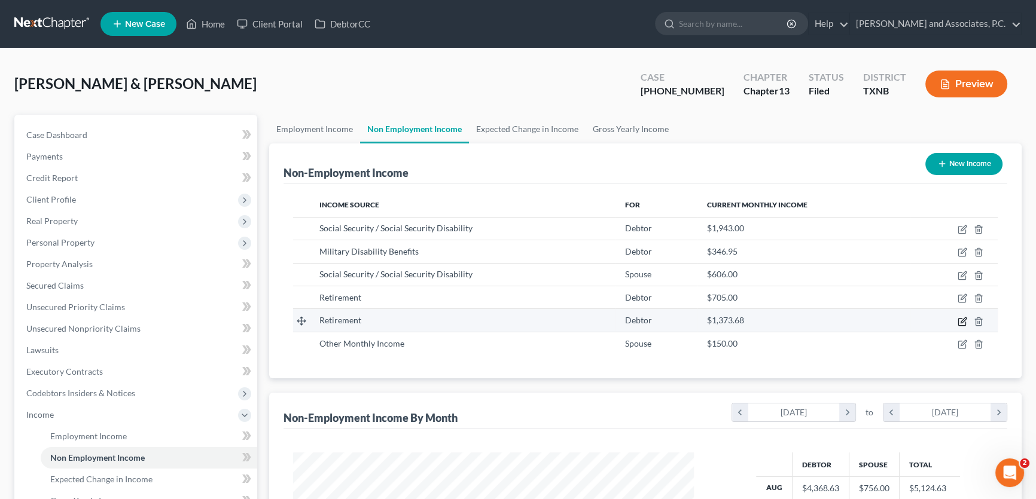
click at [963, 321] on icon "button" at bounding box center [962, 320] width 5 height 5
select select "3"
select select "0"
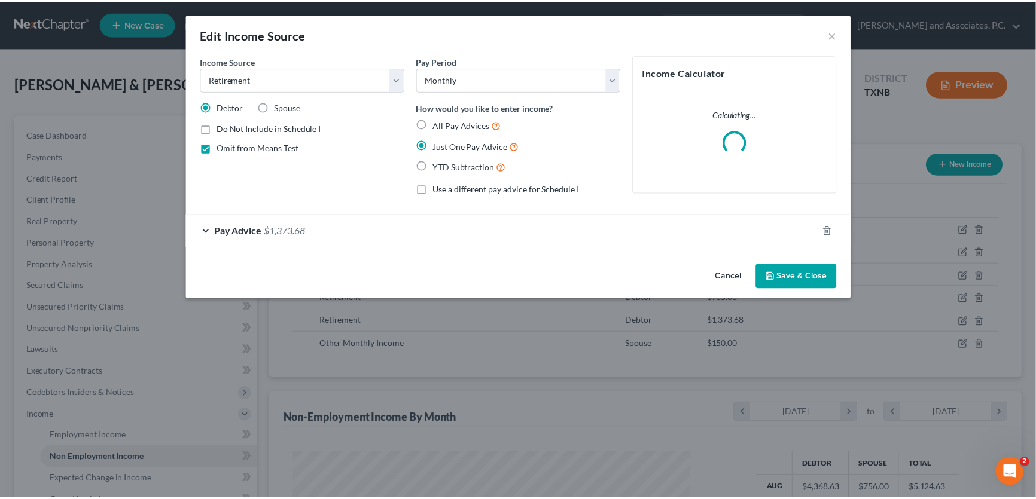
scroll to position [214, 428]
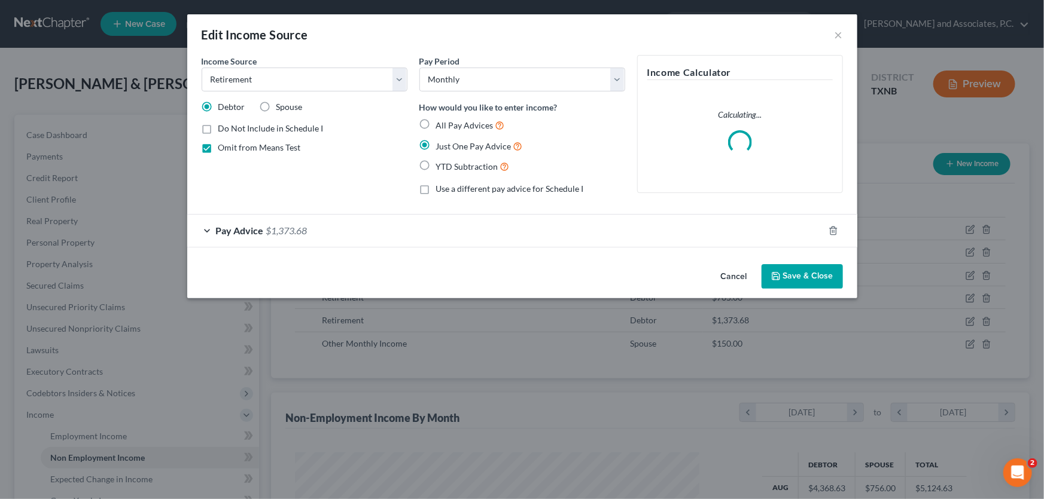
click at [789, 281] on button "Save & Close" at bounding box center [801, 276] width 81 height 25
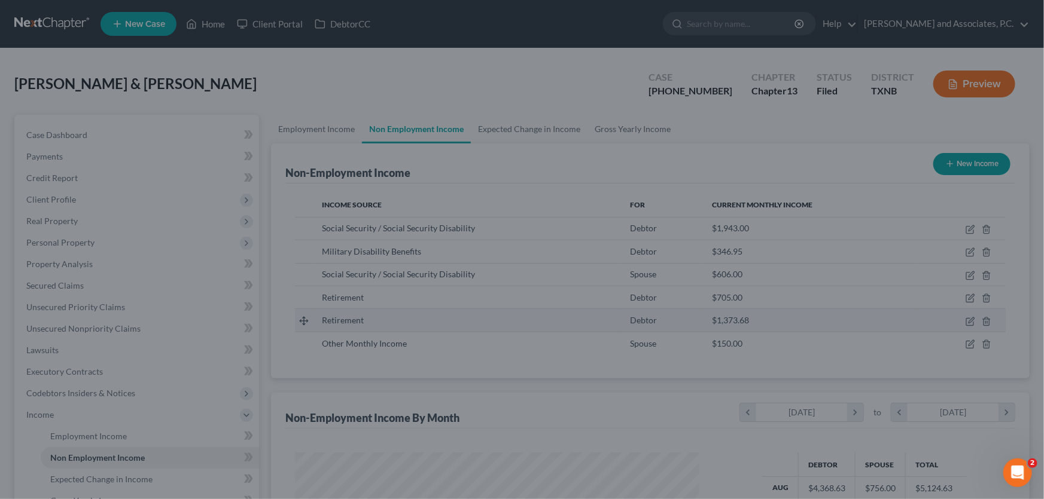
scroll to position [597814, 597603]
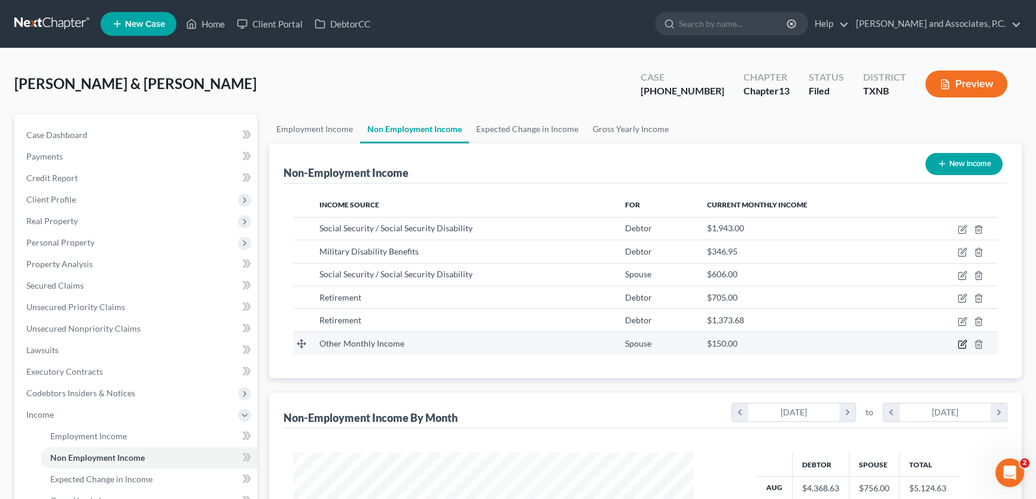
click at [963, 341] on icon "button" at bounding box center [962, 342] width 5 height 5
select select "13"
select select "0"
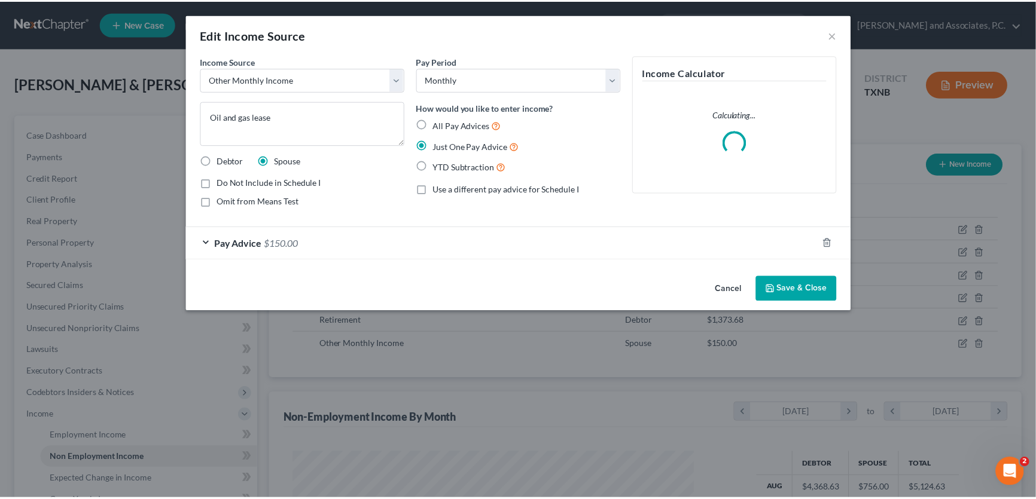
scroll to position [0, 0]
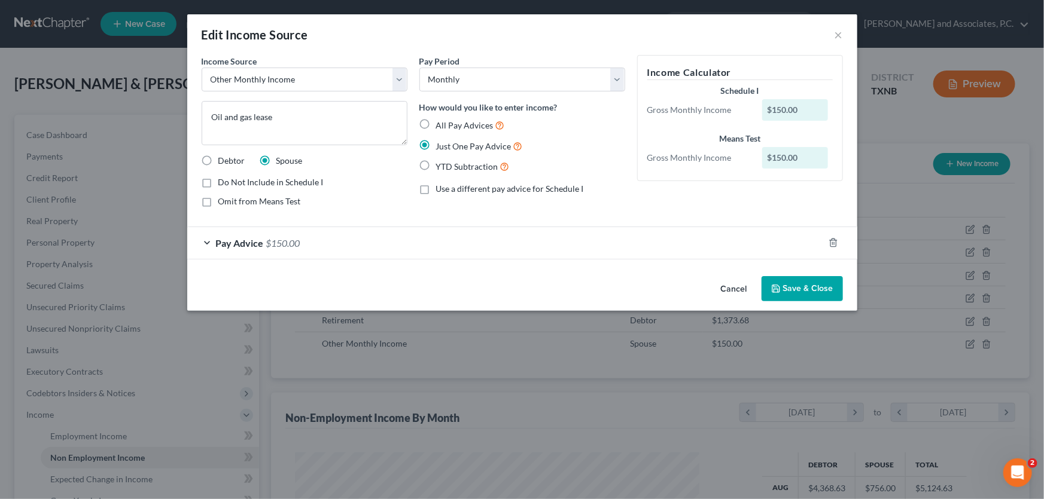
click at [812, 285] on button "Save & Close" at bounding box center [801, 288] width 81 height 25
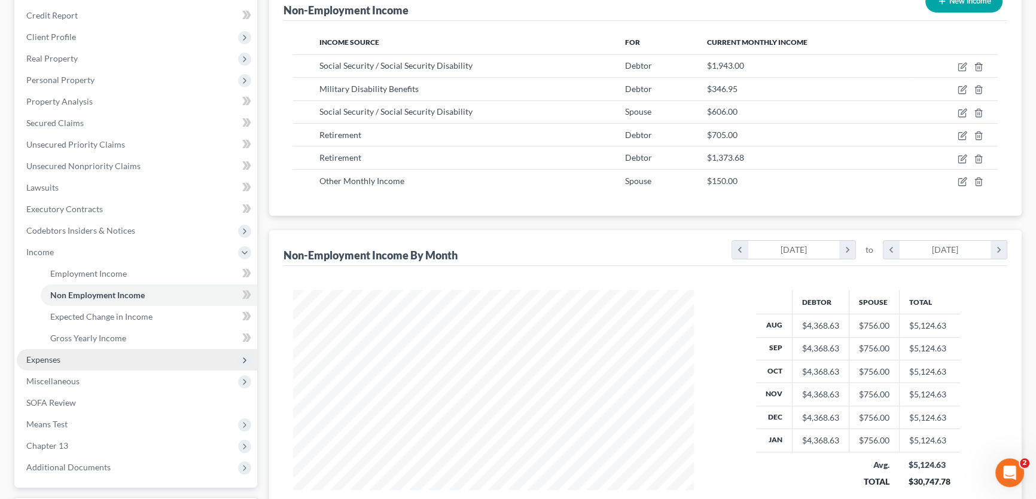
click at [82, 358] on span "Expenses" at bounding box center [137, 360] width 240 height 22
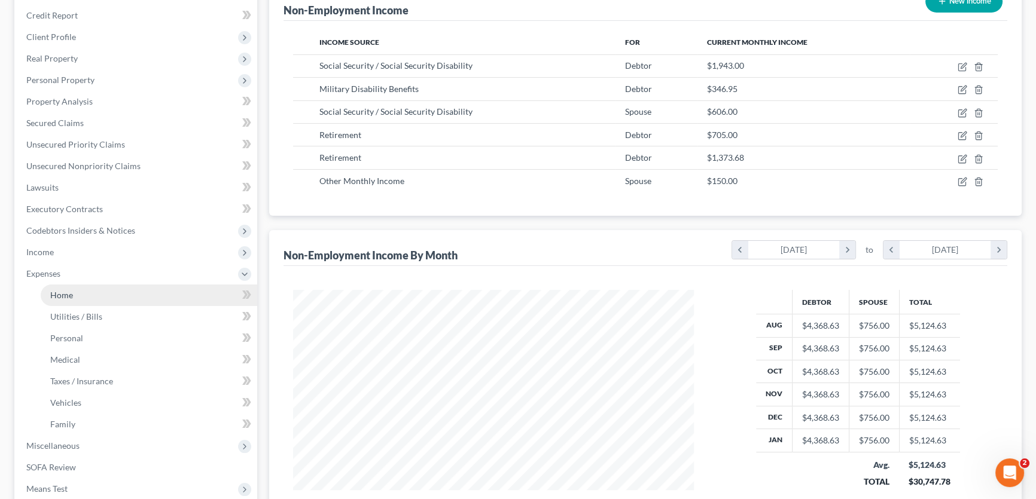
click at [81, 297] on link "Home" at bounding box center [149, 296] width 216 height 22
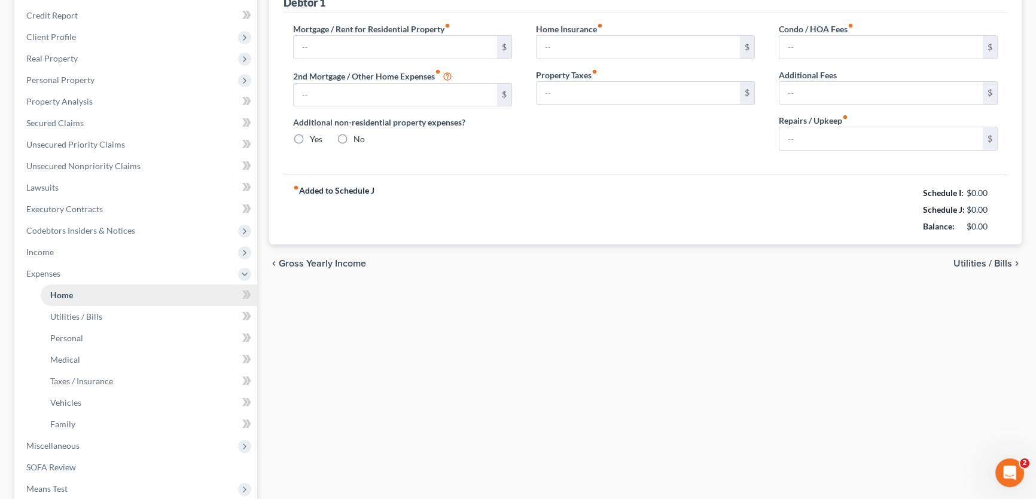
type input "1,171.23"
type input "0.00"
radio input "true"
type input "0.00"
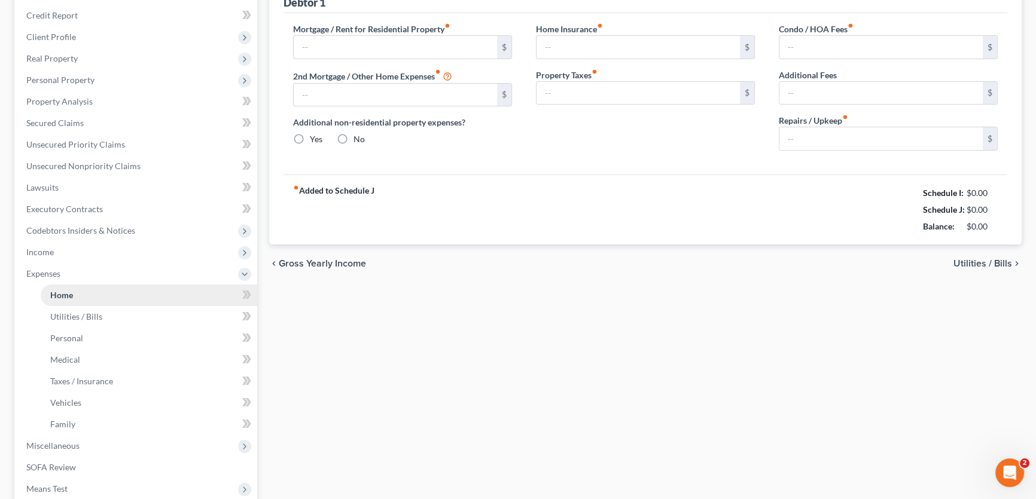
type input "0.00"
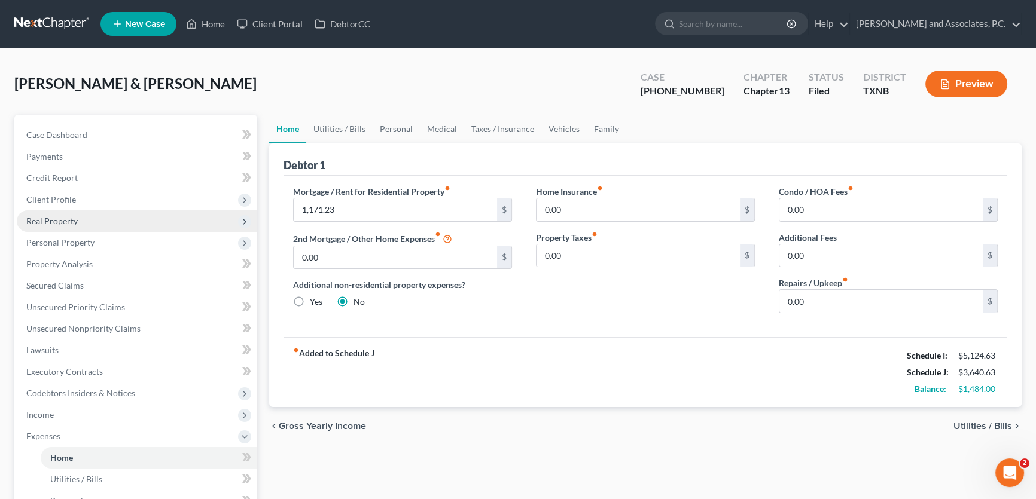
click at [84, 225] on span "Real Property" at bounding box center [137, 222] width 240 height 22
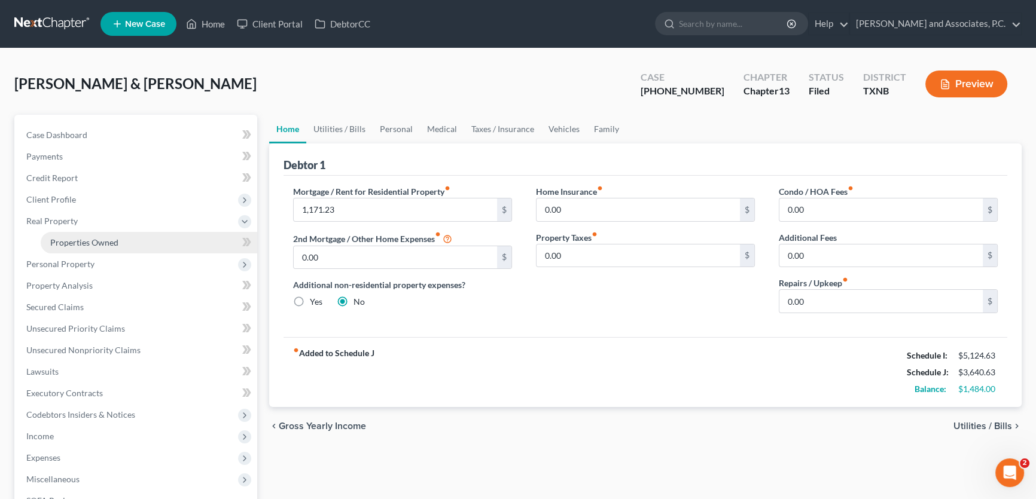
click at [84, 242] on span "Properties Owned" at bounding box center [84, 242] width 68 height 10
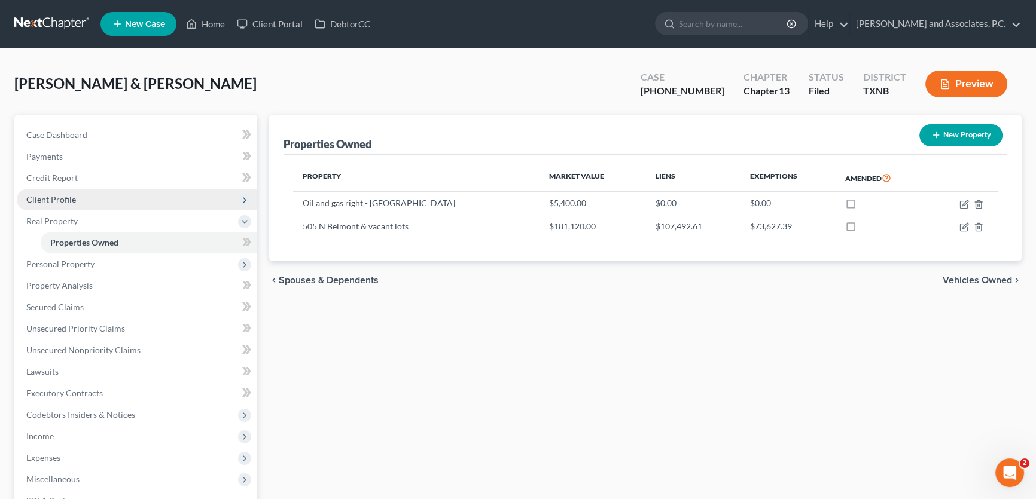
click at [78, 197] on span "Client Profile" at bounding box center [137, 200] width 240 height 22
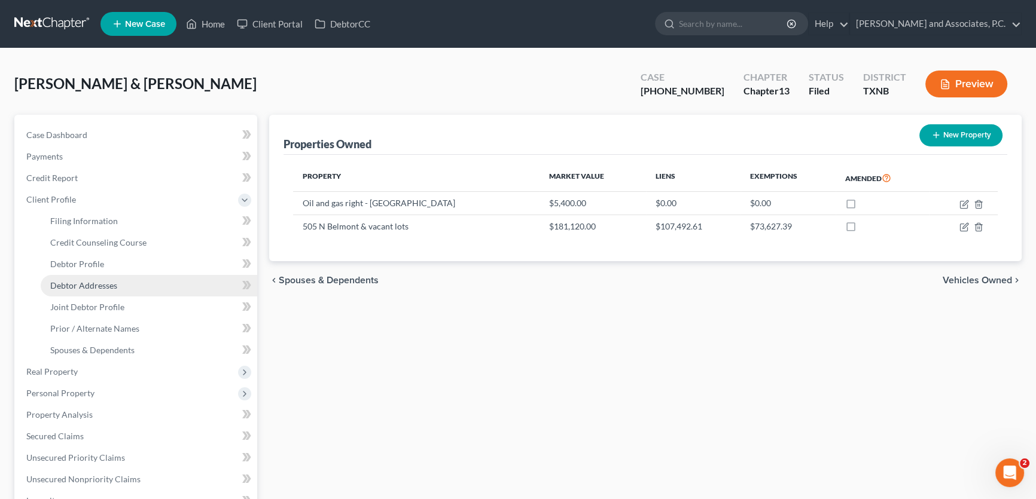
click at [88, 287] on span "Debtor Addresses" at bounding box center [83, 285] width 67 height 10
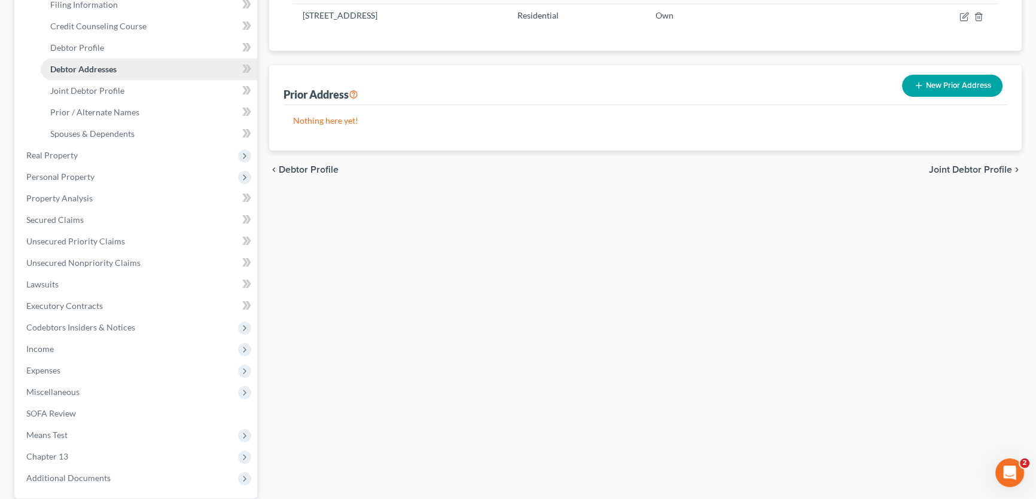
scroll to position [217, 0]
click at [64, 368] on span "Expenses" at bounding box center [137, 370] width 240 height 22
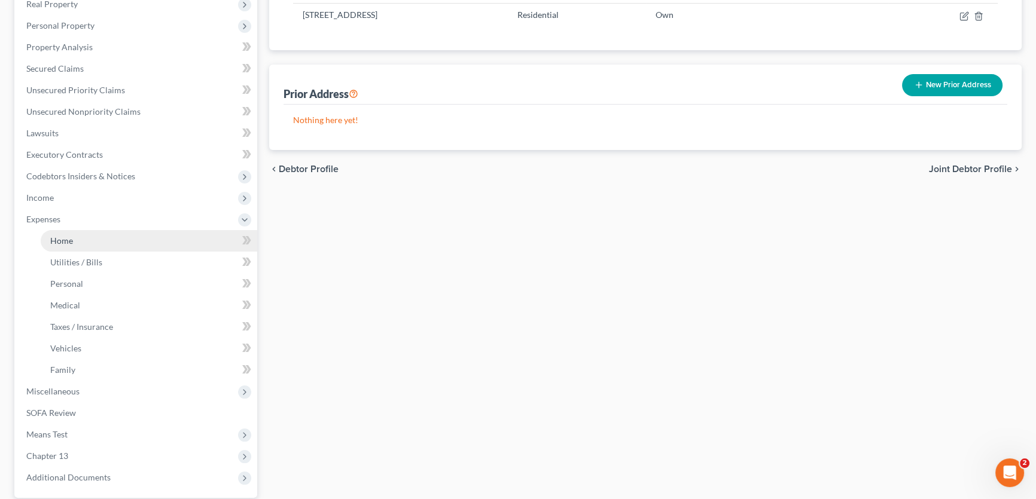
click at [67, 238] on span "Home" at bounding box center [61, 241] width 23 height 10
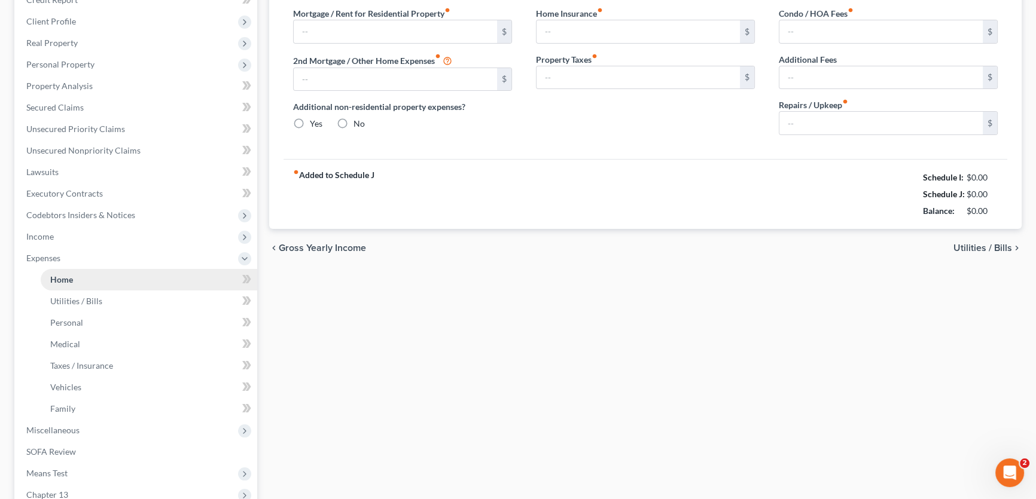
type input "1,171.23"
type input "0.00"
radio input "true"
type input "0.00"
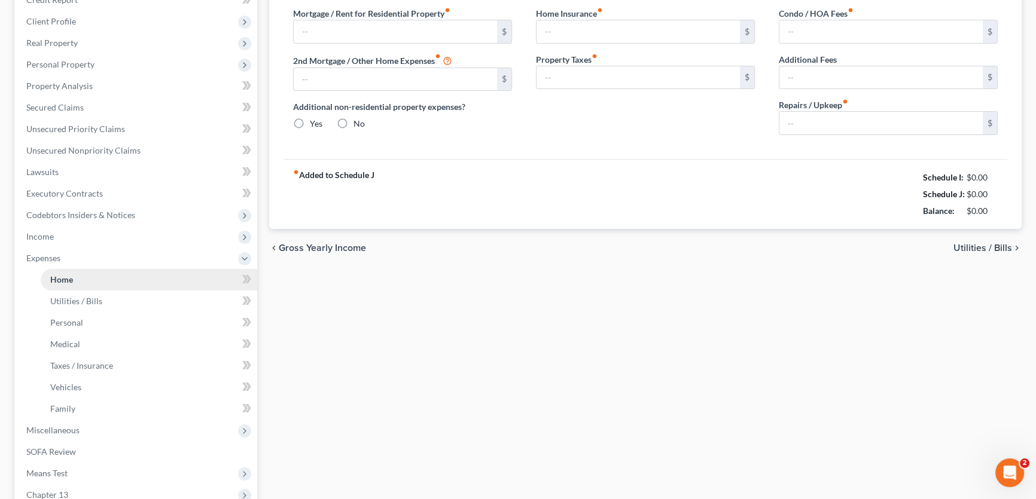
type input "0.00"
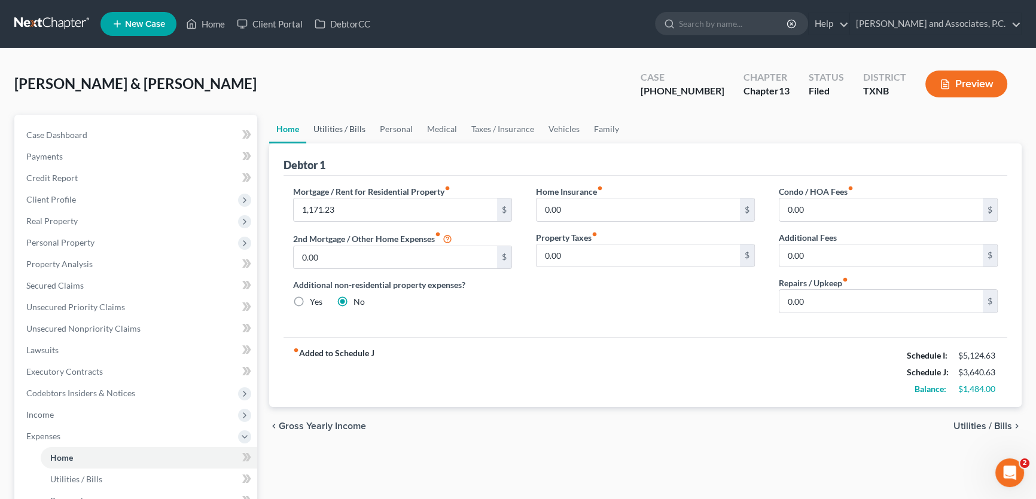
click at [354, 126] on link "Utilities / Bills" at bounding box center [339, 129] width 66 height 29
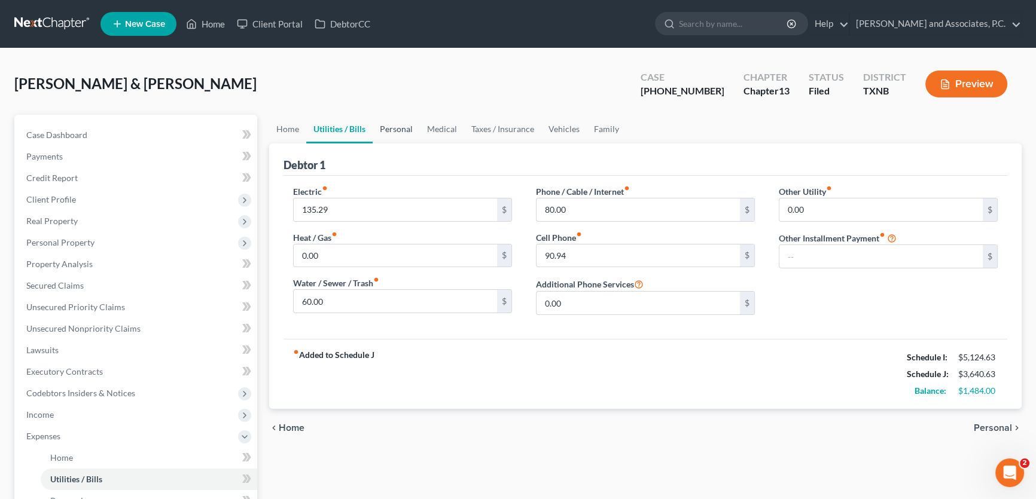
click at [392, 129] on link "Personal" at bounding box center [396, 129] width 47 height 29
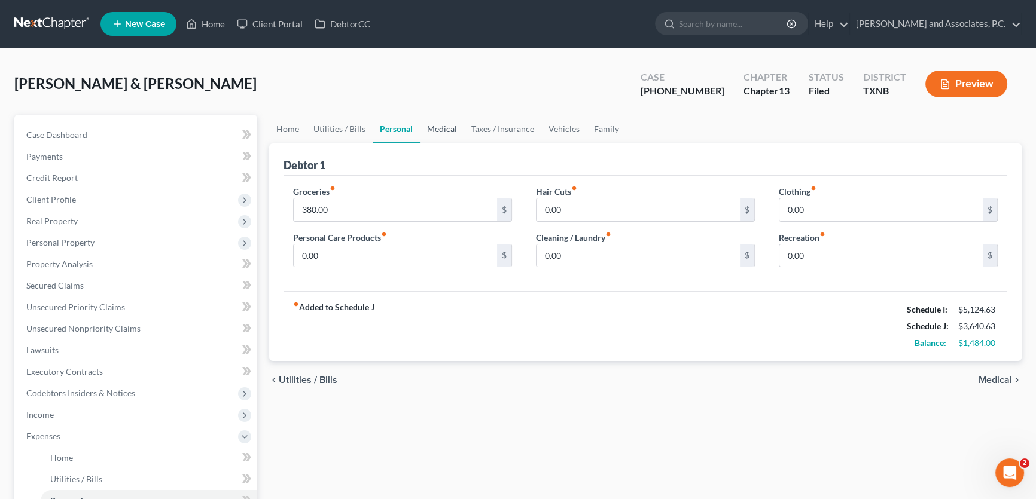
click at [433, 129] on link "Medical" at bounding box center [442, 129] width 44 height 29
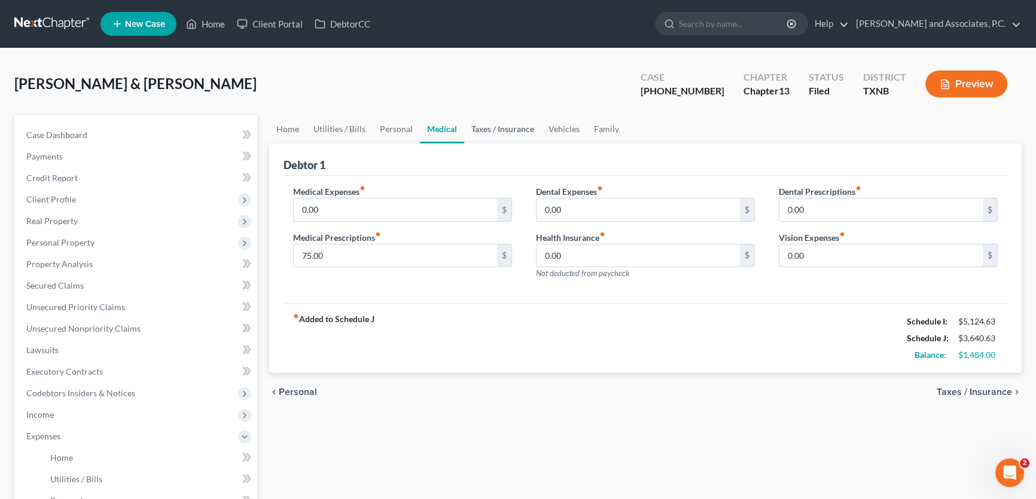
click at [502, 126] on link "Taxes / Insurance" at bounding box center [502, 129] width 77 height 29
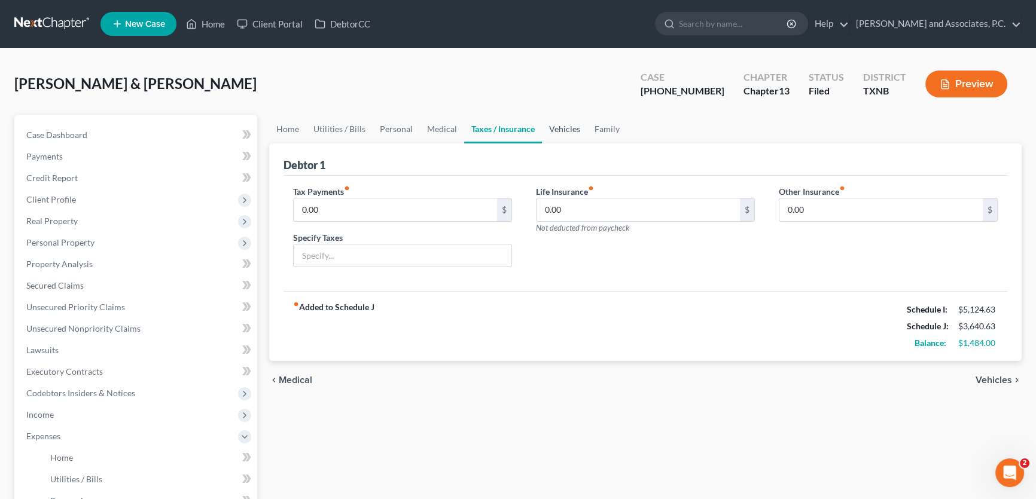
click at [557, 131] on link "Vehicles" at bounding box center [564, 129] width 45 height 29
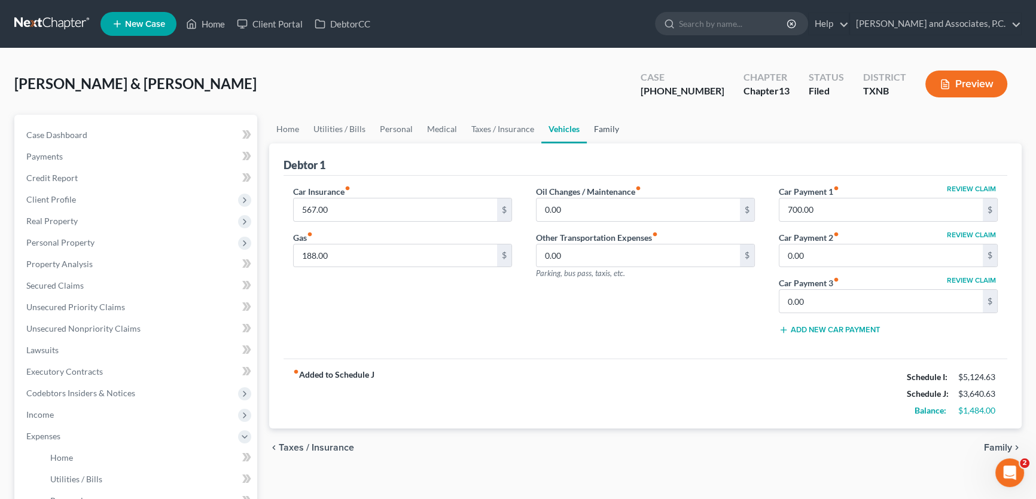
click at [609, 128] on link "Family" at bounding box center [606, 129] width 39 height 29
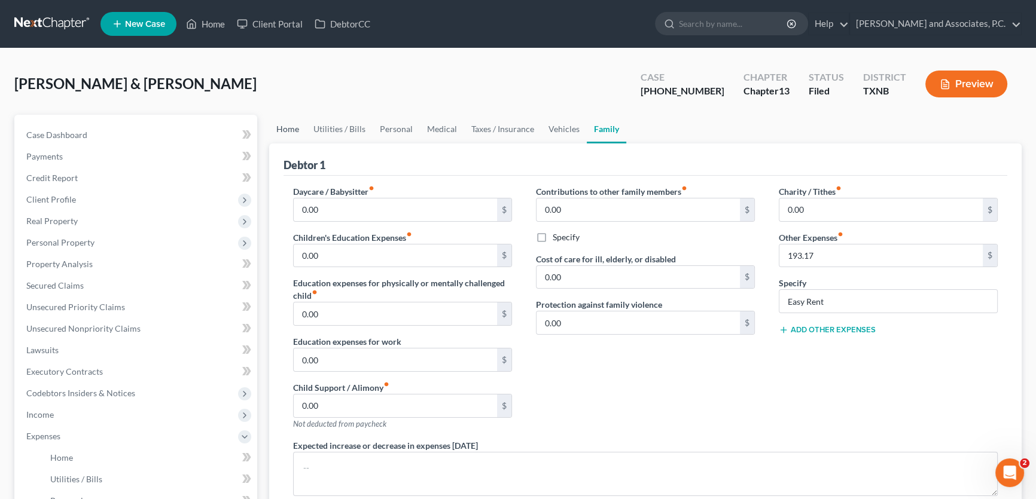
click at [298, 131] on link "Home" at bounding box center [287, 129] width 37 height 29
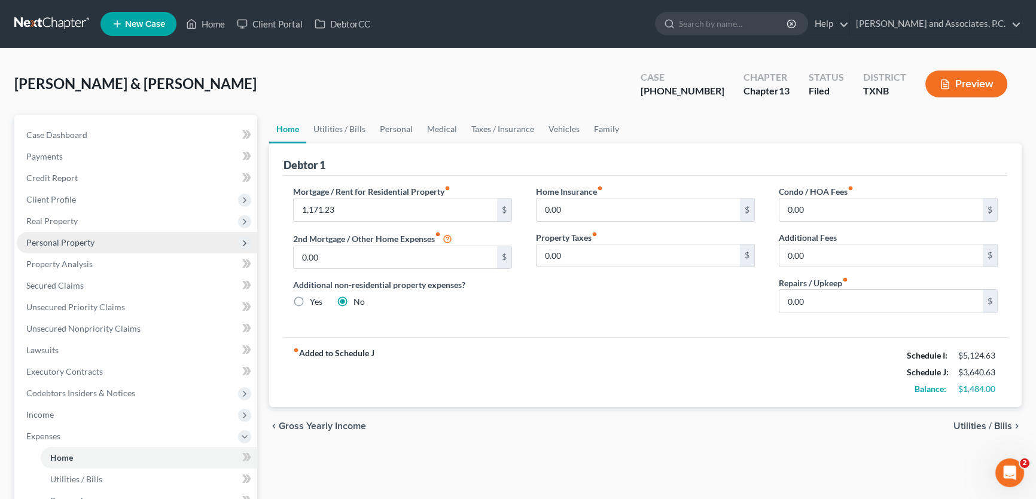
click at [111, 239] on span "Personal Property" at bounding box center [137, 243] width 240 height 22
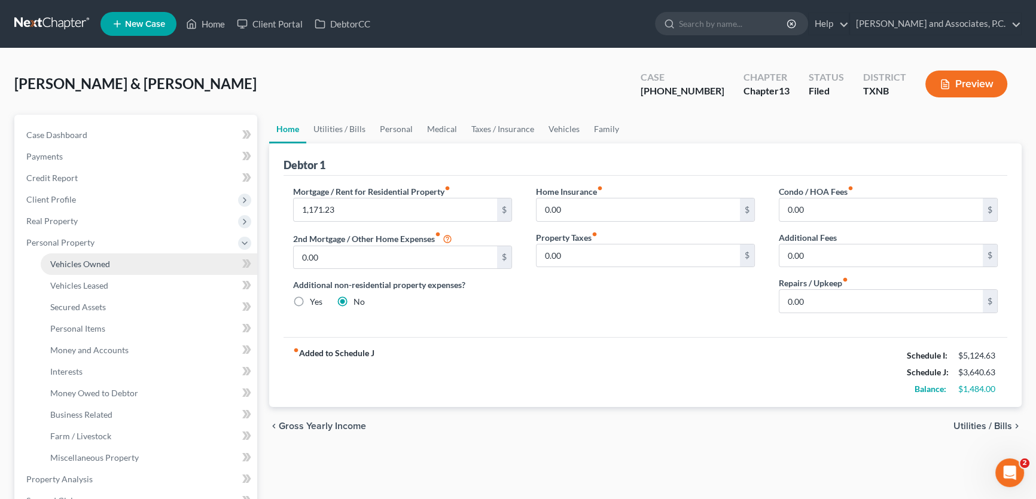
click at [105, 263] on span "Vehicles Owned" at bounding box center [80, 264] width 60 height 10
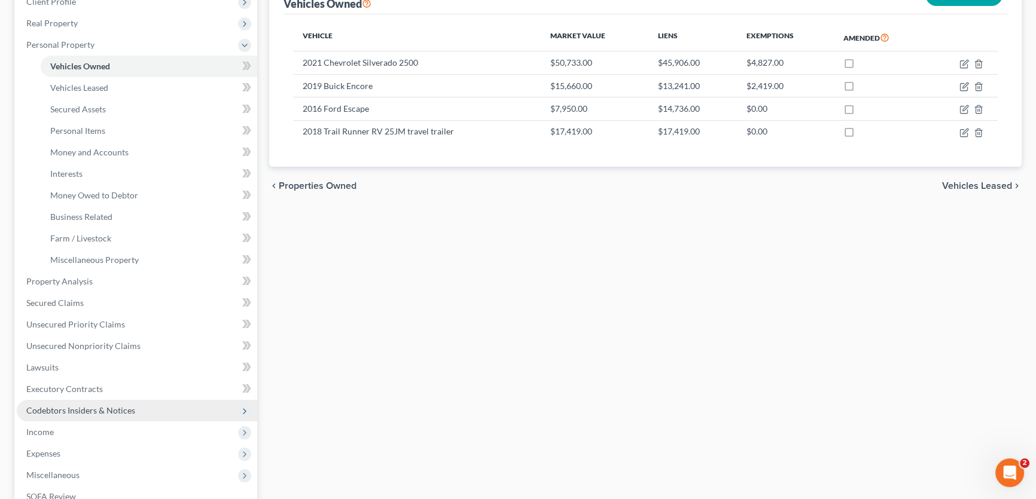
scroll to position [217, 0]
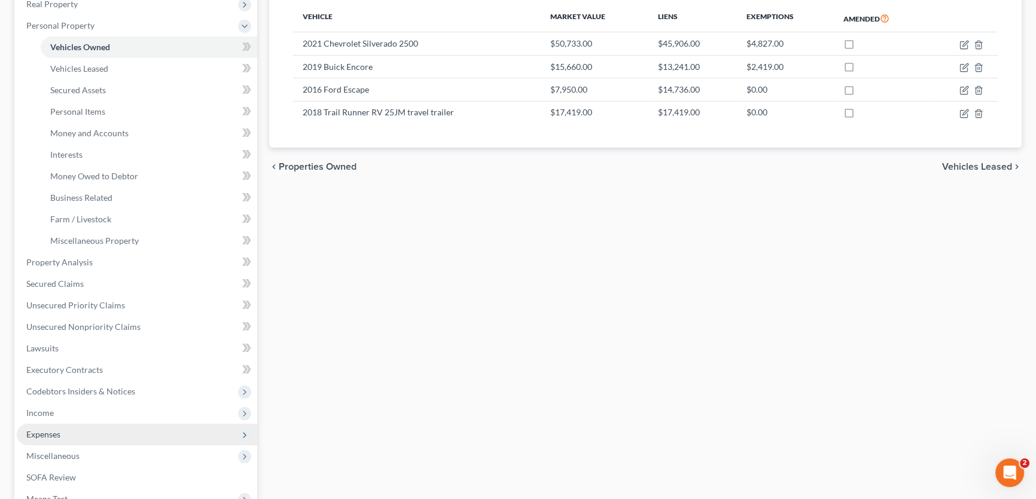
click at [78, 433] on span "Expenses" at bounding box center [137, 435] width 240 height 22
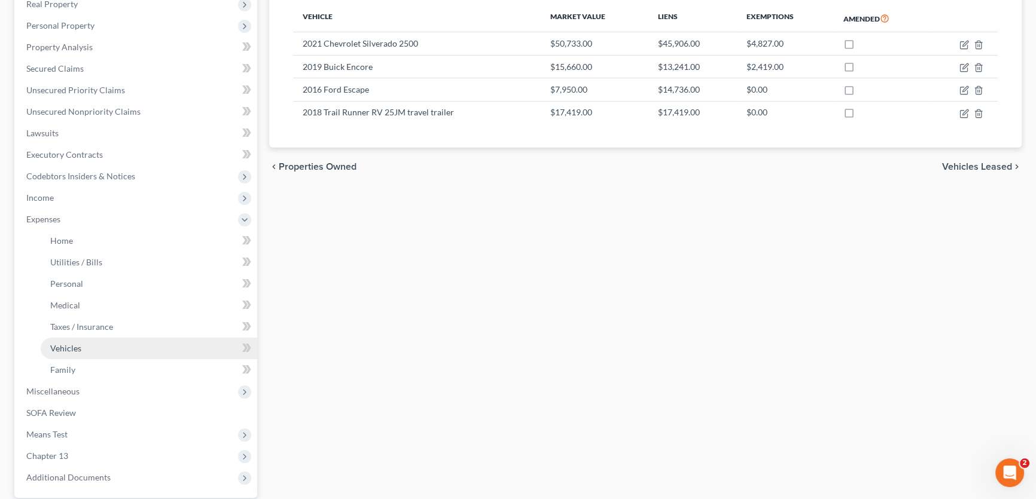
click at [82, 350] on link "Vehicles" at bounding box center [149, 349] width 216 height 22
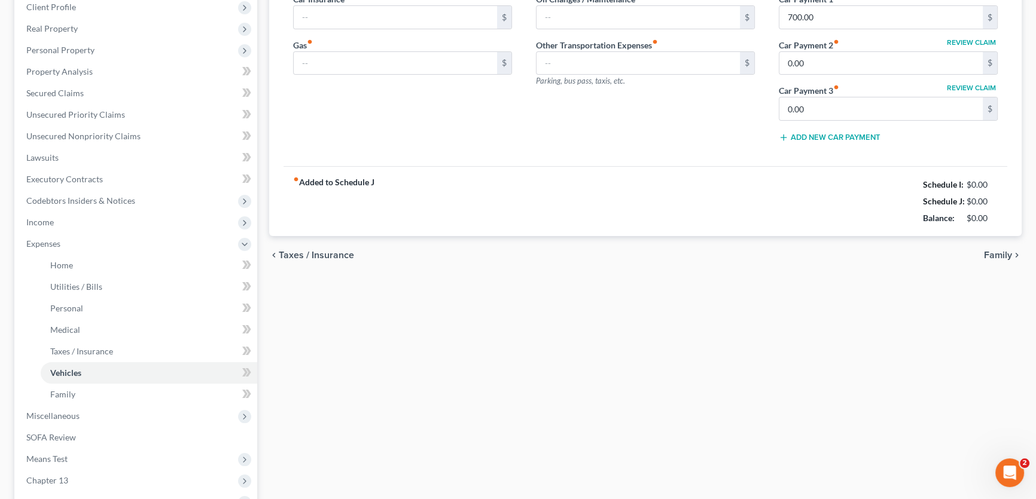
type input "567.00"
type input "188.00"
type input "0.00"
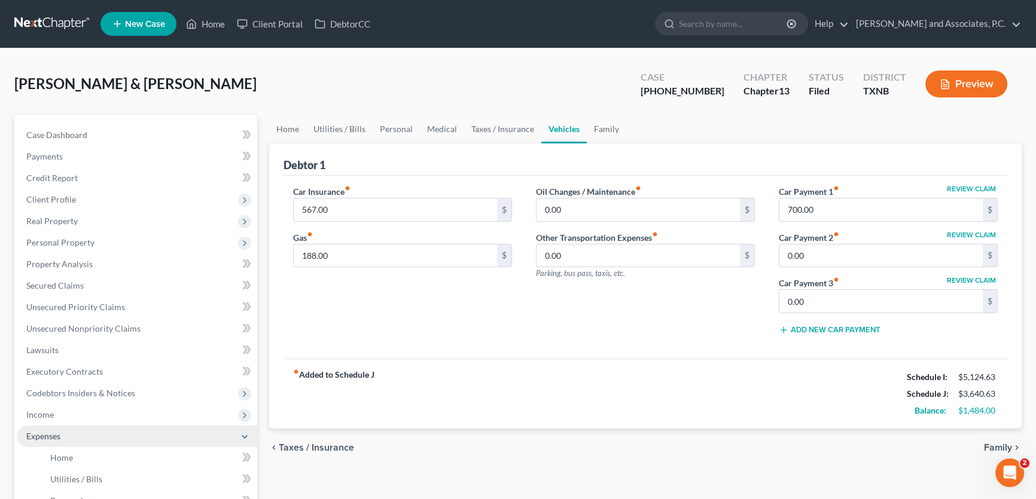
scroll to position [54, 0]
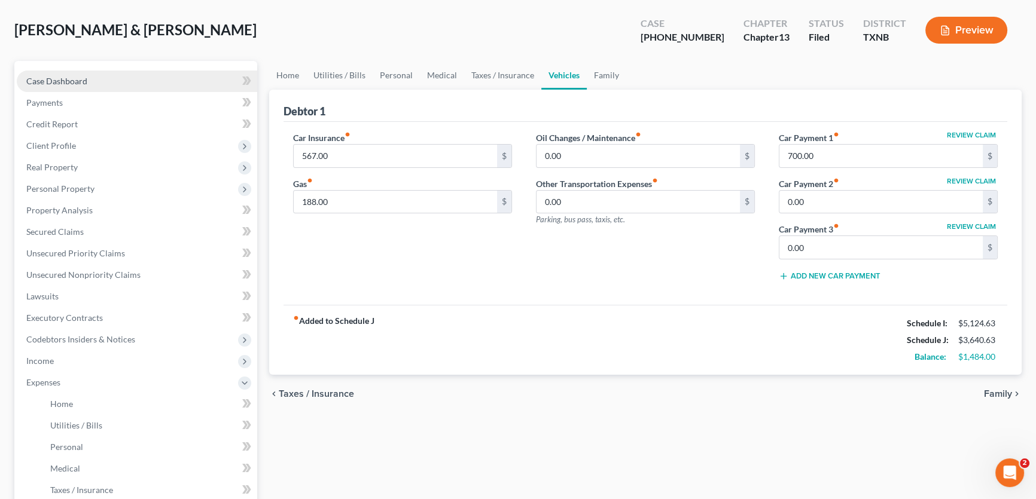
click at [66, 83] on span "Case Dashboard" at bounding box center [56, 81] width 61 height 10
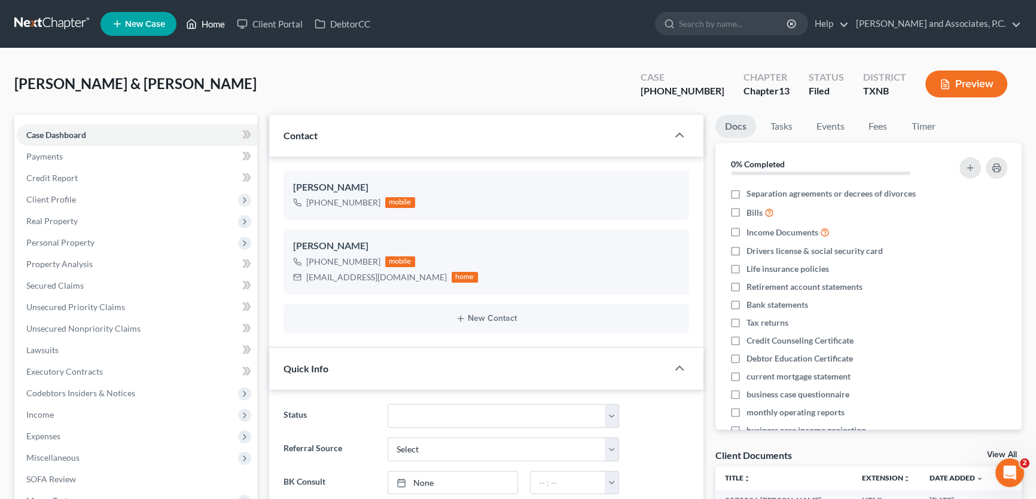
click at [217, 20] on link "Home" at bounding box center [205, 24] width 51 height 22
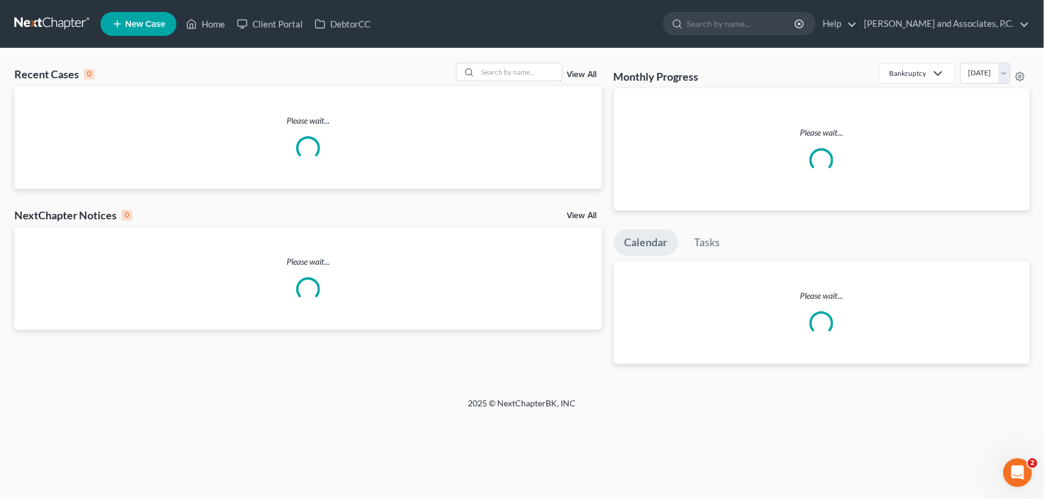
click at [518, 72] on input "search" at bounding box center [520, 71] width 84 height 17
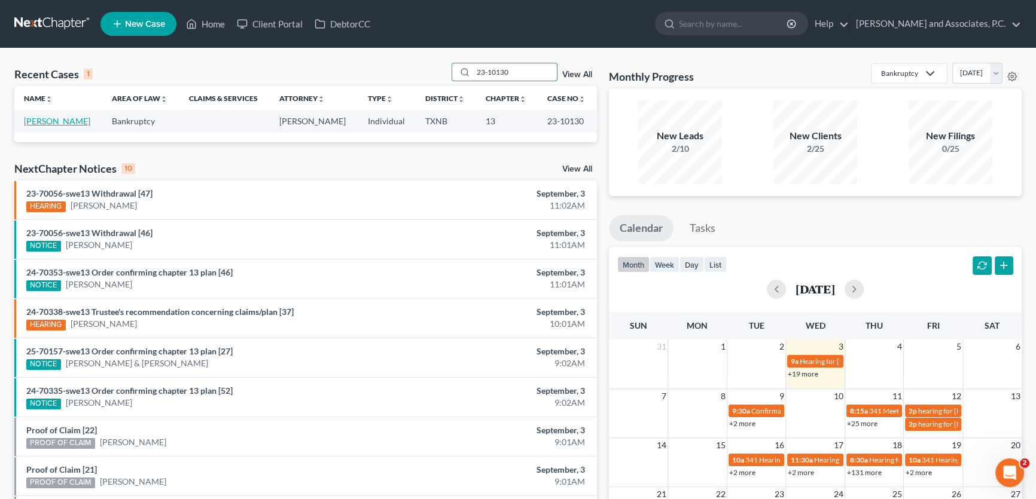
type input "23-10130"
click at [57, 121] on link "[PERSON_NAME]" at bounding box center [57, 121] width 66 height 10
select select "8"
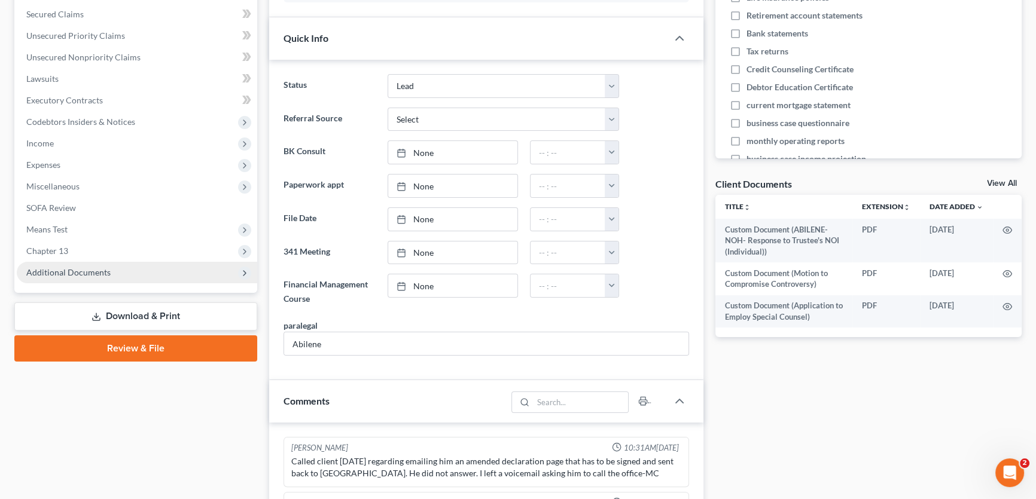
scroll to position [223, 0]
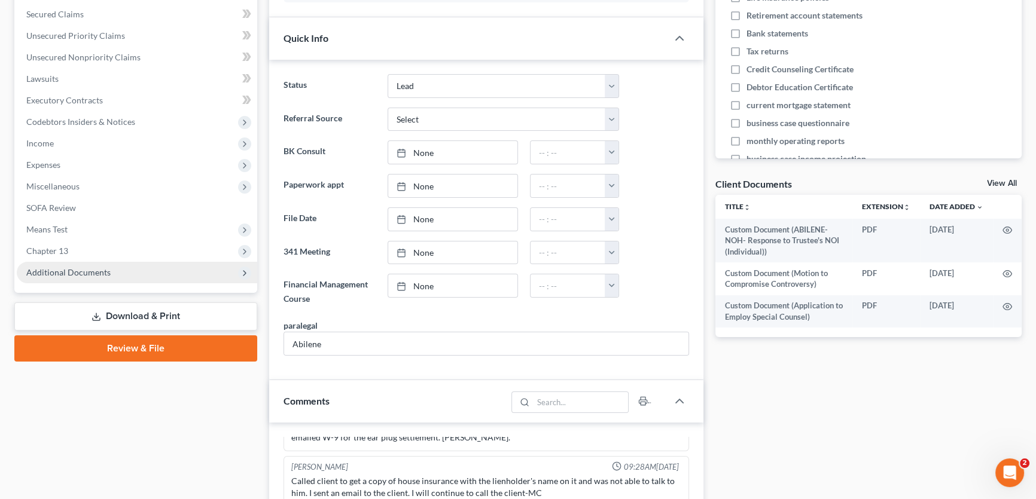
click at [90, 274] on span "Additional Documents" at bounding box center [68, 272] width 84 height 10
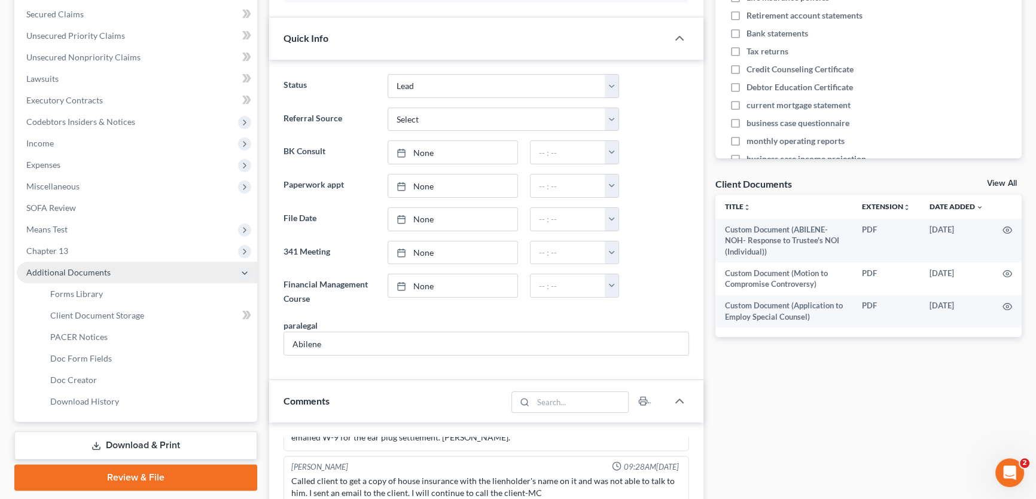
scroll to position [161, 0]
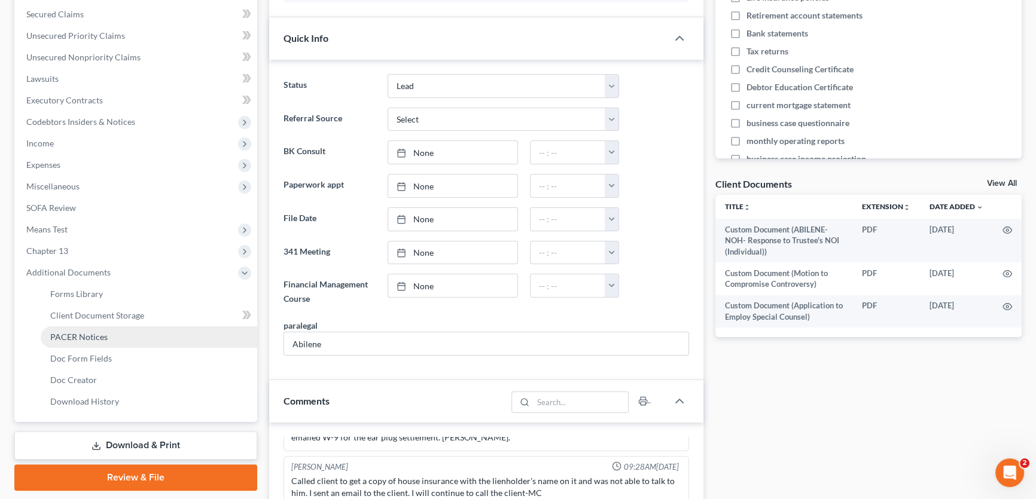
click at [101, 335] on span "PACER Notices" at bounding box center [78, 337] width 57 height 10
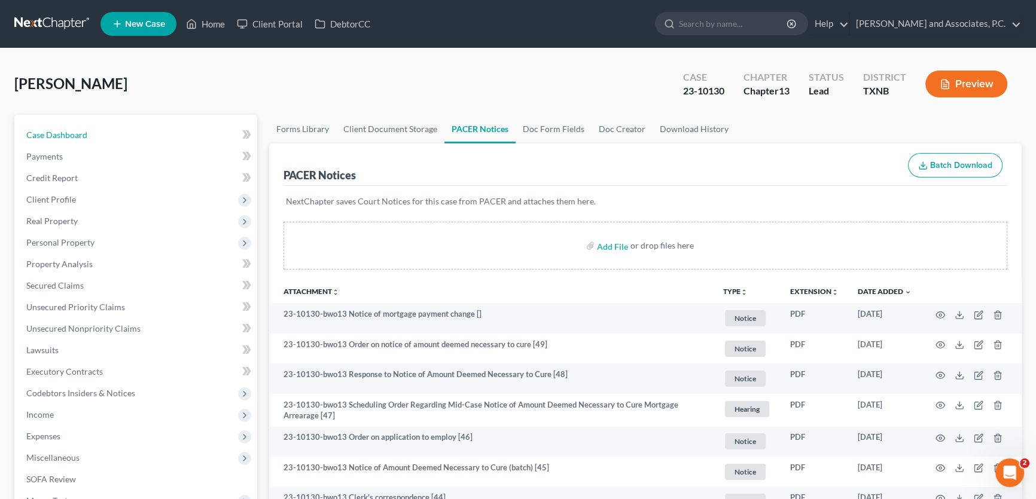
drag, startPoint x: 111, startPoint y: 132, endPoint x: 289, endPoint y: 154, distance: 179.0
click at [111, 132] on link "Case Dashboard" at bounding box center [137, 135] width 240 height 22
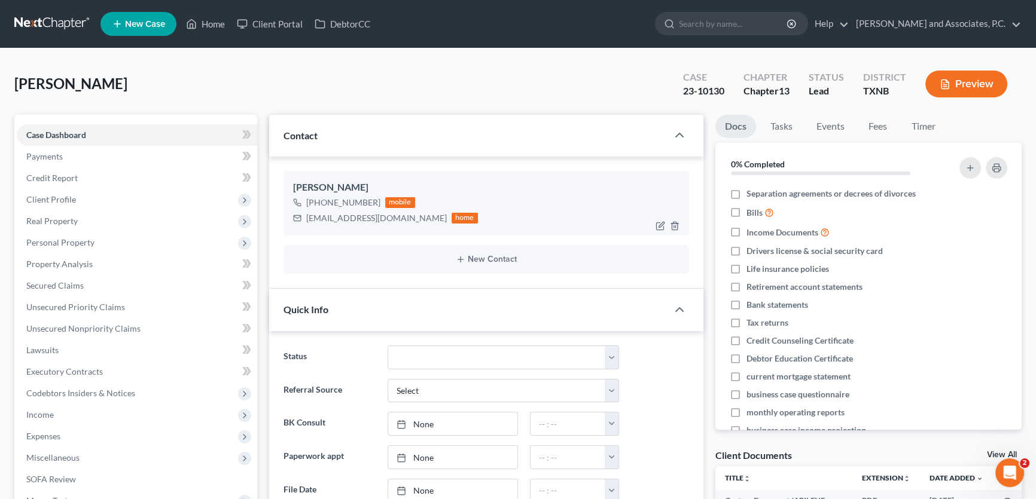
scroll to position [161, 0]
drag, startPoint x: 404, startPoint y: 218, endPoint x: 307, endPoint y: 219, distance: 96.3
click at [337, 219] on div "[EMAIL_ADDRESS][DOMAIN_NAME] home" at bounding box center [385, 219] width 185 height 16
click at [303, 218] on div "[EMAIL_ADDRESS][DOMAIN_NAME] home" at bounding box center [385, 219] width 185 height 16
drag, startPoint x: 404, startPoint y: 217, endPoint x: 304, endPoint y: 215, distance: 99.9
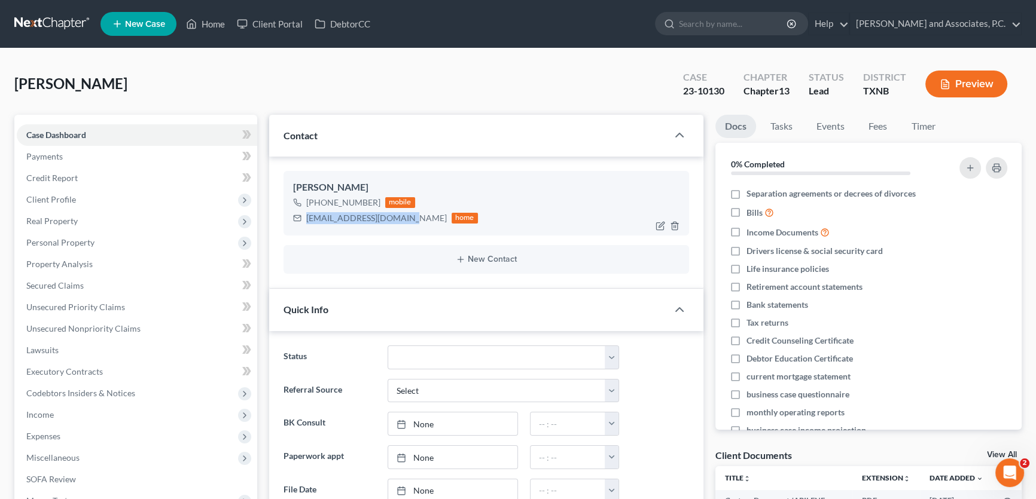
click at [304, 215] on div "[EMAIL_ADDRESS][DOMAIN_NAME] home" at bounding box center [385, 219] width 185 height 16
copy div "[EMAIL_ADDRESS][DOMAIN_NAME]"
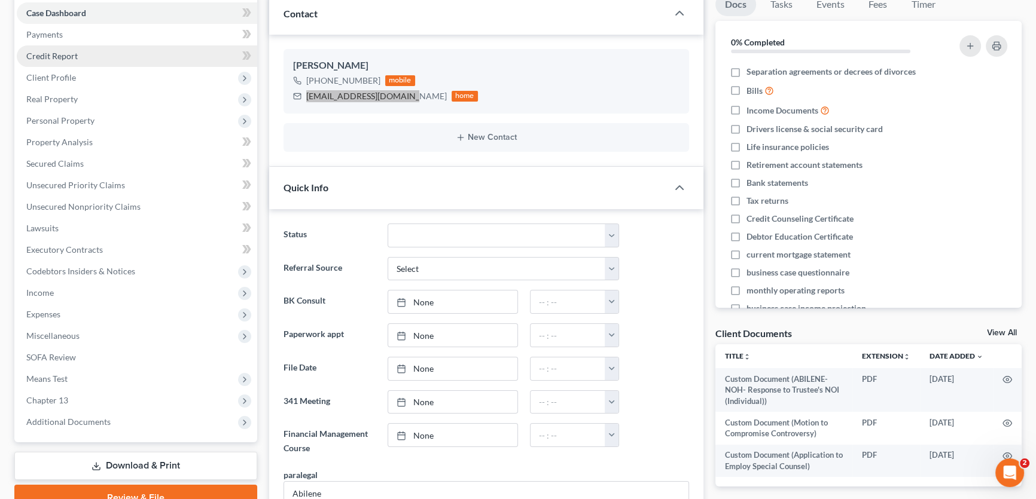
scroll to position [163, 0]
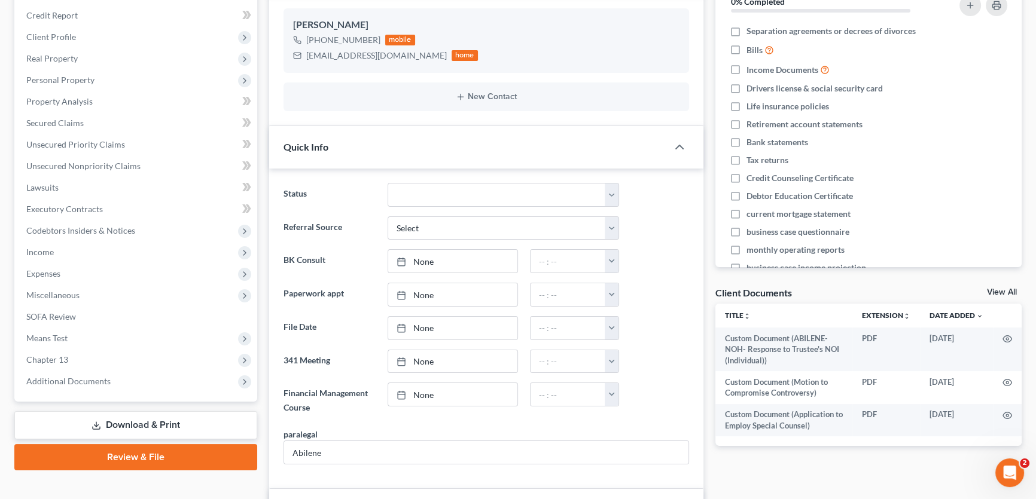
click at [274, 86] on div "[PERSON_NAME] [PHONE_NUMBER] mobile [EMAIL_ADDRESS][DOMAIN_NAME] home New Conta…" at bounding box center [486, 60] width 434 height 132
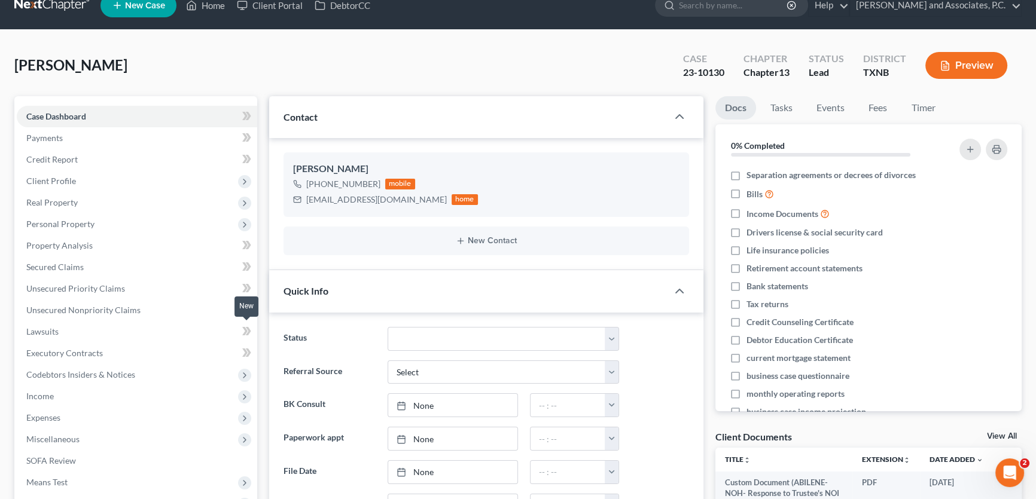
scroll to position [0, 0]
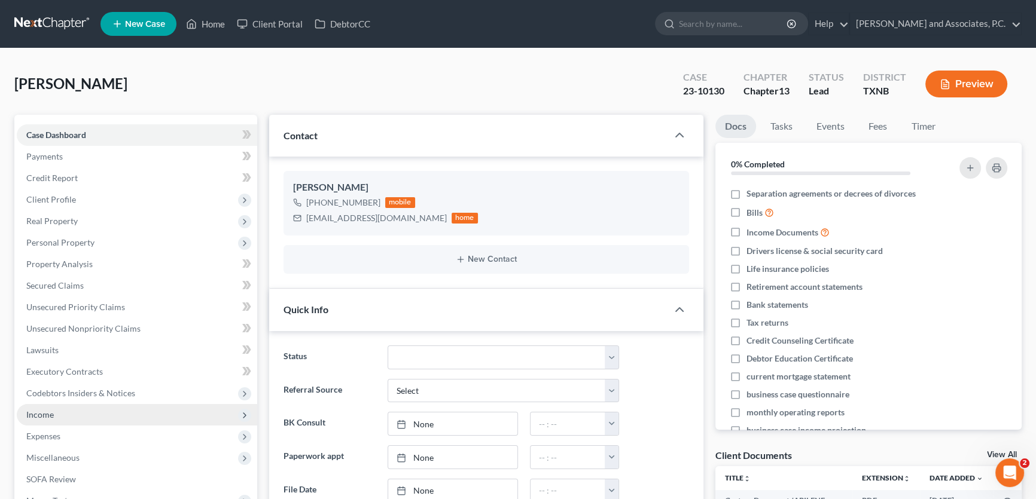
drag, startPoint x: 66, startPoint y: 413, endPoint x: 65, endPoint y: 422, distance: 9.1
click at [66, 413] on span "Income" at bounding box center [137, 415] width 240 height 22
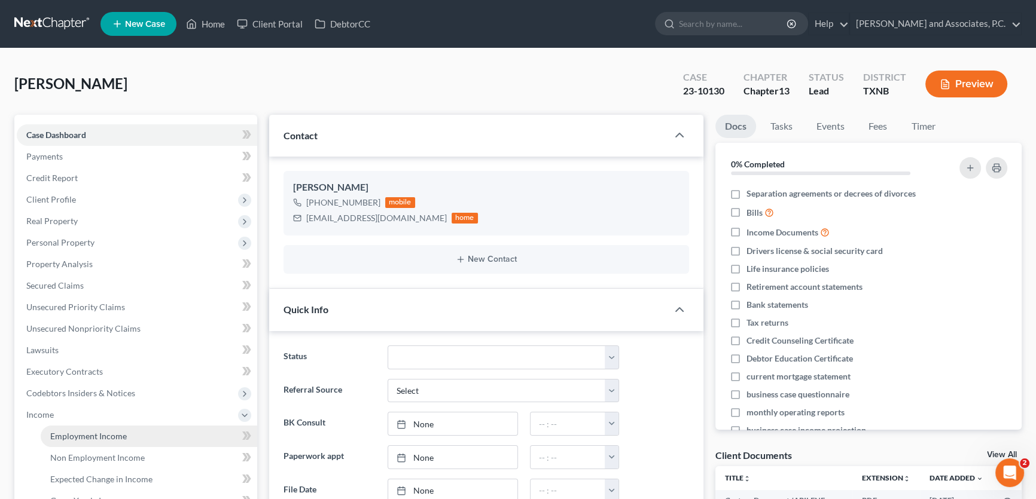
click at [63, 433] on span "Employment Income" at bounding box center [88, 436] width 77 height 10
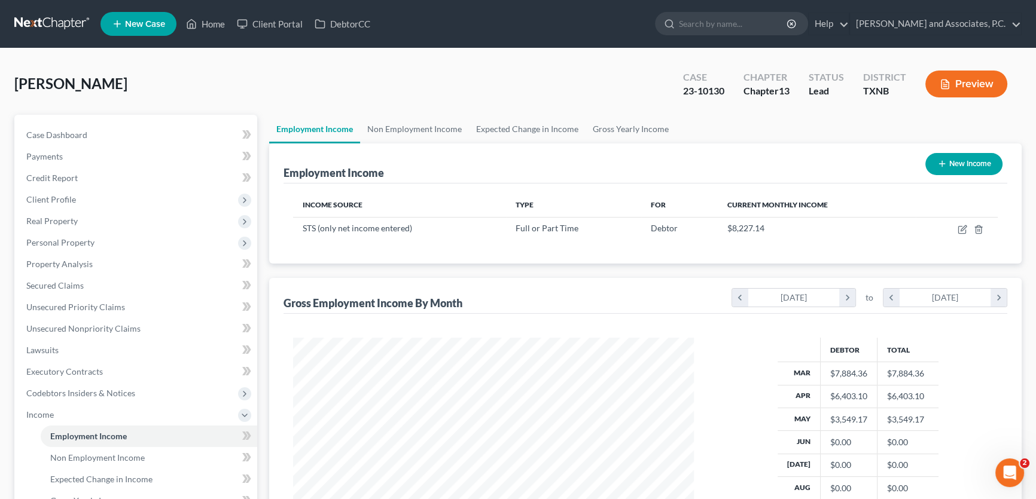
scroll to position [214, 425]
click at [444, 127] on link "Non Employment Income" at bounding box center [414, 129] width 109 height 29
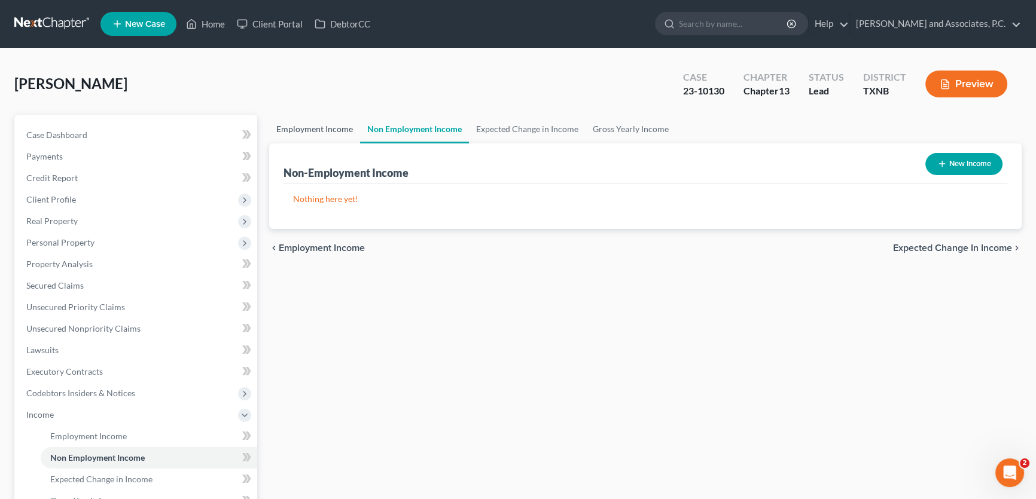
click at [347, 126] on link "Employment Income" at bounding box center [314, 129] width 91 height 29
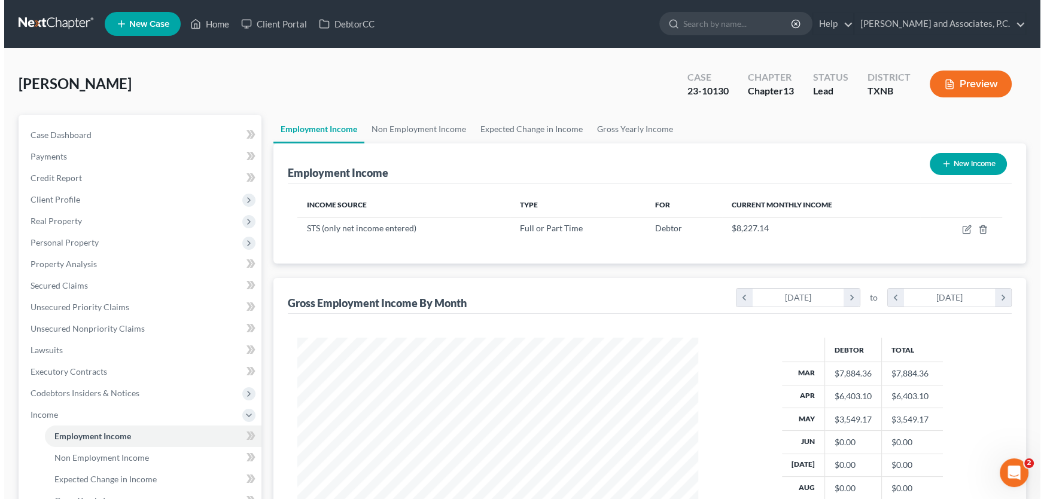
scroll to position [214, 425]
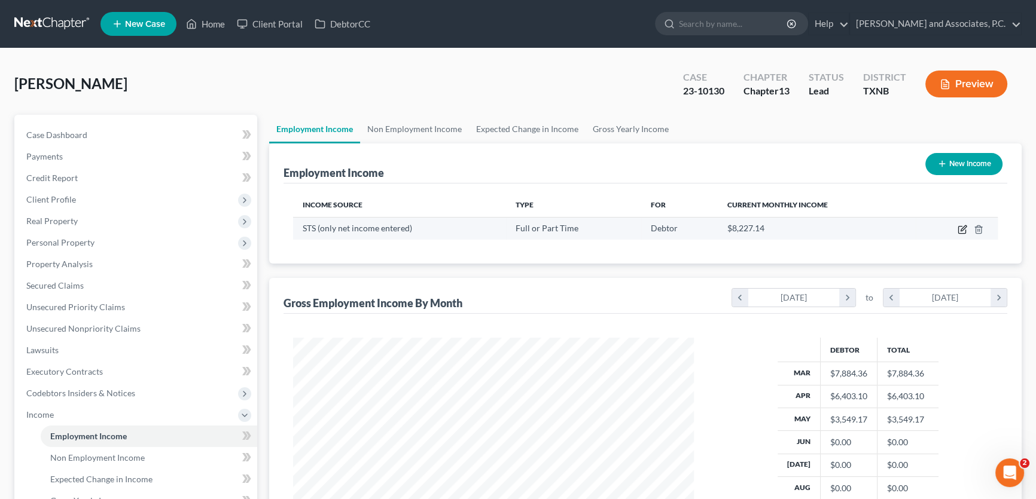
click at [959, 227] on icon "button" at bounding box center [962, 230] width 10 height 10
select select "0"
select select "3"
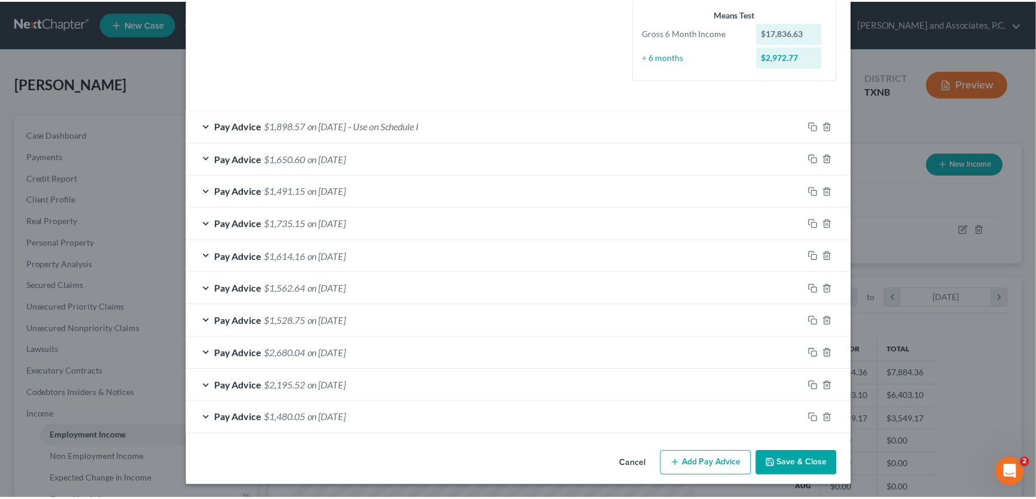
scroll to position [0, 0]
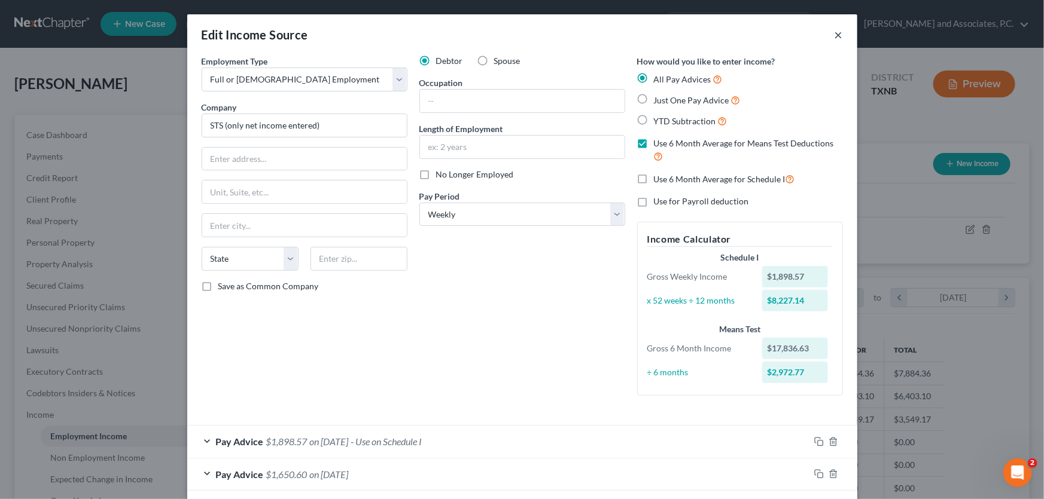
click at [835, 36] on button "×" at bounding box center [838, 35] width 8 height 14
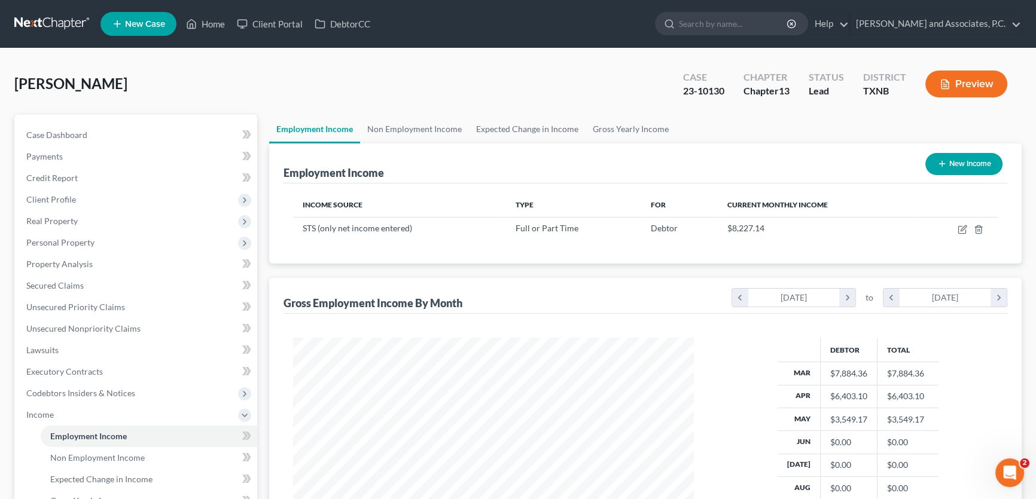
scroll to position [597814, 597603]
click at [143, 135] on link "Case Dashboard" at bounding box center [137, 135] width 240 height 22
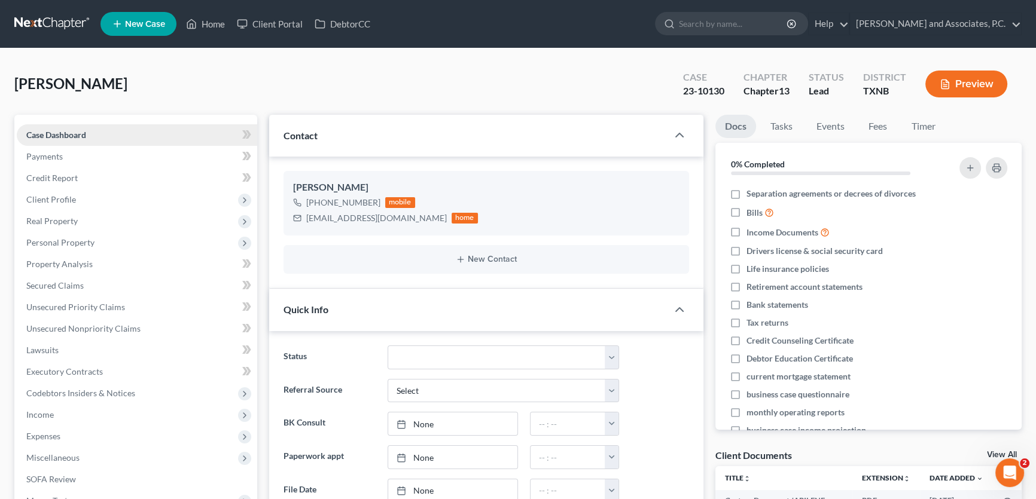
scroll to position [161, 0]
click at [212, 25] on link "Home" at bounding box center [205, 24] width 51 height 22
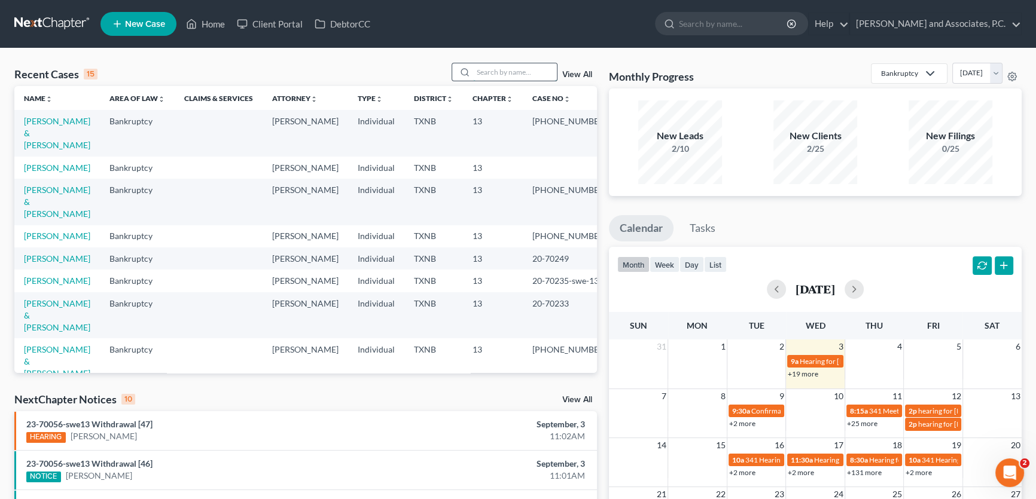
click at [484, 71] on input "search" at bounding box center [515, 71] width 84 height 17
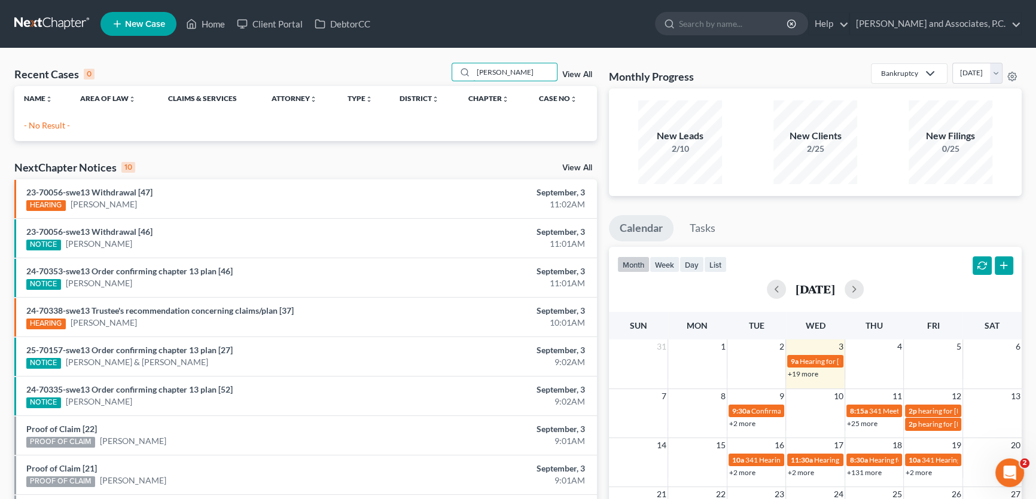
click at [448, 67] on div "Recent Cases 0 [PERSON_NAME] View All" at bounding box center [305, 74] width 582 height 23
drag, startPoint x: 487, startPoint y: 71, endPoint x: 449, endPoint y: 71, distance: 38.3
click at [452, 71] on div "ABC" at bounding box center [505, 72] width 106 height 19
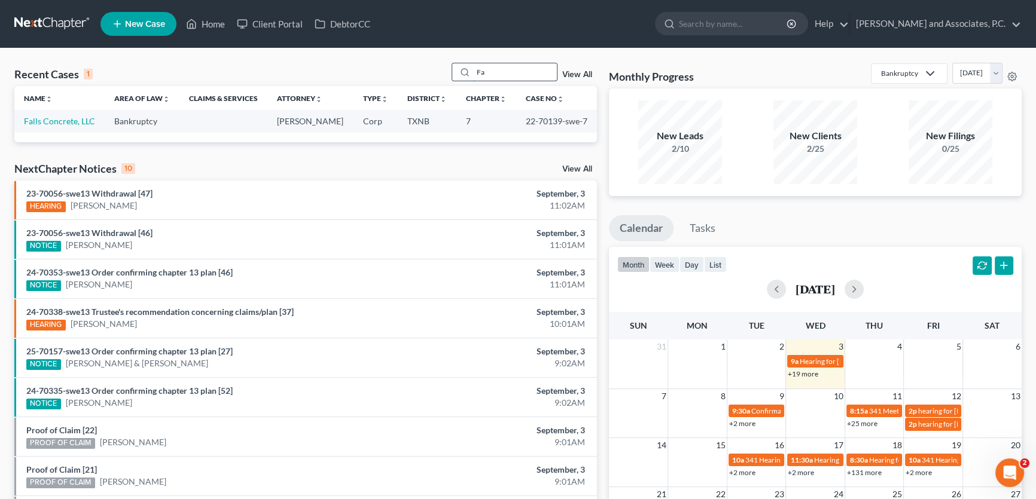
type input "F"
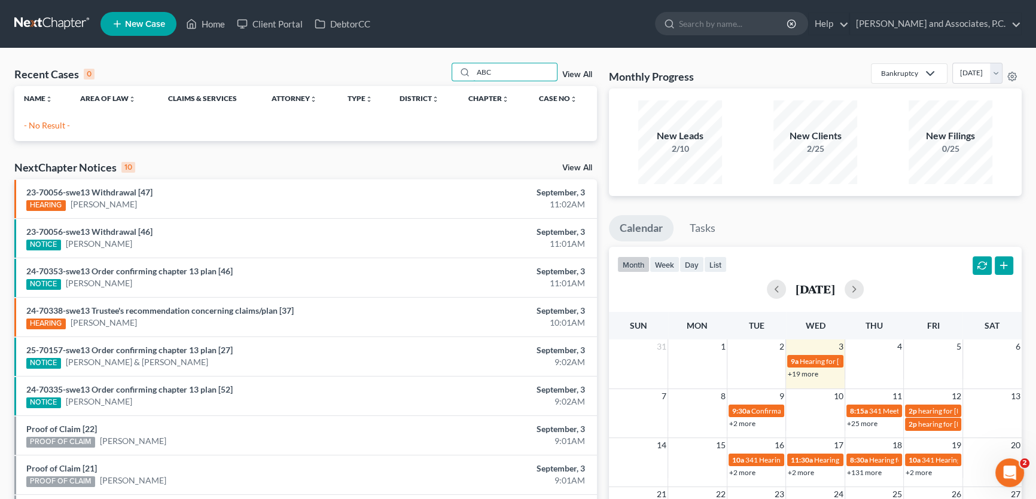
type input "ABC"
drag, startPoint x: 478, startPoint y: 68, endPoint x: 441, endPoint y: 68, distance: 37.7
click at [441, 68] on div "Recent Cases 0 ABC View All" at bounding box center [305, 74] width 582 height 23
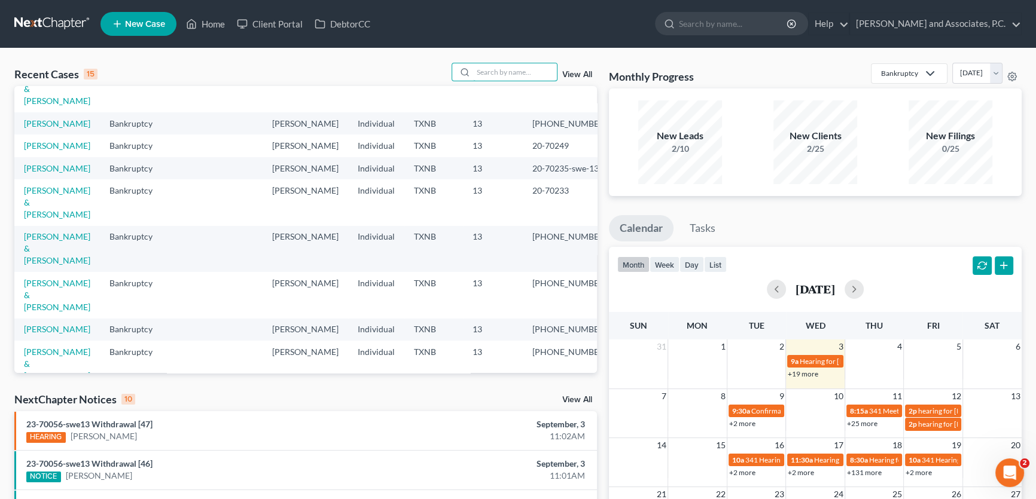
scroll to position [261, 0]
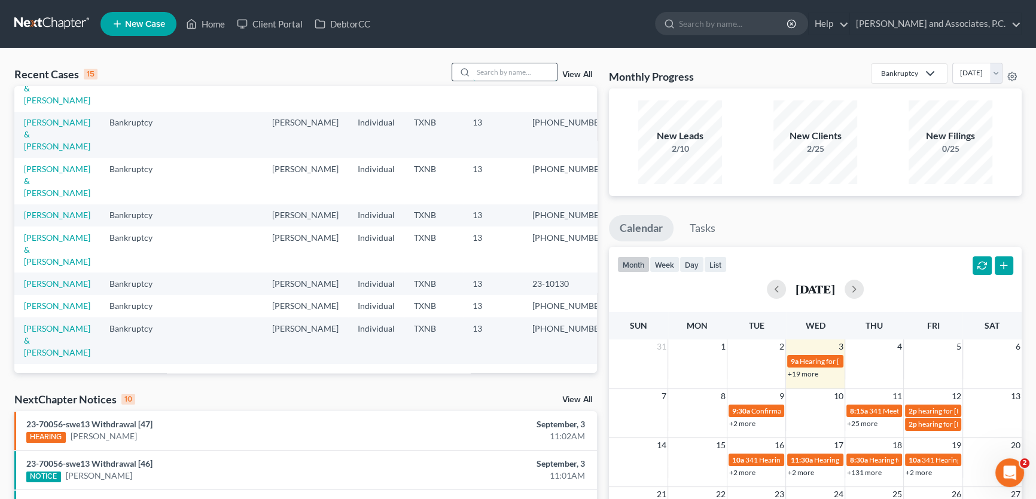
click at [485, 68] on input "search" at bounding box center [515, 71] width 84 height 17
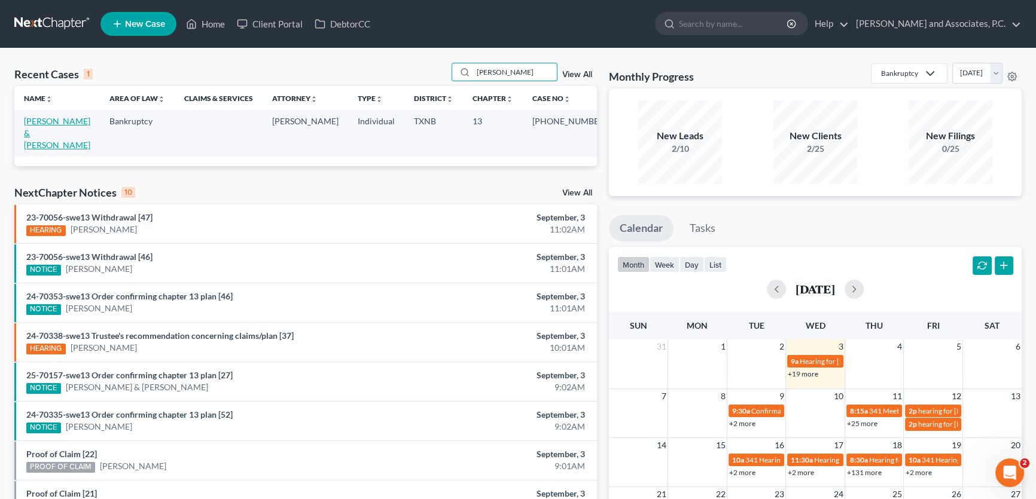
type input "[PERSON_NAME]"
click at [81, 122] on link "[PERSON_NAME] & [PERSON_NAME]" at bounding box center [57, 133] width 66 height 34
select select "6"
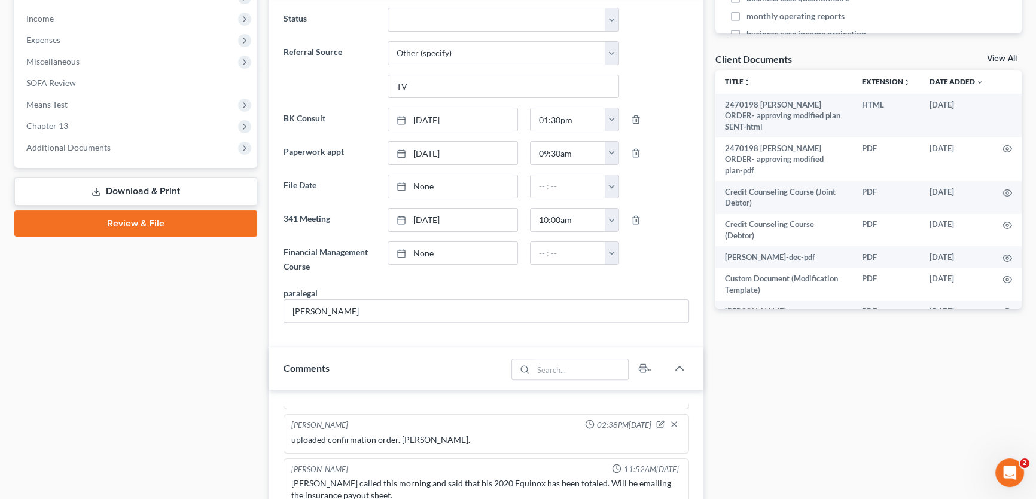
scroll to position [380, 0]
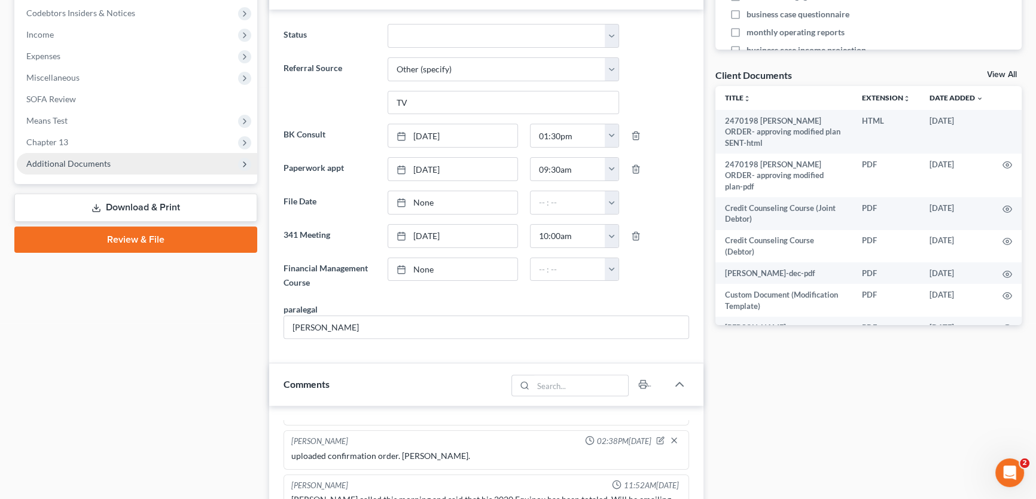
click at [93, 163] on span "Additional Documents" at bounding box center [68, 163] width 84 height 10
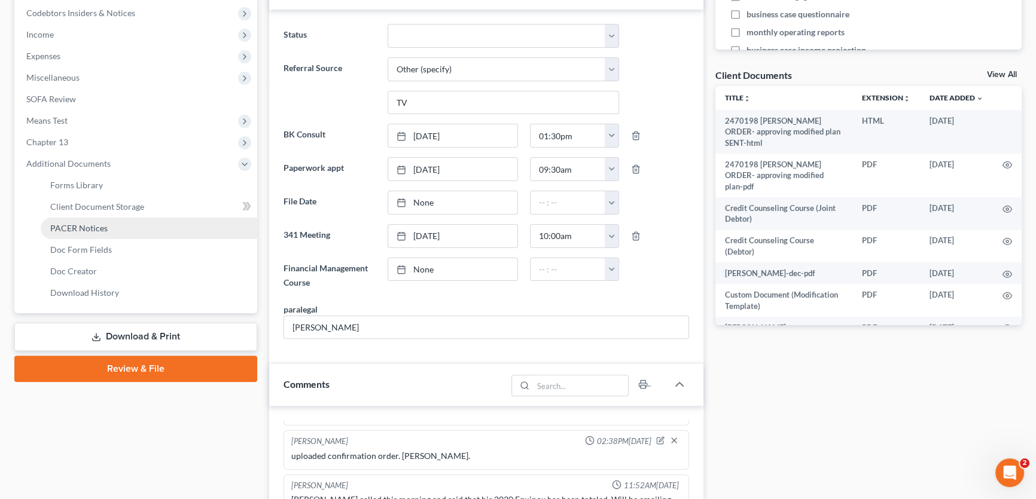
click at [88, 226] on span "PACER Notices" at bounding box center [78, 228] width 57 height 10
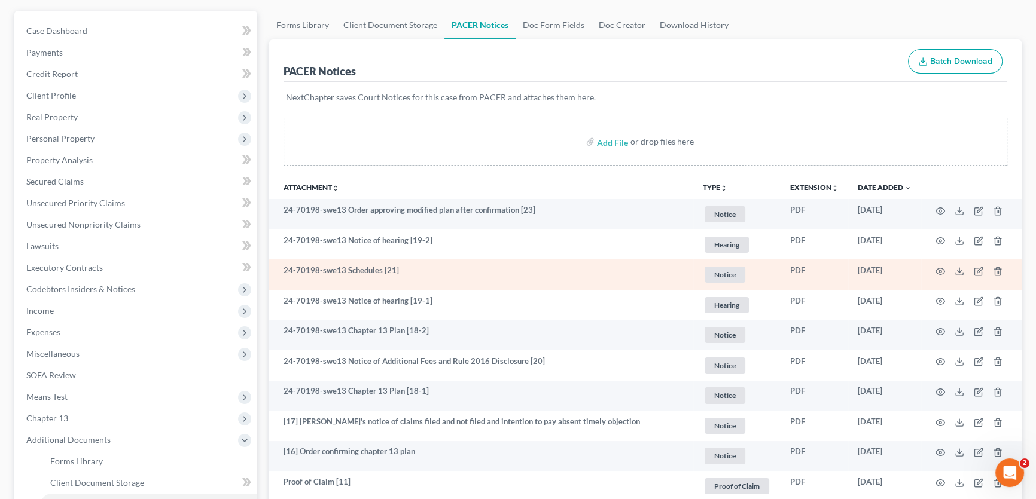
scroll to position [108, 0]
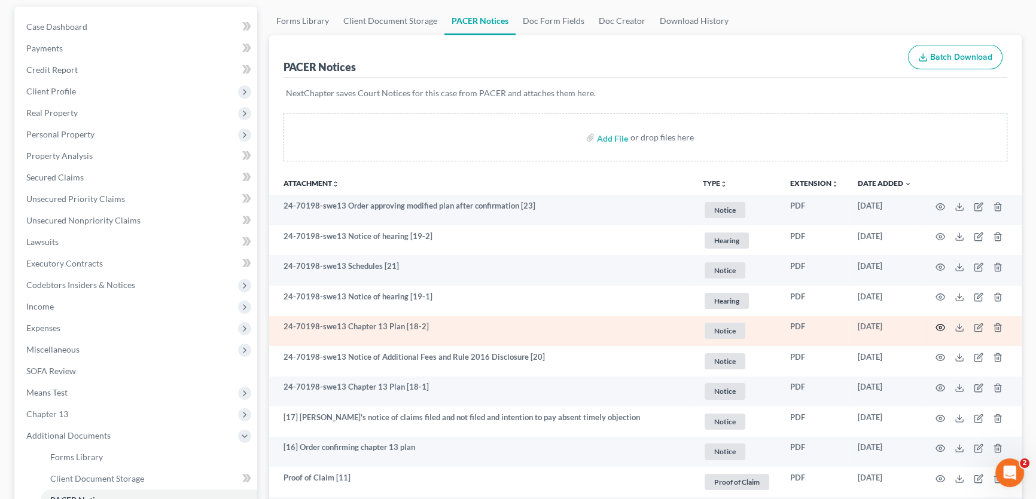
click at [939, 327] on circle "button" at bounding box center [940, 328] width 2 height 2
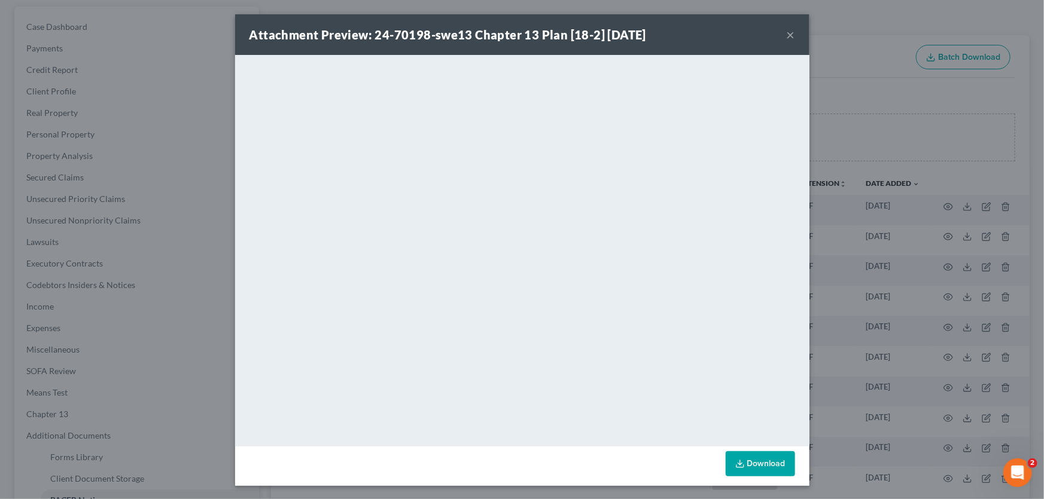
click at [788, 34] on button "×" at bounding box center [790, 35] width 8 height 14
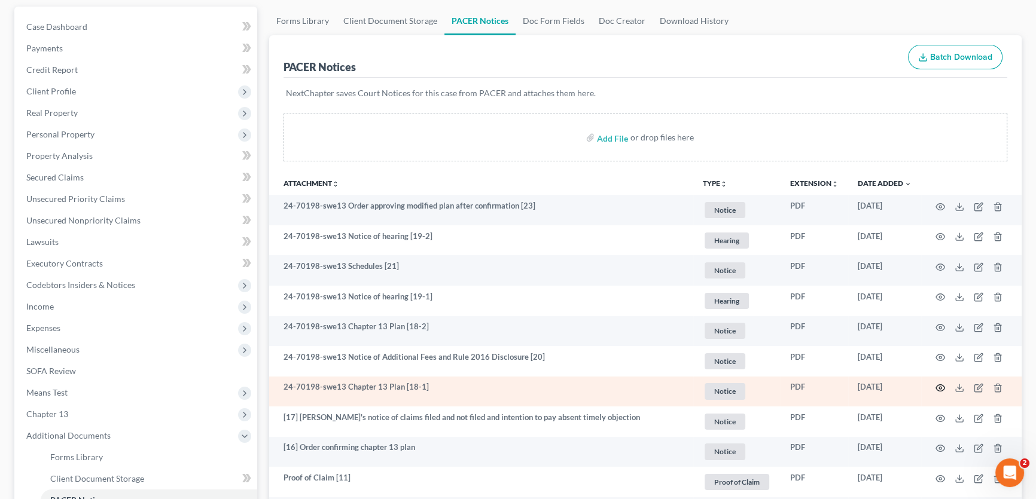
click at [941, 385] on icon "button" at bounding box center [940, 388] width 10 height 10
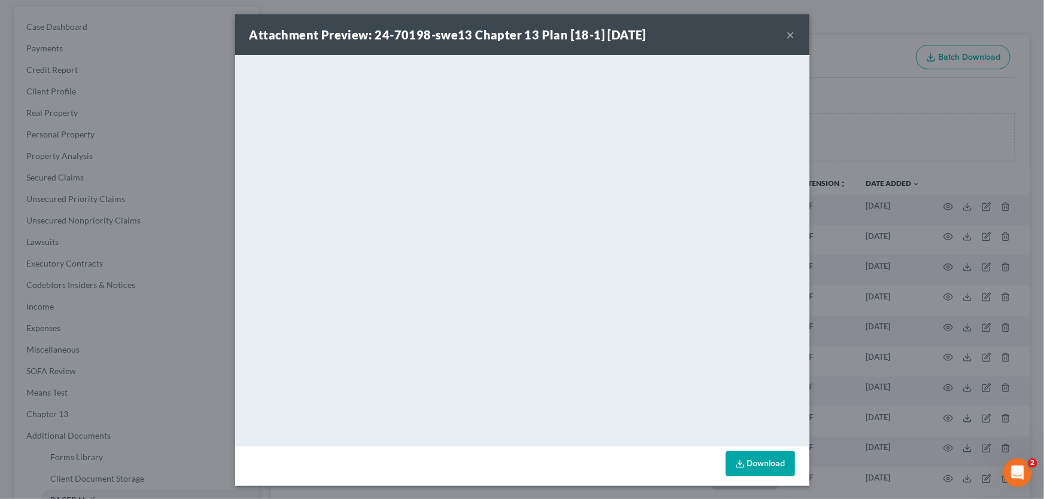
click at [786, 35] on button "×" at bounding box center [790, 35] width 8 height 14
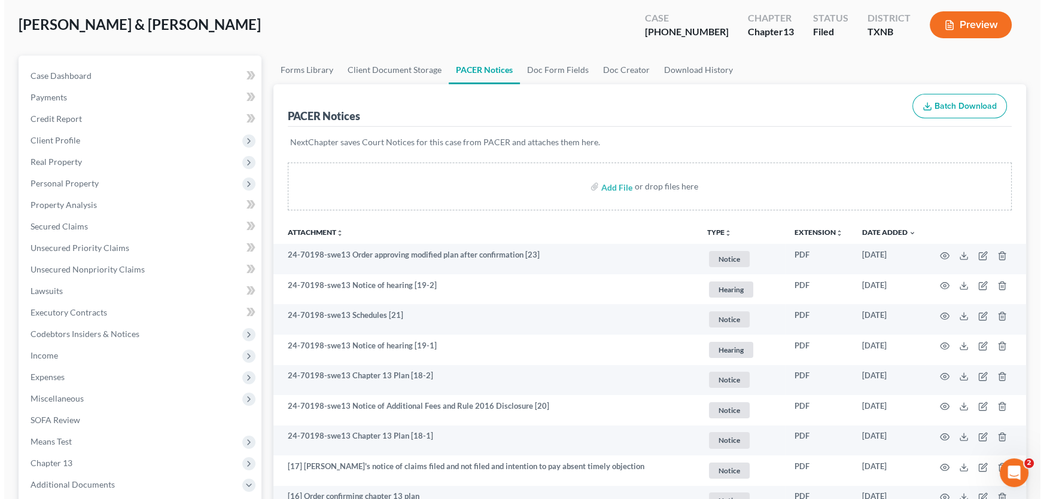
scroll to position [0, 0]
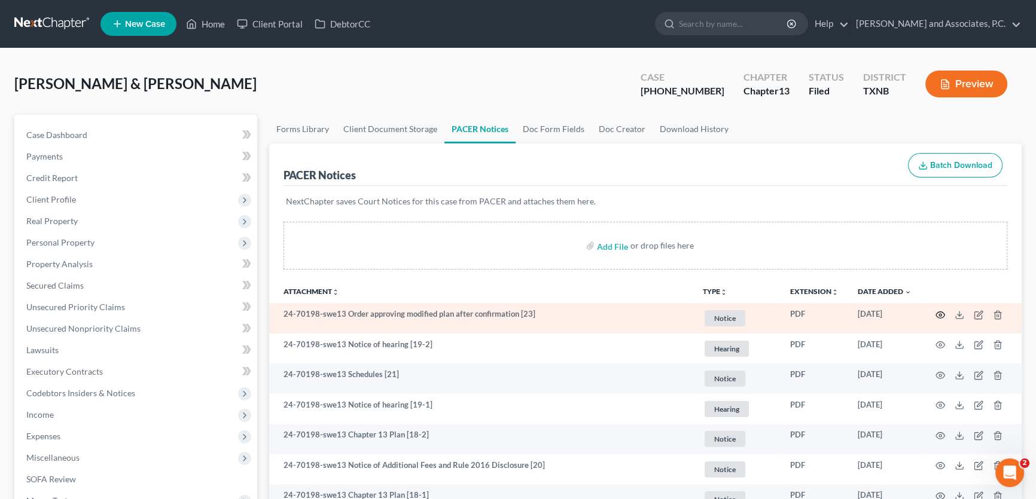
click at [939, 314] on circle "button" at bounding box center [940, 315] width 2 height 2
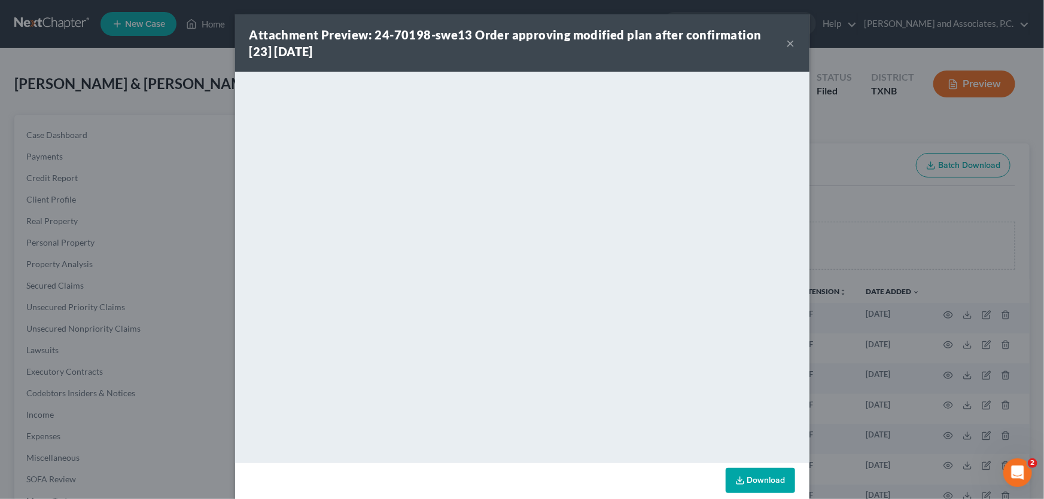
click at [787, 44] on button "×" at bounding box center [790, 43] width 8 height 14
